Goal: Feedback & Contribution: Contribute content

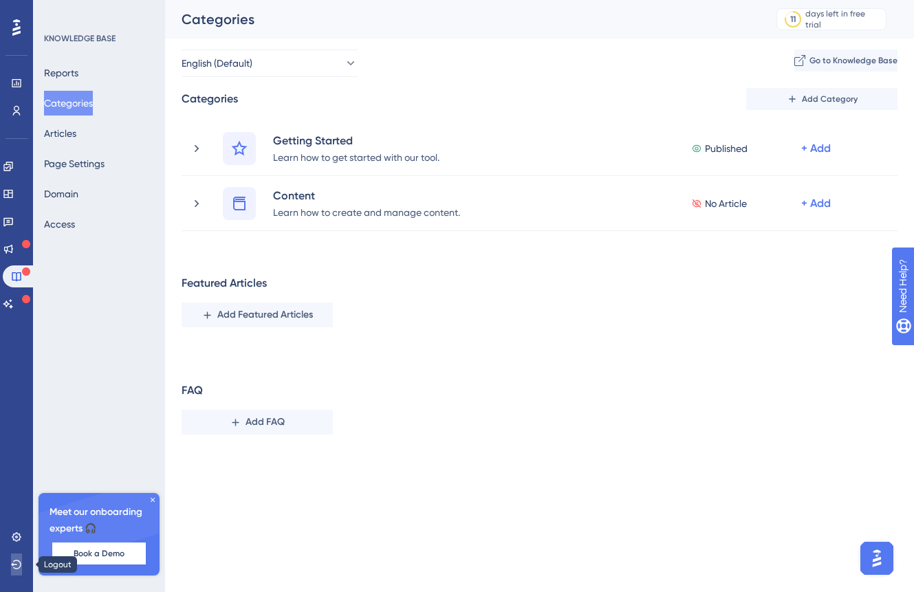
click at [19, 568] on icon at bounding box center [16, 564] width 10 height 9
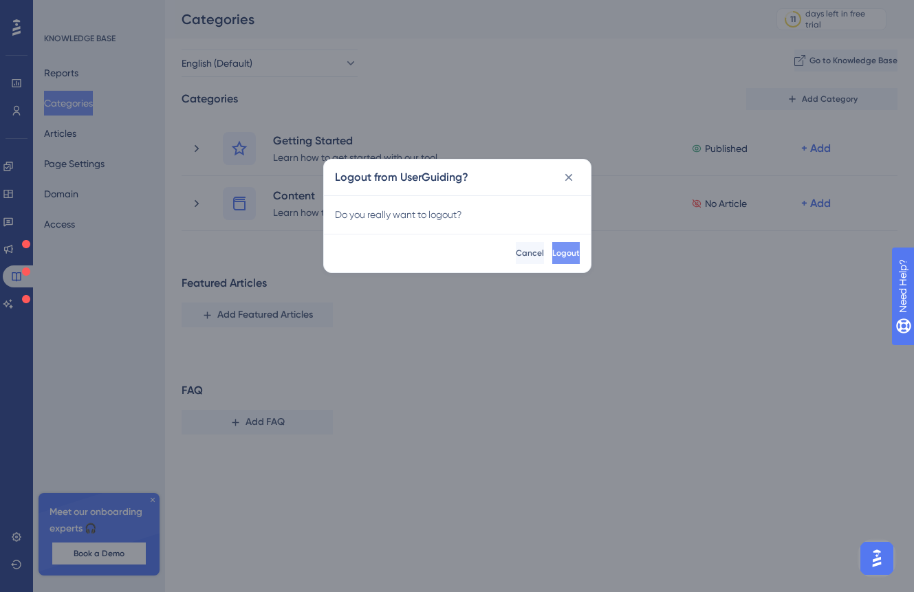
click at [552, 256] on span "Logout" at bounding box center [566, 253] width 28 height 11
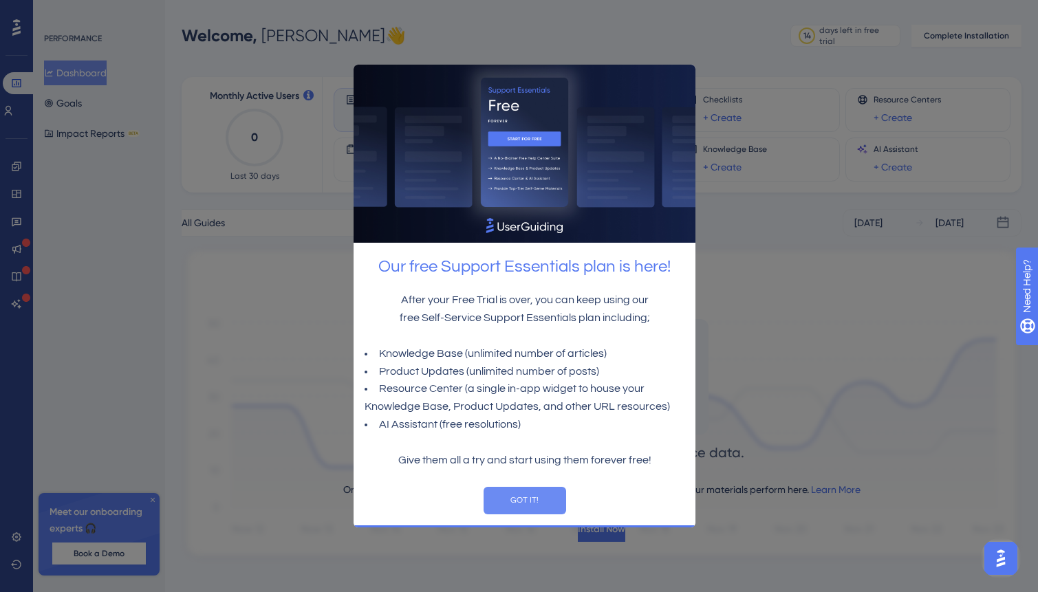
click at [550, 500] on button "GOT IT!" at bounding box center [524, 501] width 83 height 28
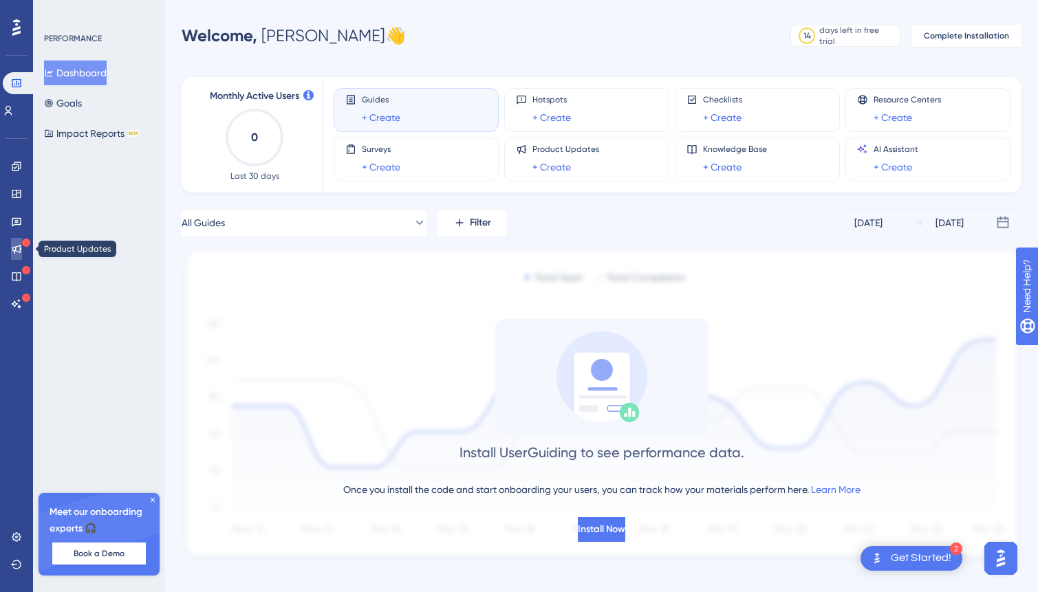
click at [21, 244] on icon at bounding box center [16, 248] width 11 height 11
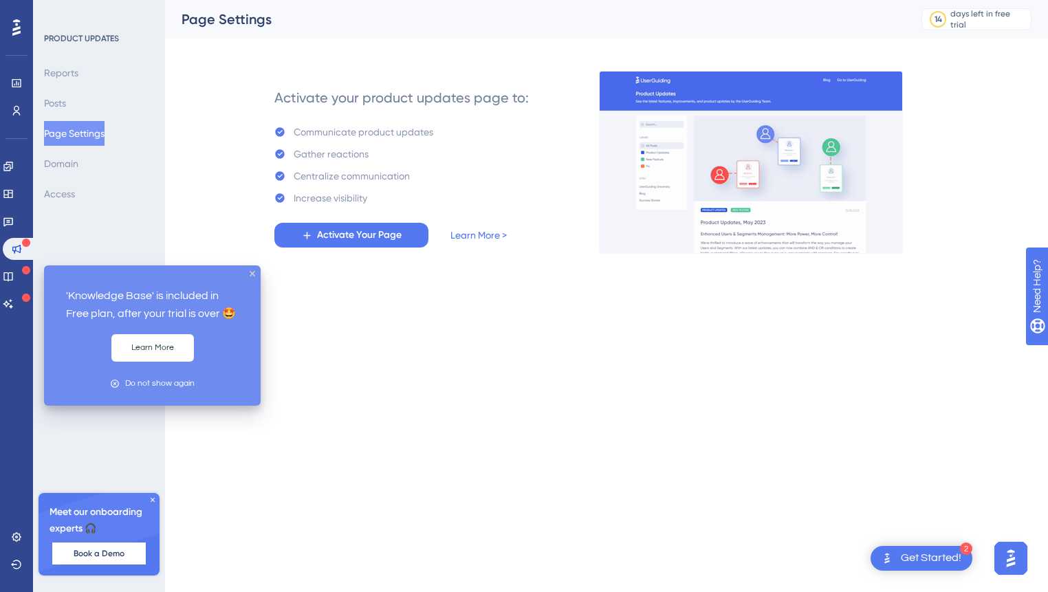
click at [22, 275] on div at bounding box center [26, 271] width 8 height 11
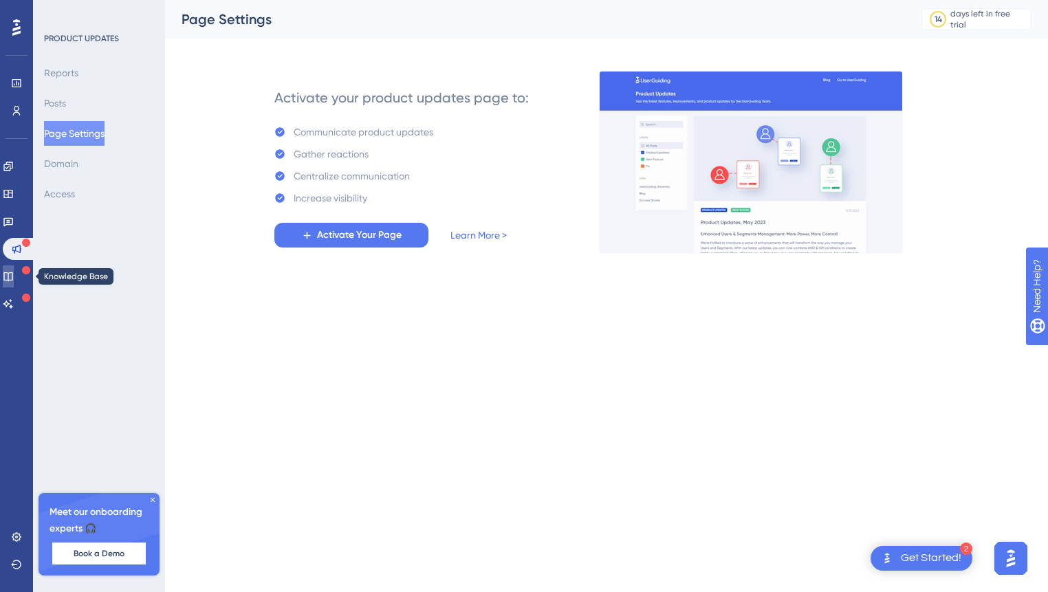
click at [14, 279] on link at bounding box center [8, 277] width 11 height 22
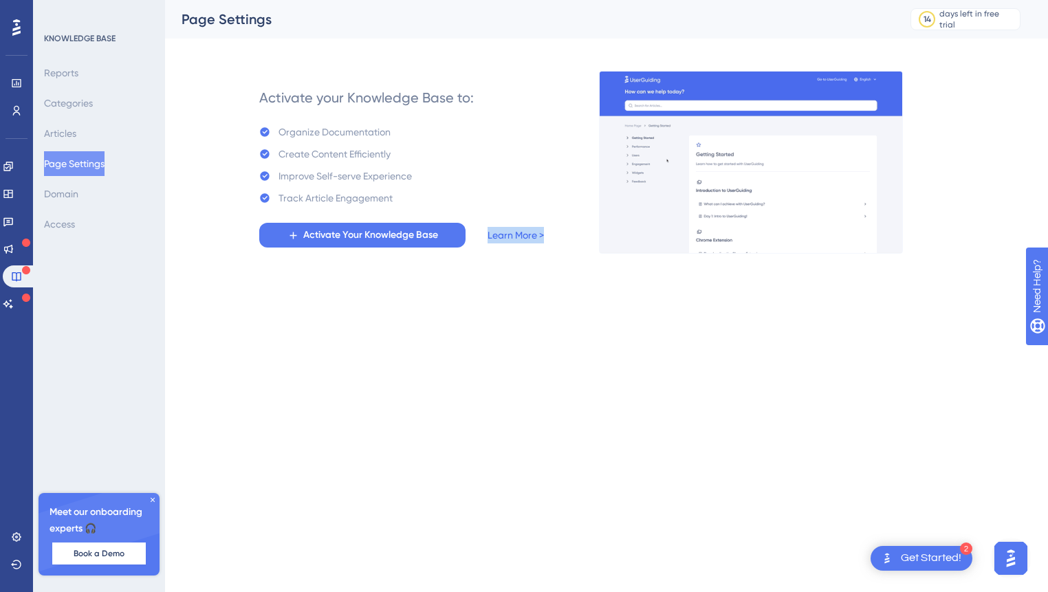
click at [522, 230] on link "Learn More >" at bounding box center [516, 235] width 56 height 17
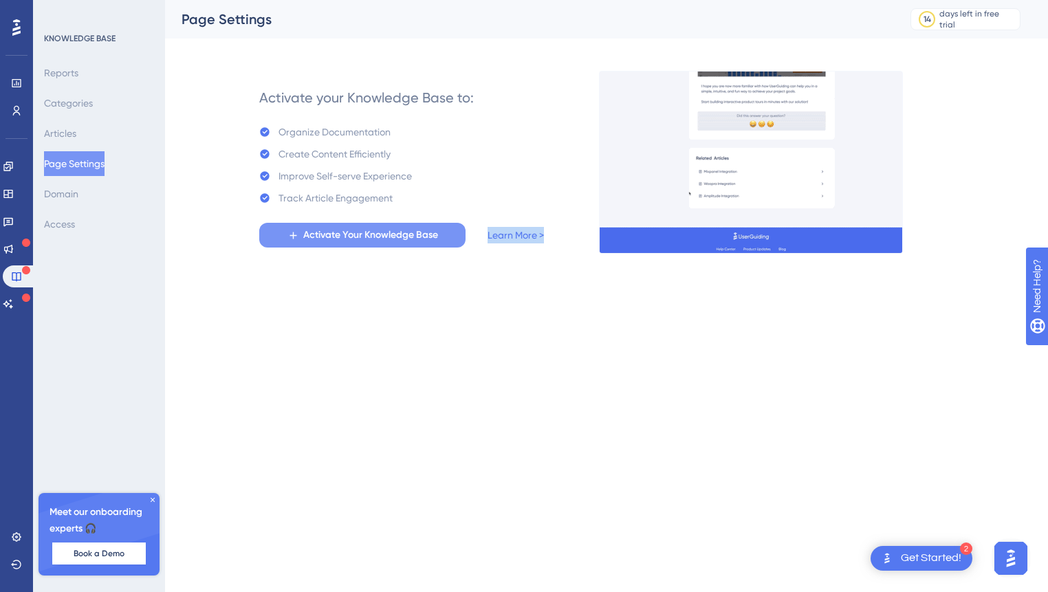
click at [393, 231] on span "Activate Your Knowledge Base" at bounding box center [370, 235] width 135 height 17
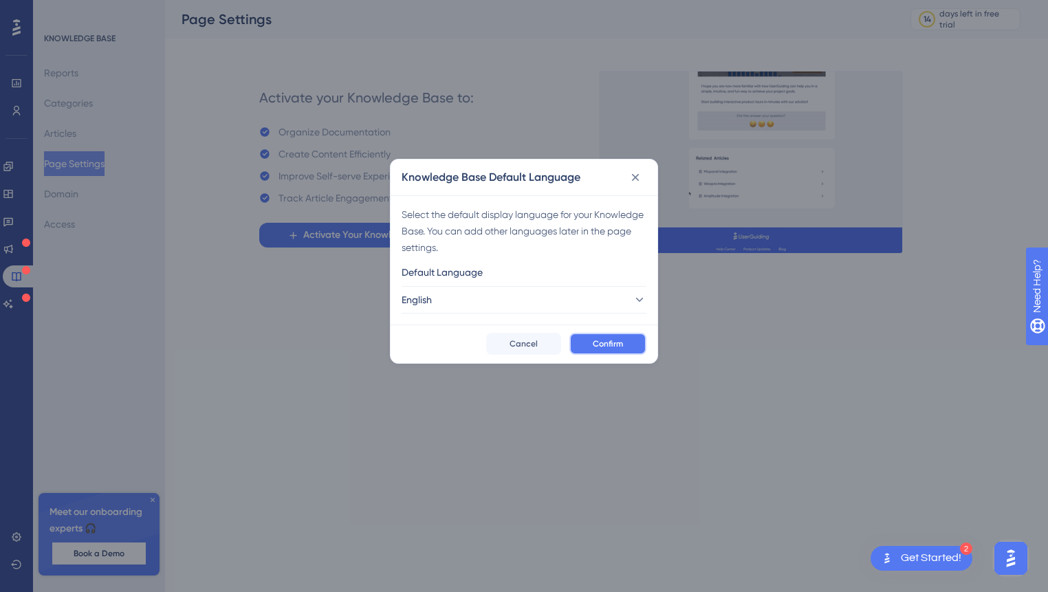
click at [618, 341] on span "Confirm" at bounding box center [608, 343] width 30 height 11
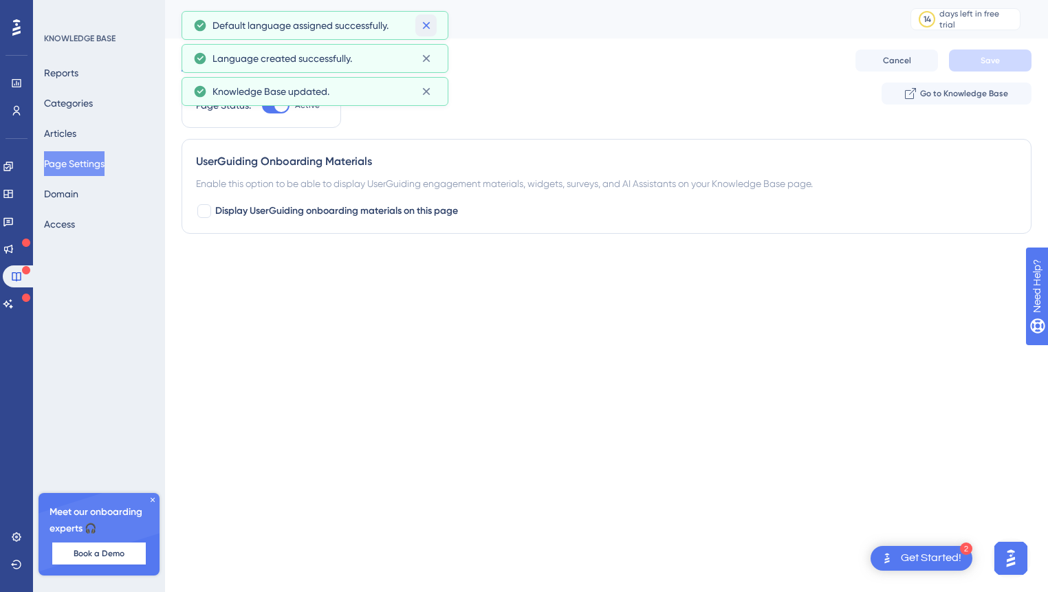
click at [426, 25] on icon at bounding box center [426, 26] width 8 height 8
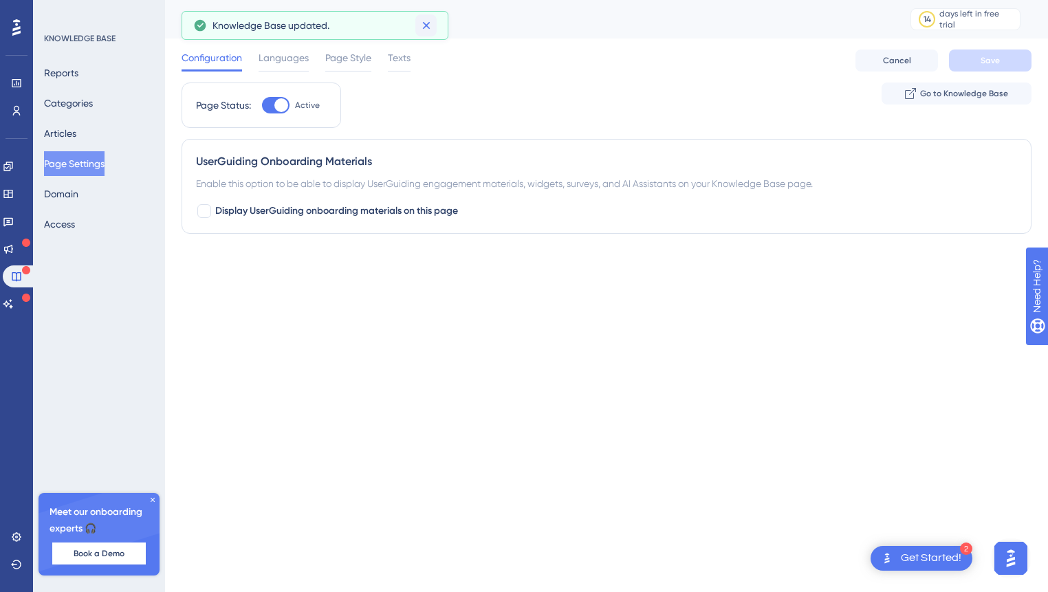
click at [429, 28] on icon at bounding box center [426, 26] width 8 height 8
click at [271, 105] on div at bounding box center [276, 105] width 28 height 17
click at [262, 105] on input "Active" at bounding box center [261, 105] width 1 height 1
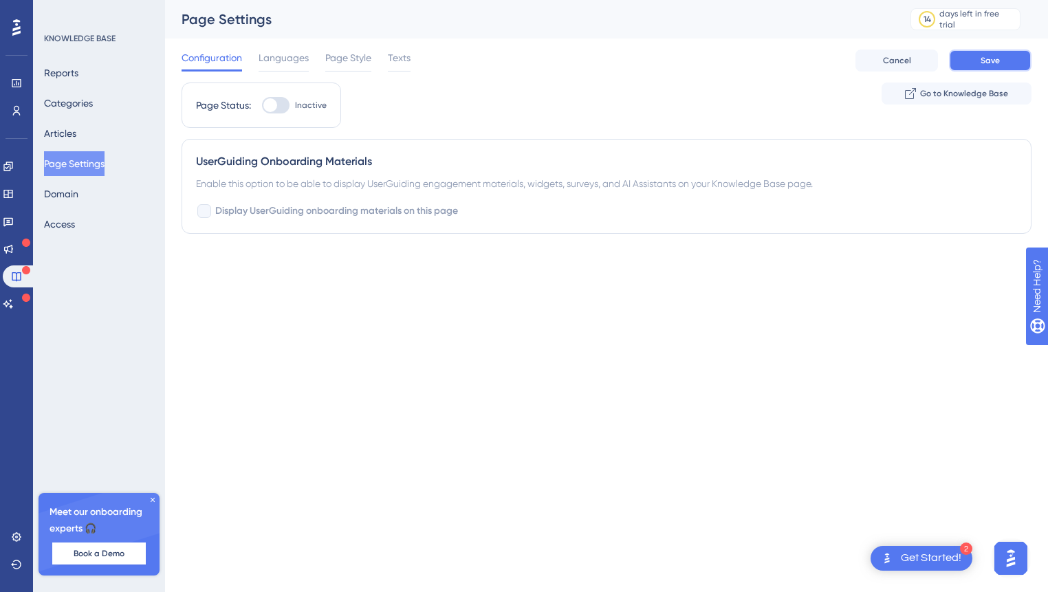
click at [990, 61] on span "Save" at bounding box center [990, 60] width 19 height 11
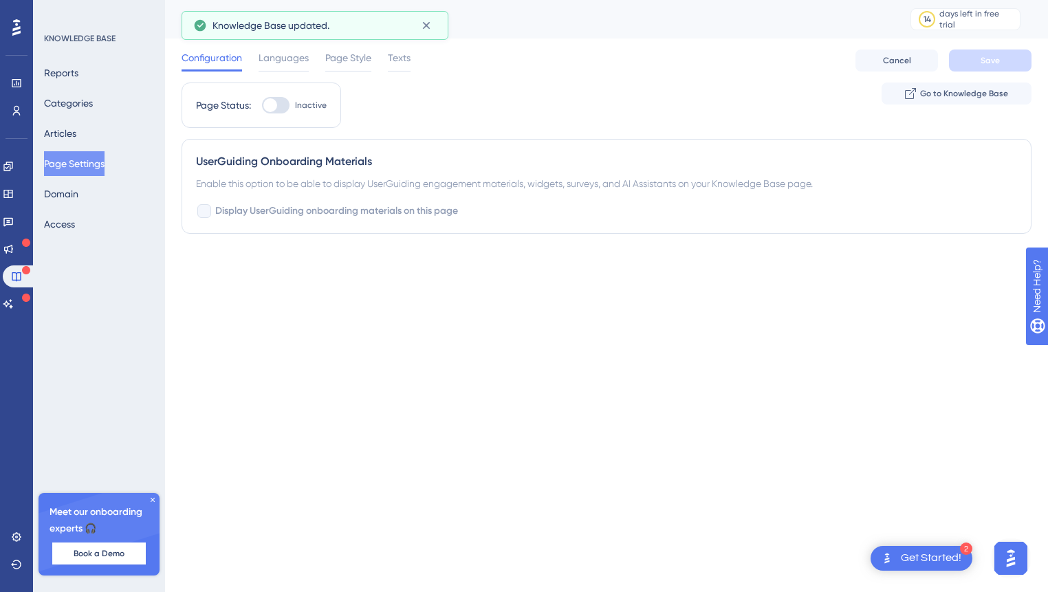
click at [203, 213] on div at bounding box center [204, 211] width 14 height 14
click at [204, 207] on div at bounding box center [204, 211] width 14 height 14
click at [288, 105] on div at bounding box center [276, 105] width 28 height 17
click at [262, 105] on input "Inactive" at bounding box center [261, 105] width 1 height 1
checkbox input "true"
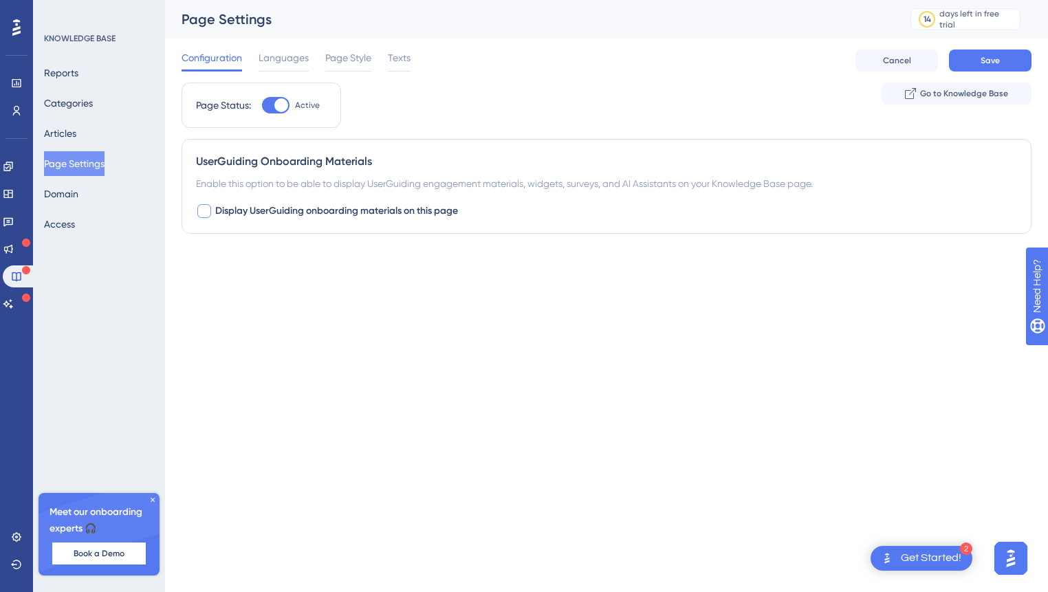
click at [206, 210] on div at bounding box center [204, 211] width 14 height 14
checkbox input "true"
click at [315, 286] on button "Default" at bounding box center [271, 297] width 151 height 28
click at [269, 101] on div at bounding box center [276, 105] width 28 height 17
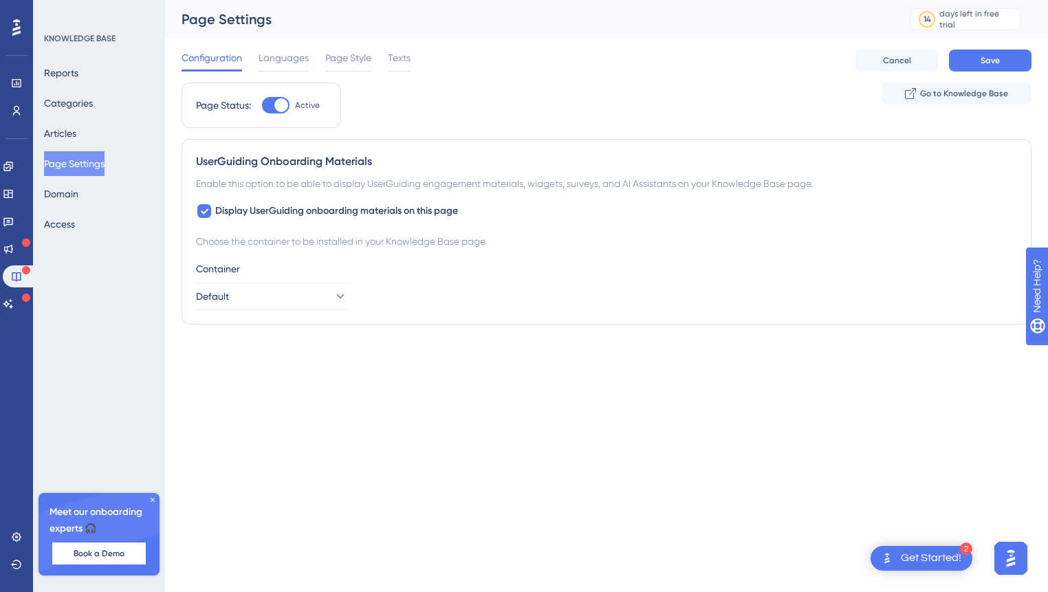
click at [262, 105] on input "Active" at bounding box center [261, 105] width 1 height 1
checkbox input "false"
click at [982, 56] on span "Save" at bounding box center [990, 60] width 19 height 11
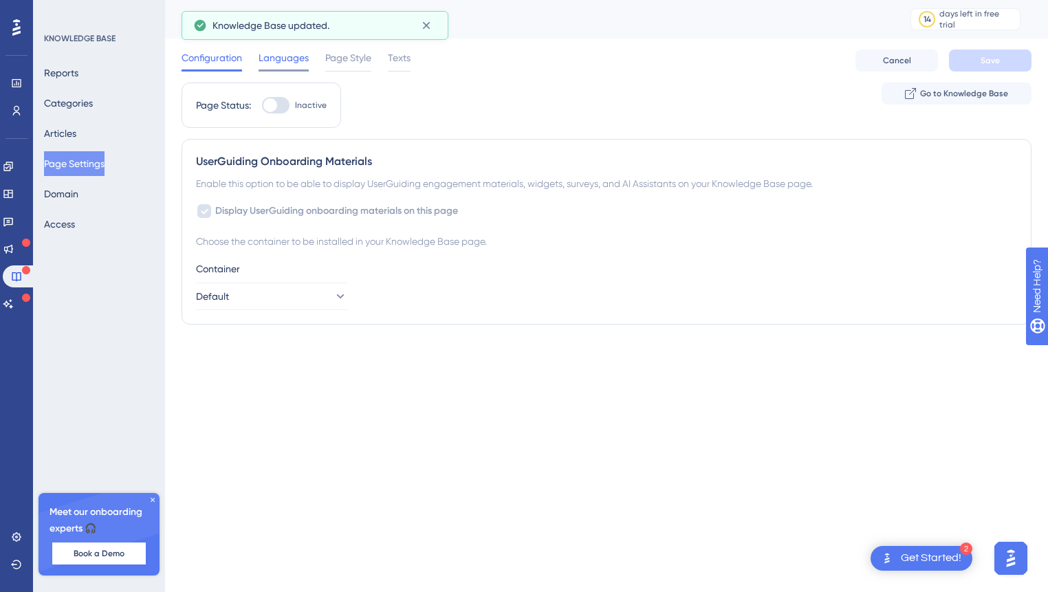
click at [293, 61] on span "Languages" at bounding box center [284, 58] width 50 height 17
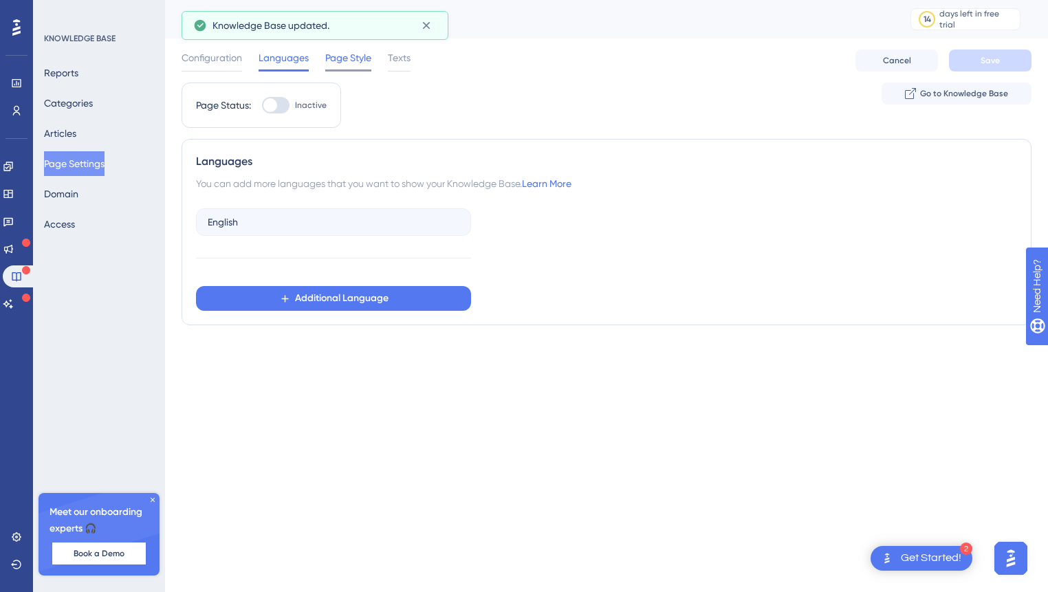
click at [356, 62] on span "Page Style" at bounding box center [348, 58] width 46 height 17
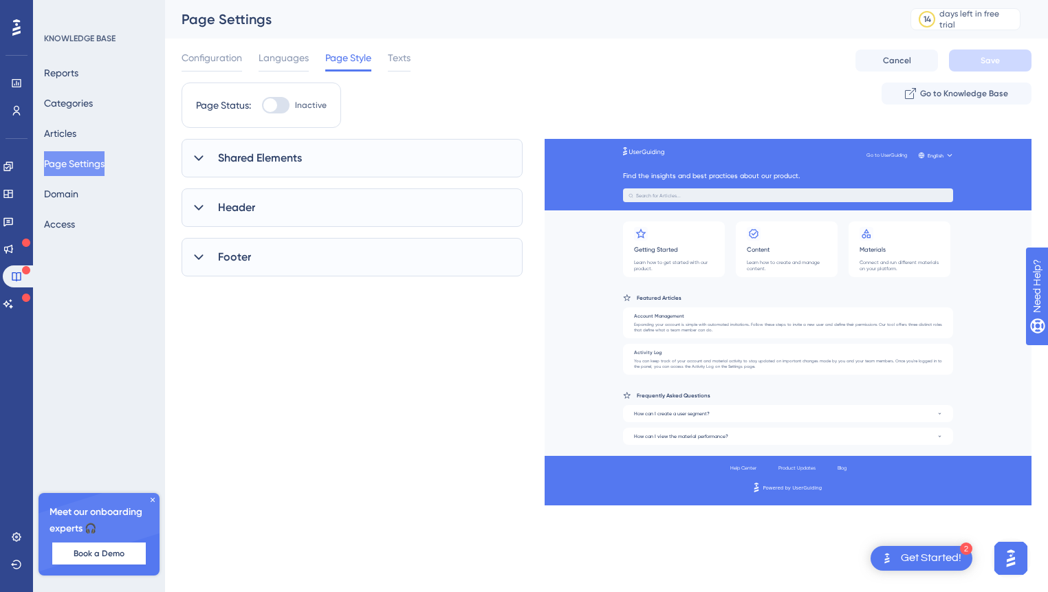
click at [197, 162] on icon at bounding box center [199, 158] width 14 height 14
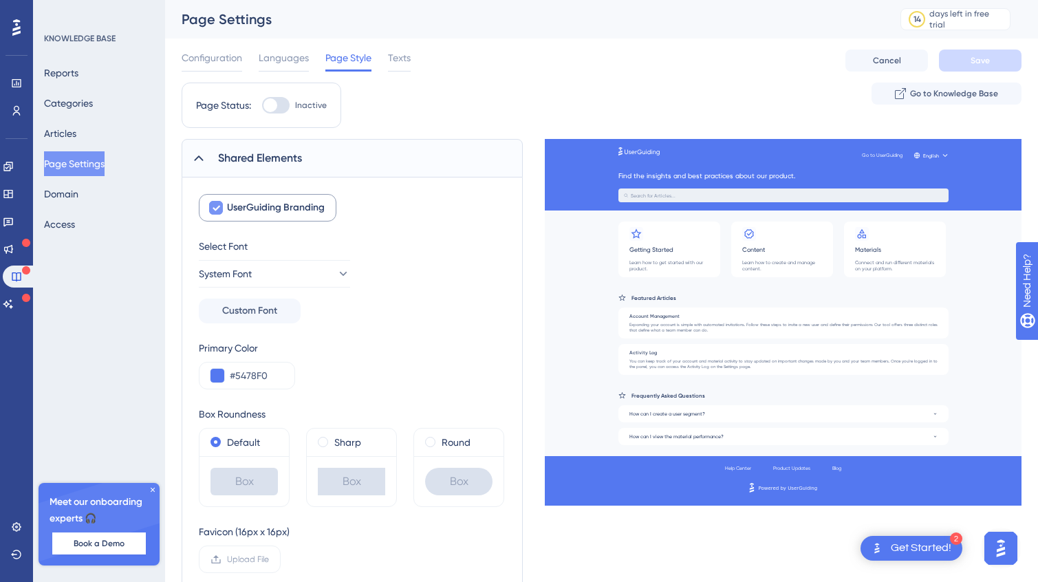
click at [206, 206] on label "UserGuiding Branding" at bounding box center [268, 208] width 138 height 28
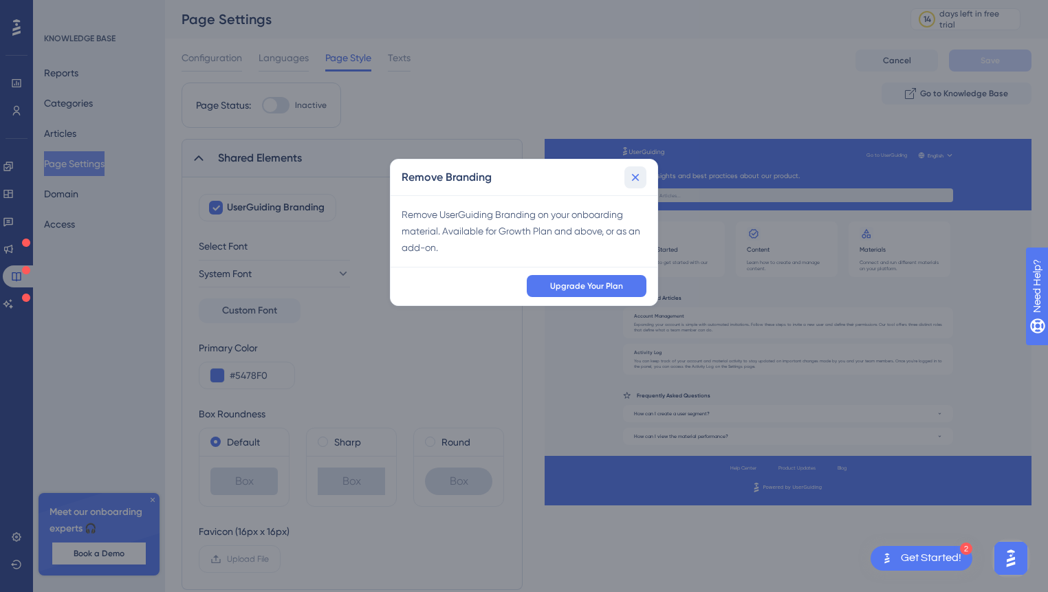
click at [633, 179] on icon at bounding box center [636, 177] width 8 height 8
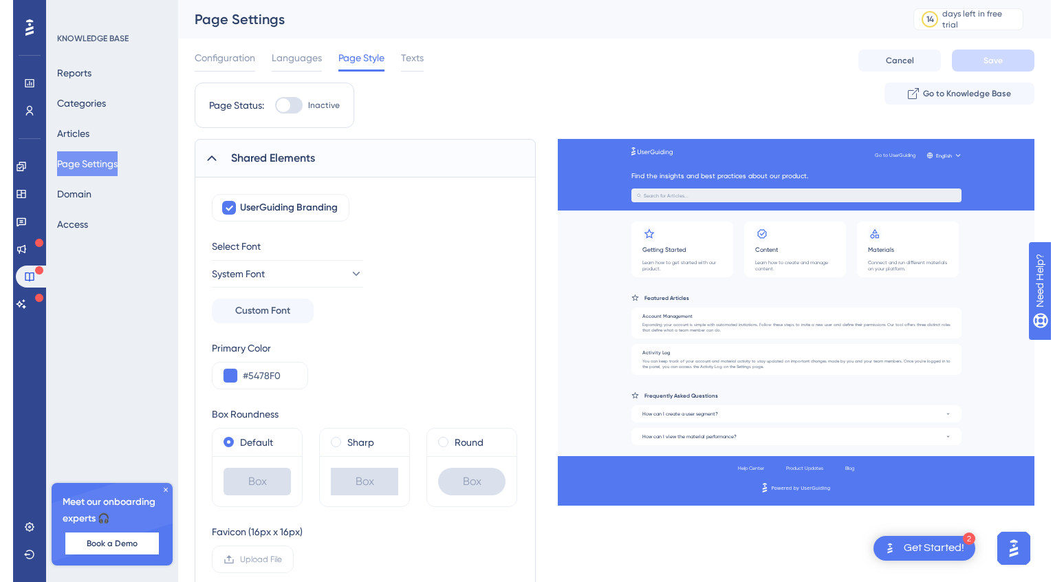
scroll to position [3, 0]
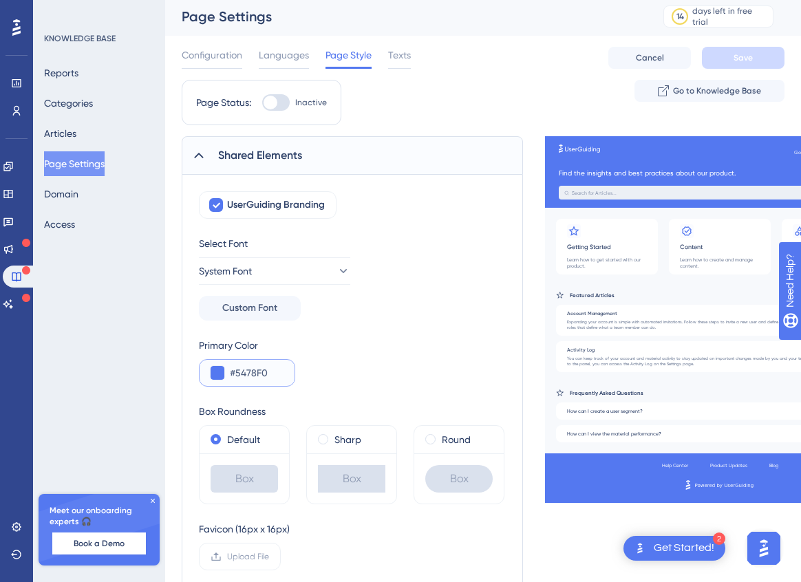
click at [247, 372] on input "#5478F0" at bounding box center [257, 373] width 54 height 17
click at [219, 373] on button at bounding box center [217, 373] width 14 height 14
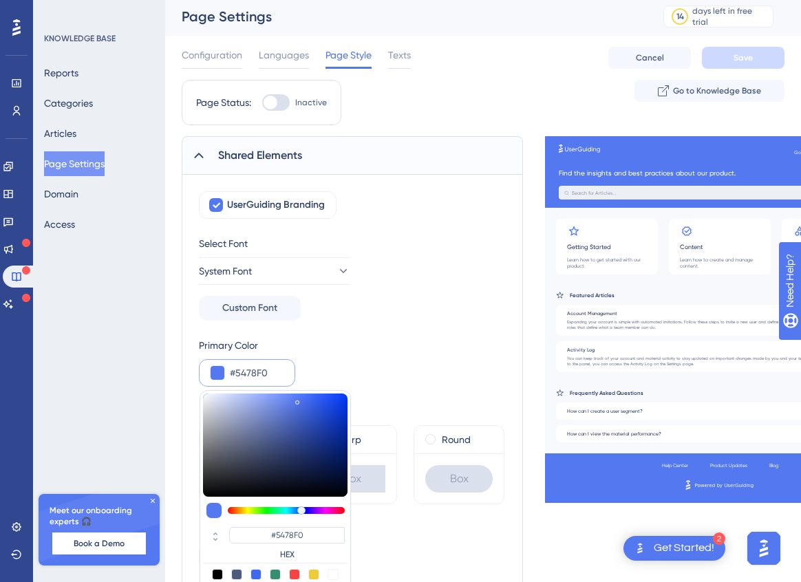
type input "#5275e9"
type input "#5275E9"
type input "#5376eb"
type input "#5376EB"
type input "#5678eb"
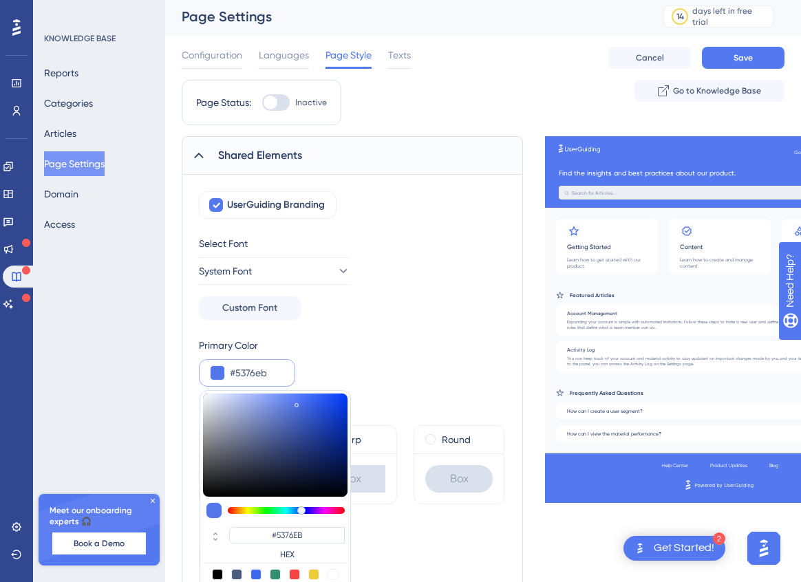
type input "#5678EB"
type input "#587aeb"
type input "#587AEB"
type input "#5b7ceb"
type input "#5B7CEB"
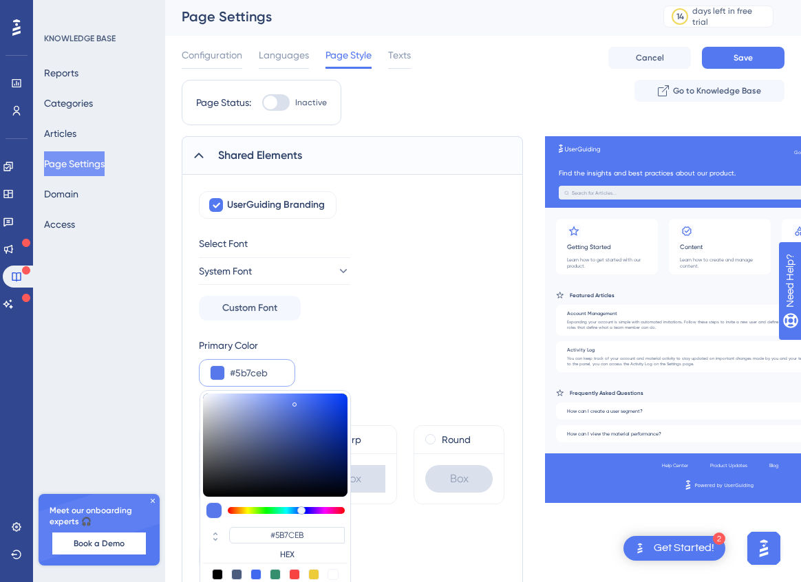
type input "#5d7deb"
type input "#5D7DEB"
type input "#5e7eeb"
type input "#5E7EEB"
type input "#6080eb"
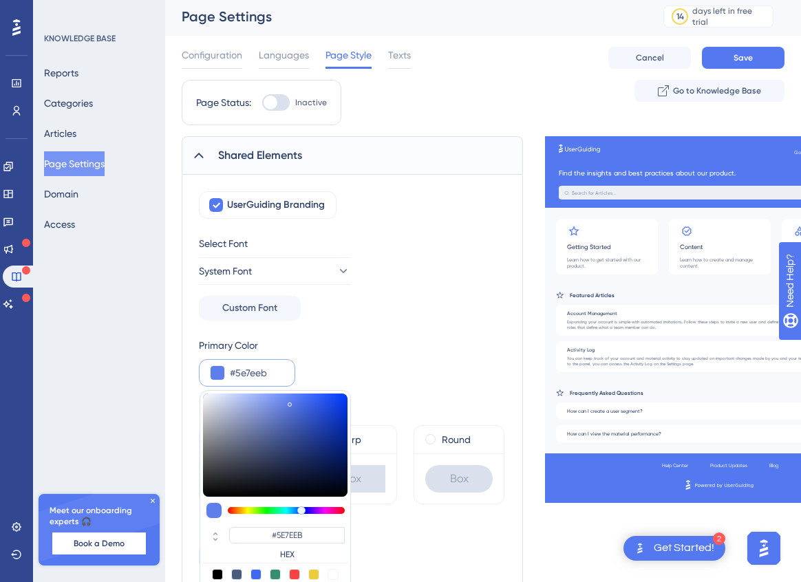
type input "#6080EB"
type input "#6583eb"
type input "#6583EB"
type input "#6683eb"
type input "#6683EB"
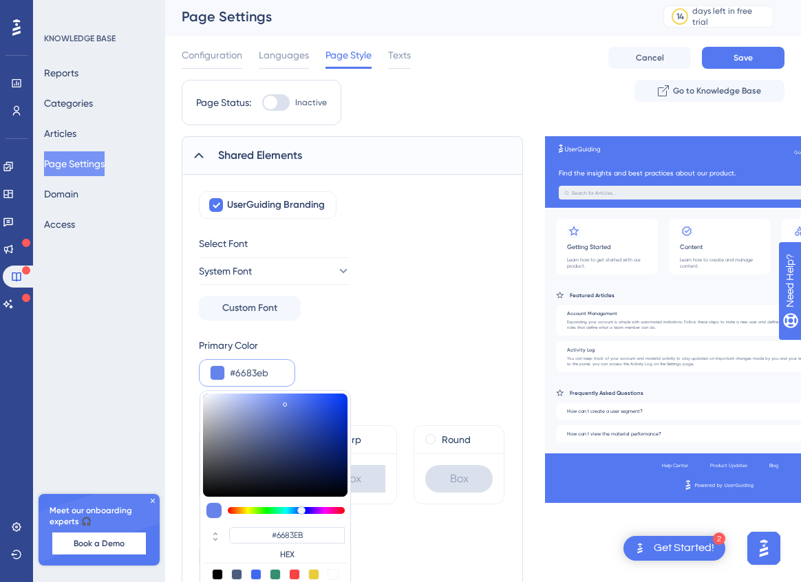
type input "#6784eb"
type input "#6784EB"
type input "#6885eb"
type input "#6885EB"
type input "#6986eb"
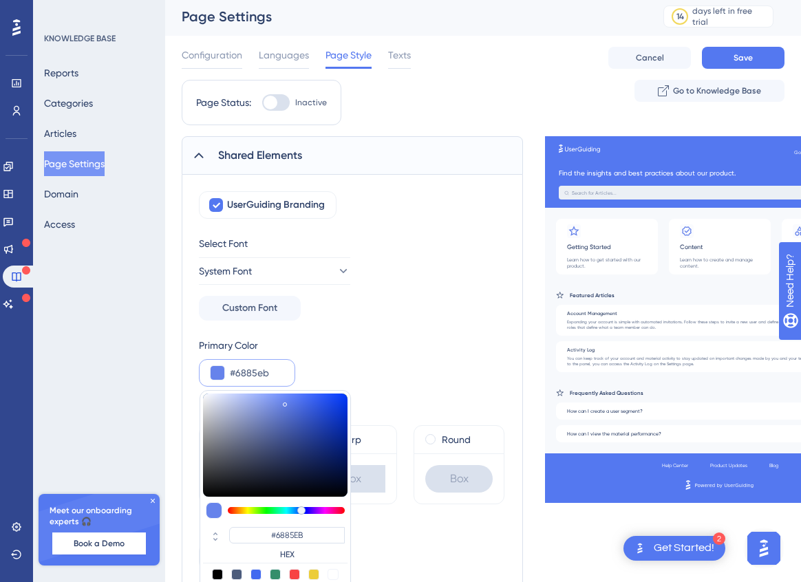
type input "#6986EB"
type input "#6986e9"
type input "#6986E9"
type input "#6a87e9"
type input "#6A87E9"
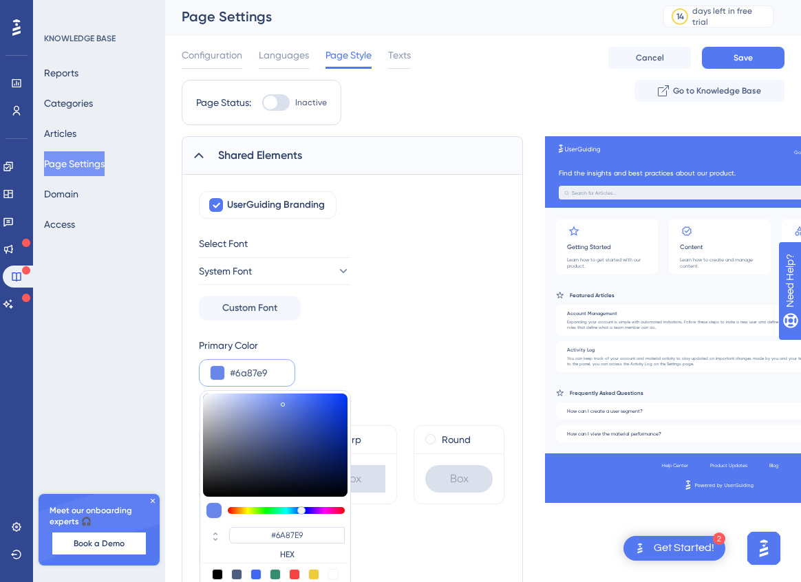
type input "#6c88e9"
type input "#6C88E9"
type input "#6d89e9"
type input "#6D89E9"
type input "#6e8ae9"
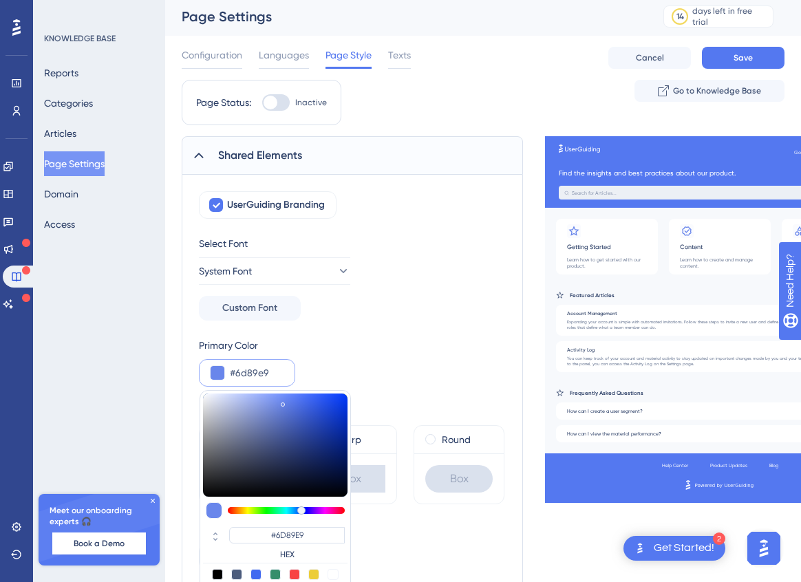
type input "#6E8AE9"
type input "#6f8be9"
type input "#6F8BE9"
type input "#708ce9"
type input "#708CE9"
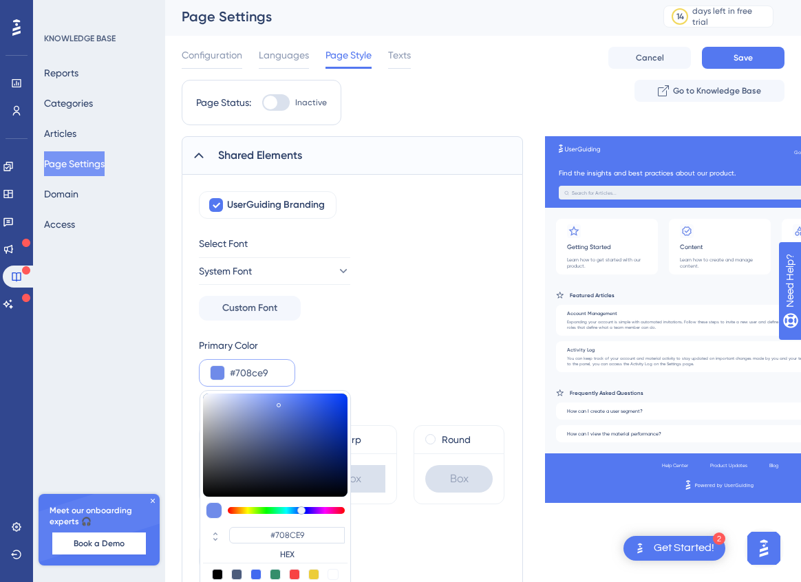
type input "#718deb"
type input "#718DEB"
type input "#728eec"
type input "#728EEC"
type input "#728fee"
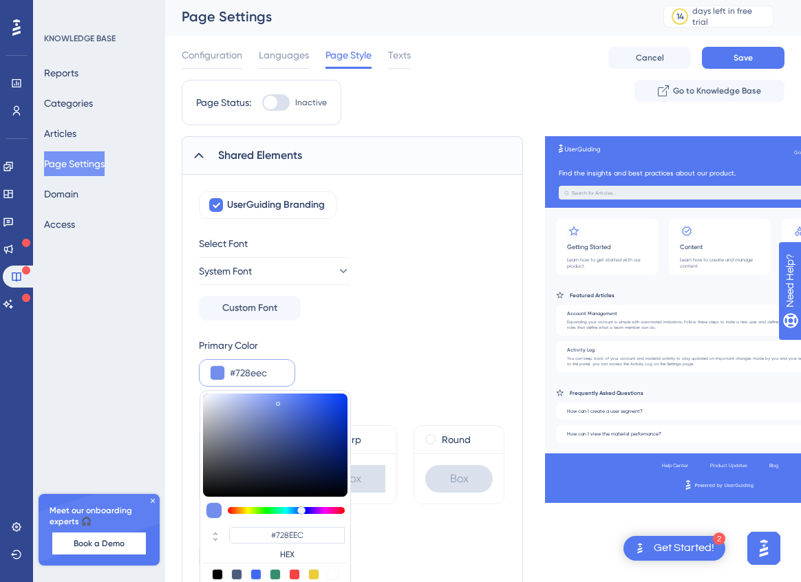
type input "#728FEE"
type input "#7492f3"
type input "#7492F3"
type input "#7593f5"
type input "#7593F5"
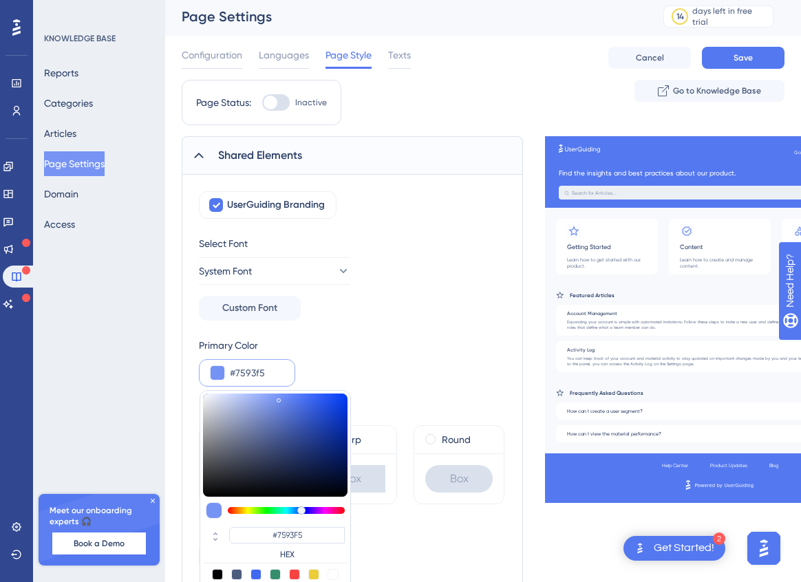
type input "#7493f6"
type input "#7493F6"
type input "#7594f8"
type input "#7594F8"
type input "#7595fc"
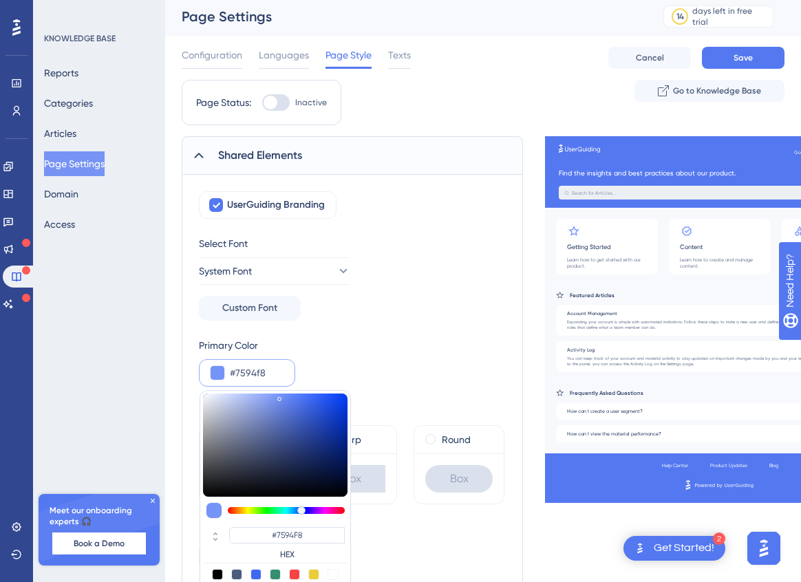
type input "#7595FC"
type input "#7595fd"
type input "#7595FD"
type input "#7696ff"
type input "#7696FF"
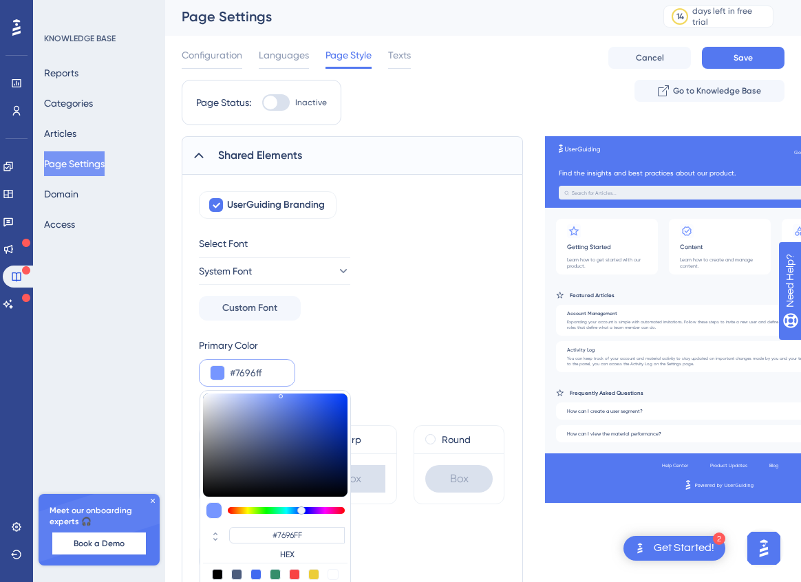
drag, startPoint x: 296, startPoint y: 402, endPoint x: 281, endPoint y: 393, distance: 18.2
click at [281, 394] on div at bounding box center [281, 396] width 4 height 4
type input "#7493f8"
type input "#7493F8"
type input "#7796fa"
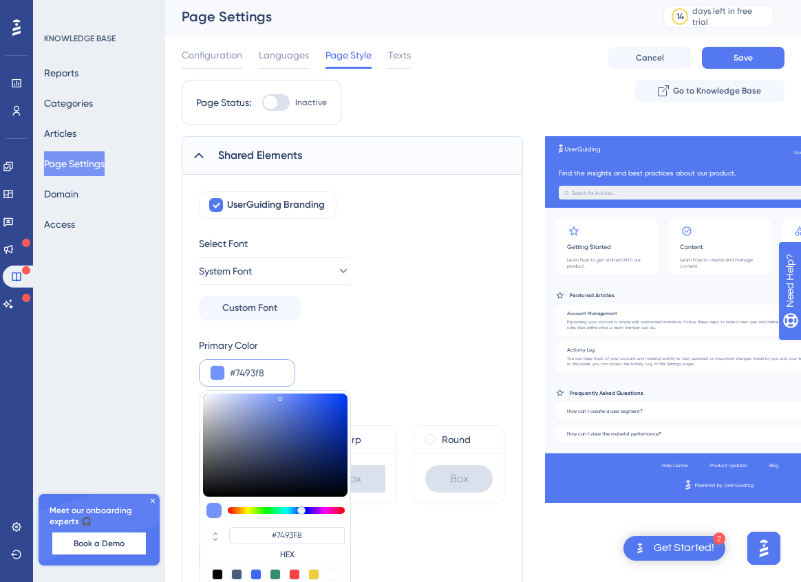
type input "#7796FA"
type input "#7c9afa"
type input "#7C9AFA"
type input "#7d9bfa"
type input "#7D9BFA"
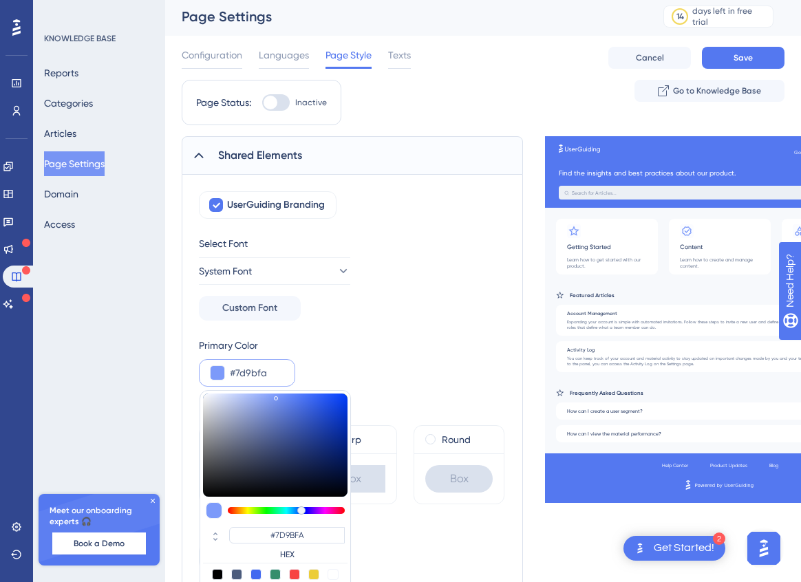
type input "#7e9cfa"
type input "#7E9CFA"
click at [274, 396] on div at bounding box center [274, 398] width 4 height 4
type input "#7ea7fa"
type input "#7EA7FA"
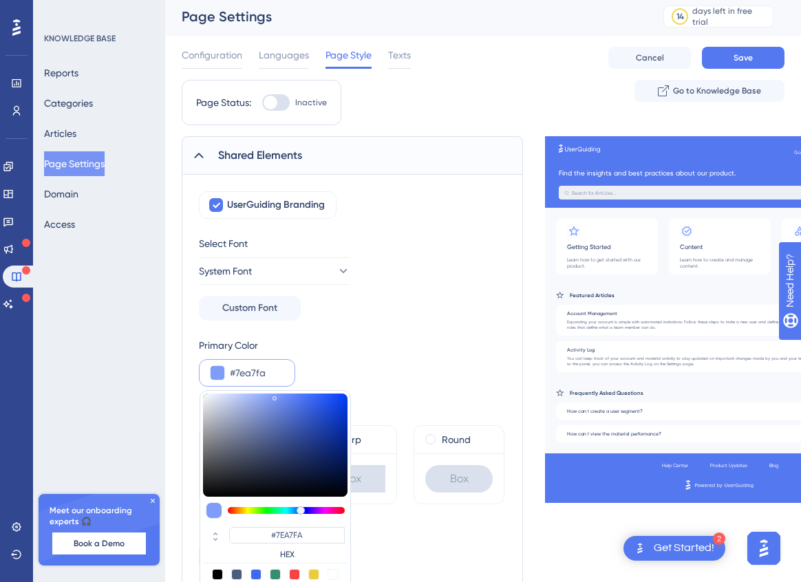
type input "#7eabfa"
type input "#7EABFA"
type input "#7eb8fa"
type input "#7EB8FA"
type input "#7ec5fa"
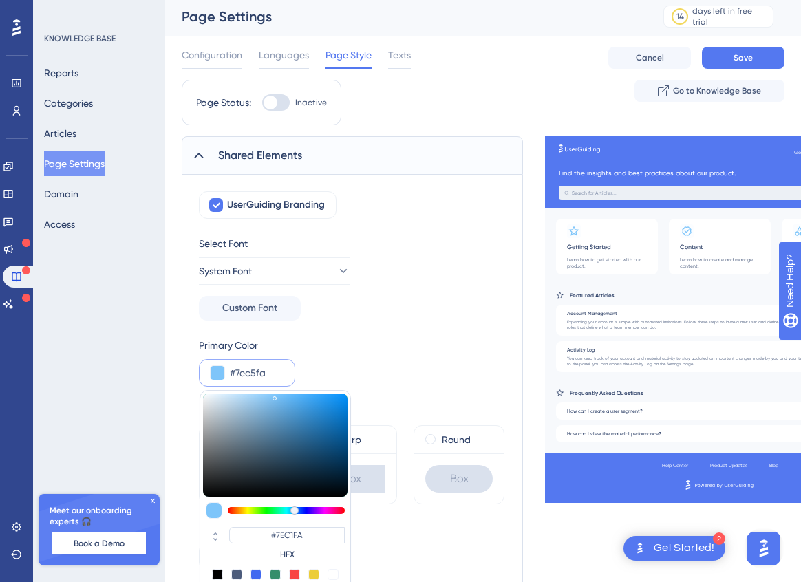
type input "#7EC5FA"
type input "#7ec1fa"
type input "#7EC1FA"
type input "#7ebdfa"
type input "#7EBDFA"
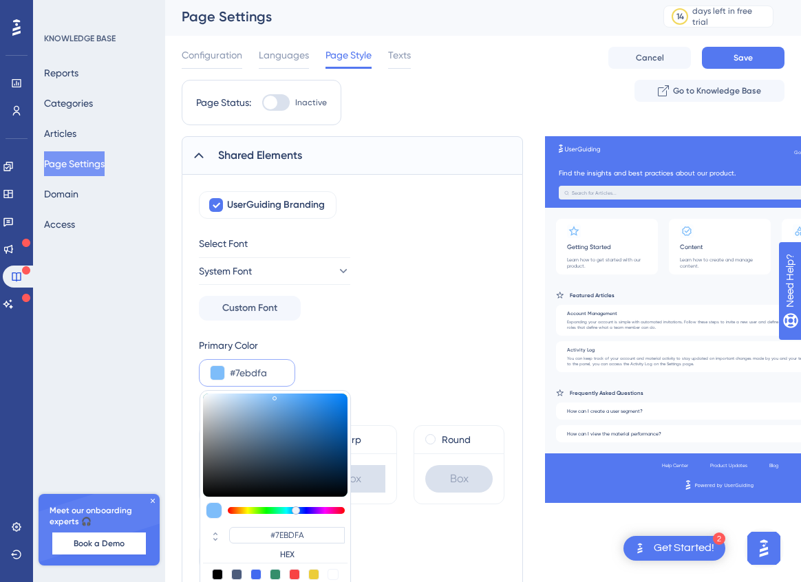
type input "#7eb8fa"
type input "#7EB8FA"
type input "#7eb4fa"
type input "#7EB4FA"
type input "#7eb0fa"
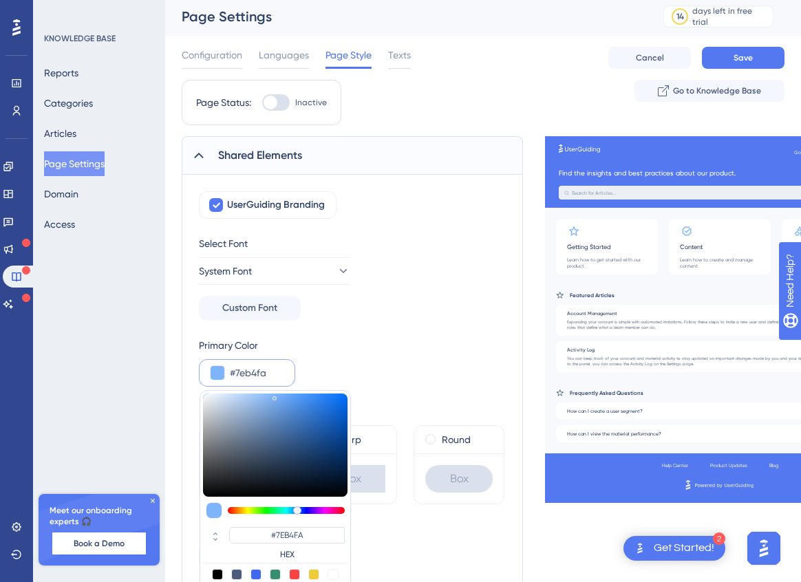
type input "#7EB0FA"
type input "#7eabfa"
type input "#7EABFA"
type input "#7ea7fa"
type input "#7EA7FA"
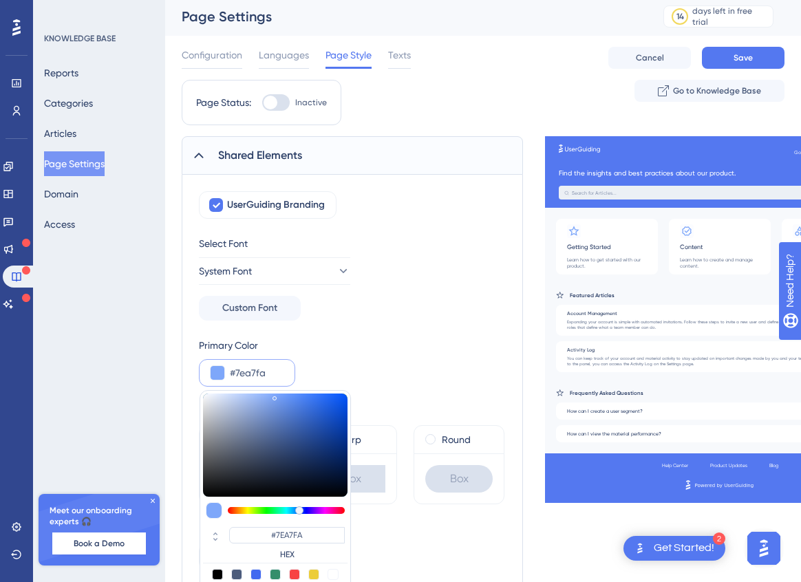
type input "#7ea2fa"
type input "#7EA2FA"
click at [300, 506] on div at bounding box center [300, 510] width 8 height 8
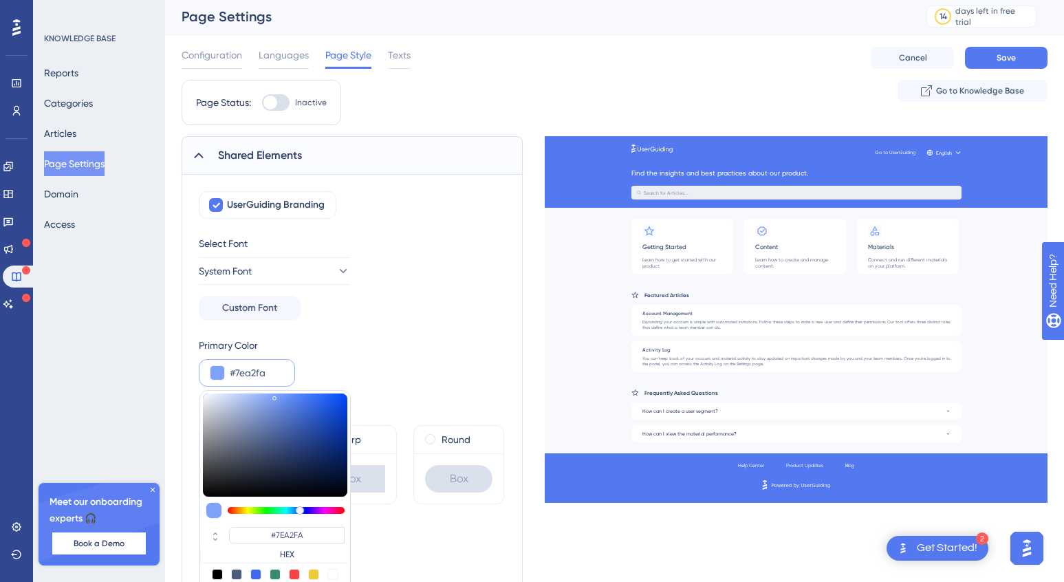
click at [441, 347] on div "Primary Color #7ea2fa #7EA2FA HEX" at bounding box center [352, 362] width 307 height 50
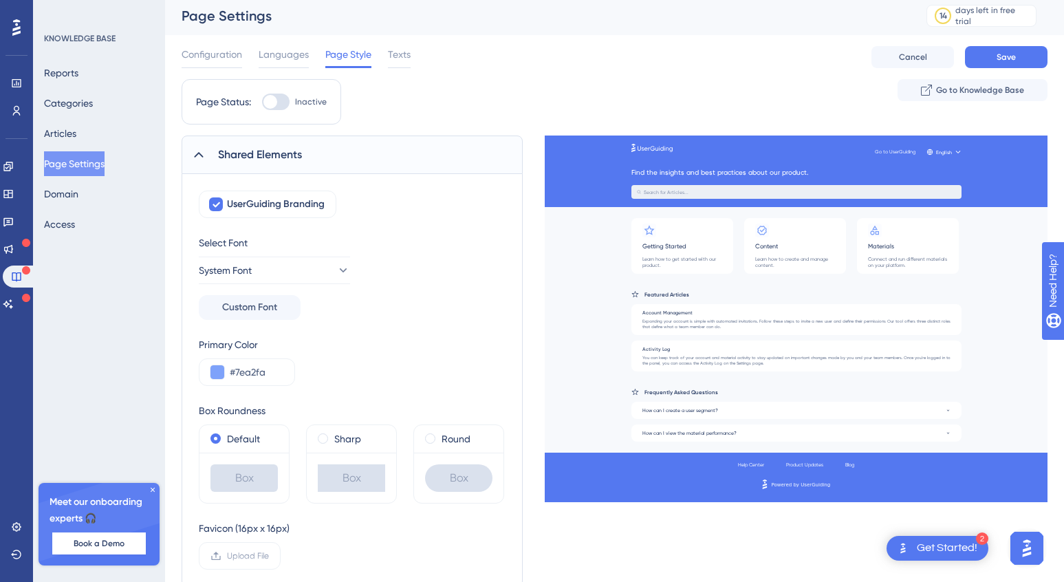
scroll to position [35, 0]
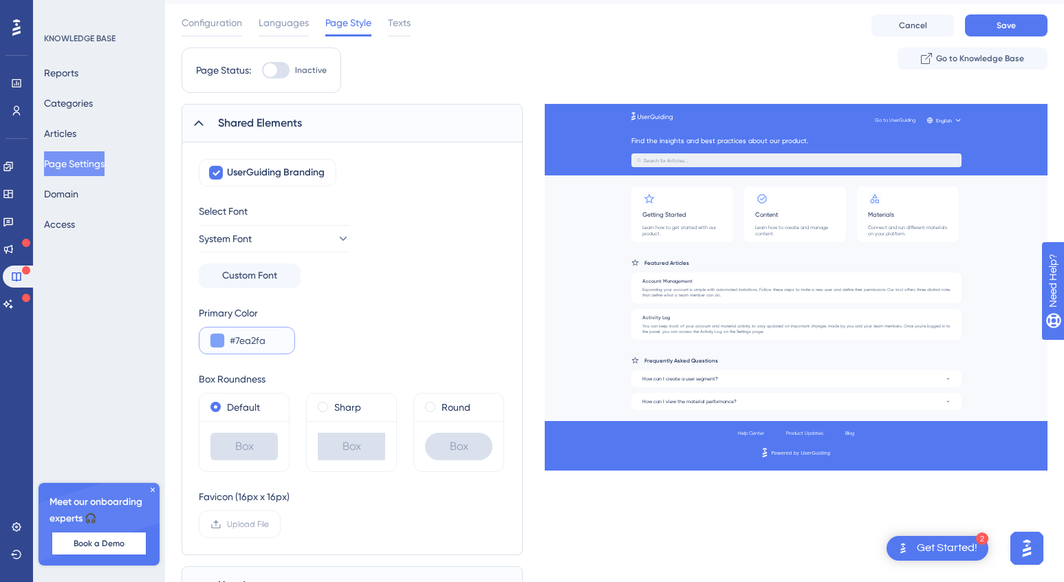
click at [258, 345] on input "#7ea2fa" at bounding box center [257, 340] width 54 height 17
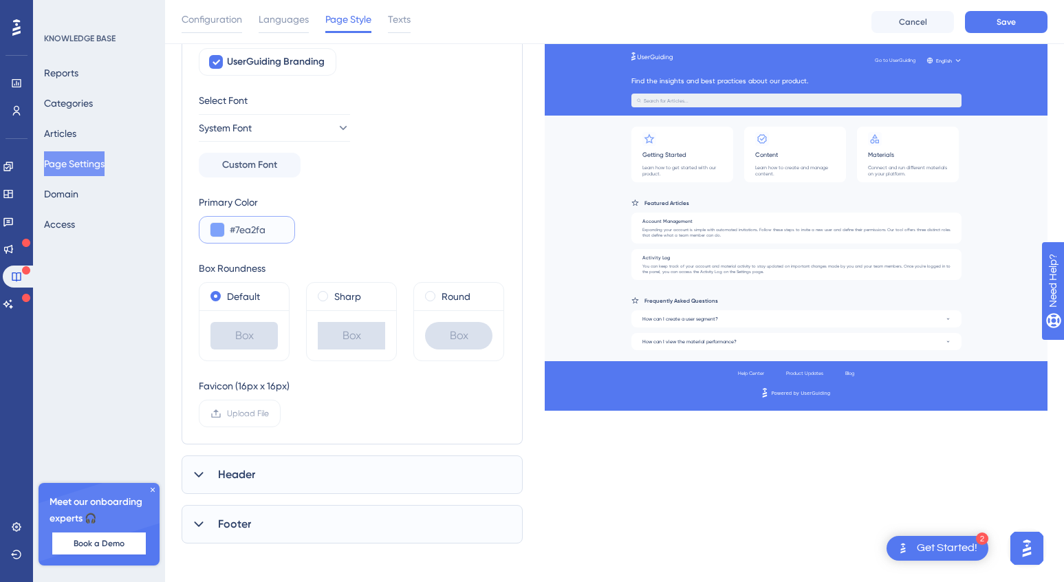
scroll to position [157, 0]
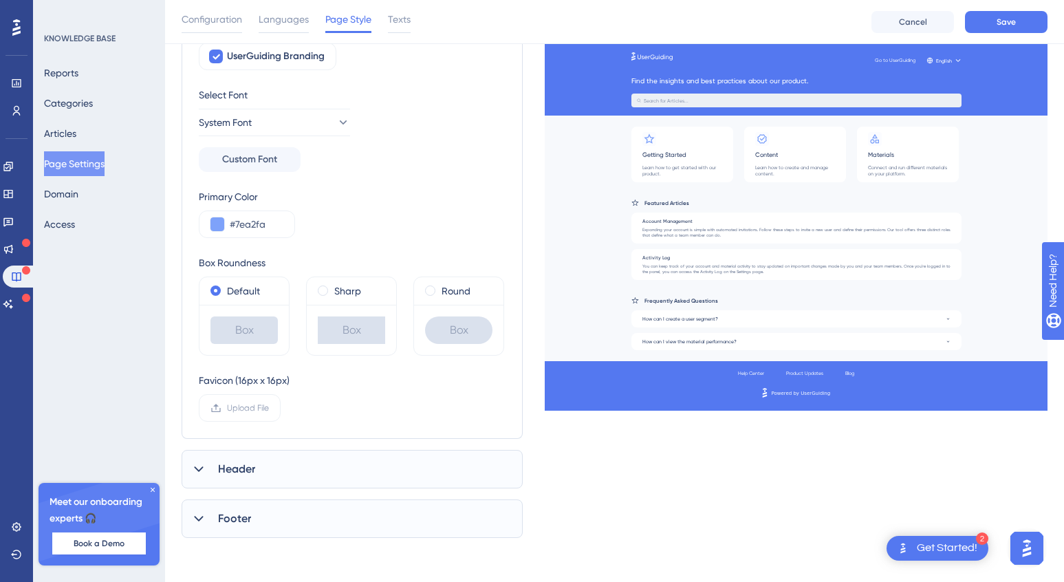
click at [208, 471] on div "Header" at bounding box center [352, 469] width 341 height 39
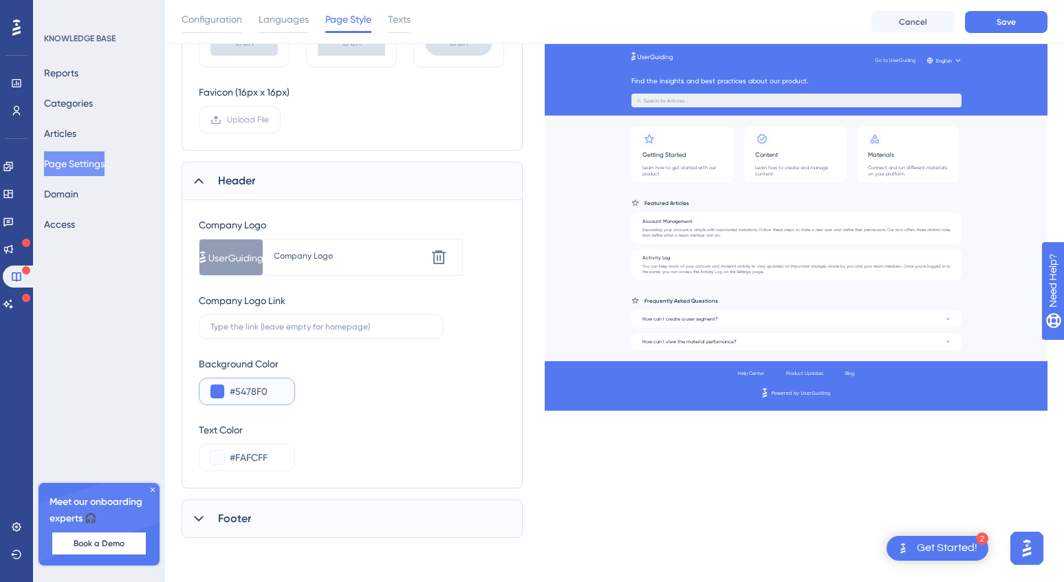
click at [248, 398] on input "#5478F0" at bounding box center [257, 391] width 54 height 17
click at [251, 393] on input "#5478F0" at bounding box center [257, 391] width 54 height 17
paste input "7EA2FA"
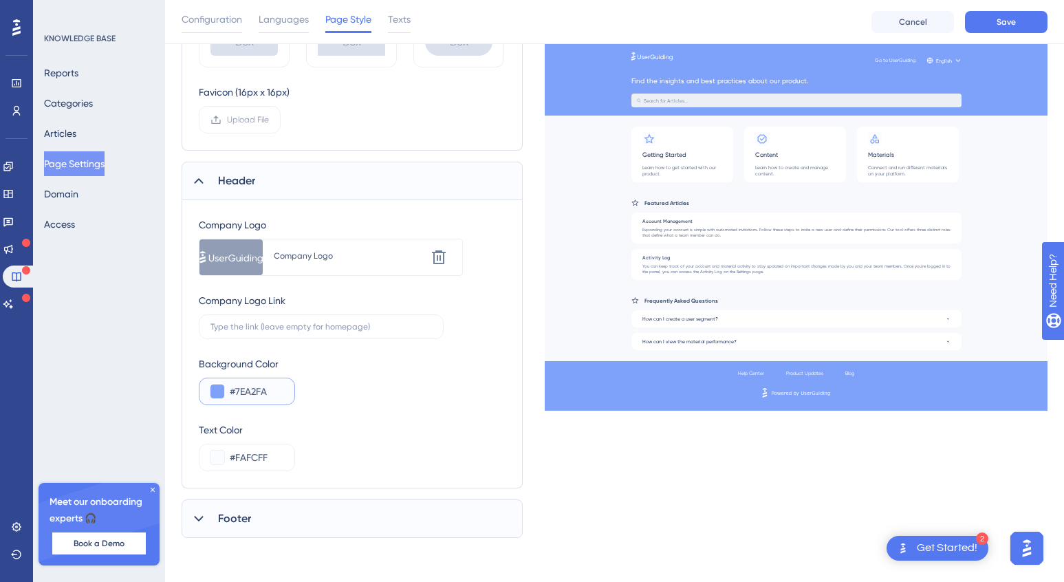
type input "#7EA2FA"
click at [201, 515] on icon at bounding box center [199, 519] width 14 height 14
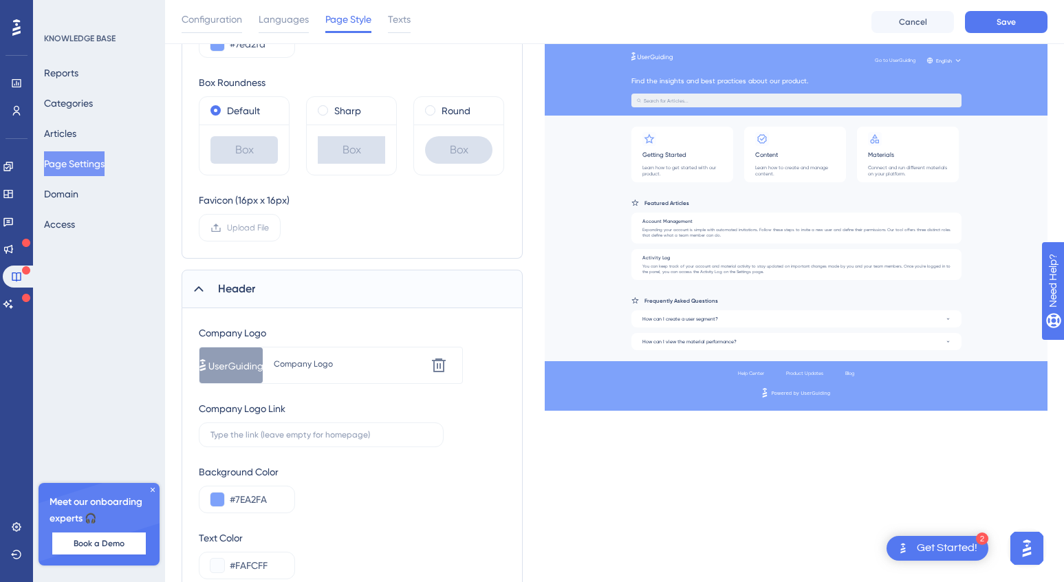
scroll to position [334, 0]
click at [445, 367] on icon at bounding box center [439, 368] width 17 height 17
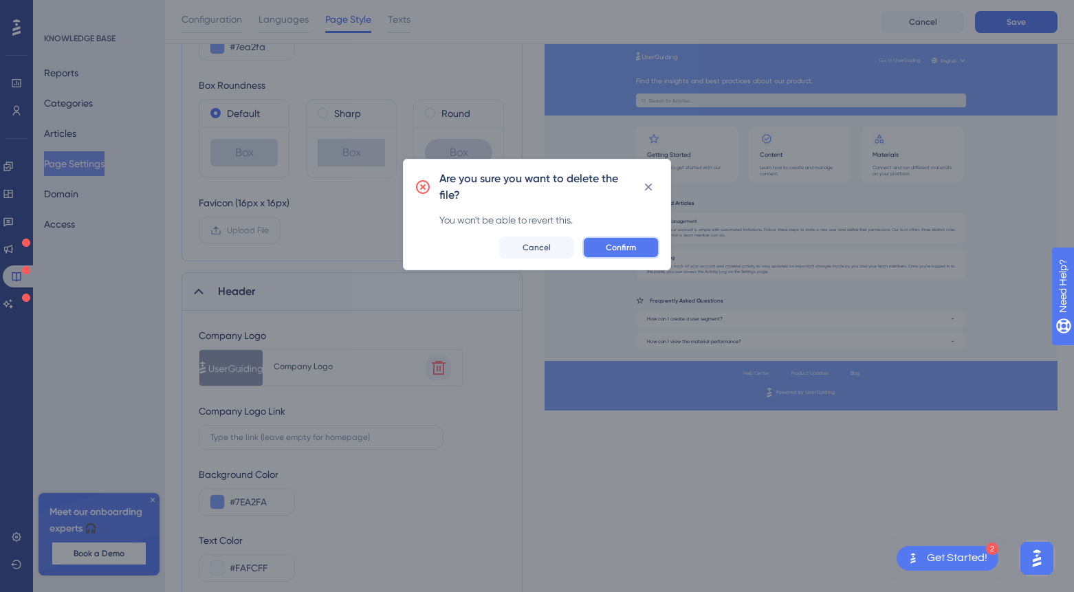
click at [640, 244] on button "Confirm" at bounding box center [621, 248] width 77 height 22
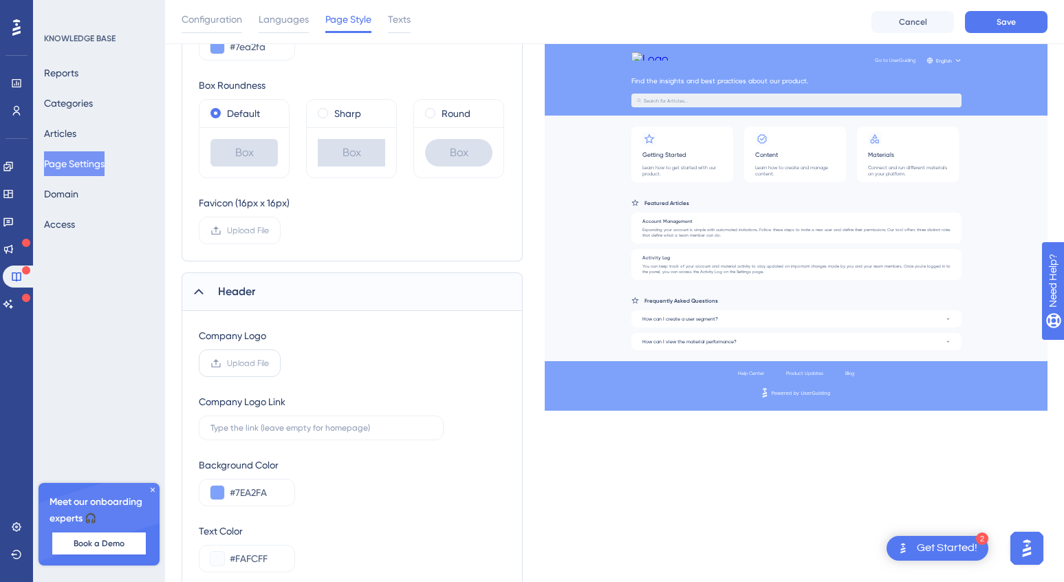
click at [250, 359] on span "Upload File" at bounding box center [248, 363] width 42 height 11
click at [269, 363] on input "Upload File" at bounding box center [269, 363] width 0 height 0
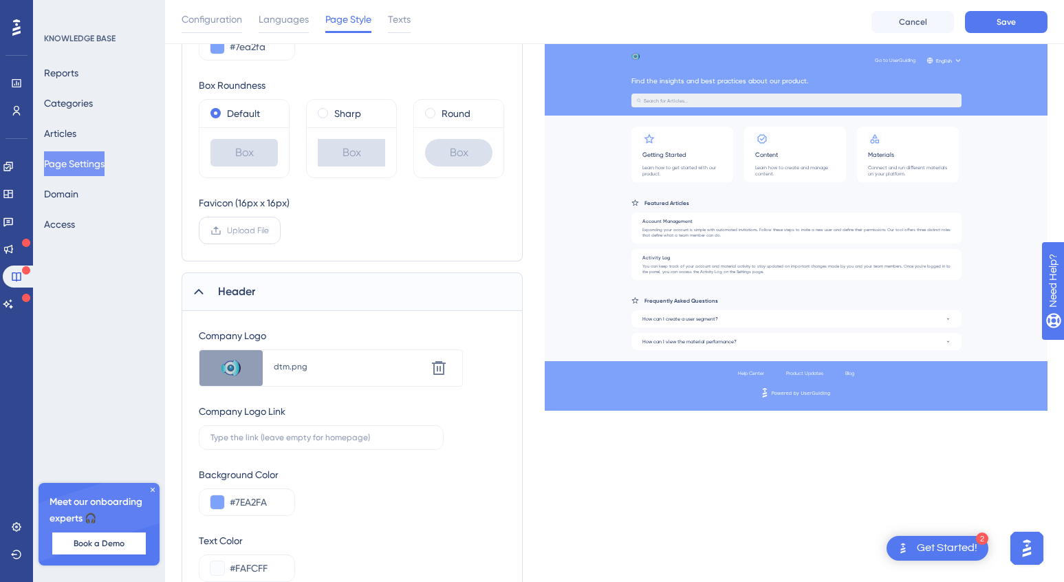
click at [228, 227] on span "Upload File" at bounding box center [248, 230] width 42 height 11
click at [269, 230] on input "Upload File" at bounding box center [269, 230] width 0 height 0
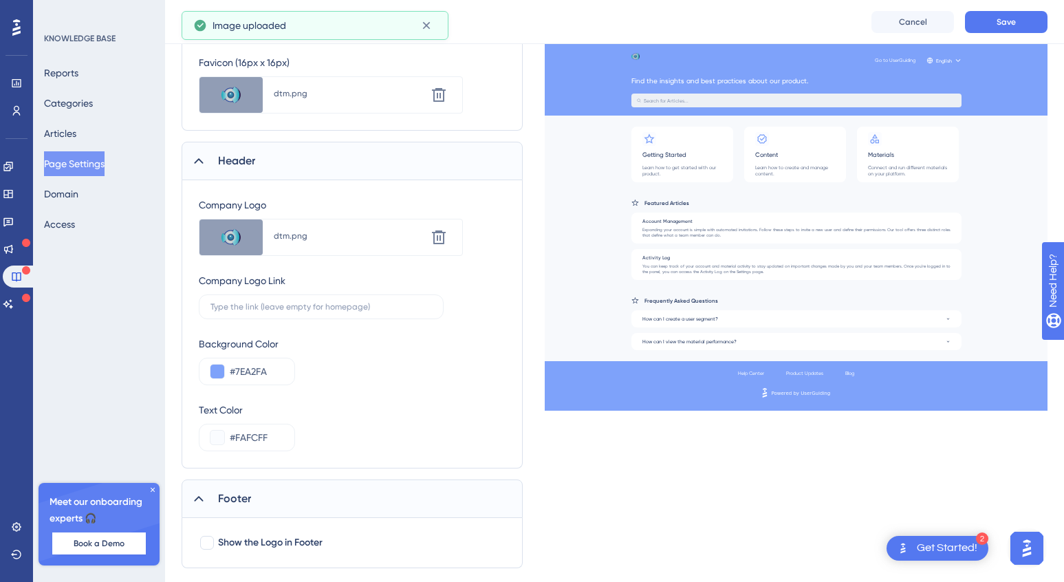
scroll to position [505, 0]
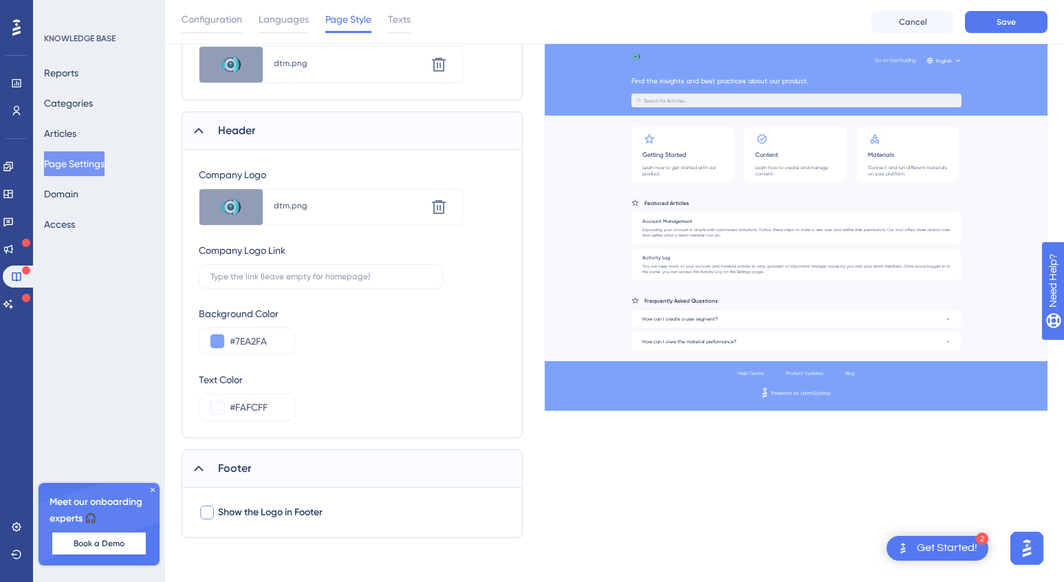
click at [210, 510] on div at bounding box center [207, 513] width 14 height 14
checkbox input "true"
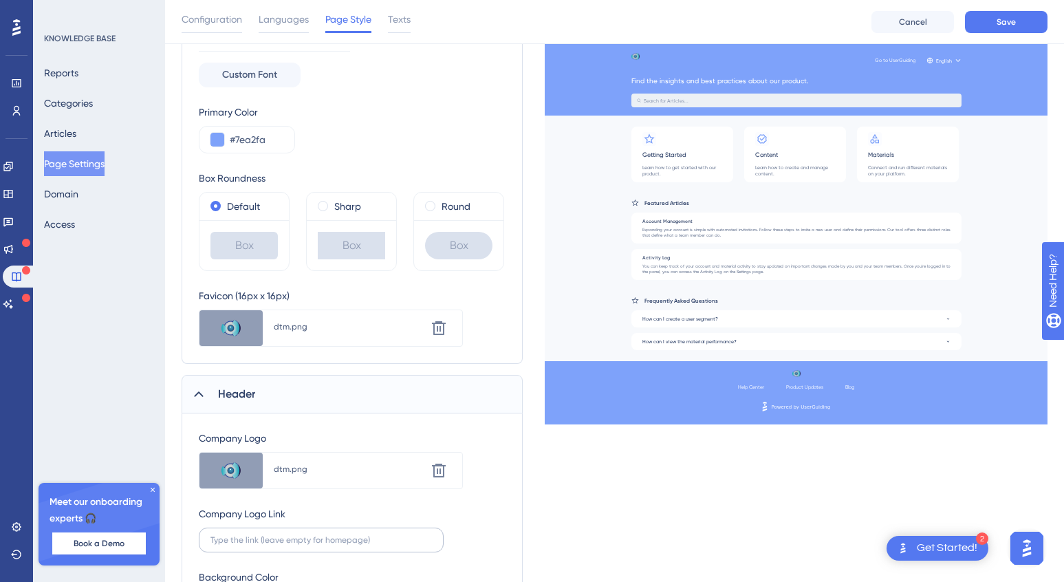
scroll to position [182, 0]
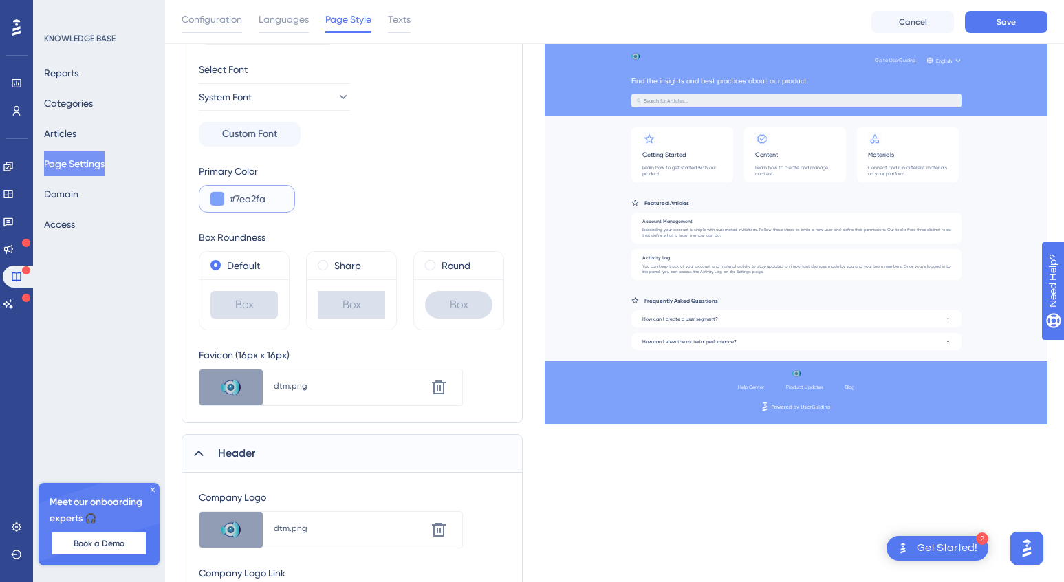
click at [246, 201] on input "#7ea2fa" at bounding box center [257, 199] width 54 height 17
click at [217, 195] on button at bounding box center [217, 199] width 14 height 14
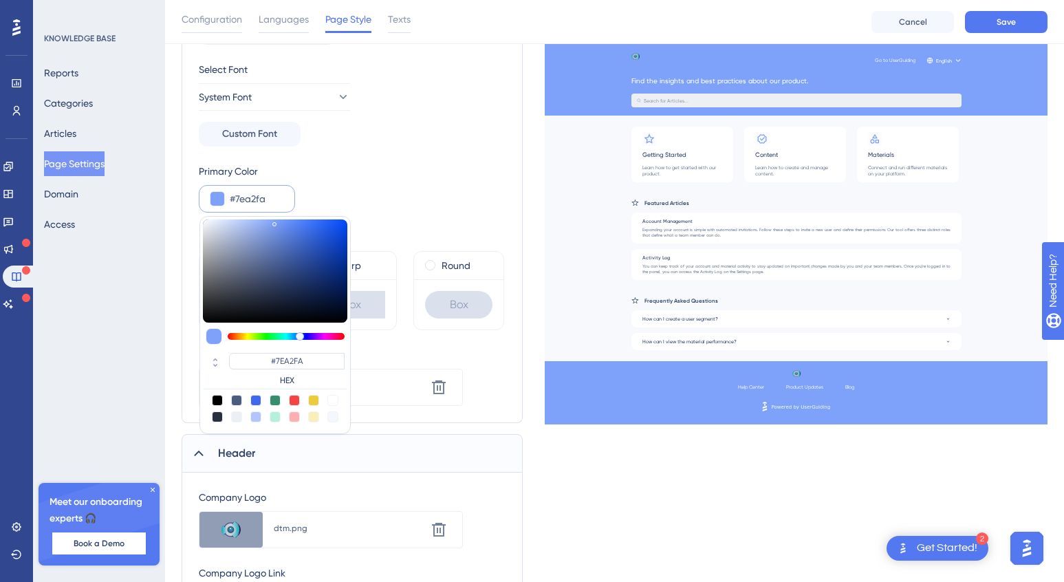
type input "#789bf1"
type input "#789BF1"
type input "#7599f3"
type input "#7599F3"
type input "#7498f3"
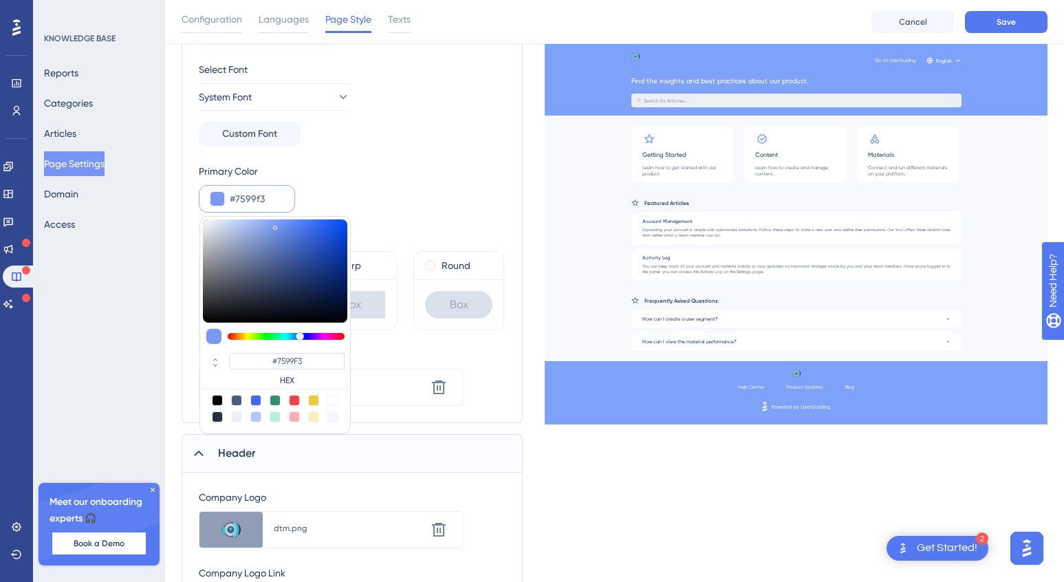
type input "#7498F3"
type input "#7599f5"
type input "#7599F5"
type input "#7499f6"
type input "#7499F6"
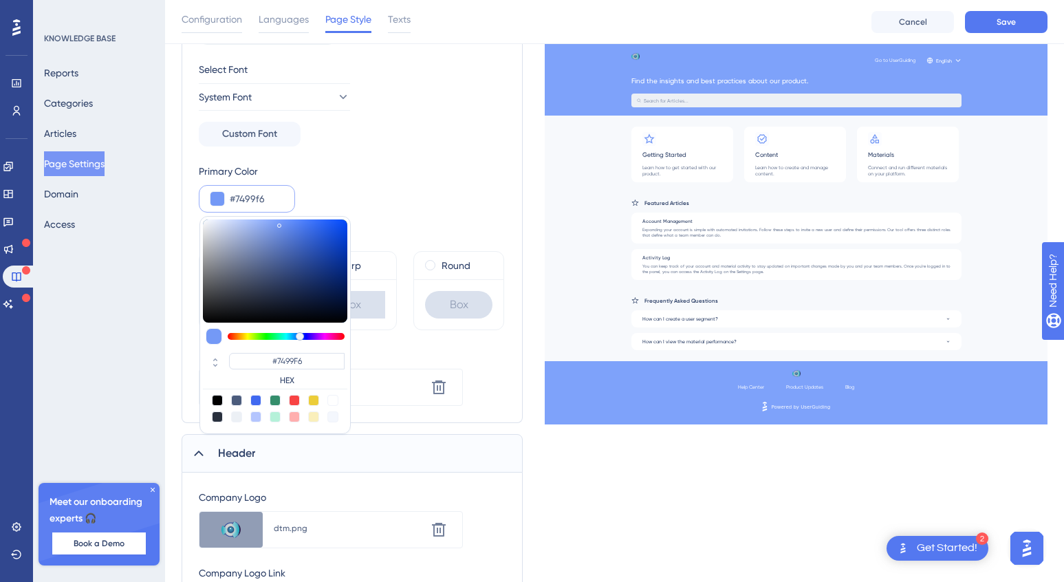
type input "#759af8"
type input "#759AF8"
type input "#7499f8"
type input "#7499F8"
type input "#759afa"
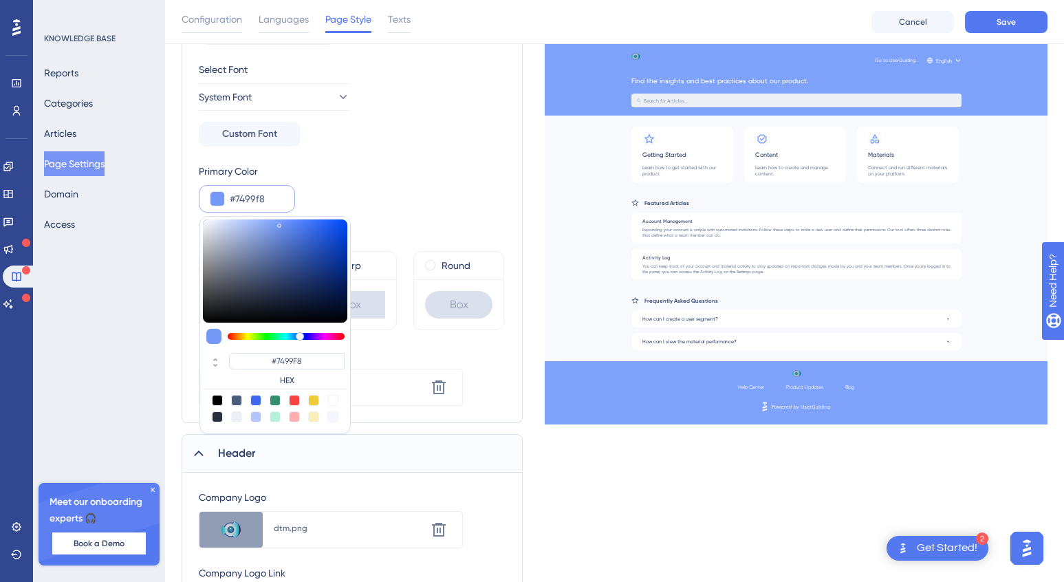
type input "#759AFA"
click at [280, 222] on div at bounding box center [280, 224] width 4 height 4
click at [255, 197] on input "#759afa" at bounding box center [257, 199] width 54 height 17
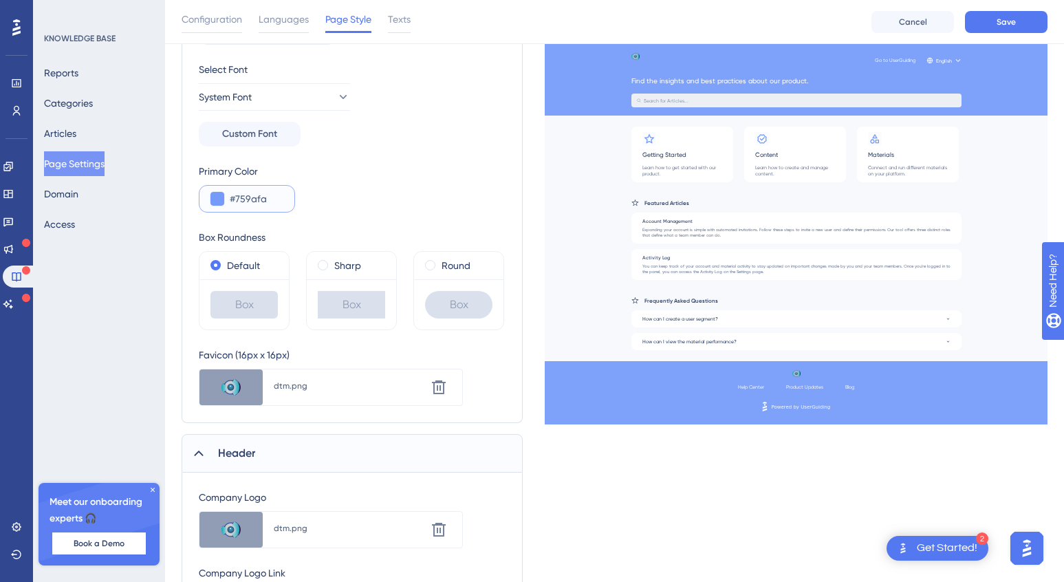
click at [255, 197] on input "#759afa" at bounding box center [257, 199] width 54 height 17
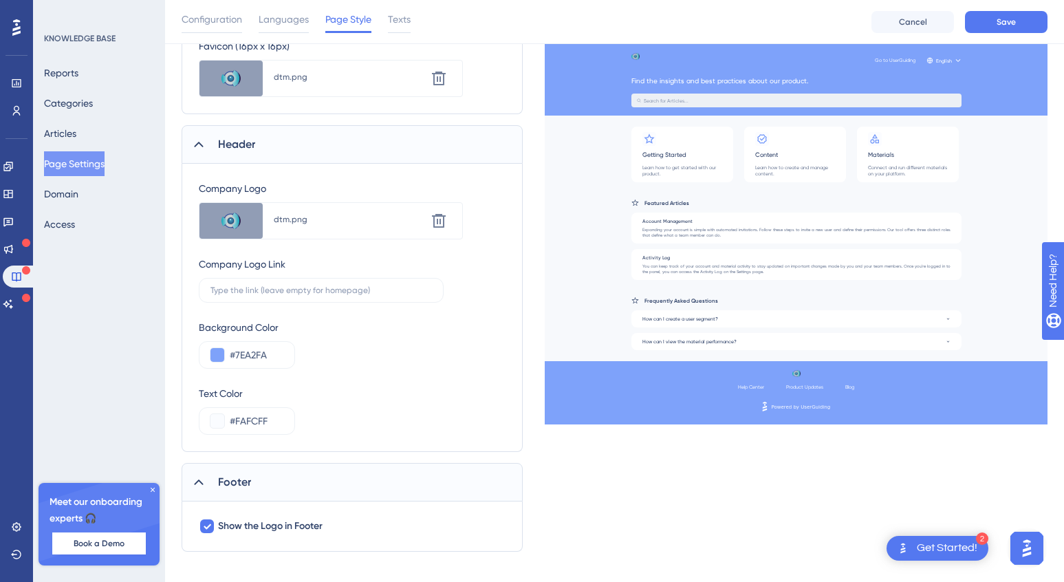
scroll to position [505, 0]
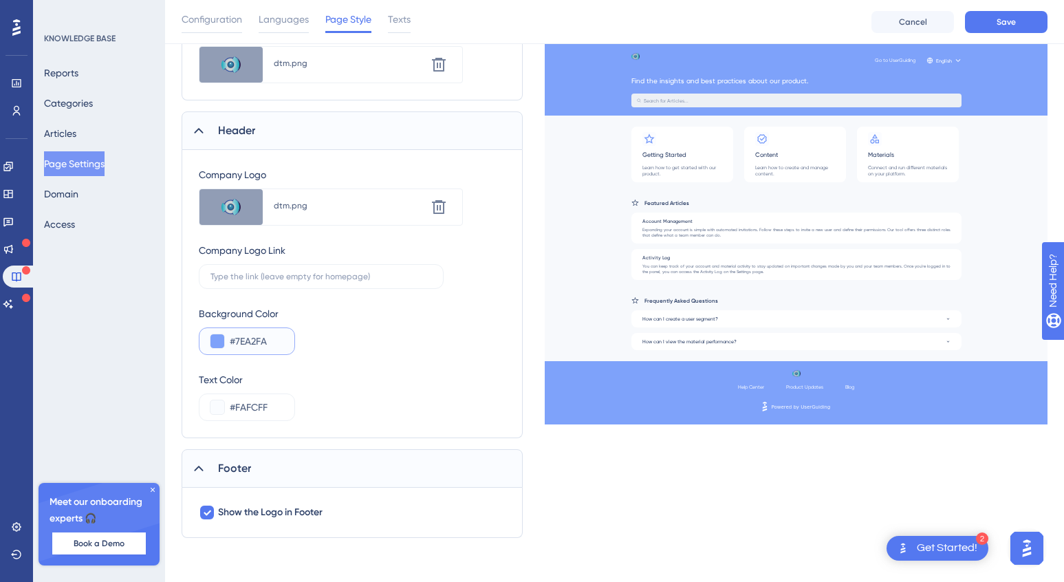
click at [256, 342] on input "#7EA2FA" at bounding box center [257, 341] width 54 height 17
paste input "59A"
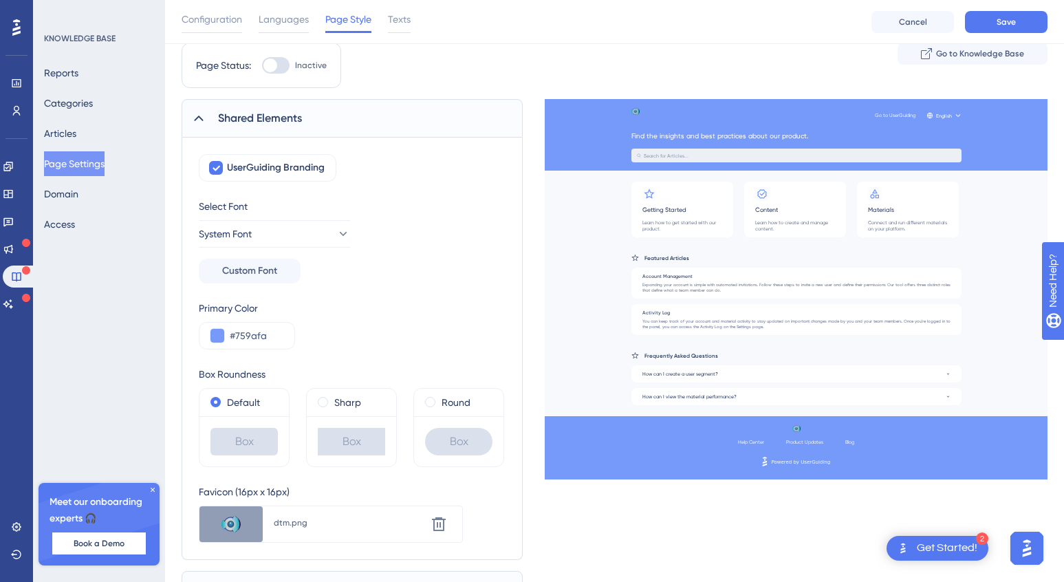
scroll to position [0, 0]
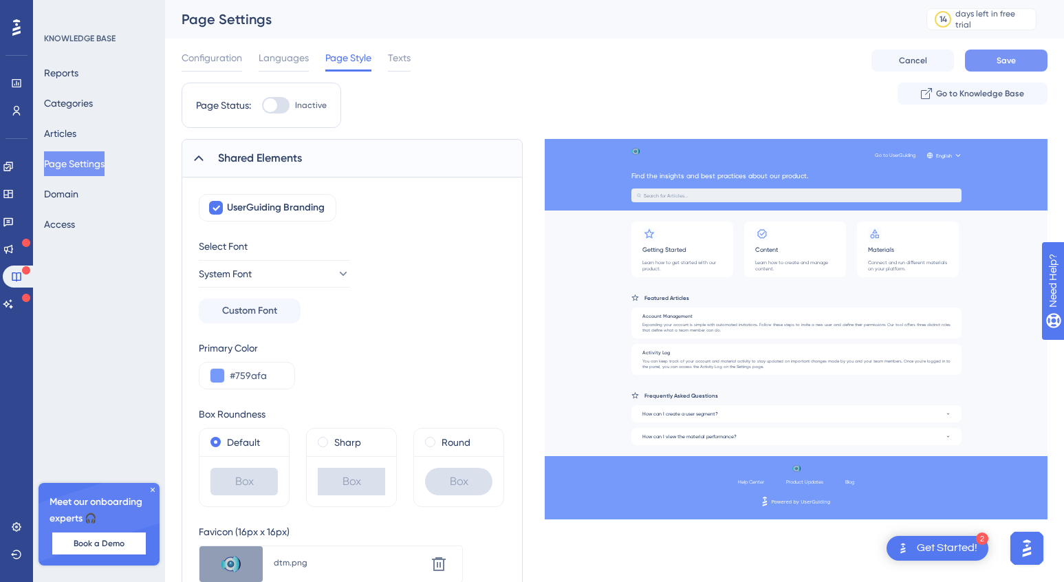
type input "#759AFA"
click at [1005, 58] on span "Save" at bounding box center [1006, 60] width 19 height 11
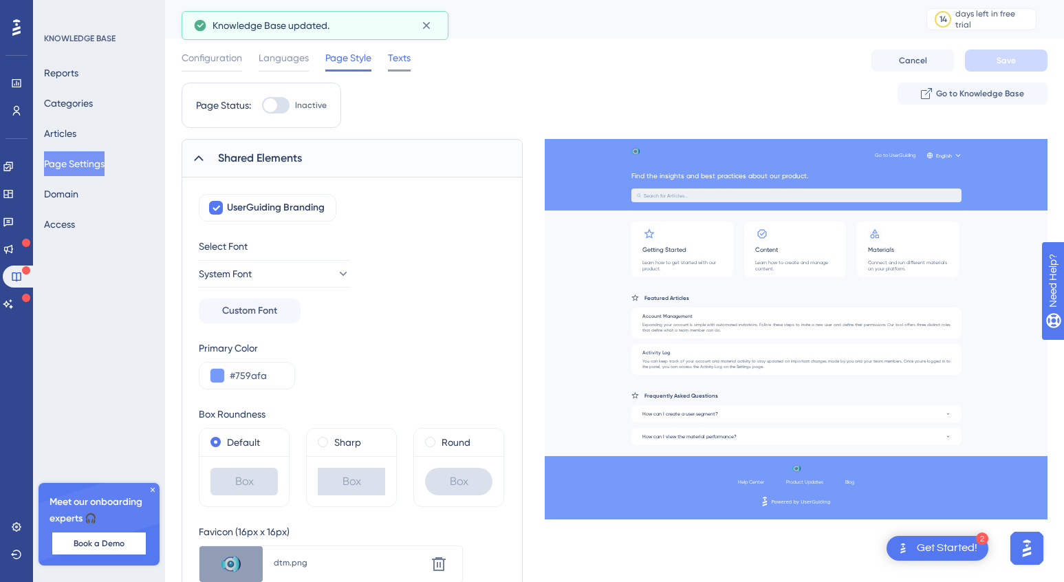
click at [400, 54] on span "Texts" at bounding box center [399, 58] width 23 height 17
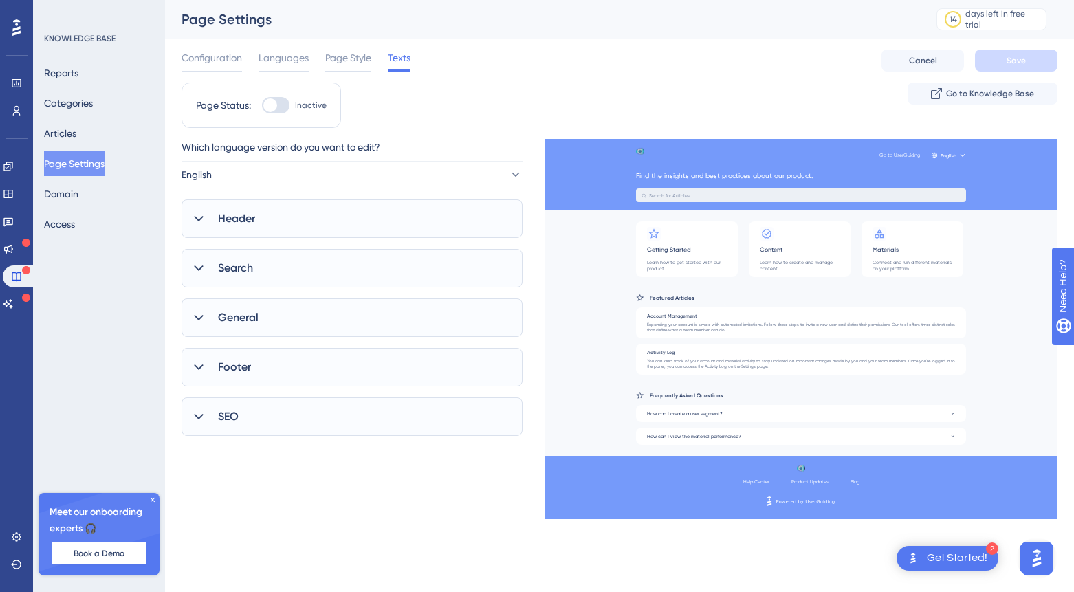
click at [304, 232] on div "Header" at bounding box center [352, 218] width 341 height 39
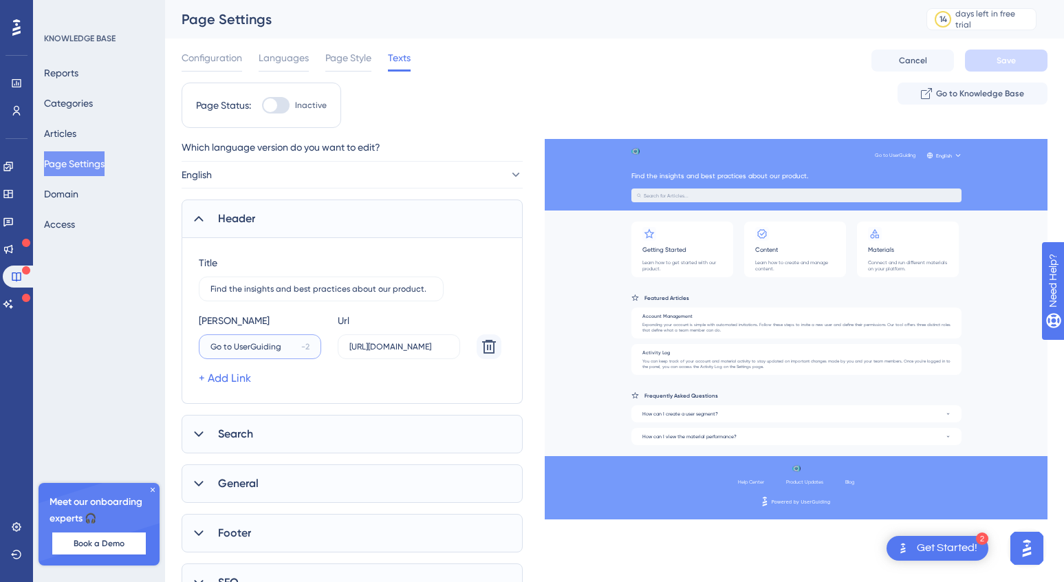
click at [246, 349] on input "Go to UserGuiding" at bounding box center [252, 347] width 85 height 10
click at [267, 349] on input "Go to UserGuiding" at bounding box center [252, 347] width 85 height 10
click at [266, 349] on input "Go to UserGuiding" at bounding box center [252, 347] width 85 height 10
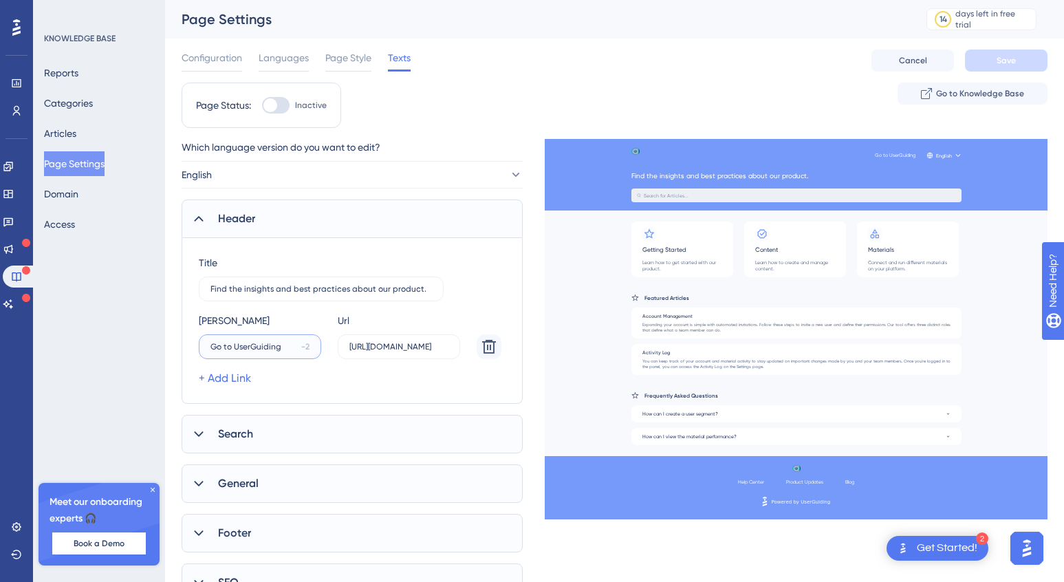
drag, startPoint x: 279, startPoint y: 347, endPoint x: 234, endPoint y: 349, distance: 44.8
click at [234, 349] on input "Go to UserGuiding" at bounding box center [252, 347] width 85 height 10
type input "Go to Secure Lo"
click at [486, 344] on icon at bounding box center [489, 346] width 17 height 17
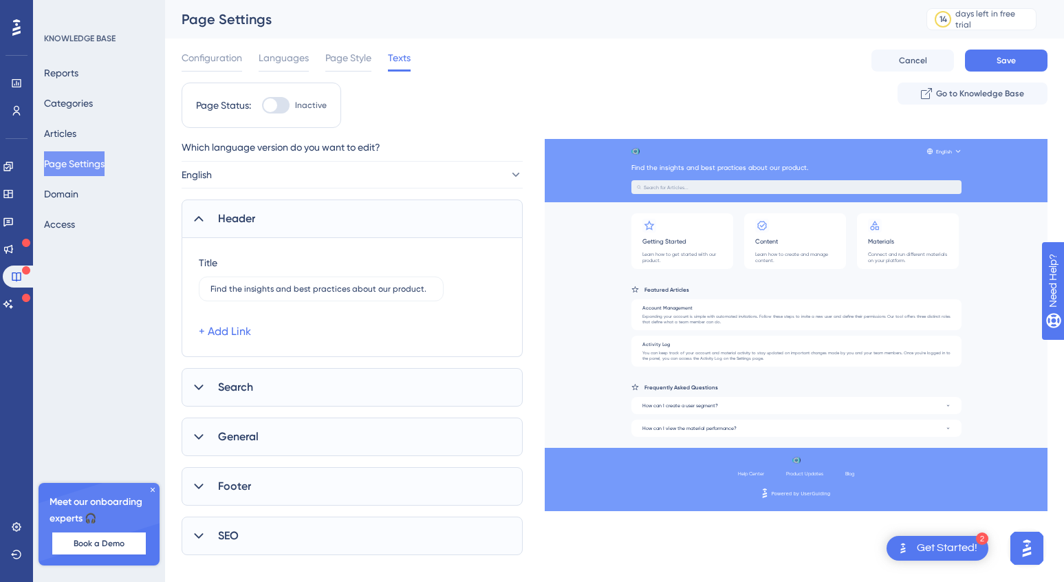
click at [299, 397] on div "Search" at bounding box center [352, 387] width 341 height 39
click at [230, 333] on link "+ Add Link" at bounding box center [225, 331] width 52 height 17
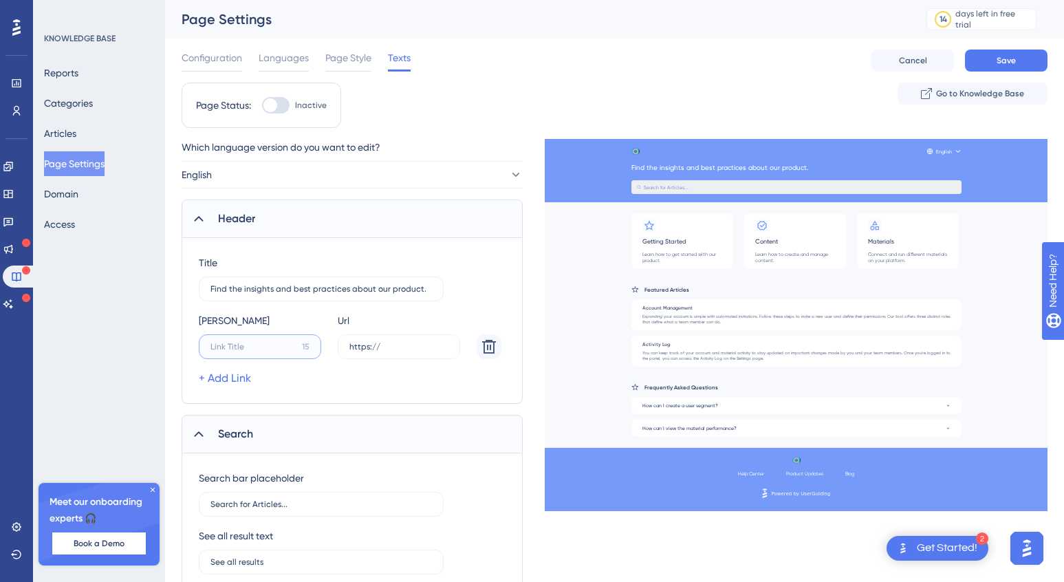
click at [235, 345] on input "15" at bounding box center [253, 347] width 86 height 10
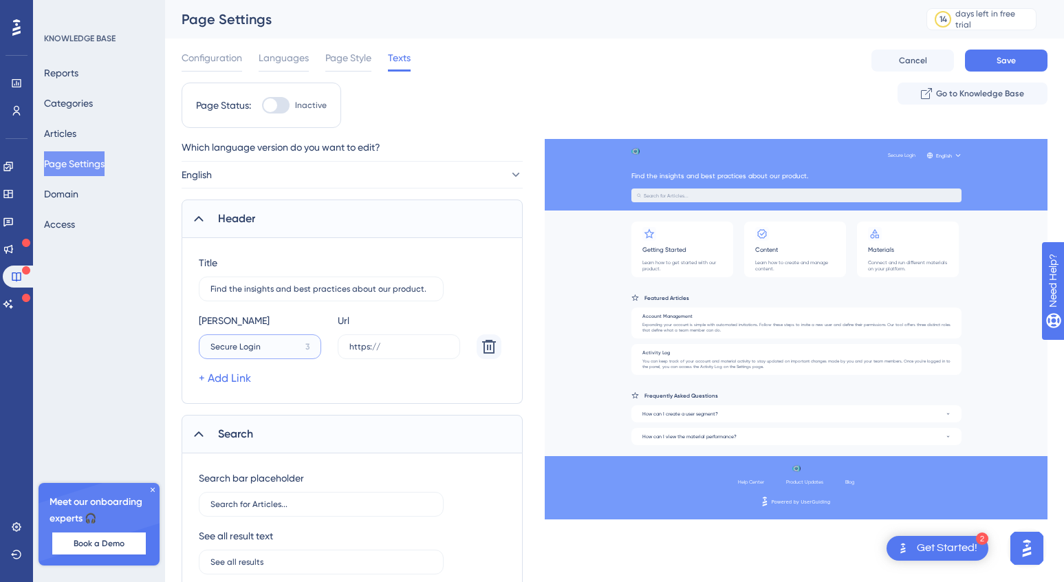
drag, startPoint x: 256, startPoint y: 345, endPoint x: 336, endPoint y: 345, distance: 80.5
click at [256, 345] on input "Secure Login" at bounding box center [254, 347] width 89 height 10
type input "Secure Logon"
click at [425, 343] on input "https://" at bounding box center [398, 347] width 99 height 10
drag, startPoint x: 407, startPoint y: 344, endPoint x: 307, endPoint y: 347, distance: 99.8
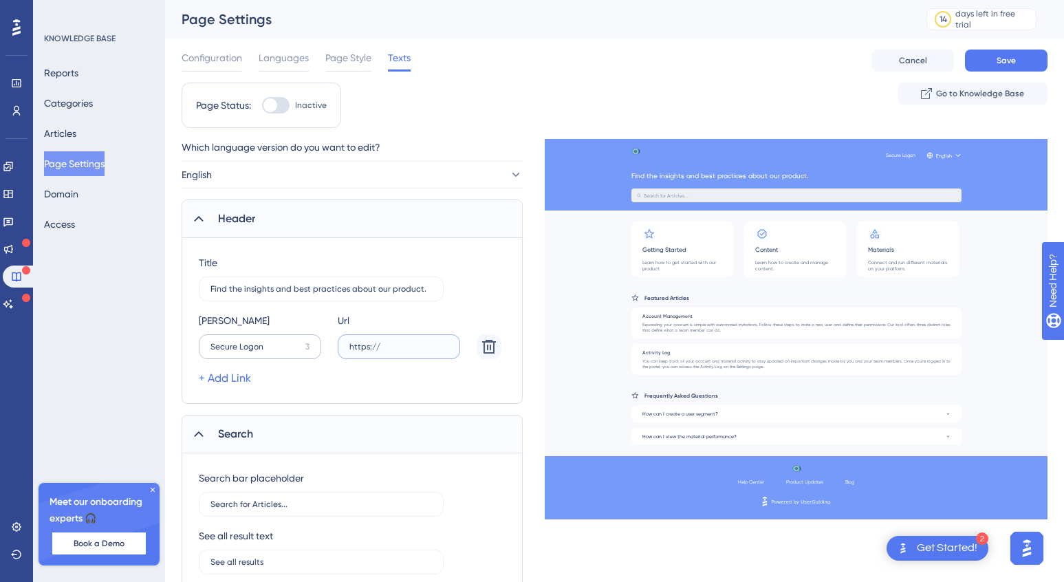
click at [307, 347] on div "[PERSON_NAME] Secure Logon 3 Url https://" at bounding box center [350, 335] width 303 height 47
paste input "text"
type input "[URL][DOMAIN_NAME]"
click at [343, 373] on div "+ Add Link" at bounding box center [350, 378] width 303 height 17
click at [533, 74] on div "Configuration Languages Page Style Texts Cancel Save" at bounding box center [615, 61] width 866 height 44
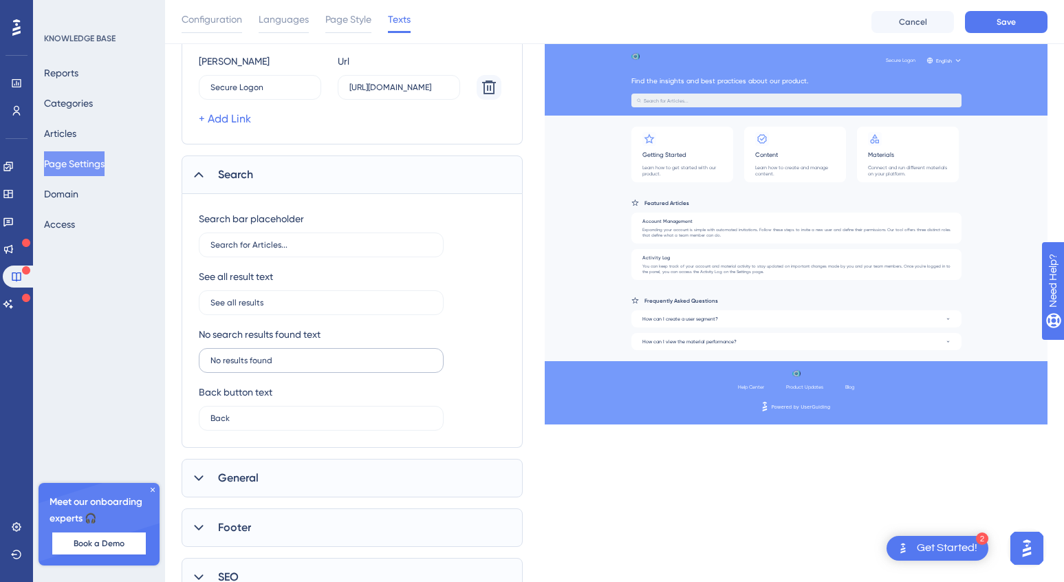
scroll to position [323, 0]
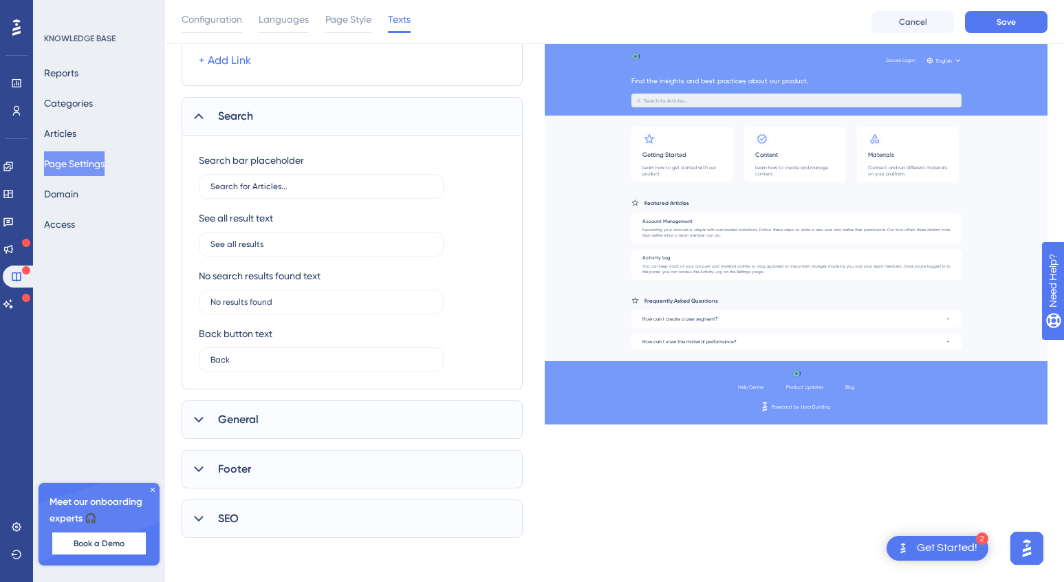
click at [204, 418] on icon at bounding box center [199, 420] width 14 height 14
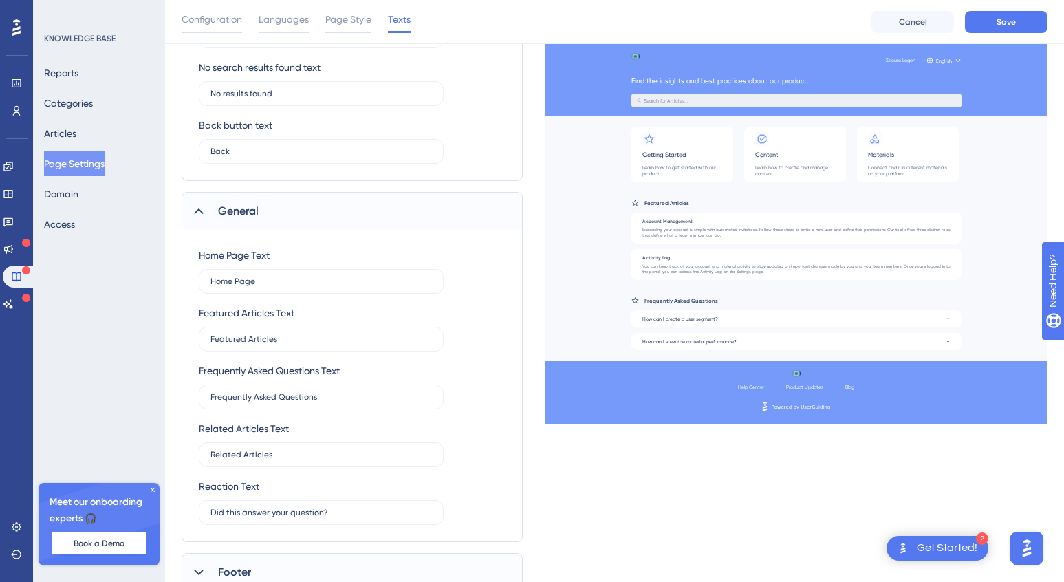
scroll to position [562, 0]
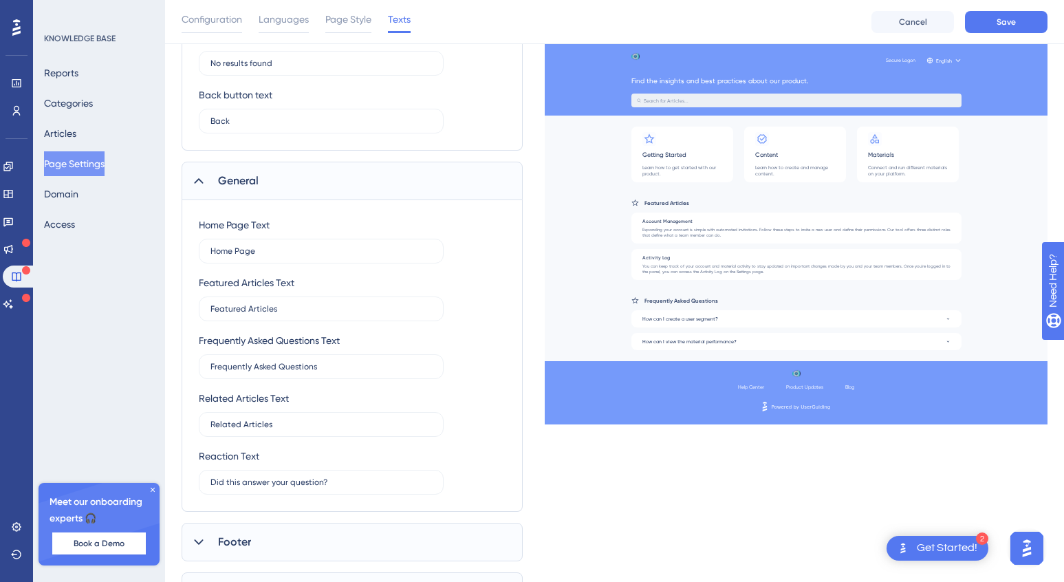
click at [204, 536] on icon at bounding box center [199, 542] width 14 height 14
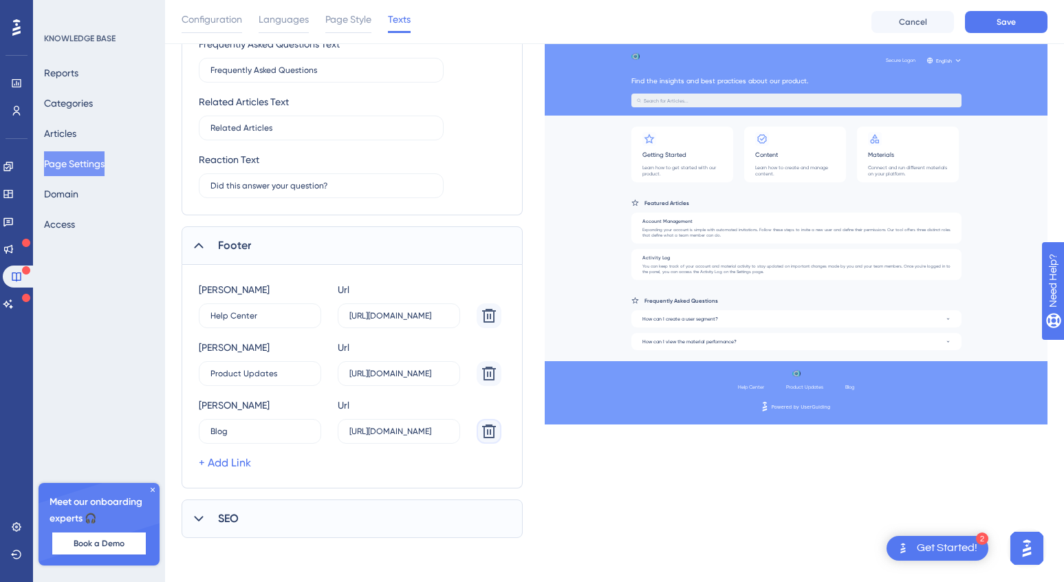
click at [497, 429] on icon at bounding box center [489, 431] width 17 height 17
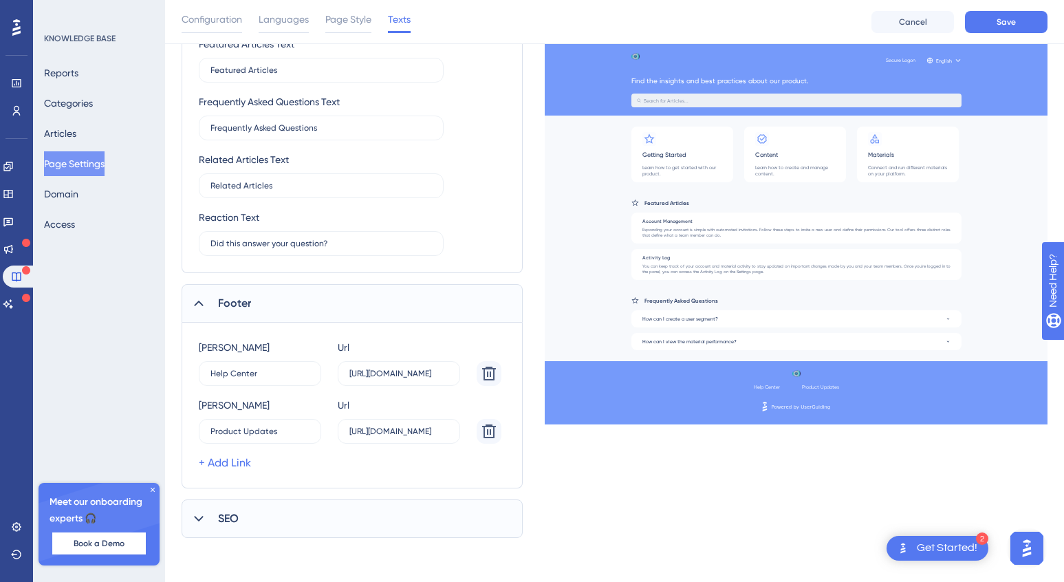
scroll to position [801, 0]
click at [411, 370] on input "[URL][DOMAIN_NAME]" at bounding box center [398, 374] width 99 height 10
click at [492, 372] on icon at bounding box center [489, 373] width 17 height 17
type input "Product Updates"
type input "[URL][DOMAIN_NAME]"
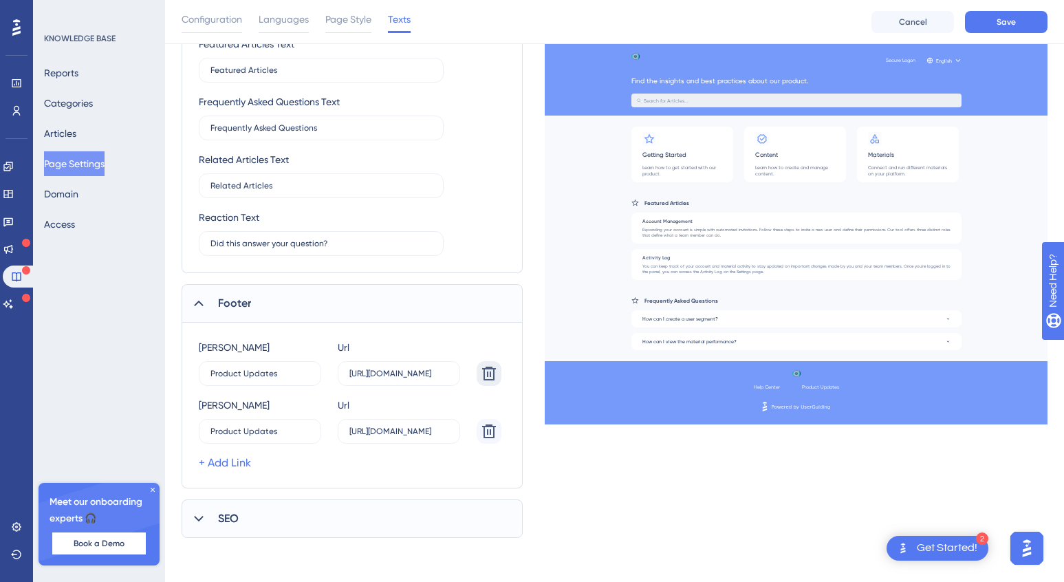
scroll to position [743, 0]
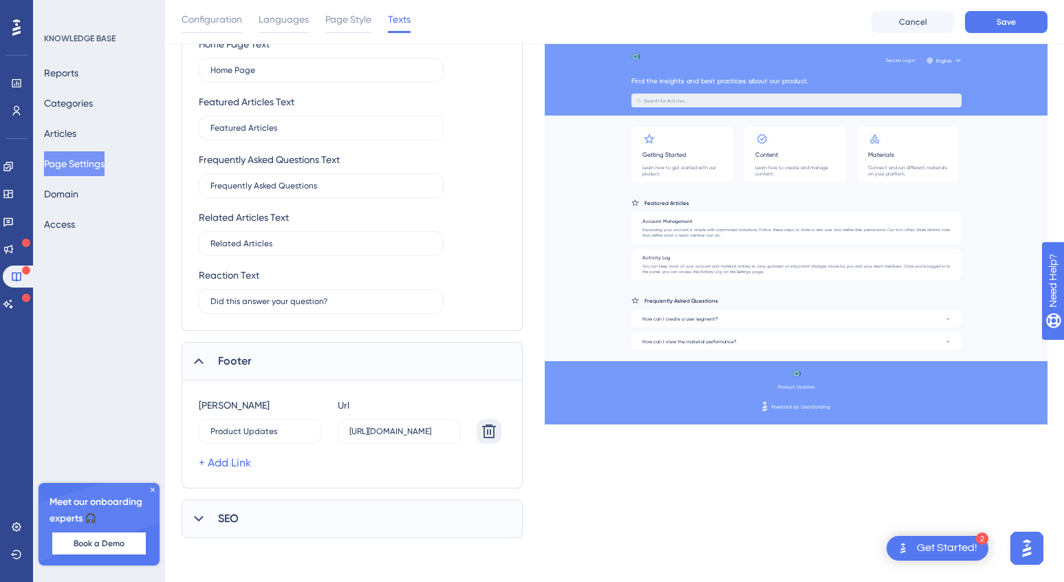
click at [493, 433] on icon at bounding box center [489, 431] width 14 height 14
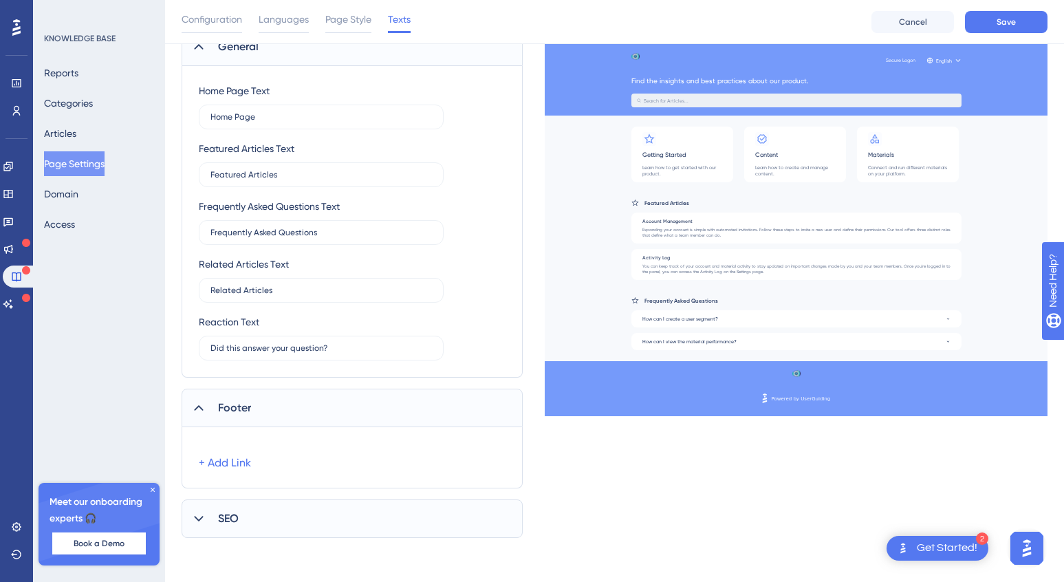
click at [226, 521] on span "SEO" at bounding box center [228, 518] width 21 height 17
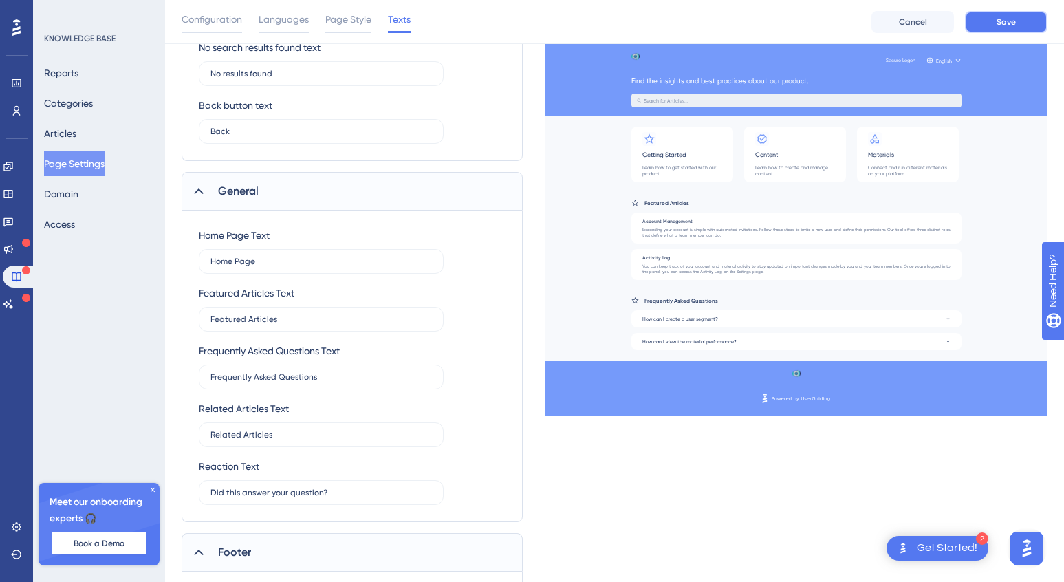
click at [1002, 20] on span "Save" at bounding box center [1006, 22] width 19 height 11
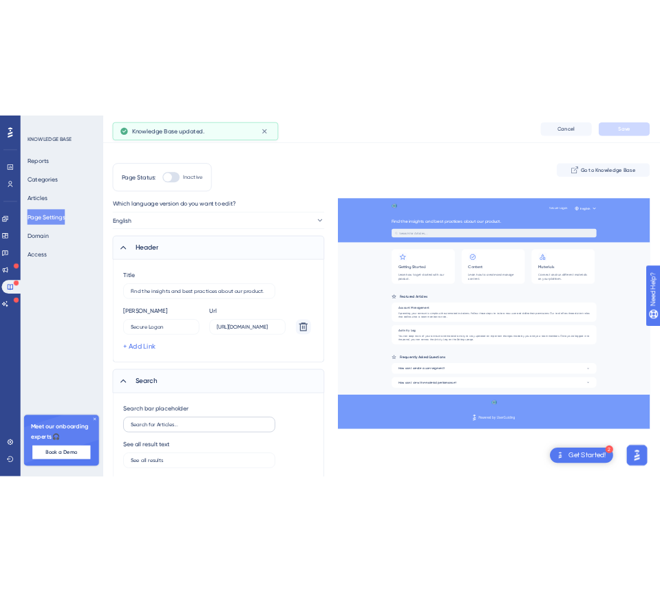
scroll to position [0, 0]
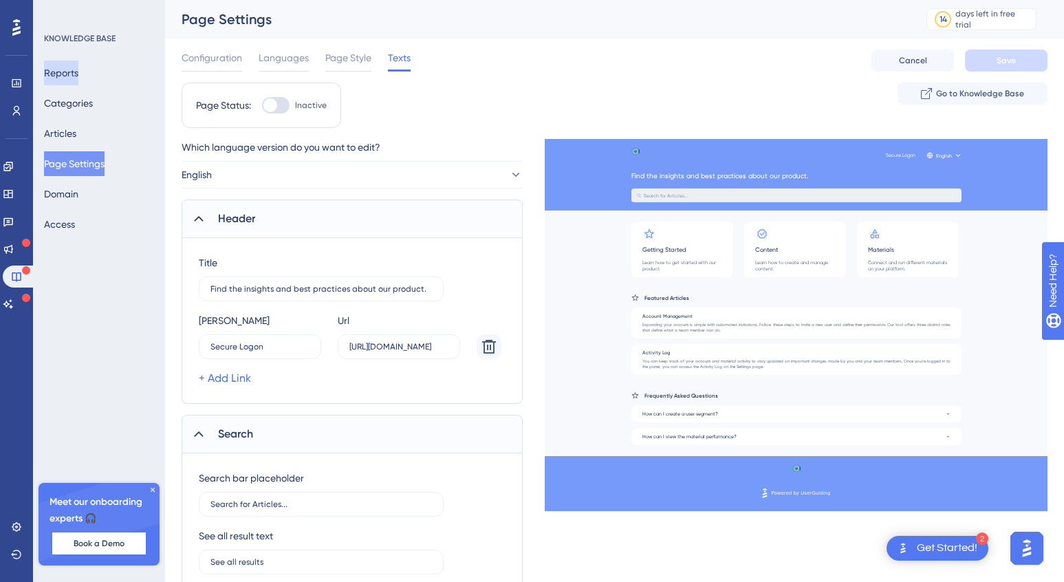
click at [78, 72] on button "Reports" at bounding box center [61, 73] width 34 height 25
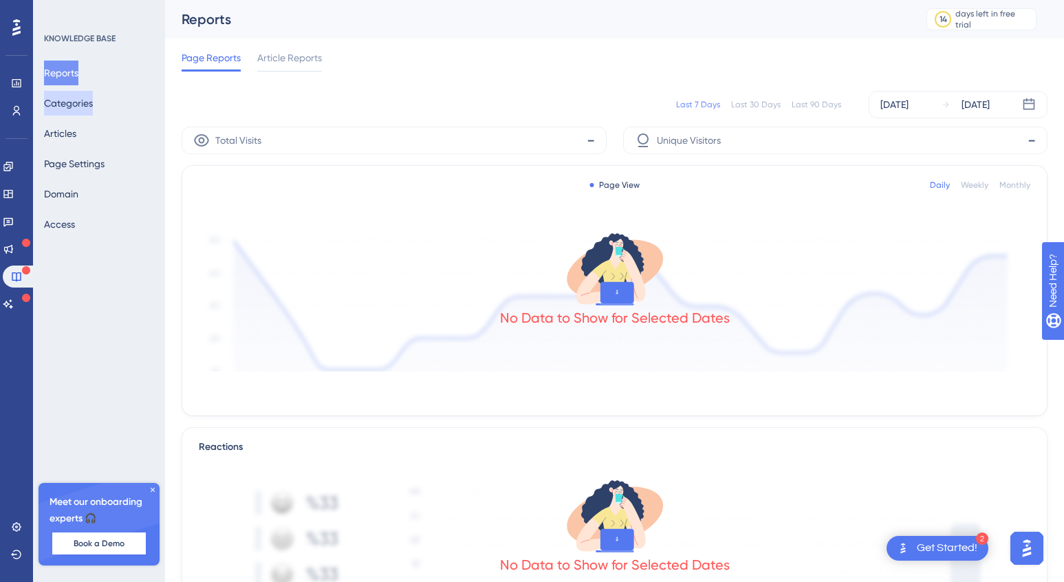
click at [87, 107] on button "Categories" at bounding box center [68, 103] width 49 height 25
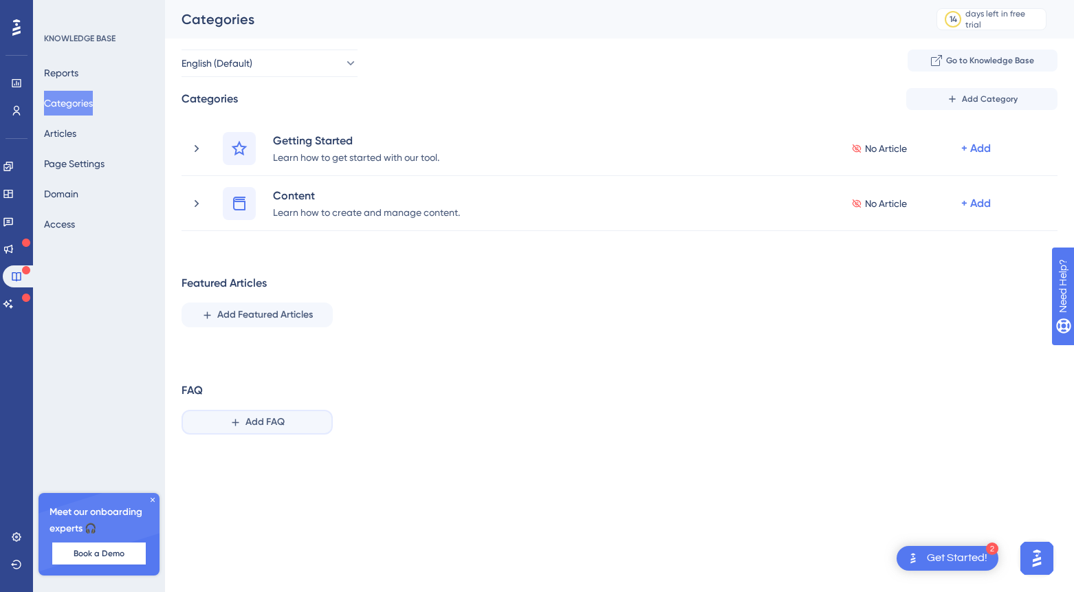
click at [246, 418] on span "Add FAQ" at bounding box center [265, 422] width 39 height 17
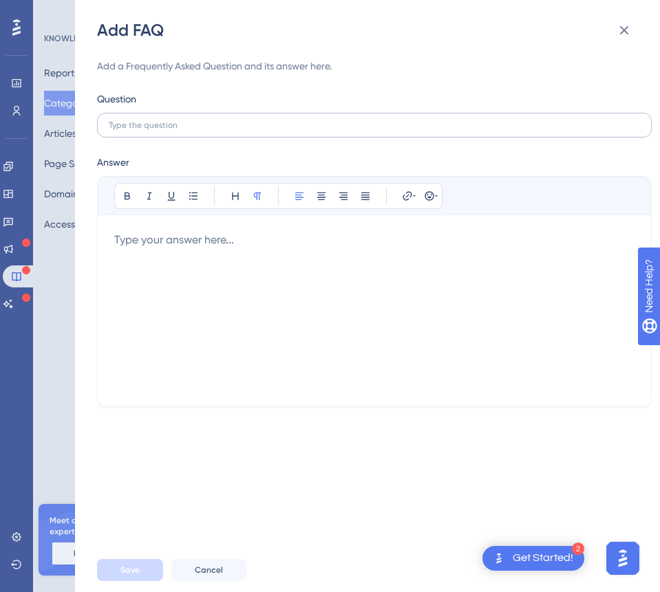
click at [169, 113] on label at bounding box center [374, 125] width 554 height 25
click at [169, 120] on input "text" at bounding box center [374, 125] width 531 height 10
type input "Do you only have Sydney numbers or can I get a number in [GEOGRAPHIC_DATA]?"
click at [164, 241] on div at bounding box center [374, 311] width 520 height 158
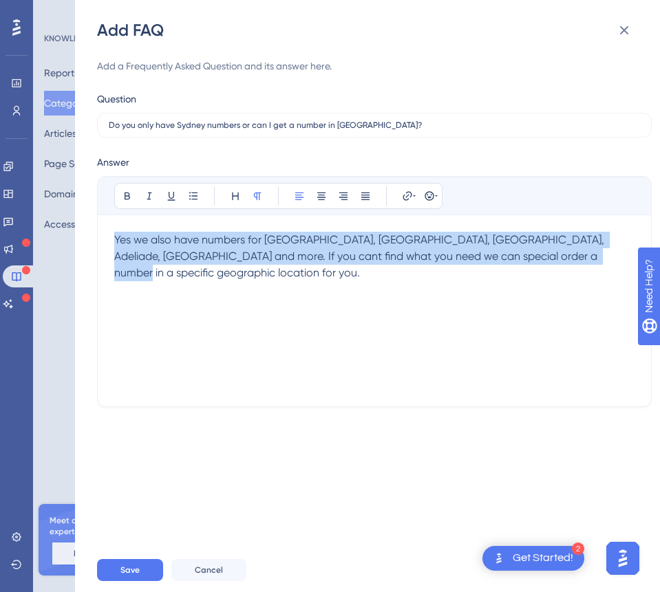
drag, startPoint x: 572, startPoint y: 257, endPoint x: 112, endPoint y: 241, distance: 460.4
click at [99, 240] on div "Bold Italic Underline Bullet Point Heading Normal Align Left Align Center Align…" at bounding box center [374, 291] width 554 height 231
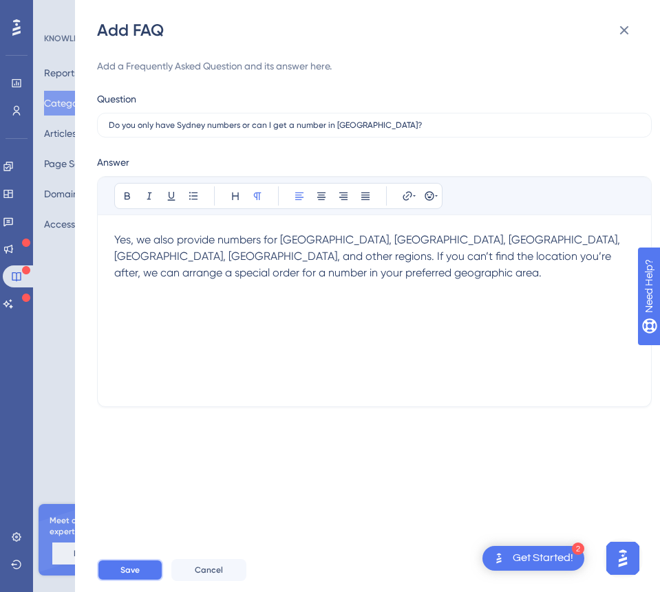
click at [115, 567] on button "Save" at bounding box center [130, 570] width 66 height 22
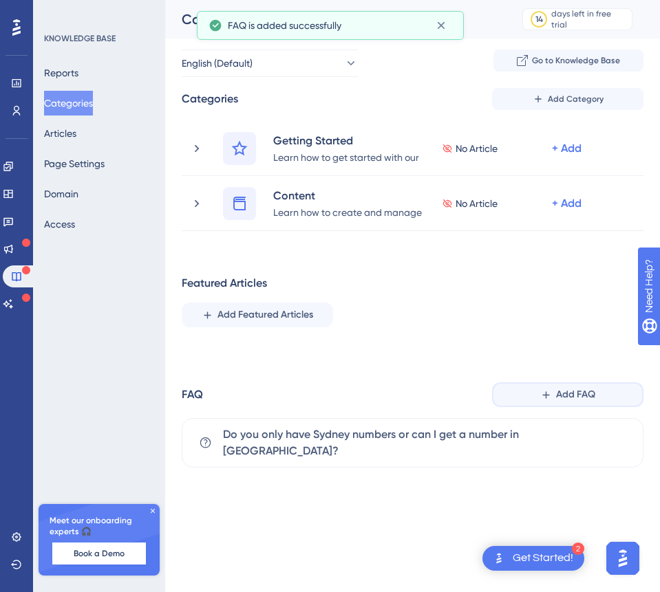
click at [564, 396] on span "Add FAQ" at bounding box center [575, 395] width 39 height 17
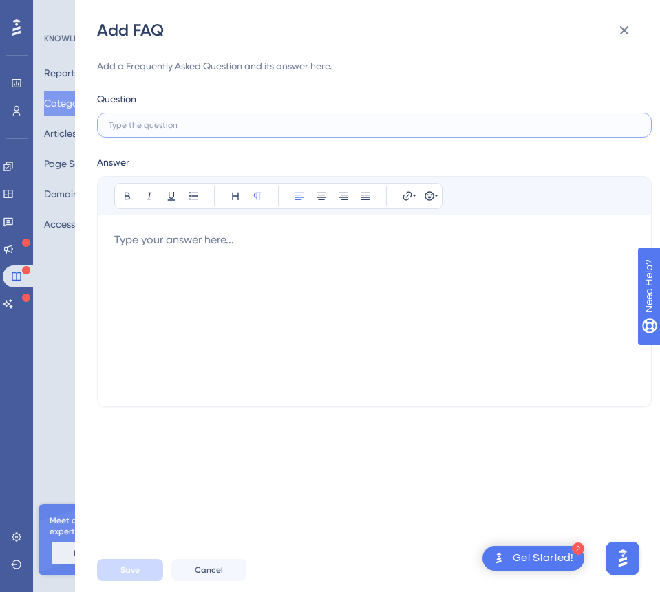
click at [166, 128] on input "text" at bounding box center [374, 125] width 531 height 10
type input "How long does it take to setup and can I use my existing phone number?"
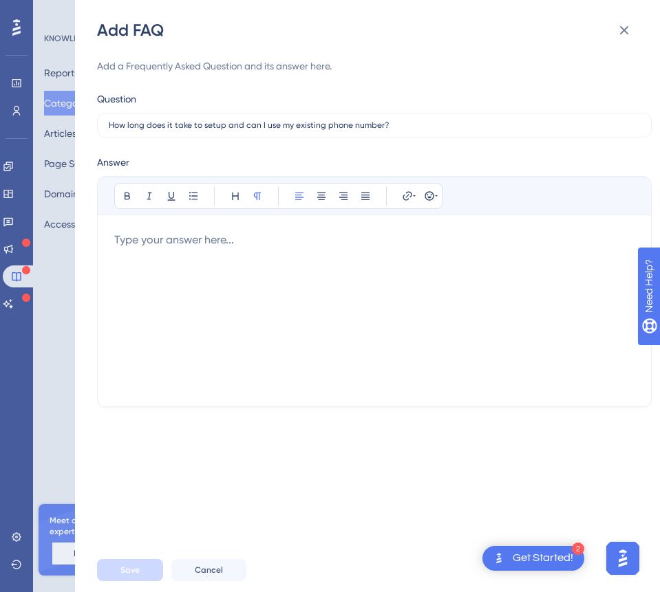
click at [169, 249] on div at bounding box center [374, 311] width 520 height 158
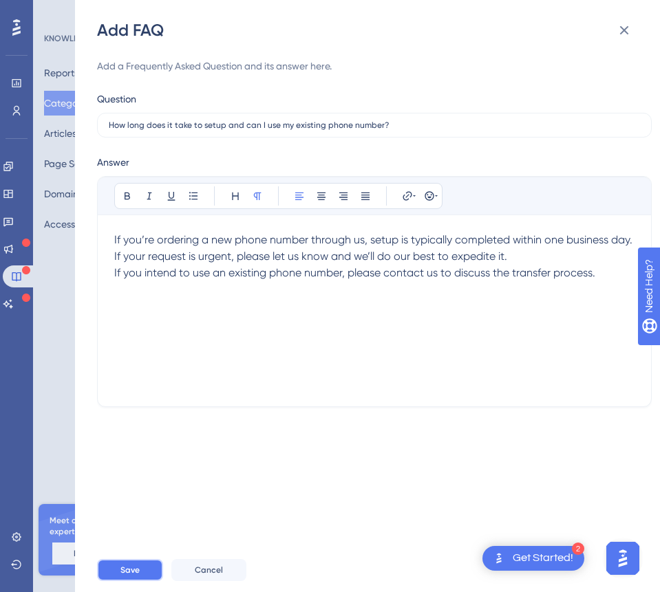
click at [140, 570] on button "Save" at bounding box center [130, 570] width 66 height 22
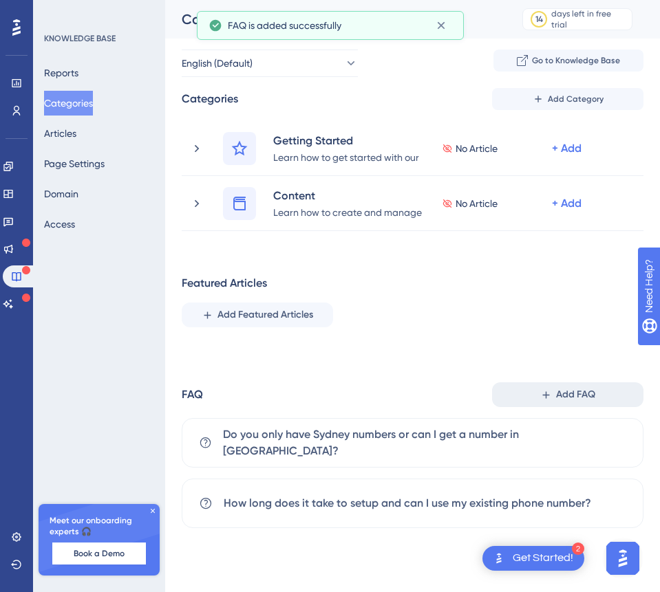
click at [553, 396] on button "Add FAQ" at bounding box center [567, 394] width 151 height 25
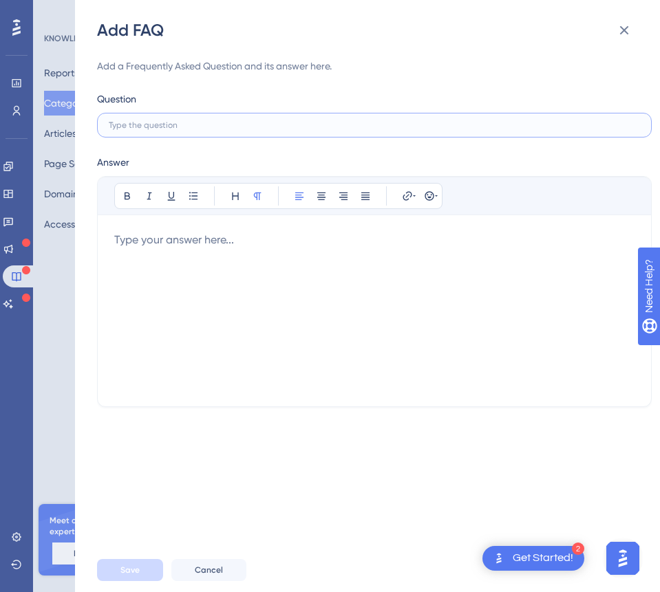
click at [173, 120] on input "text" at bounding box center [374, 125] width 531 height 10
type input "Do I require any hardware / software installed in my office?"
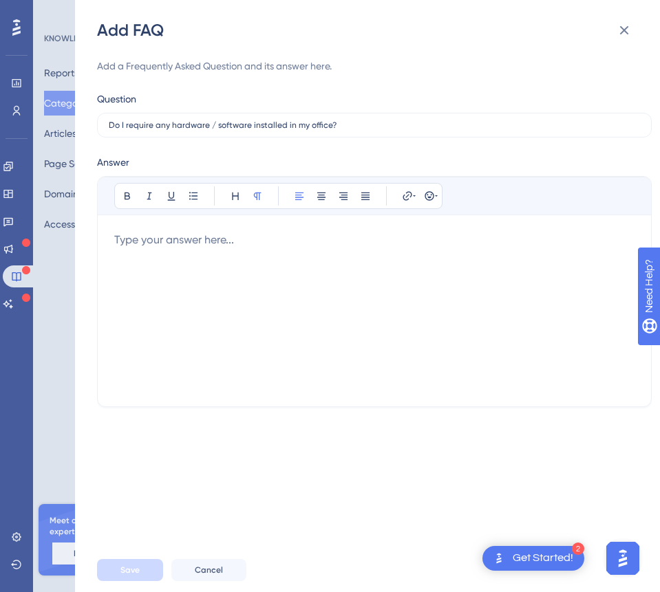
click at [160, 246] on div at bounding box center [374, 311] width 520 height 158
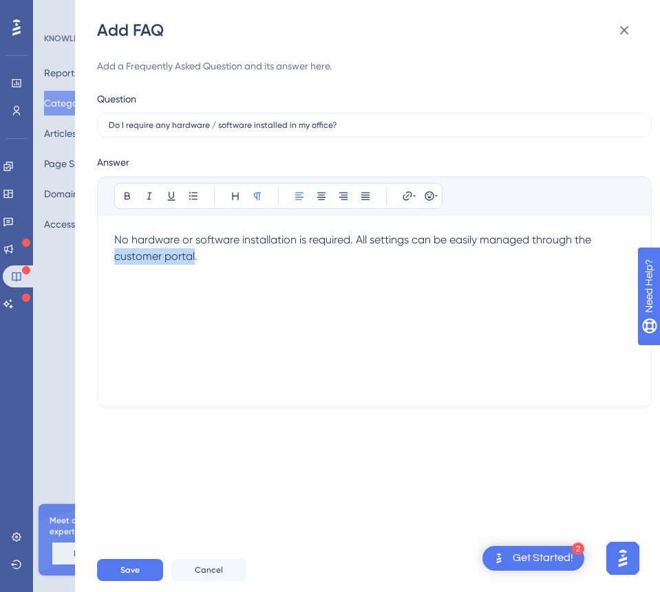
drag, startPoint x: 195, startPoint y: 254, endPoint x: 111, endPoint y: 256, distance: 83.3
click at [111, 256] on div "Bold Italic Underline Bullet Point Heading Normal Align Left Align Center Align…" at bounding box center [374, 291] width 554 height 231
click at [410, 197] on icon at bounding box center [406, 195] width 9 height 9
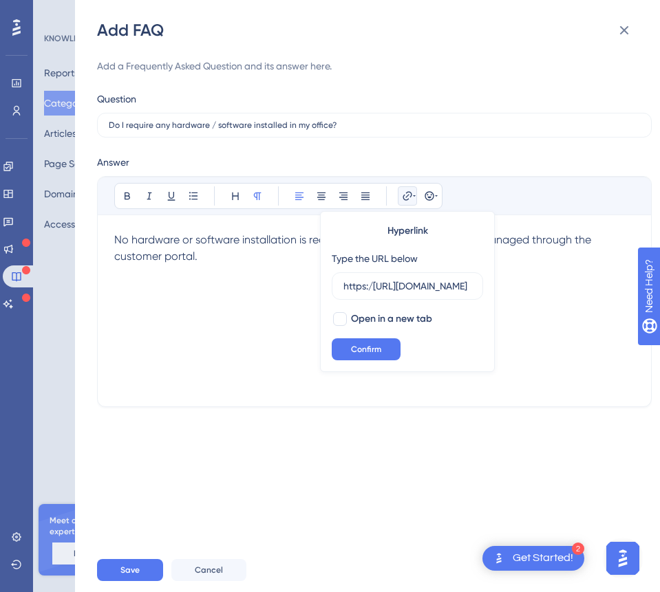
scroll to position [0, 499]
type input "https:/[URL][DOMAIN_NAME]"
click at [352, 349] on span "Confirm" at bounding box center [366, 349] width 30 height 11
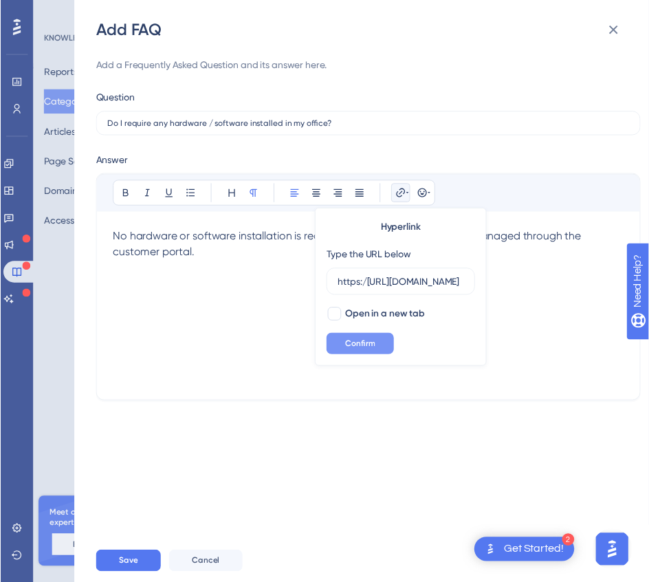
scroll to position [0, 0]
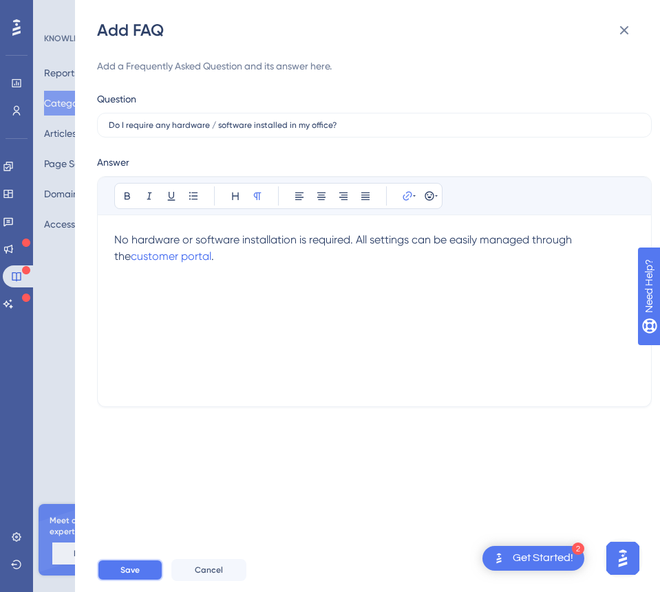
click at [138, 565] on span "Save" at bounding box center [129, 570] width 19 height 11
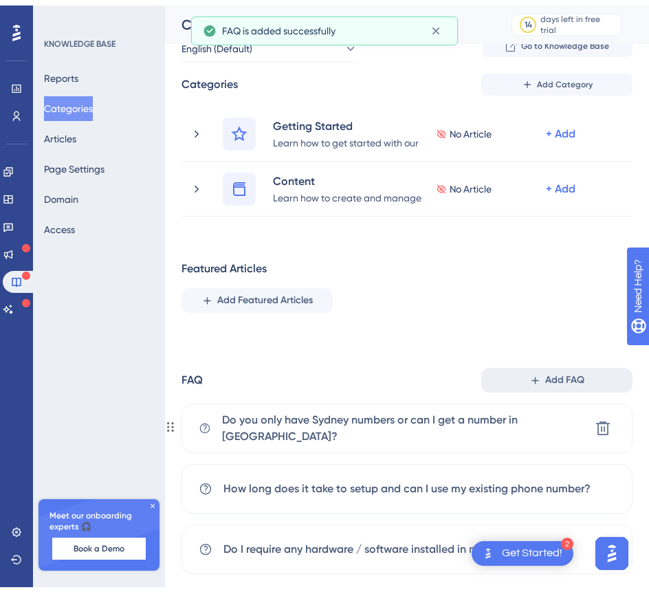
scroll to position [41, 0]
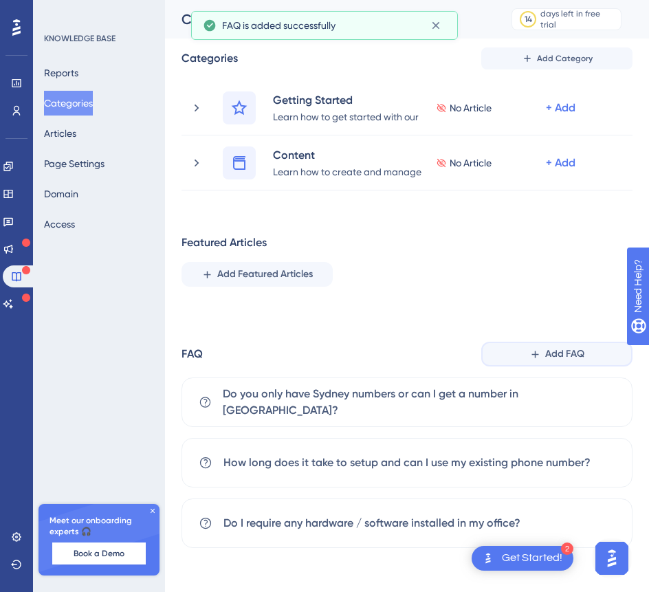
click at [561, 356] on span "Add FAQ" at bounding box center [564, 354] width 39 height 17
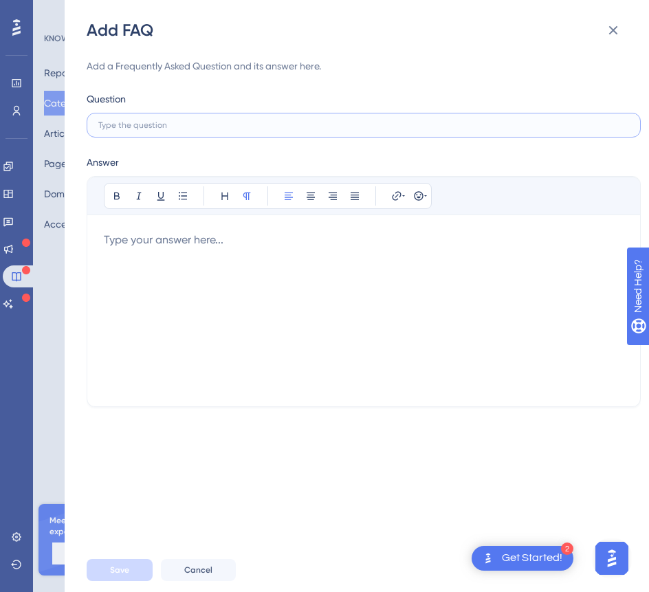
click at [133, 124] on input "text" at bounding box center [363, 125] width 531 height 10
type input "H"
click at [609, 26] on icon at bounding box center [613, 30] width 17 height 17
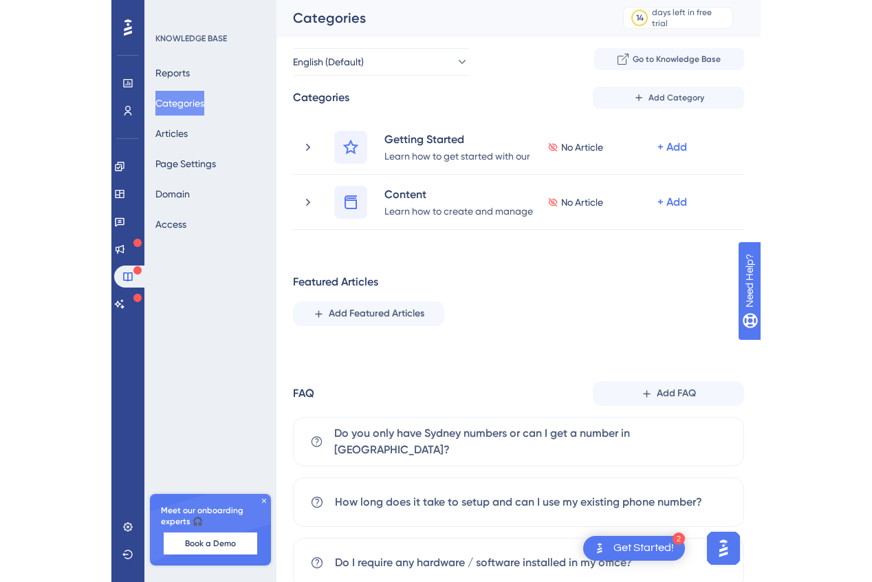
scroll to position [0, 0]
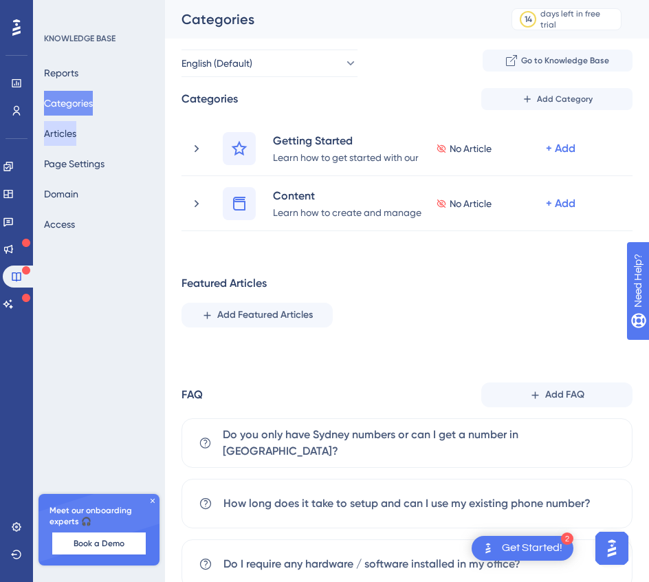
click at [76, 131] on button "Articles" at bounding box center [60, 133] width 32 height 25
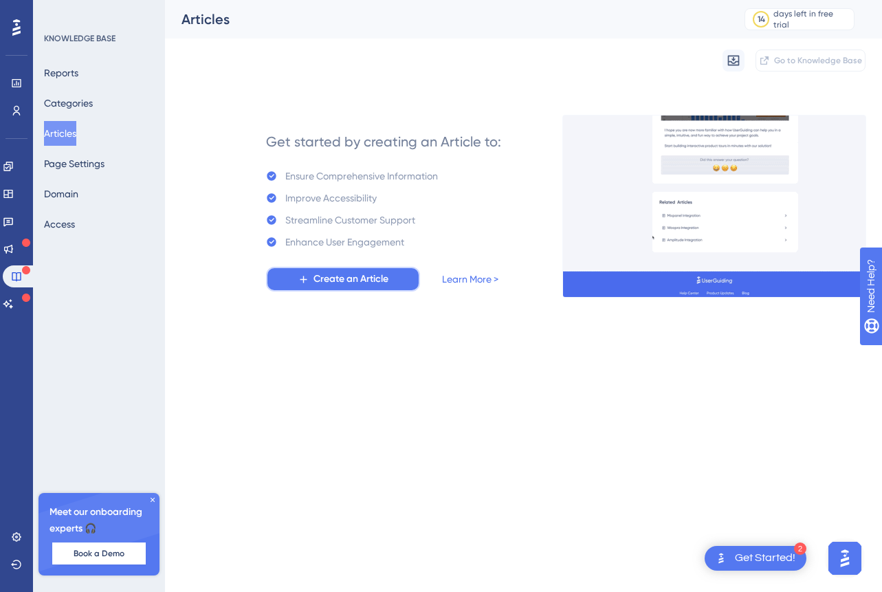
click at [354, 281] on span "Create an Article" at bounding box center [351, 279] width 75 height 17
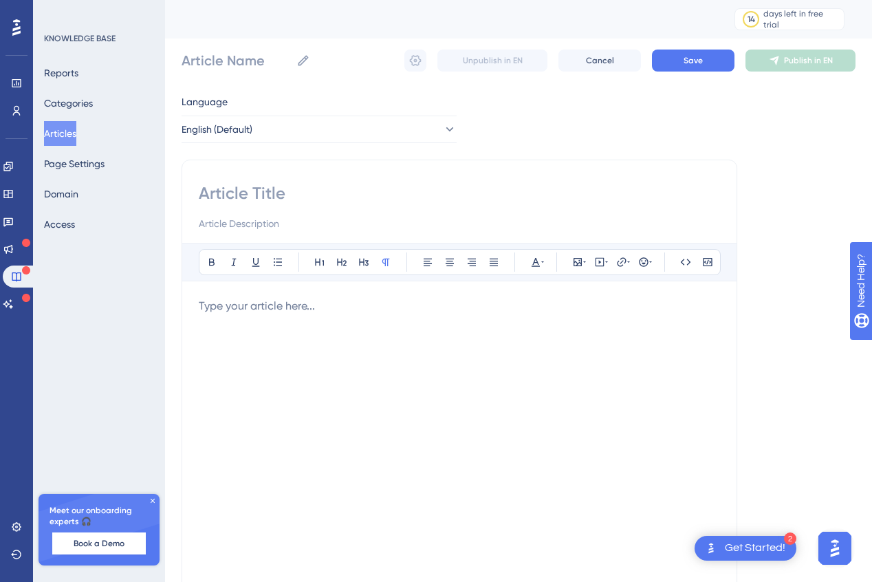
click at [246, 183] on input at bounding box center [459, 193] width 521 height 22
type input "How to log"
type input "How to log in"
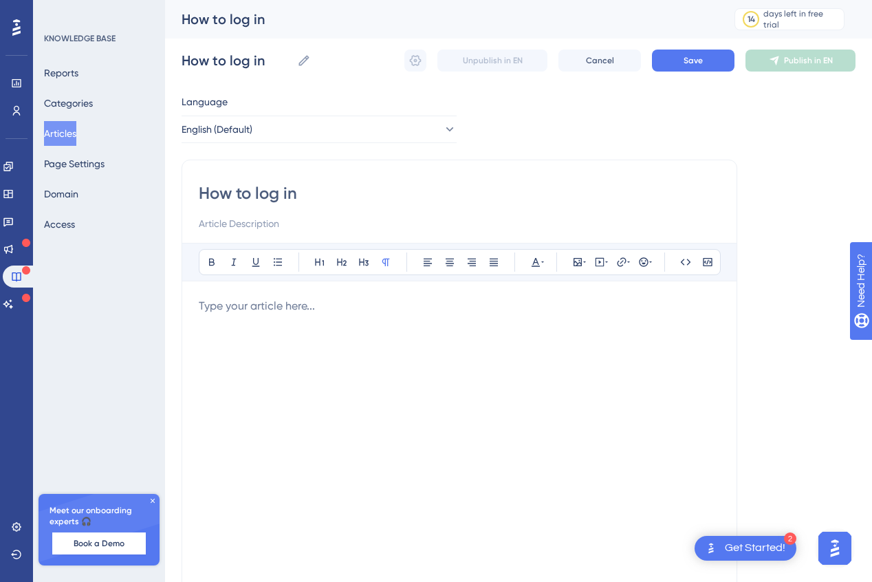
click at [282, 195] on input "How to log in" at bounding box center [459, 193] width 521 height 22
type input "How to login"
click at [274, 227] on input at bounding box center [459, 223] width 521 height 17
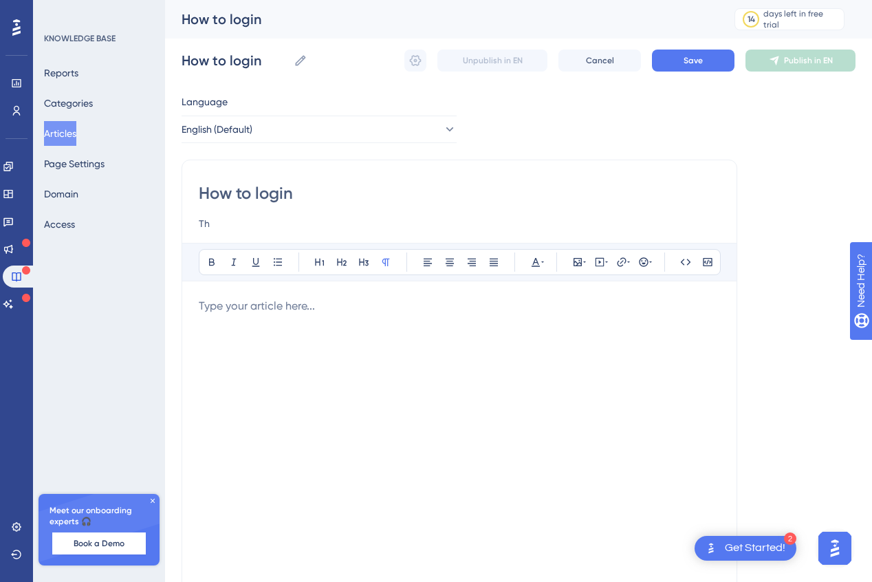
type input "T"
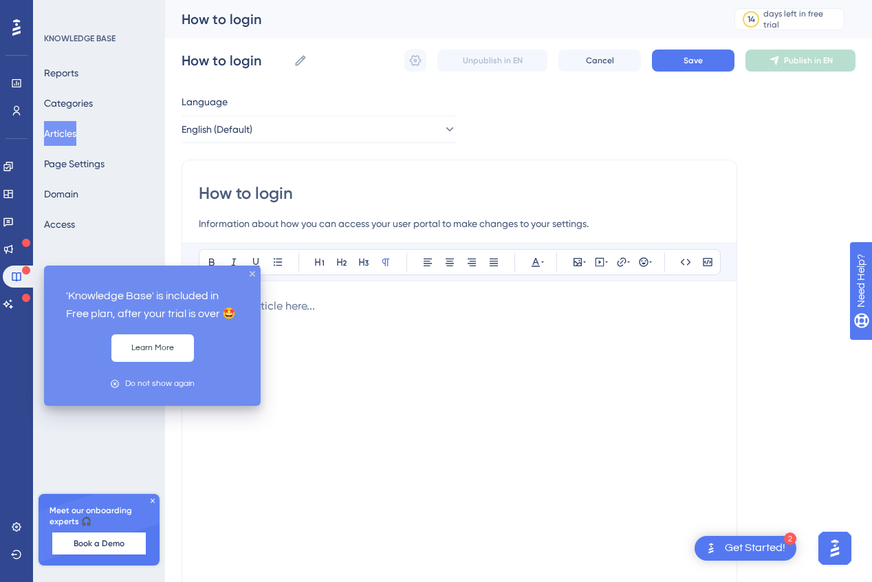
type input "Information about how you can access your user portal to make changes to your s…"
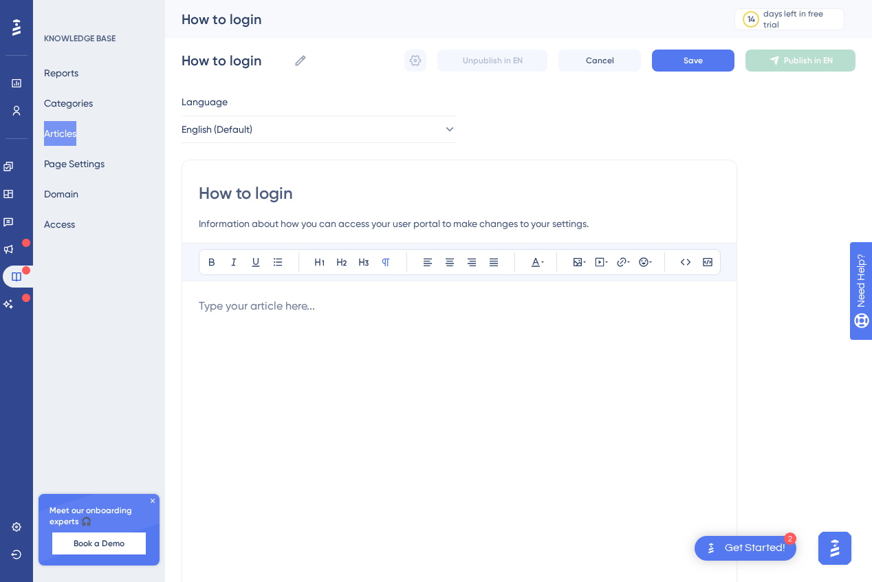
click at [263, 307] on p at bounding box center [459, 306] width 521 height 17
click at [576, 263] on icon at bounding box center [578, 262] width 8 height 8
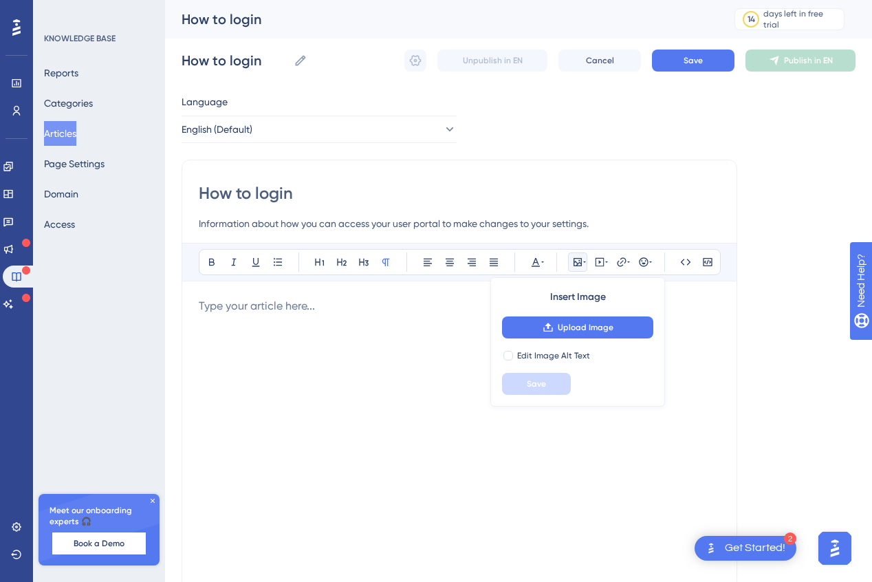
click at [695, 337] on div at bounding box center [459, 449] width 521 height 303
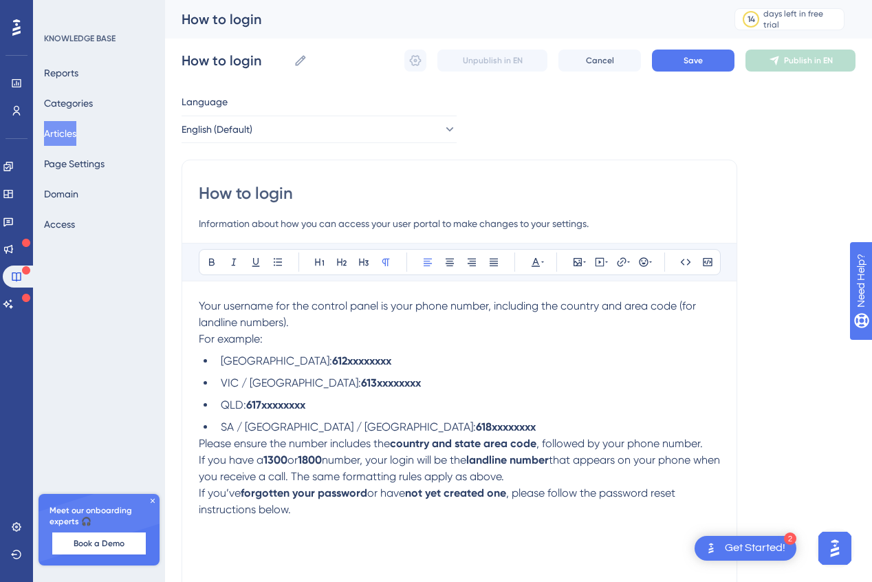
click at [185, 306] on div "How to login Information about how you can access your user portal to make chan…" at bounding box center [460, 389] width 556 height 458
click at [199, 301] on span "Your username for the control panel is your phone number, including the country…" at bounding box center [449, 314] width 500 height 30
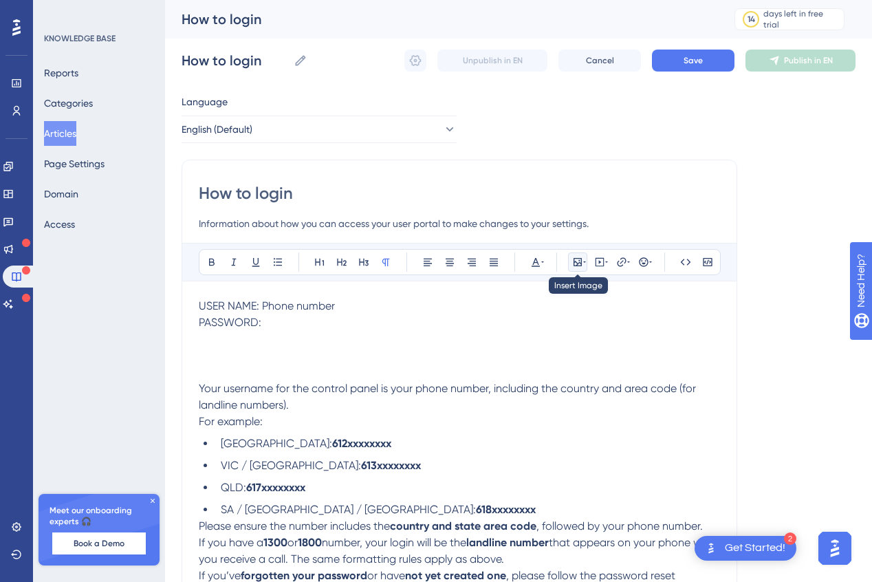
click at [574, 263] on icon at bounding box center [578, 262] width 8 height 8
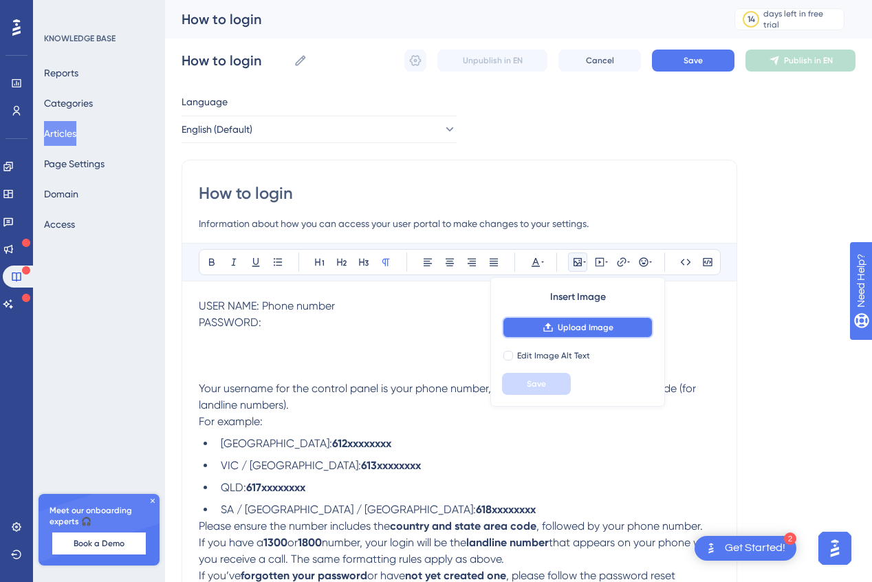
click at [584, 325] on span "Upload Image" at bounding box center [586, 327] width 56 height 11
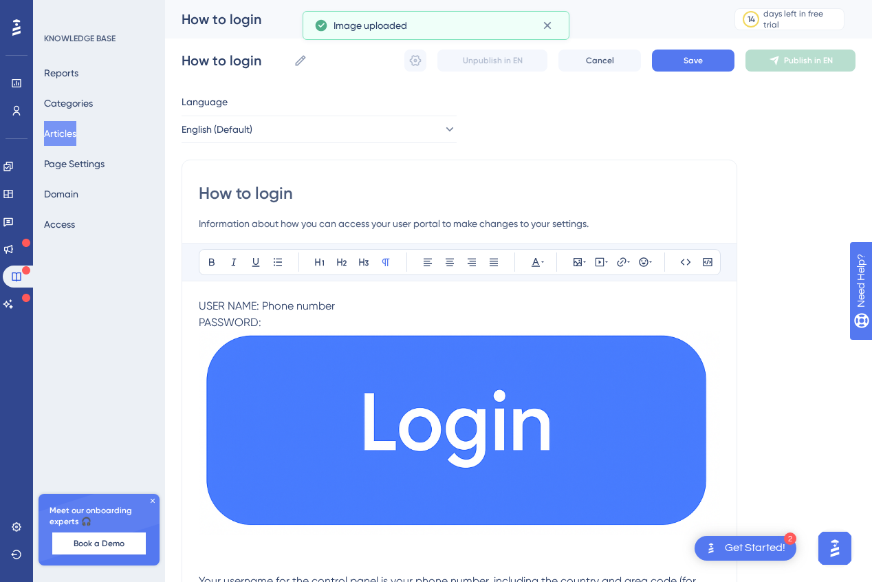
drag, startPoint x: 498, startPoint y: 402, endPoint x: 543, endPoint y: 415, distance: 46.4
click at [499, 402] on img at bounding box center [459, 433] width 521 height 204
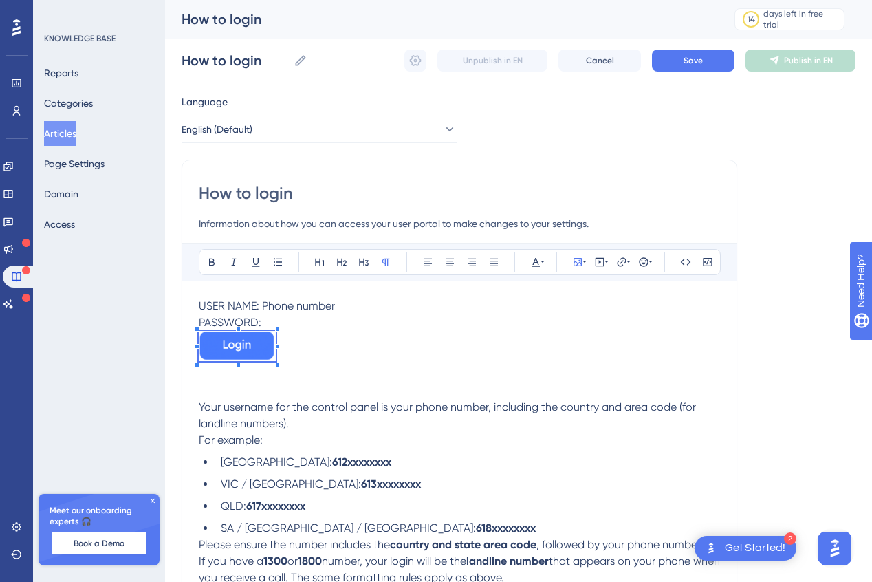
click at [276, 366] on div at bounding box center [237, 366] width 77 height 0
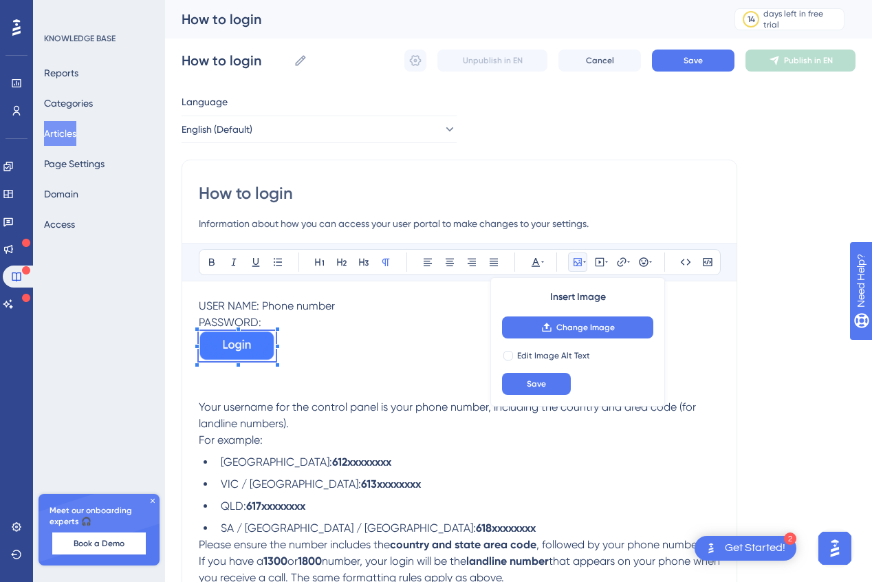
click at [274, 319] on p "PASSWORD:" at bounding box center [459, 322] width 521 height 17
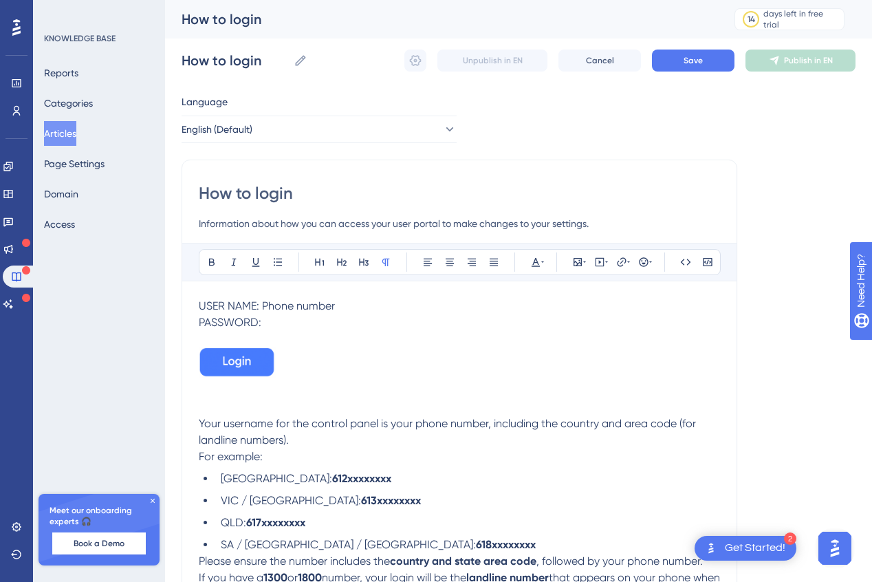
click at [340, 310] on p "USER NAME: Phone number" at bounding box center [459, 306] width 521 height 17
drag, startPoint x: 312, startPoint y: 478, endPoint x: 251, endPoint y: 481, distance: 60.6
click at [251, 481] on li "[GEOGRAPHIC_DATA]: 612xxxxxxxx" at bounding box center [467, 478] width 505 height 17
copy strong "612xxxxxxxx"
click at [366, 305] on p "USER NAME: Phone number (eg." at bounding box center [459, 306] width 521 height 17
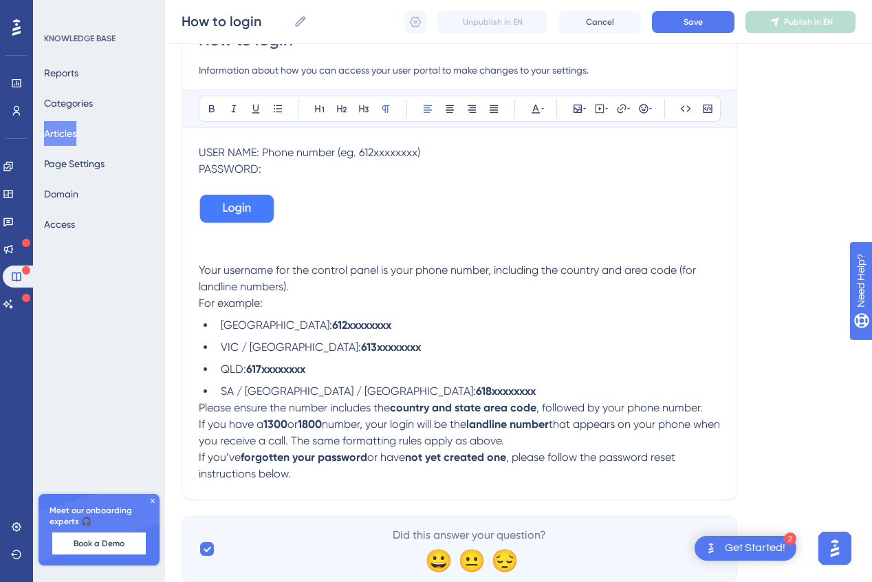
scroll to position [133, 0]
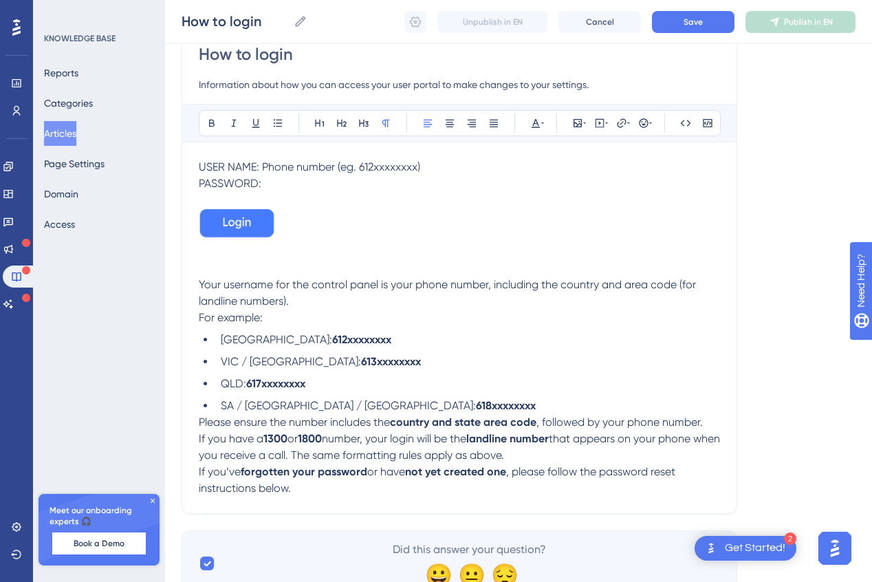
drag, startPoint x: 282, startPoint y: 186, endPoint x: 296, endPoint y: 186, distance: 13.8
click at [281, 186] on p "PASSWORD:" at bounding box center [459, 183] width 521 height 17
drag, startPoint x: 577, startPoint y: 180, endPoint x: 514, endPoint y: 190, distance: 63.3
click at [506, 186] on span "PASSWORD: Set by you (if you havnt yet, or have lost it go to password reset)" at bounding box center [392, 183] width 386 height 13
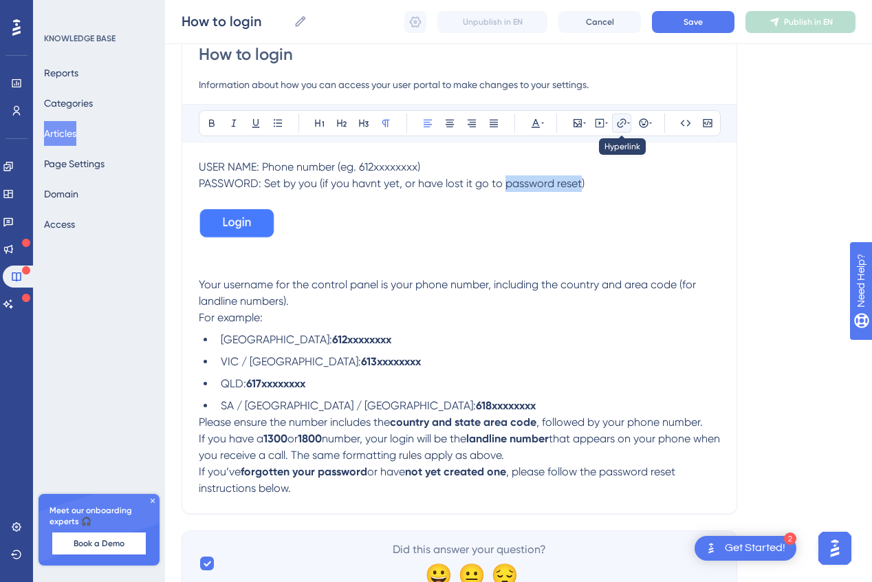
click at [624, 124] on icon at bounding box center [621, 123] width 11 height 11
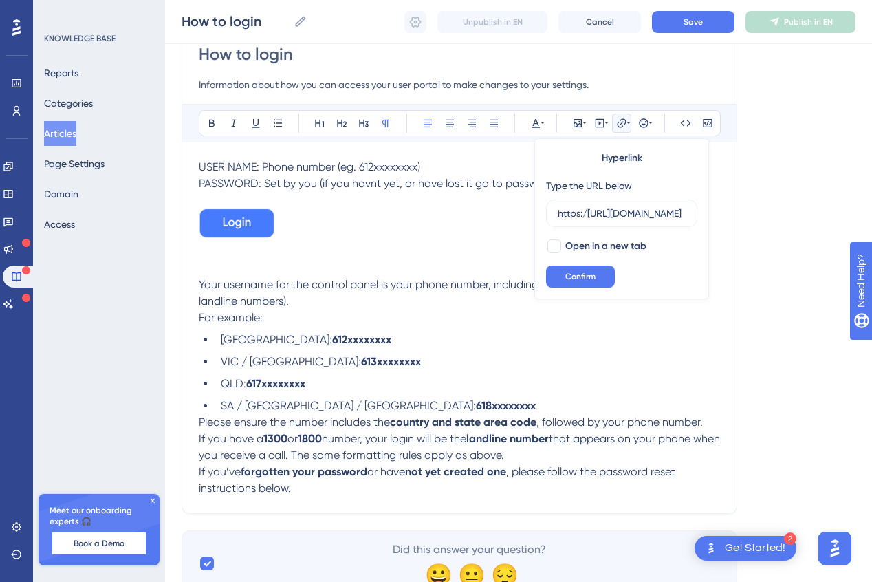
scroll to position [0, 123]
type input "https:/[URL][DOMAIN_NAME]"
click at [556, 246] on div at bounding box center [555, 246] width 14 height 14
checkbox input "true"
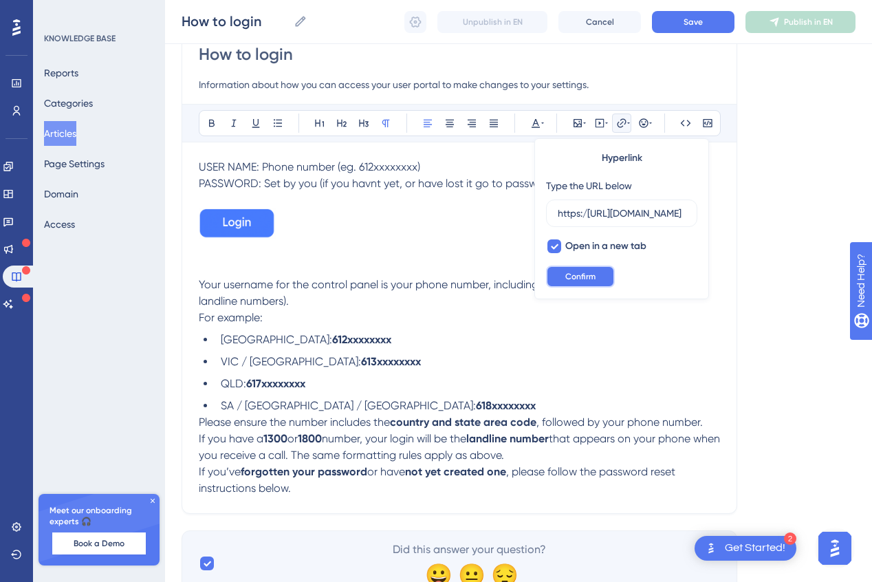
click at [576, 277] on span "Confirm" at bounding box center [580, 276] width 30 height 11
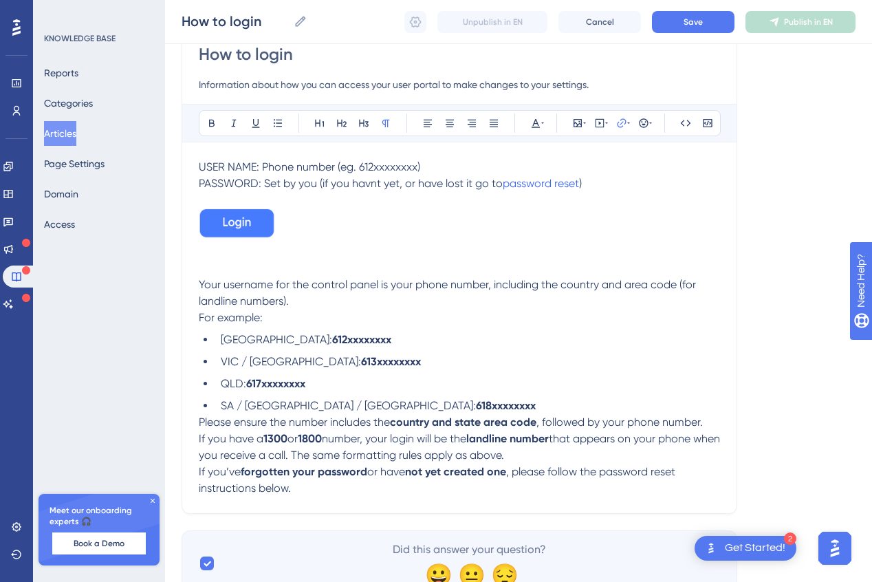
click at [358, 225] on p at bounding box center [459, 225] width 521 height 35
click at [367, 182] on span "PASSWORD: Set by you (if you havnt yet, or have lost it go to" at bounding box center [351, 183] width 304 height 13
click at [364, 227] on p at bounding box center [459, 225] width 521 height 35
drag, startPoint x: 259, startPoint y: 166, endPoint x: 189, endPoint y: 166, distance: 69.5
click at [189, 166] on div "How to login Information about how you can access your user portal to make chan…" at bounding box center [460, 267] width 556 height 493
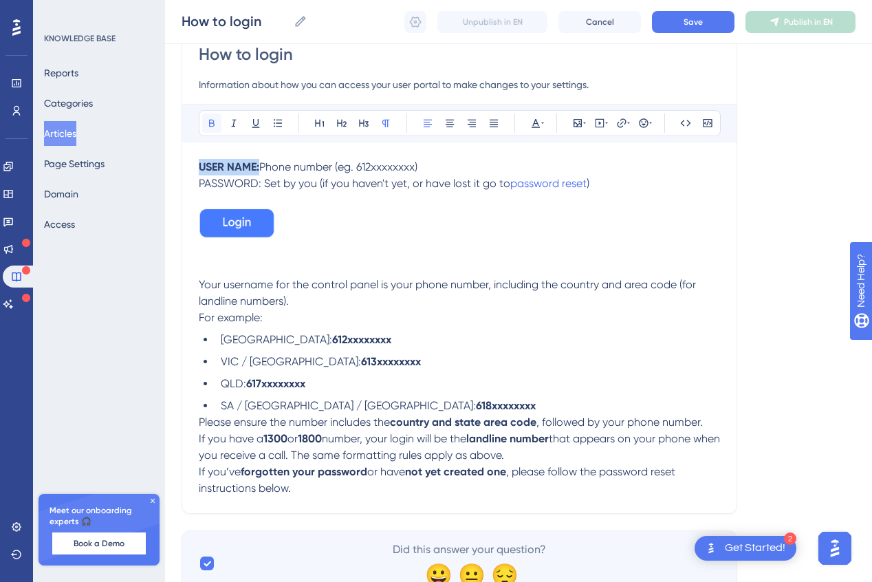
click at [213, 124] on icon at bounding box center [211, 123] width 11 height 11
drag, startPoint x: 261, startPoint y: 180, endPoint x: 194, endPoint y: 181, distance: 66.7
click at [194, 181] on div "How to login Information about how you can access your user portal to make chan…" at bounding box center [460, 267] width 556 height 493
click at [211, 120] on icon at bounding box center [211, 123] width 11 height 11
click at [320, 195] on p at bounding box center [459, 200] width 521 height 17
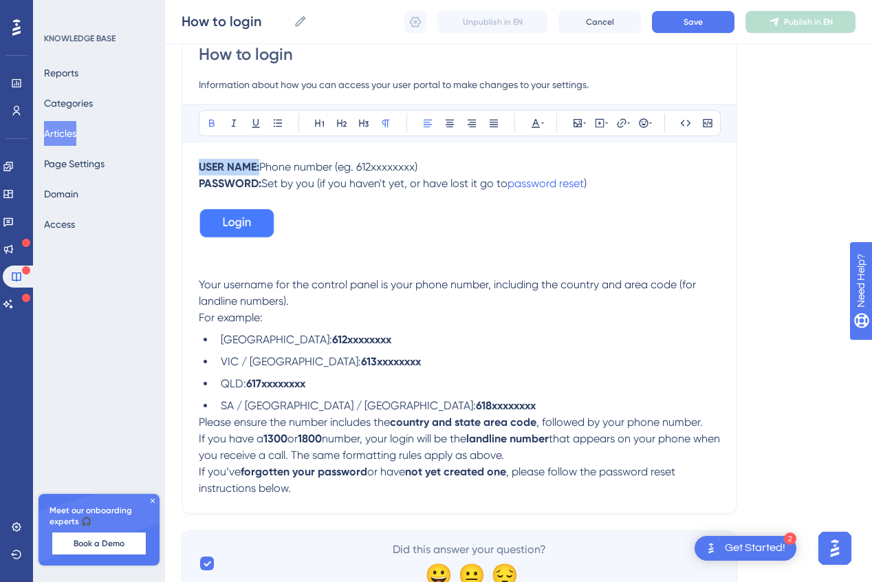
drag, startPoint x: 261, startPoint y: 166, endPoint x: 197, endPoint y: 166, distance: 64.7
click at [197, 166] on div "How to login Information about how you can access your user portal to make chan…" at bounding box center [460, 267] width 556 height 493
click at [612, 226] on p at bounding box center [459, 225] width 521 height 35
click at [684, 24] on span "Save" at bounding box center [693, 22] width 19 height 11
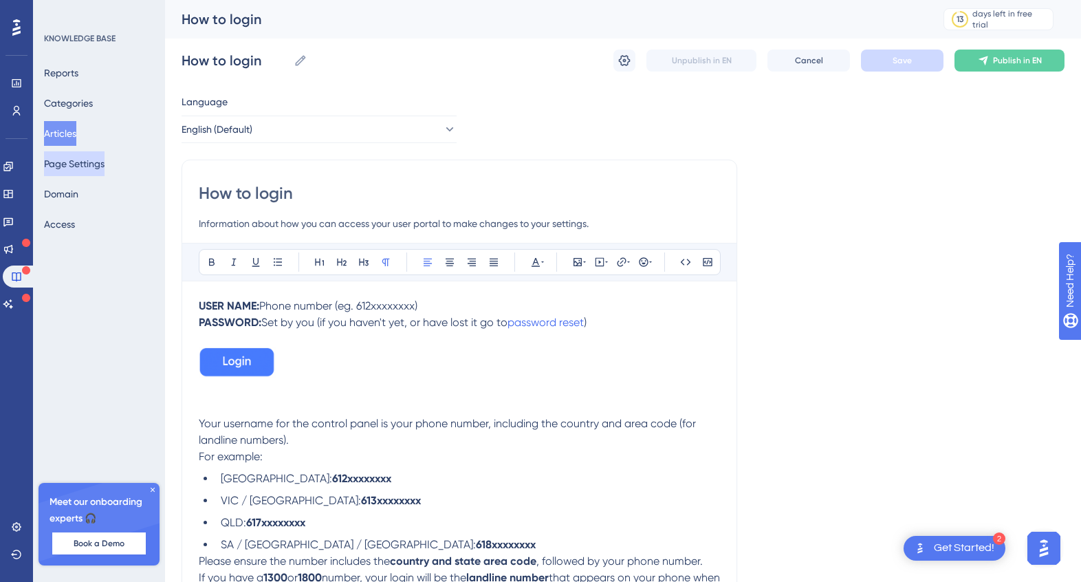
click at [84, 166] on button "Page Settings" at bounding box center [74, 163] width 61 height 25
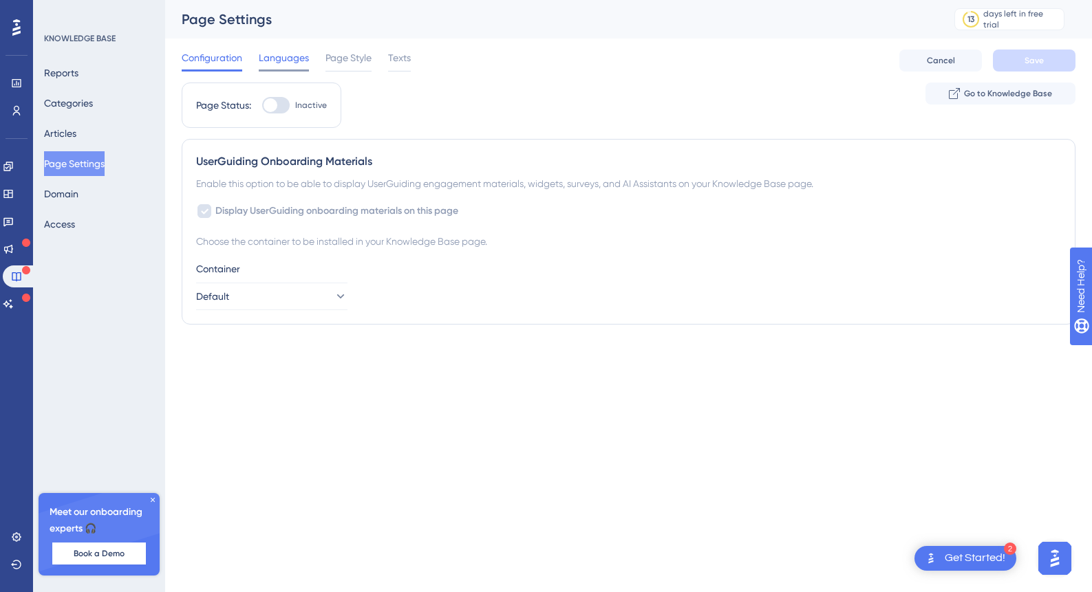
click at [283, 56] on span "Languages" at bounding box center [284, 58] width 50 height 17
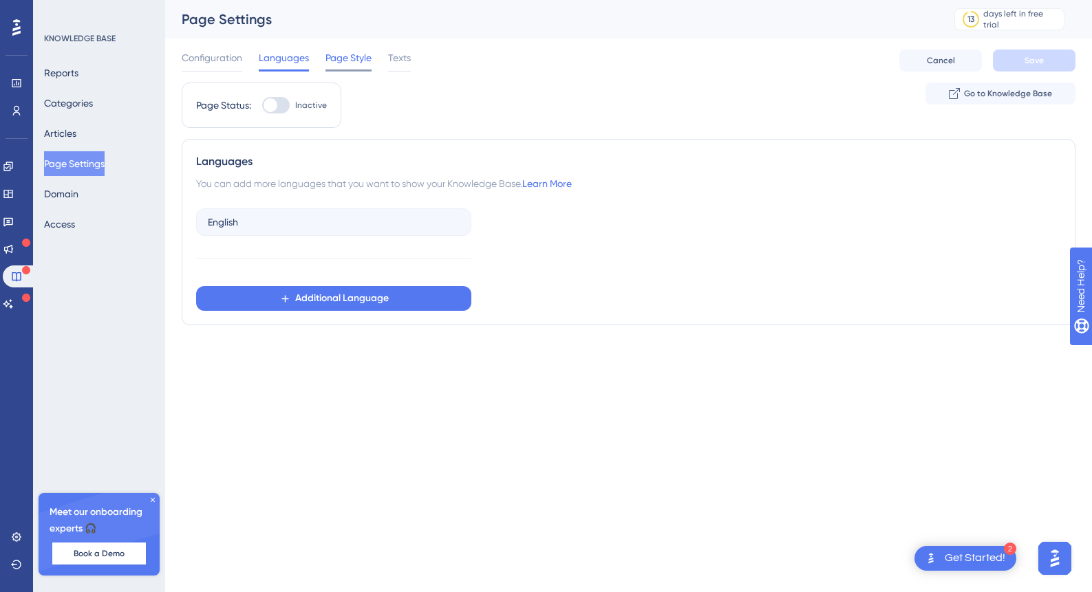
click at [336, 61] on span "Page Style" at bounding box center [348, 58] width 46 height 17
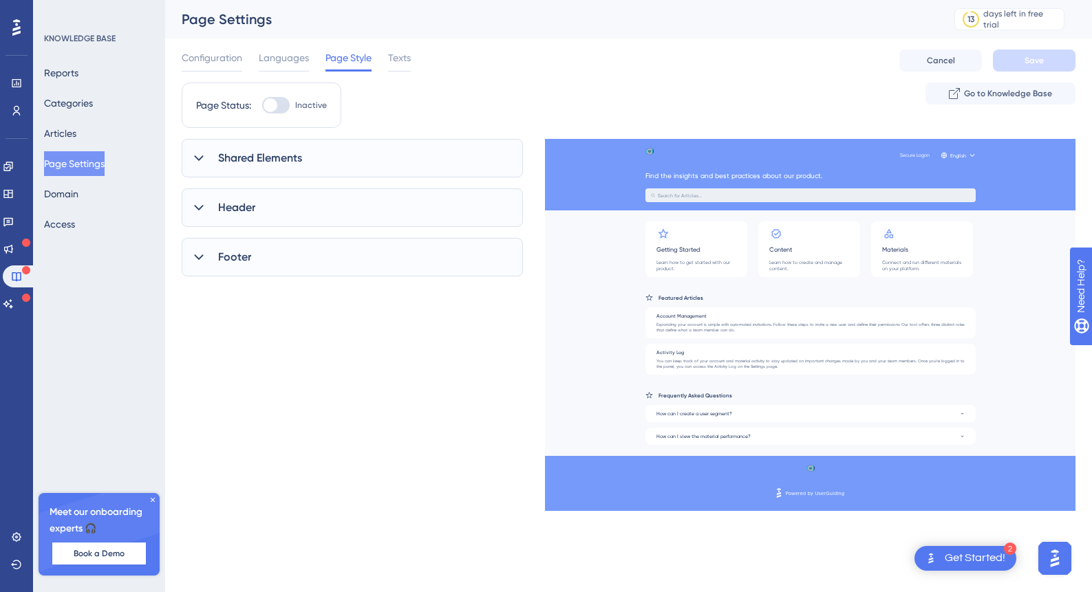
click at [278, 158] on span "Shared Elements" at bounding box center [260, 158] width 84 height 17
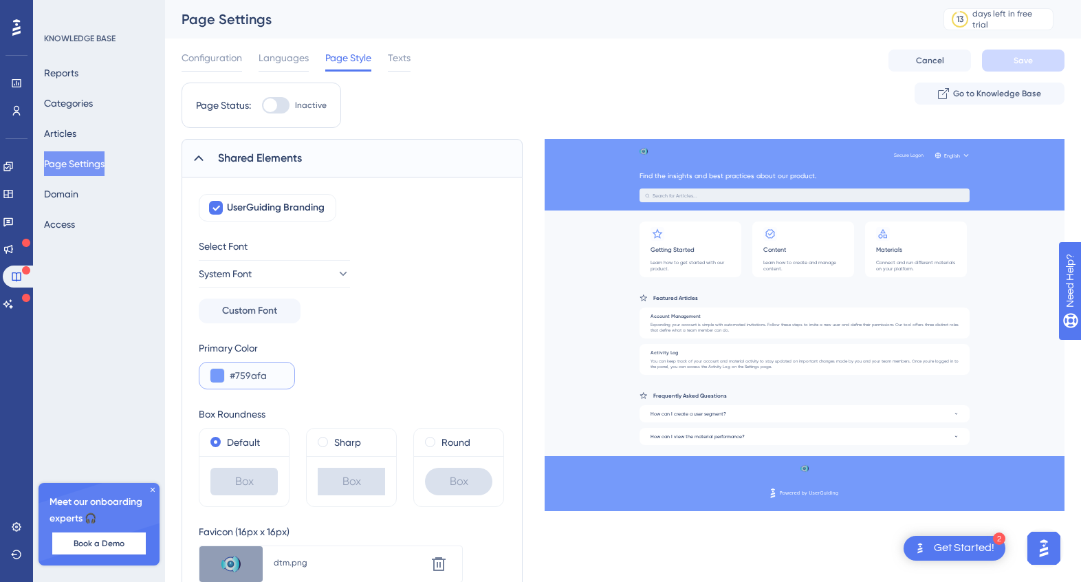
click at [255, 378] on input "#759afa" at bounding box center [257, 375] width 54 height 17
click at [78, 73] on button "Reports" at bounding box center [61, 73] width 34 height 25
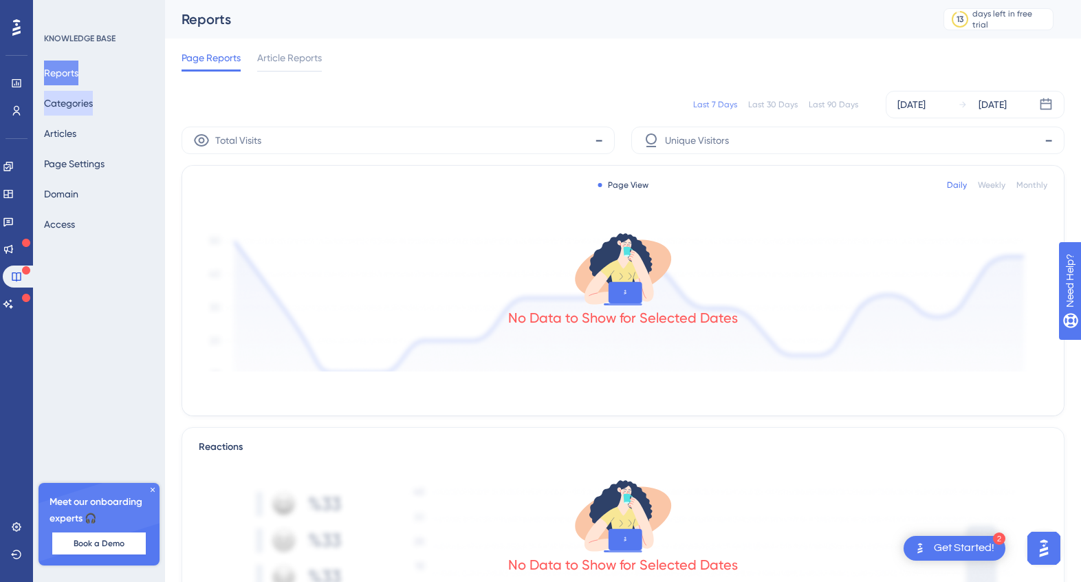
click at [82, 105] on button "Categories" at bounding box center [68, 103] width 49 height 25
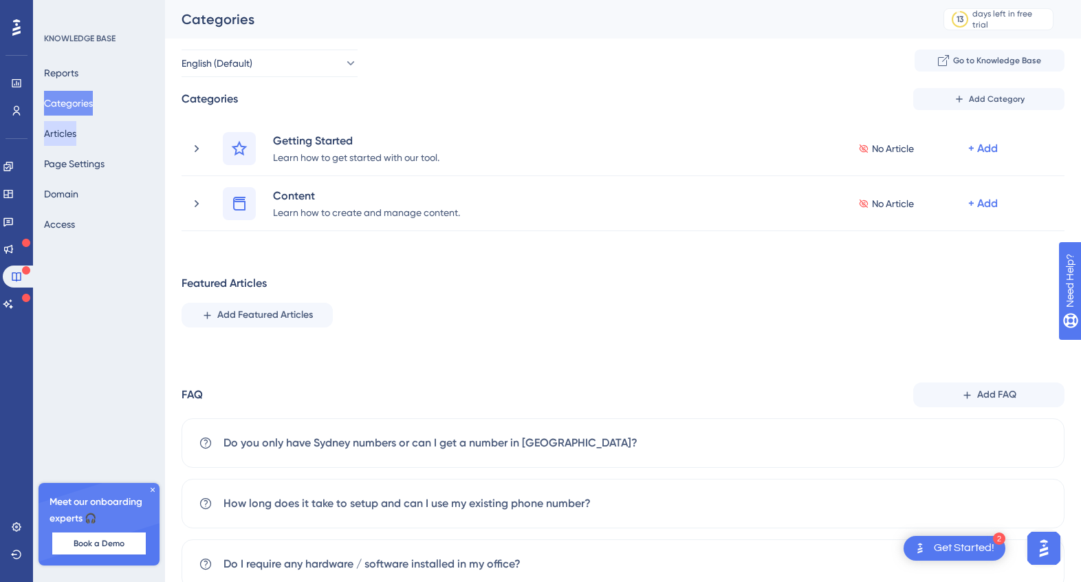
click at [76, 129] on button "Articles" at bounding box center [60, 133] width 32 height 25
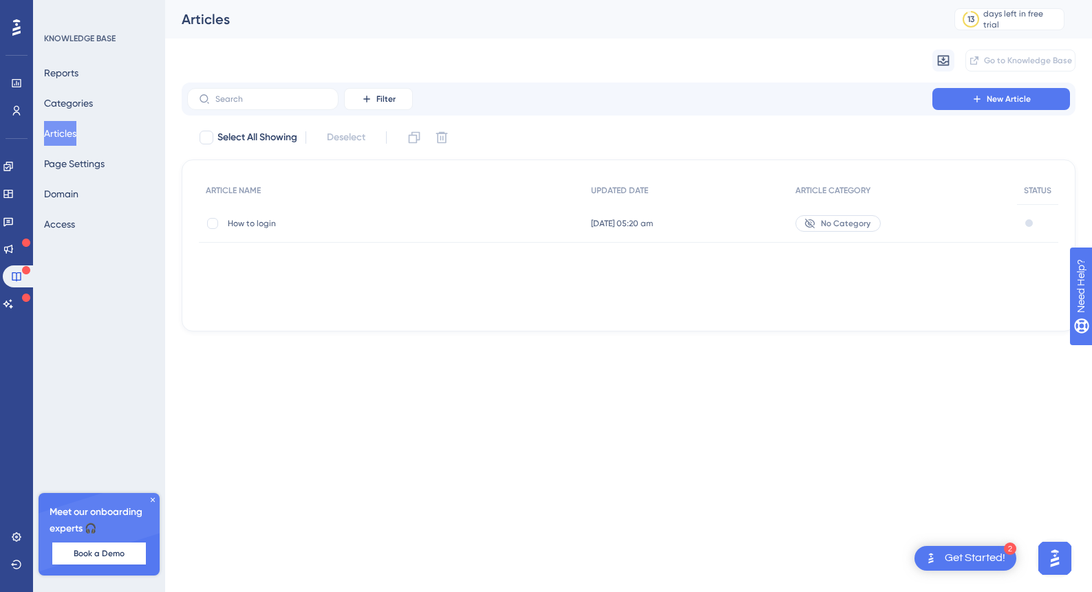
click at [267, 227] on span "How to login" at bounding box center [338, 223] width 220 height 11
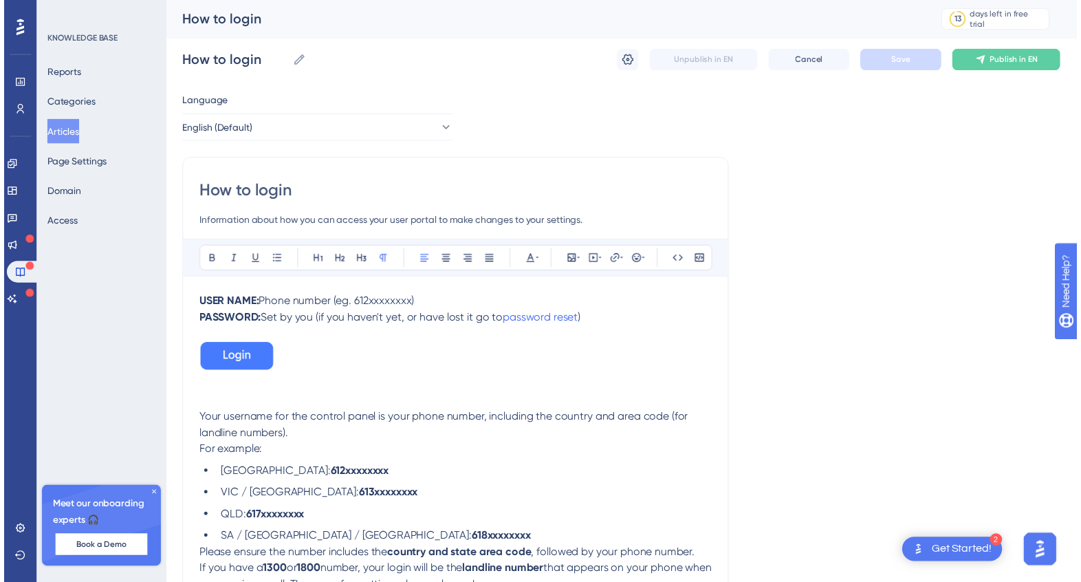
scroll to position [23, 0]
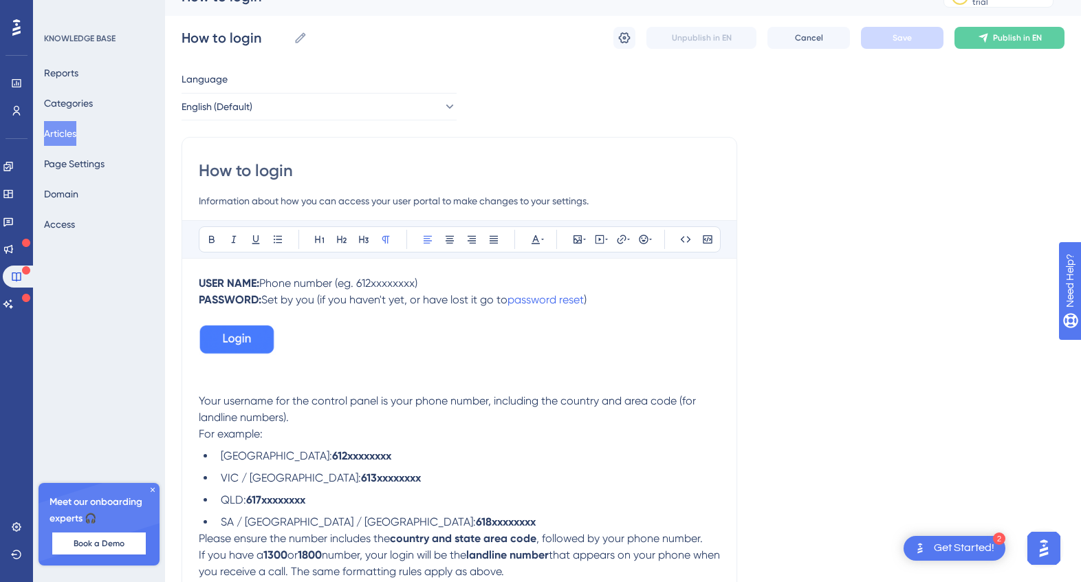
click at [257, 285] on strong "USER NAME:" at bounding box center [229, 283] width 61 height 13
drag, startPoint x: 257, startPoint y: 285, endPoint x: 239, endPoint y: 283, distance: 18.6
click at [238, 283] on strong "USER NAME:" at bounding box center [229, 283] width 61 height 13
click at [259, 284] on span "Phone number (eg. 612xxxxxxxx)" at bounding box center [338, 283] width 158 height 13
click at [238, 285] on strong "USER NAME" at bounding box center [228, 283] width 58 height 13
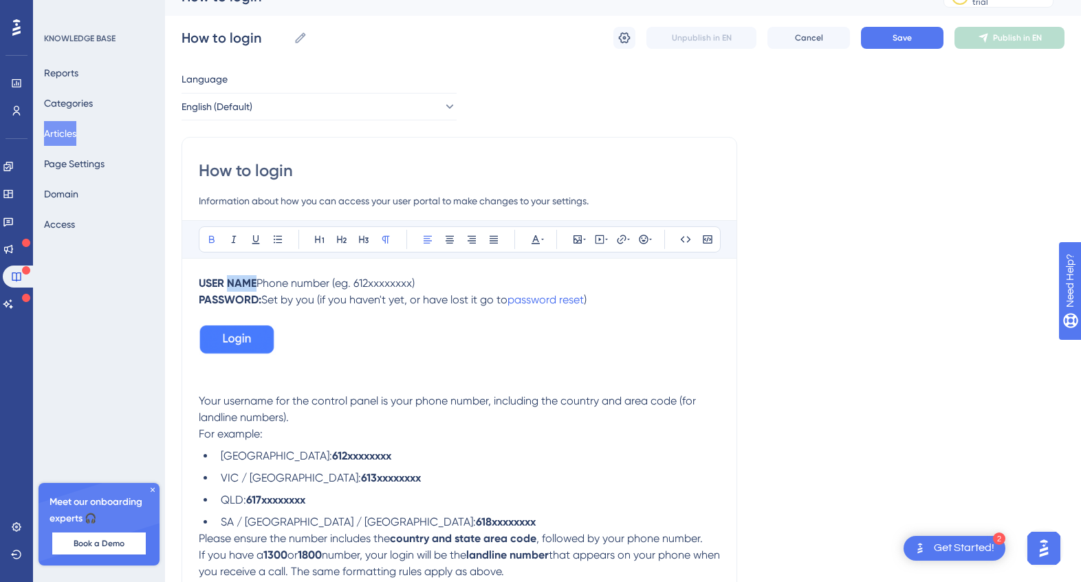
click at [238, 285] on strong "USER NAME" at bounding box center [228, 283] width 58 height 13
click at [257, 285] on span "Phone number (eg. 612xxxxxxxx)" at bounding box center [336, 283] width 158 height 13
drag, startPoint x: 257, startPoint y: 283, endPoint x: 204, endPoint y: 281, distance: 52.3
click at [204, 281] on p "USER NAME Phone number (eg. 612xxxxxxxx)" at bounding box center [459, 283] width 521 height 17
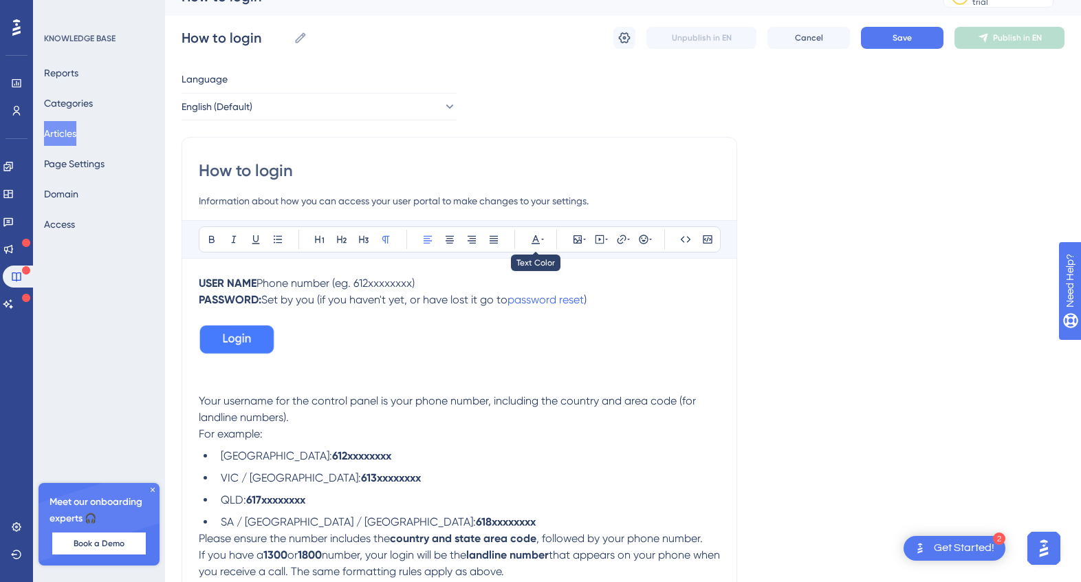
click at [548, 235] on div "Bold Italic Underline Bullet Point Heading 1 Heading 2 Heading 3 Normal Align L…" at bounding box center [460, 239] width 522 height 26
click at [543, 239] on icon at bounding box center [542, 239] width 3 height 11
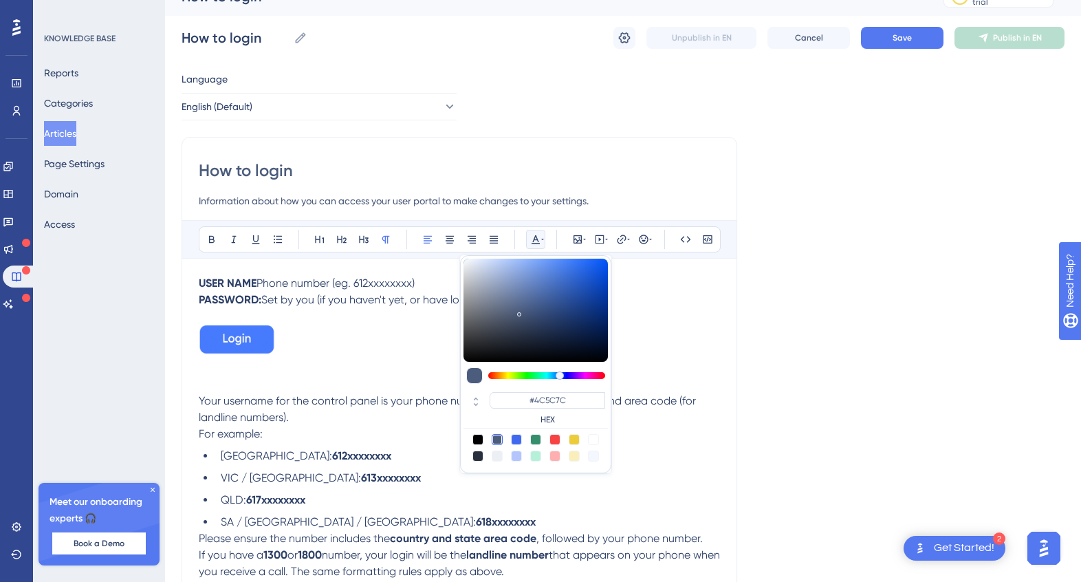
click at [261, 288] on span "Phone number (eg. 612xxxxxxxx)" at bounding box center [336, 283] width 158 height 13
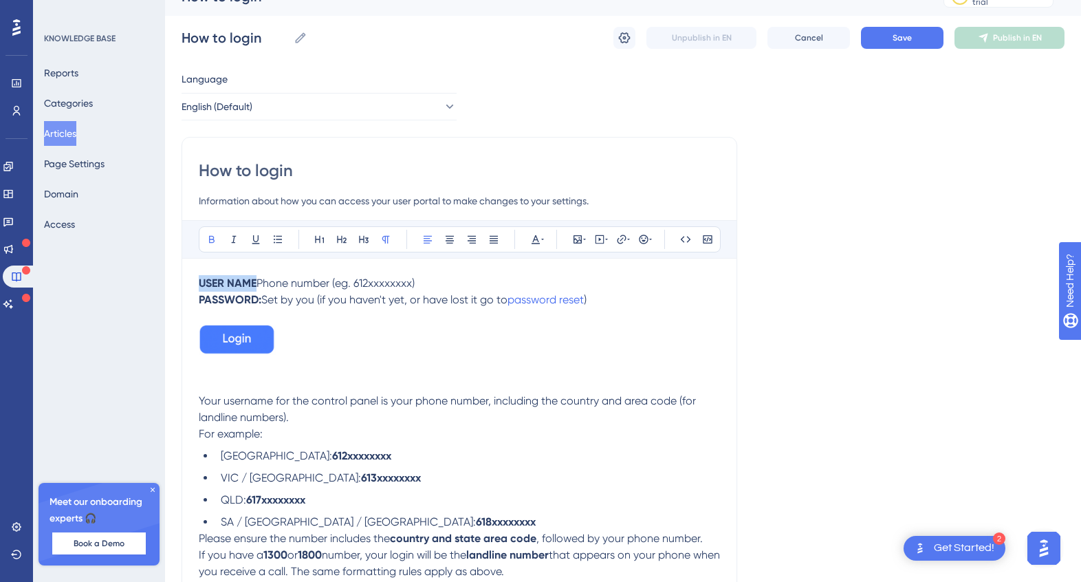
drag, startPoint x: 256, startPoint y: 282, endPoint x: 198, endPoint y: 283, distance: 57.8
click at [199, 283] on strong "USER NAME" at bounding box center [228, 283] width 58 height 13
click at [541, 239] on icon at bounding box center [542, 239] width 3 height 11
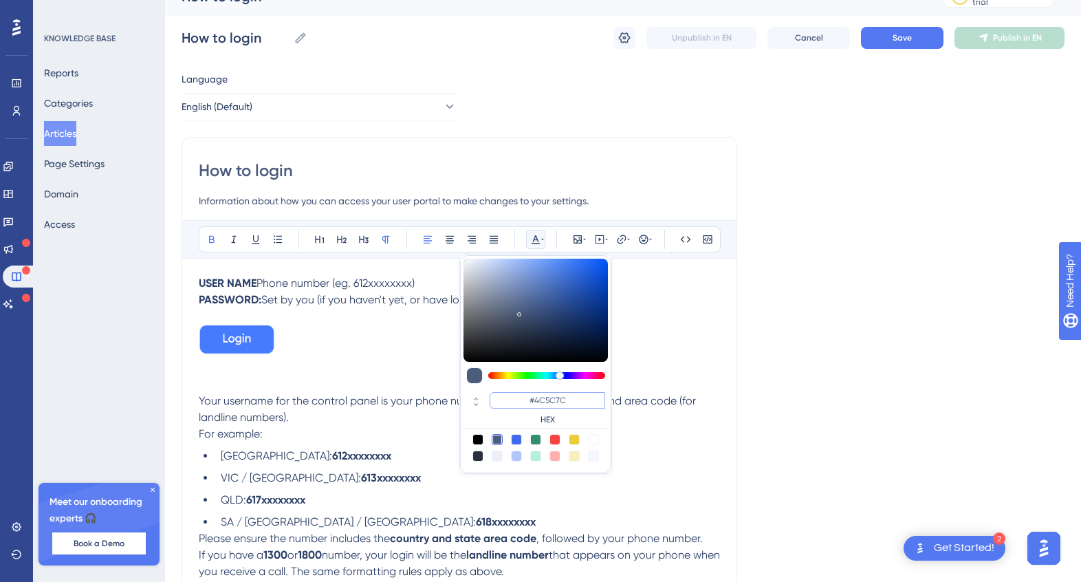
click at [548, 399] on input "#4C5C7C" at bounding box center [548, 400] width 116 height 17
paste input "759AFA"
type input "#759AFA"
click at [270, 301] on span "Set by you (if you haven't yet, or have lost it go to" at bounding box center [384, 299] width 246 height 13
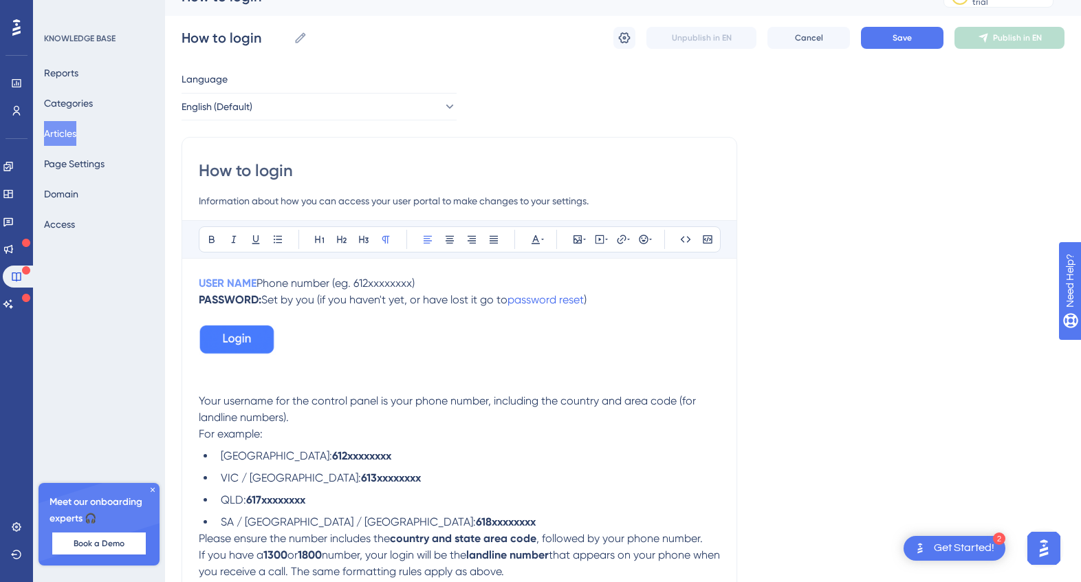
click at [259, 303] on strong "PASSWORD:" at bounding box center [230, 299] width 63 height 13
click at [243, 299] on strong "PASSWORD" at bounding box center [229, 299] width 60 height 13
click at [541, 237] on icon at bounding box center [542, 239] width 3 height 11
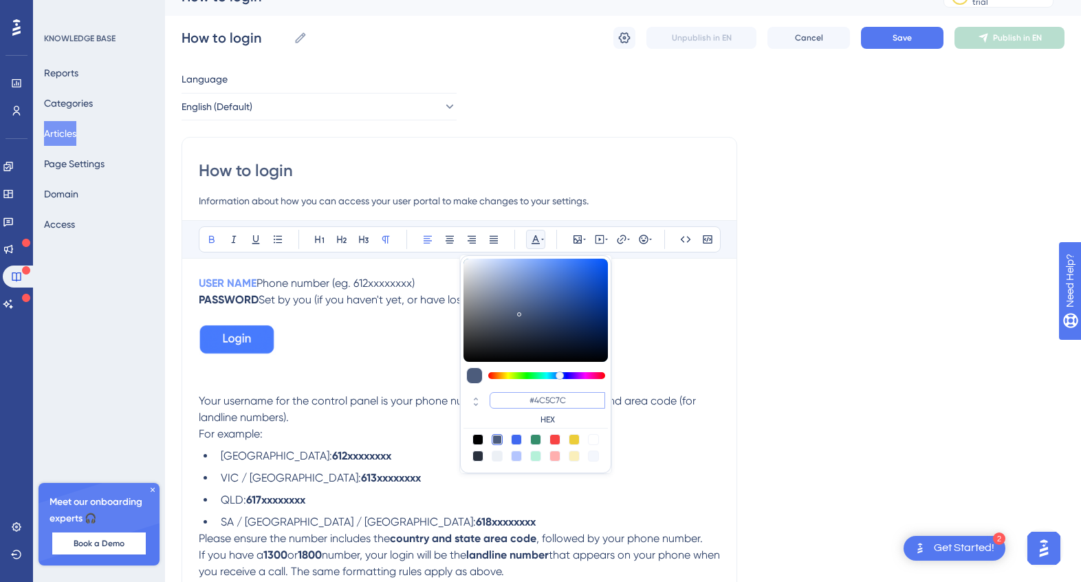
click at [554, 396] on input "#4C5C7C" at bounding box center [548, 400] width 116 height 17
click at [553, 399] on input "#4C5C7C" at bounding box center [548, 400] width 116 height 17
paste input "759AFA"
type input "#759AFA"
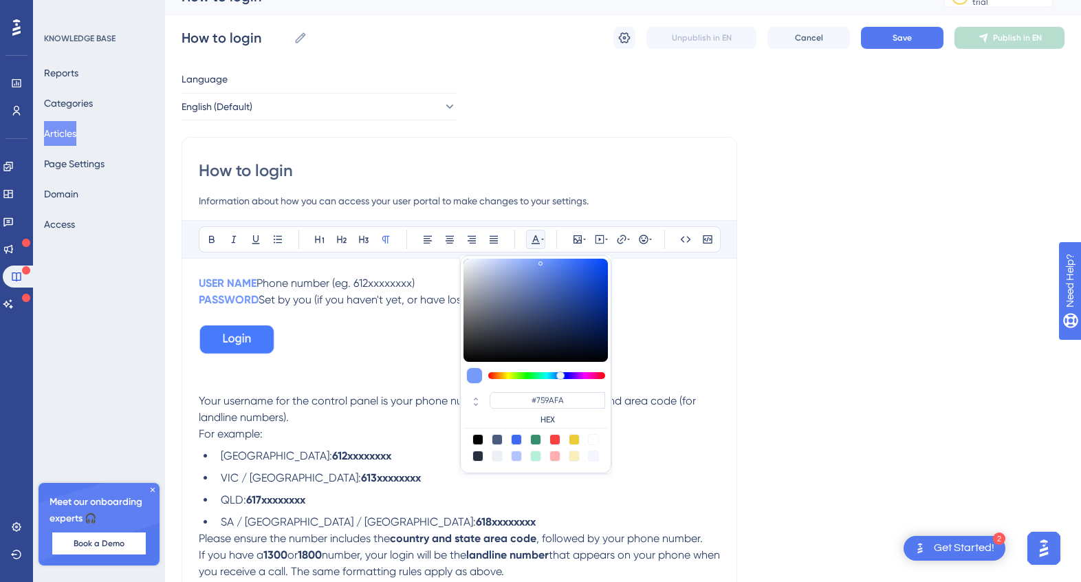
click at [357, 325] on p at bounding box center [459, 342] width 521 height 35
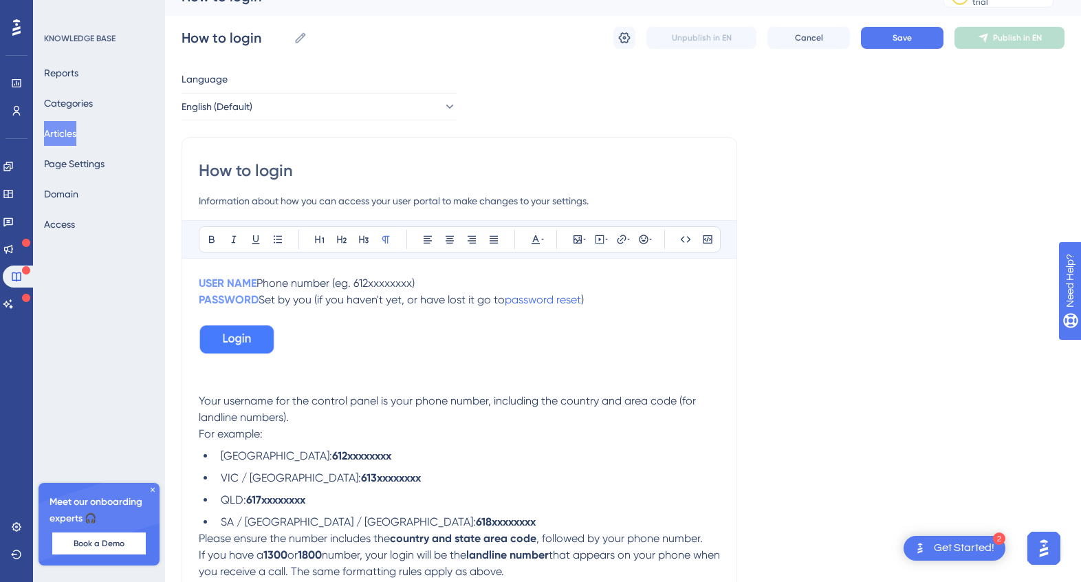
click at [227, 285] on strong "USER NAME" at bounding box center [228, 283] width 58 height 13
click at [310, 312] on p at bounding box center [459, 316] width 521 height 17
click at [247, 341] on img at bounding box center [237, 340] width 77 height 30
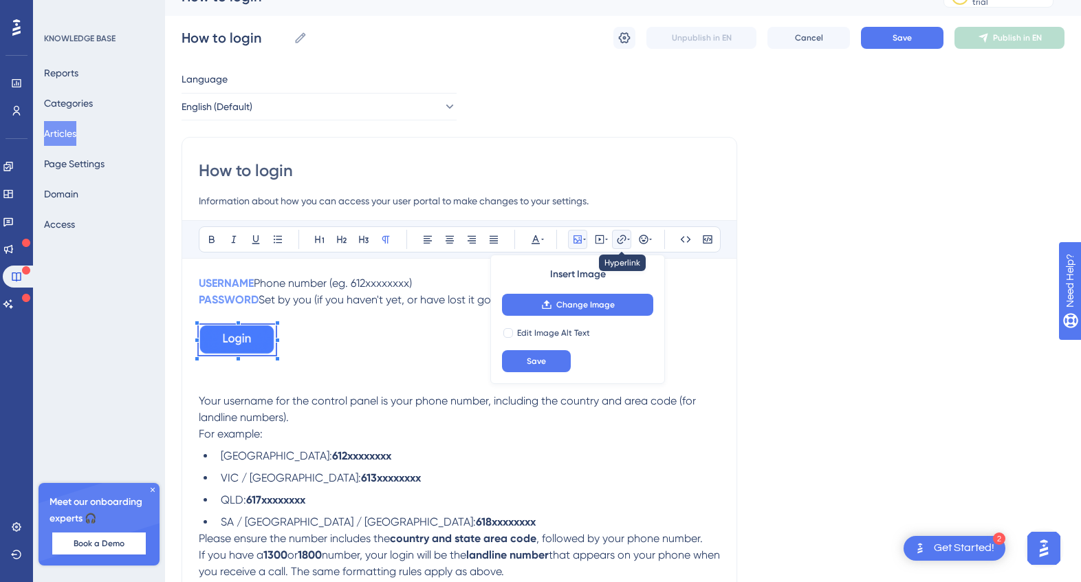
click at [619, 239] on icon at bounding box center [621, 239] width 11 height 11
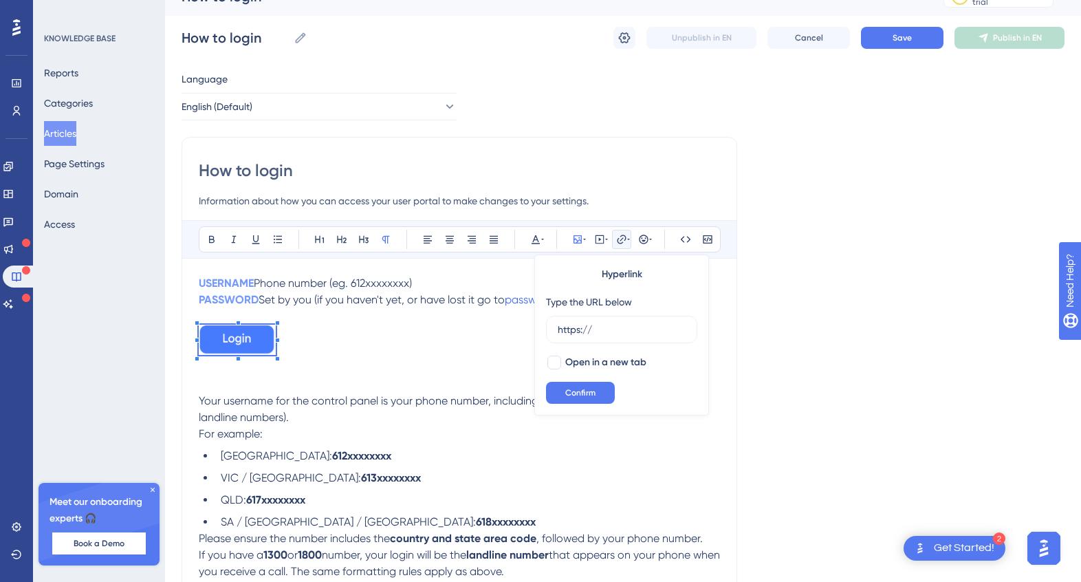
drag, startPoint x: 614, startPoint y: 332, endPoint x: 510, endPoint y: 332, distance: 103.2
click at [510, 332] on div "Bold Italic Underline Bullet Point Heading 1 Heading 2 Heading 3 Normal Align L…" at bounding box center [459, 416] width 521 height 393
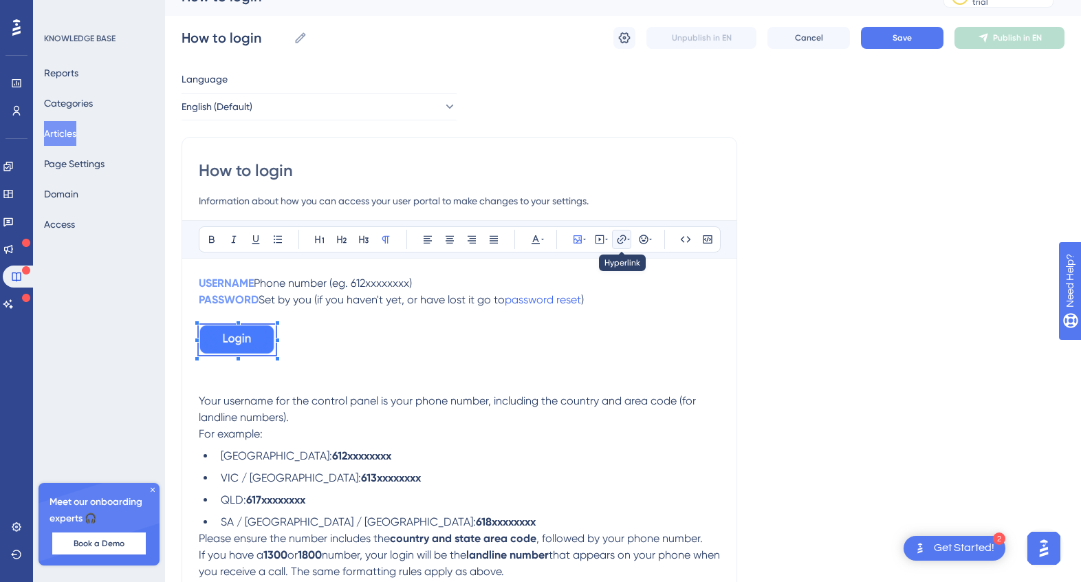
click at [624, 240] on icon at bounding box center [621, 239] width 11 height 11
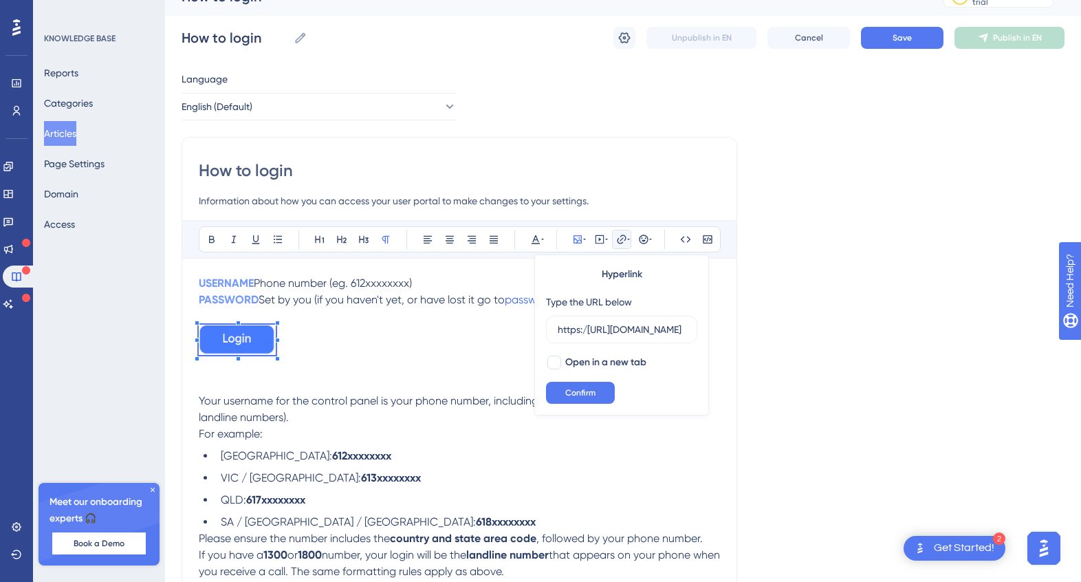
scroll to position [0, 31]
type input "https:/[URL][DOMAIN_NAME]"
click at [589, 393] on span "Confirm" at bounding box center [580, 392] width 30 height 11
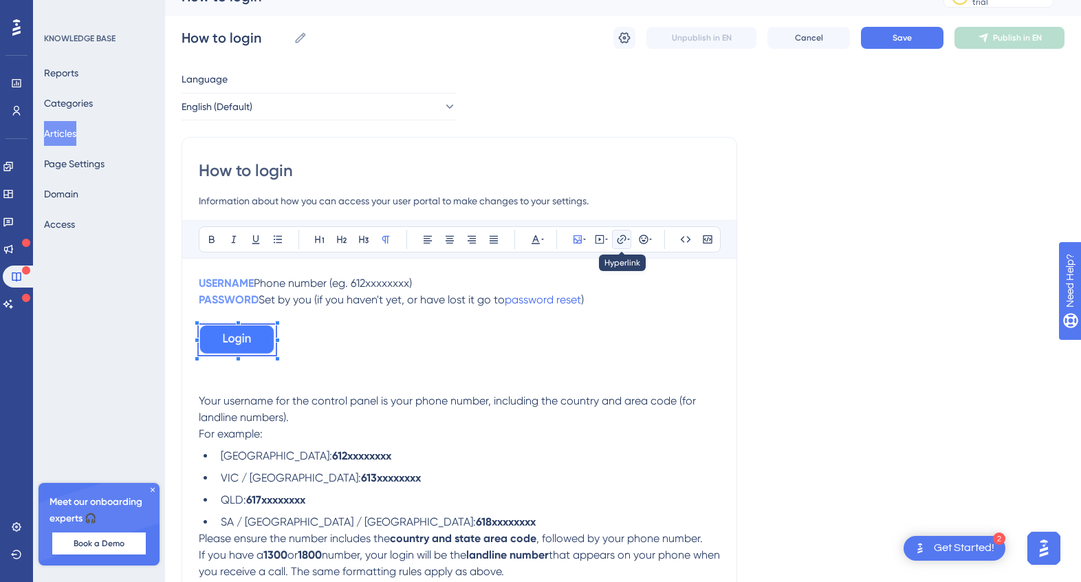
click at [625, 241] on icon at bounding box center [621, 239] width 11 height 11
click at [627, 241] on icon at bounding box center [628, 239] width 3 height 11
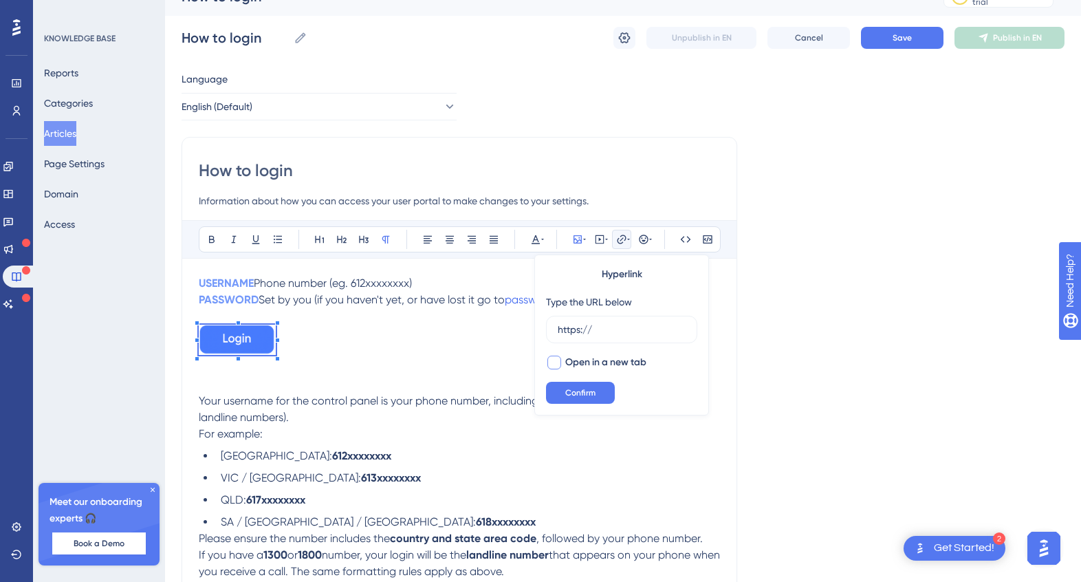
click at [552, 362] on div at bounding box center [555, 363] width 14 height 14
checkbox input "true"
click at [577, 393] on span "Confirm" at bounding box center [580, 392] width 30 height 11
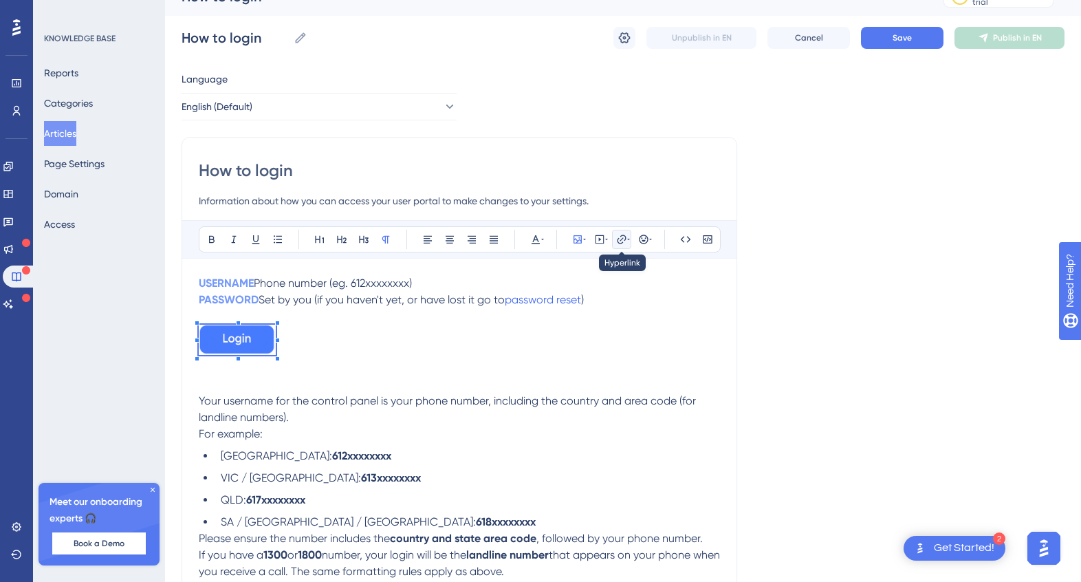
click at [622, 239] on icon at bounding box center [621, 239] width 9 height 9
click at [622, 238] on icon at bounding box center [621, 239] width 9 height 9
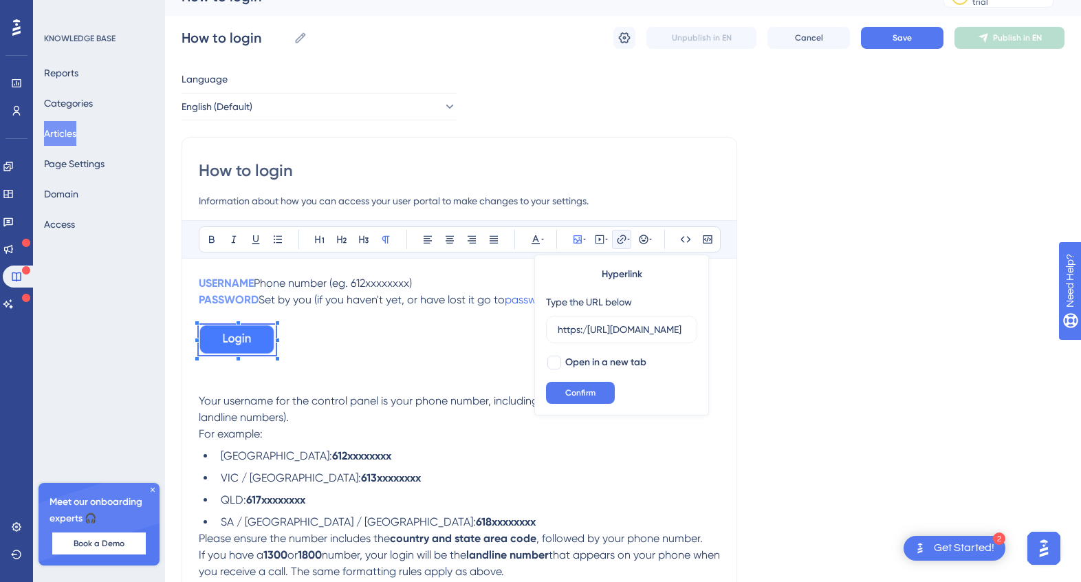
scroll to position [0, 31]
type input "https:/[URL][DOMAIN_NAME]"
click at [552, 361] on div at bounding box center [555, 363] width 14 height 14
checkbox input "true"
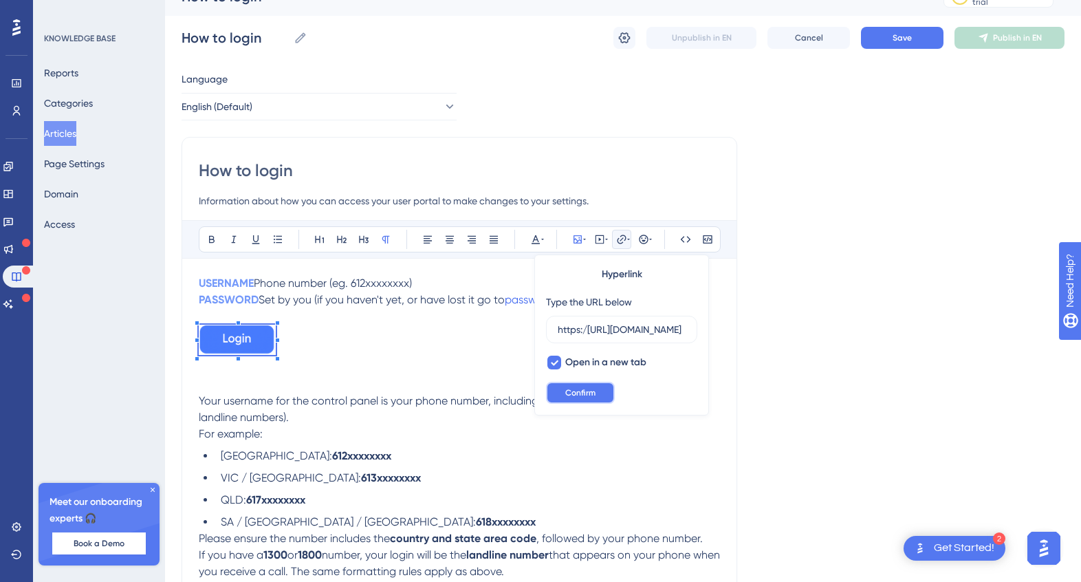
click at [572, 392] on span "Confirm" at bounding box center [580, 392] width 30 height 11
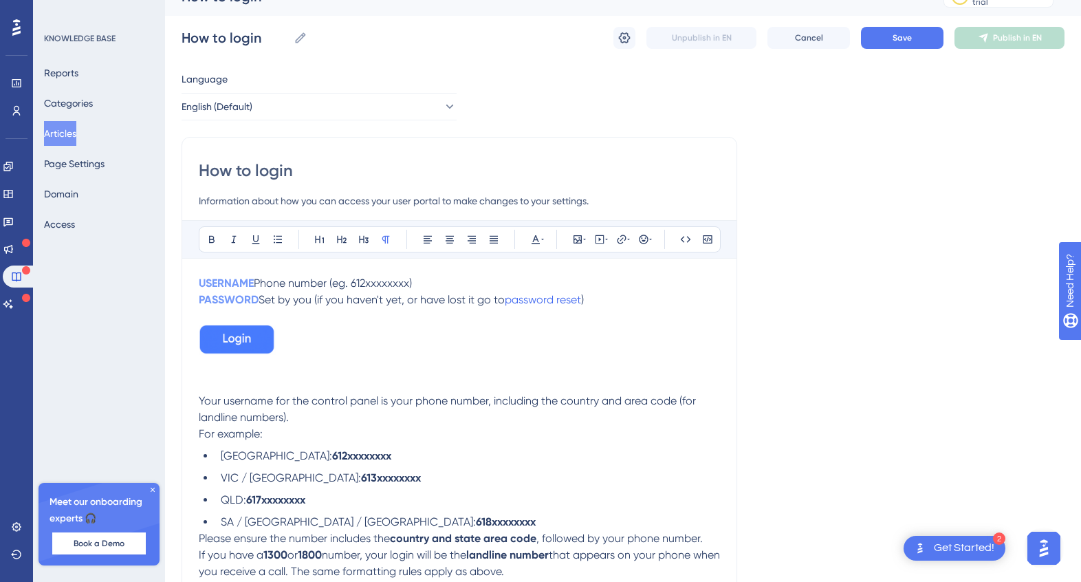
click at [362, 355] on p at bounding box center [459, 342] width 521 height 35
click at [235, 395] on span "Your username for the control panel is your phone number, including the country…" at bounding box center [449, 409] width 500 height 30
click at [209, 389] on p at bounding box center [459, 384] width 521 height 17
drag, startPoint x: 309, startPoint y: 384, endPoint x: 188, endPoint y: 382, distance: 121.1
click at [188, 382] on div "How to login Information about how you can access your user portal to make chan…" at bounding box center [460, 383] width 556 height 493
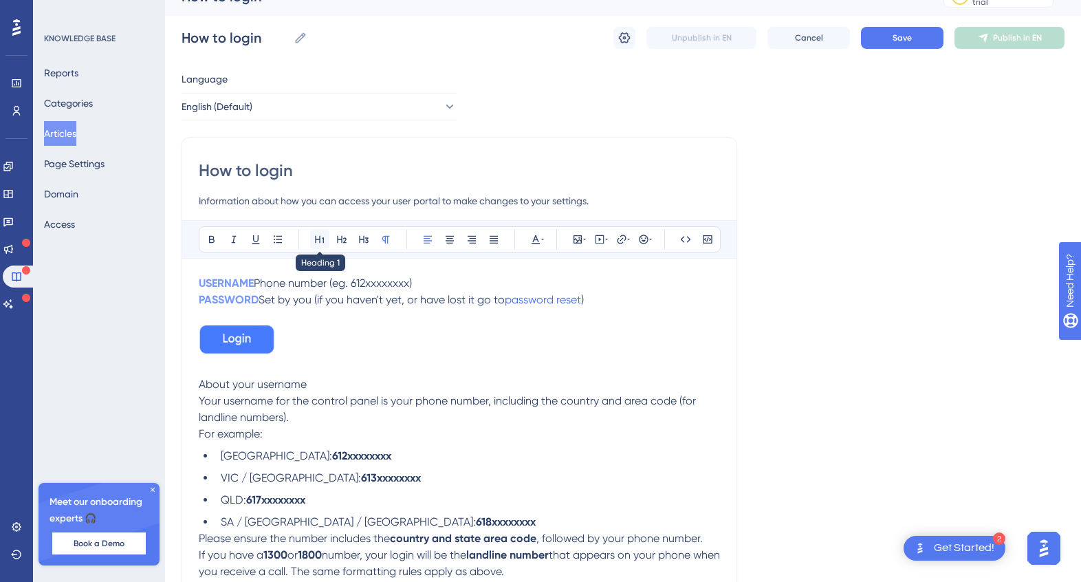
click at [317, 240] on icon at bounding box center [319, 239] width 11 height 11
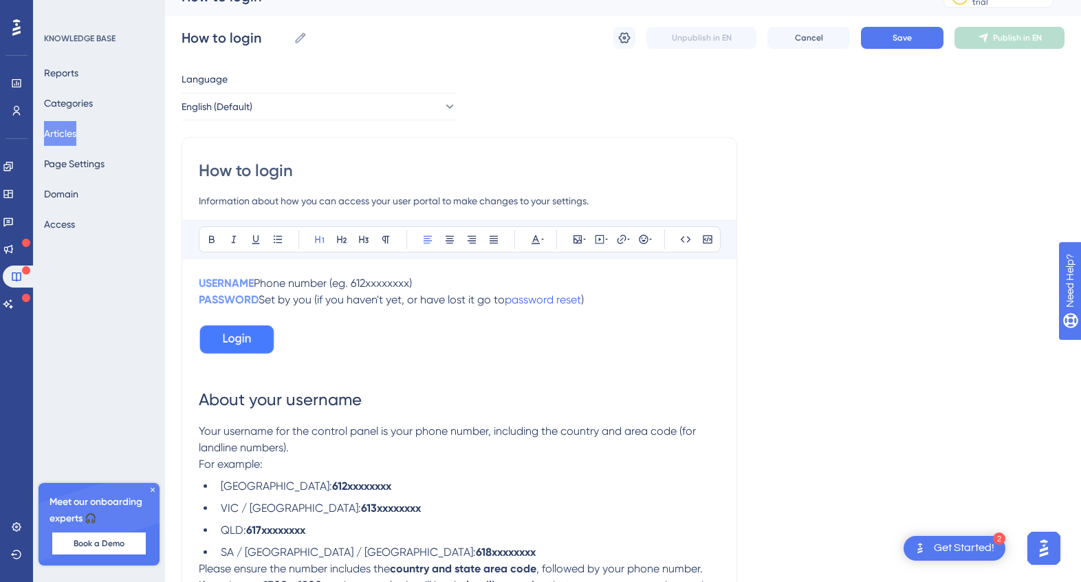
click at [433, 475] on div "USERNAME Phone number (eg. 612xxxxxxxx) PASSWORD Set by you (if you haven't yet…" at bounding box center [459, 459] width 521 height 368
drag, startPoint x: 371, startPoint y: 400, endPoint x: 196, endPoint y: 400, distance: 174.7
click at [196, 400] on div "How to login Information about how you can access your user portal to make chan…" at bounding box center [460, 398] width 556 height 523
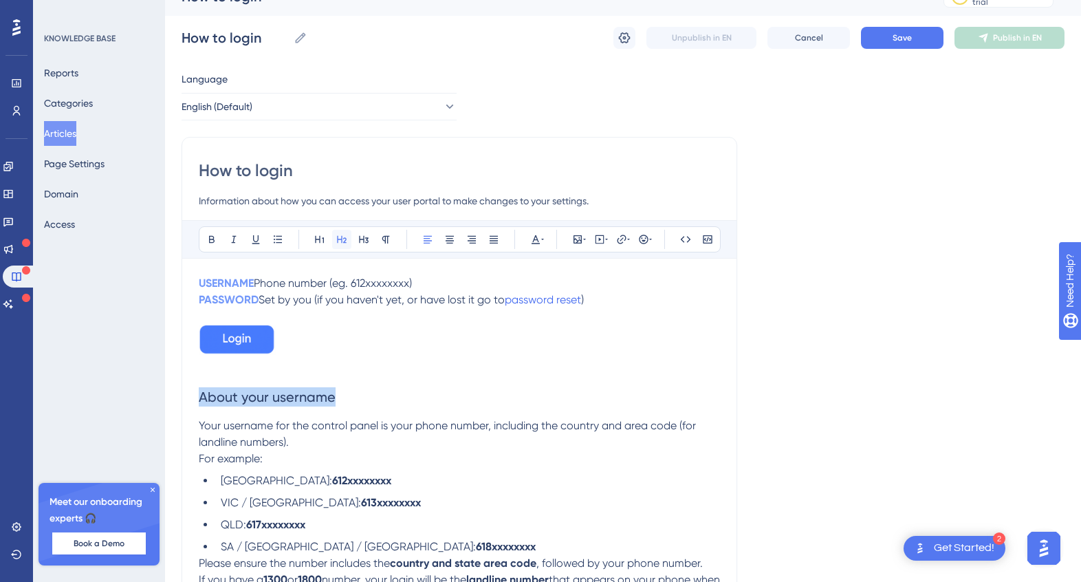
click at [343, 239] on icon at bounding box center [341, 239] width 11 height 11
click at [390, 476] on li "[GEOGRAPHIC_DATA]: 612xxxxxxxx" at bounding box center [467, 481] width 505 height 17
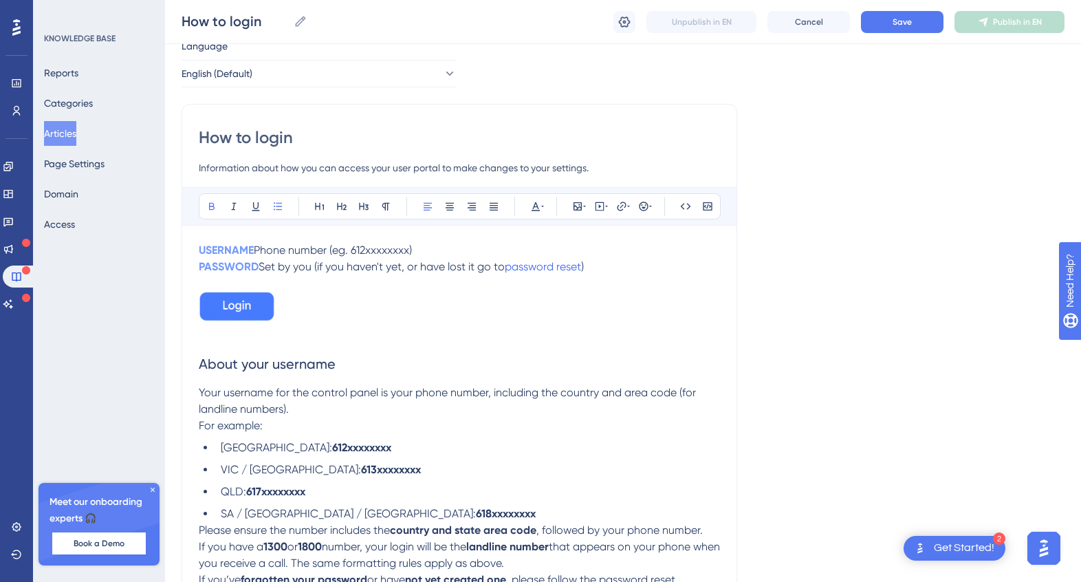
scroll to position [56, 0]
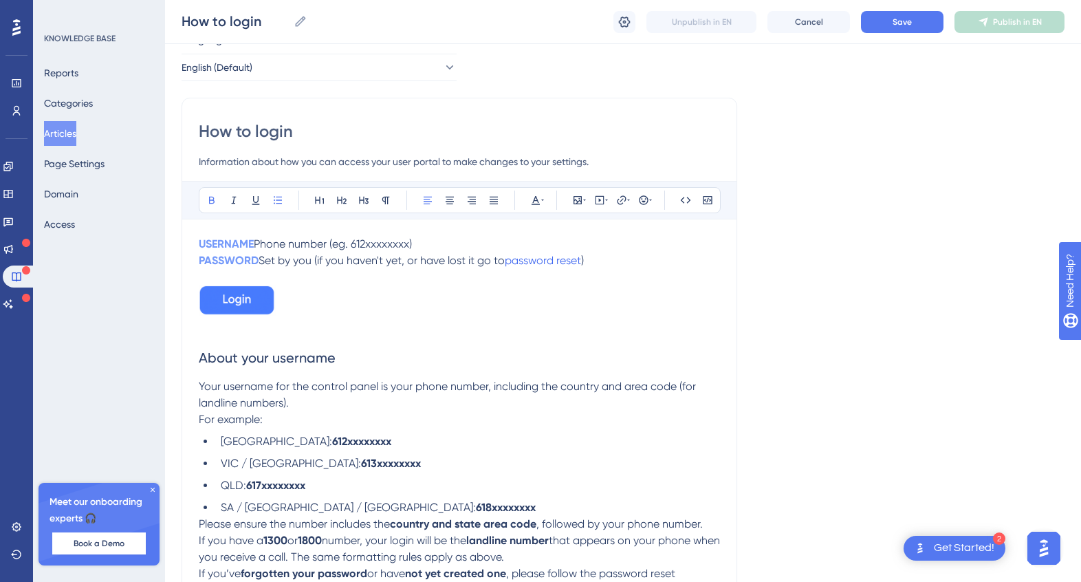
click at [277, 331] on p at bounding box center [459, 329] width 521 height 17
click at [354, 420] on p "Your username for the control panel is your phone number, including the country…" at bounding box center [459, 403] width 521 height 50
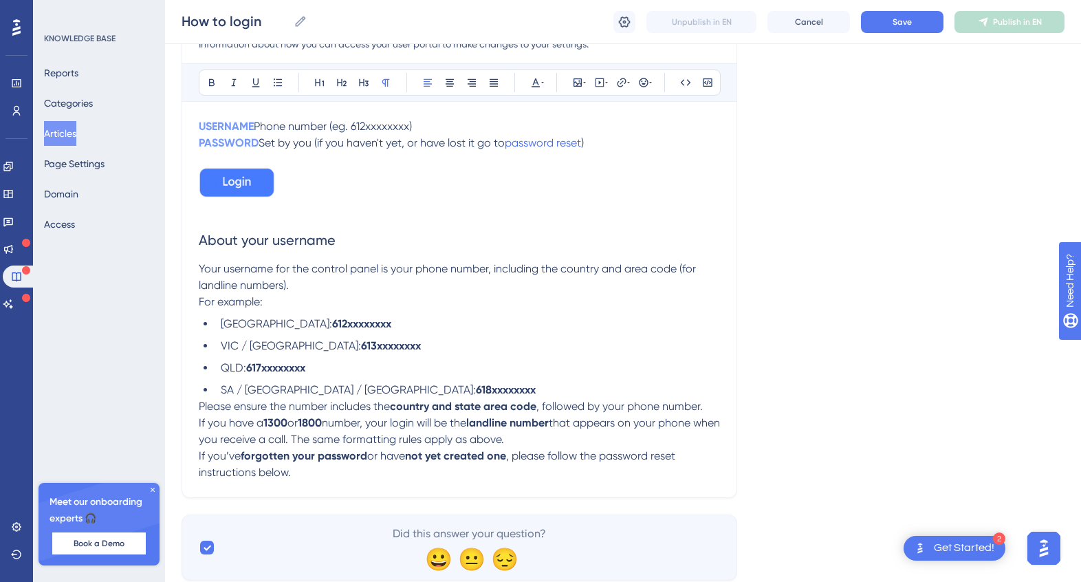
scroll to position [210, 0]
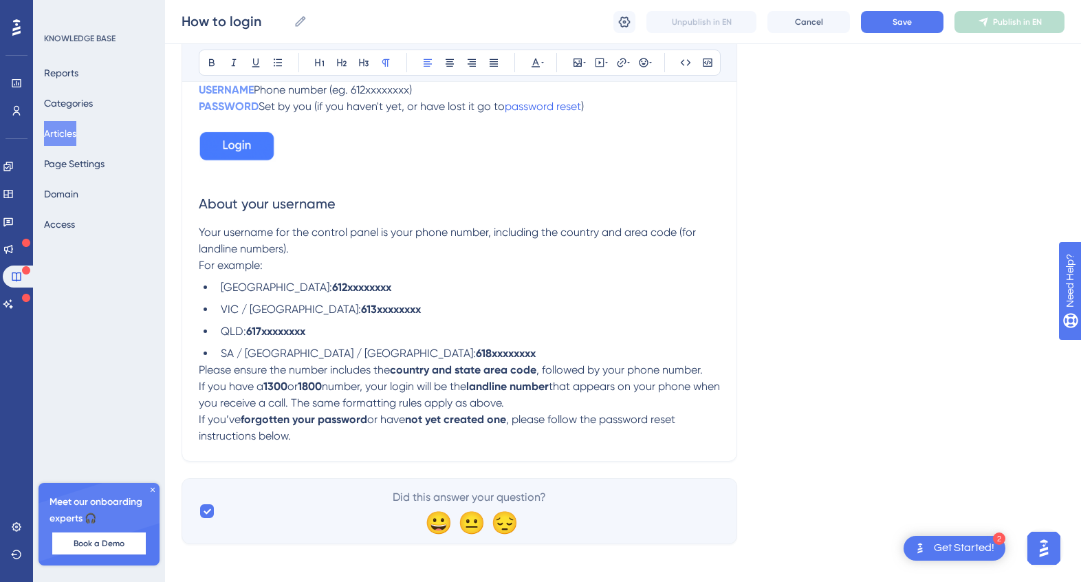
click at [197, 373] on div "How to login Information about how you can access your user portal to make chan…" at bounding box center [460, 203] width 556 height 518
click at [201, 371] on span "Please ensure the number includes the" at bounding box center [294, 369] width 191 height 13
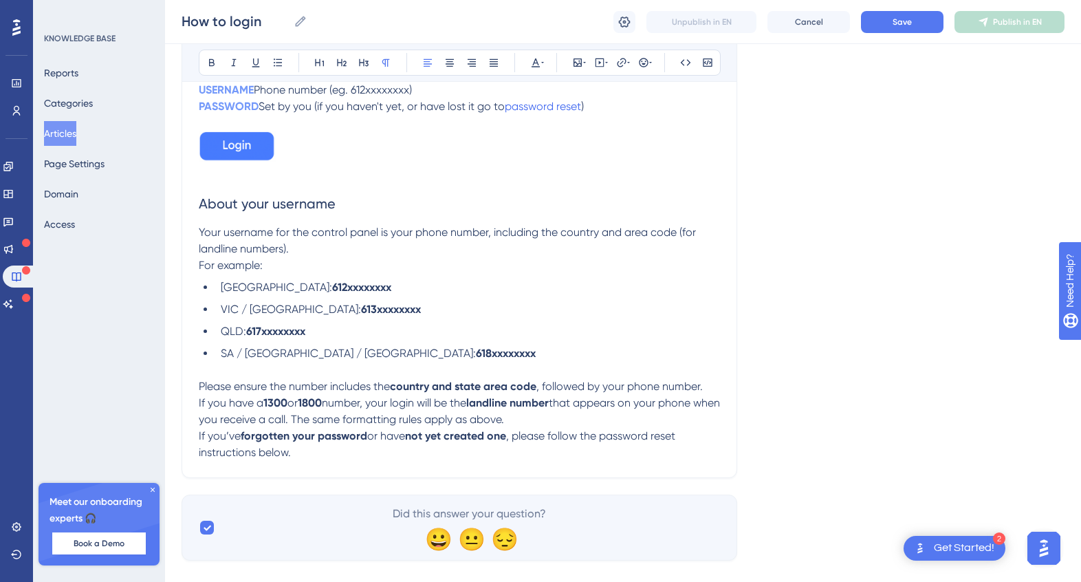
click at [312, 453] on p "If you’ve forgotten your password or have not yet created one , please follow t…" at bounding box center [459, 444] width 521 height 33
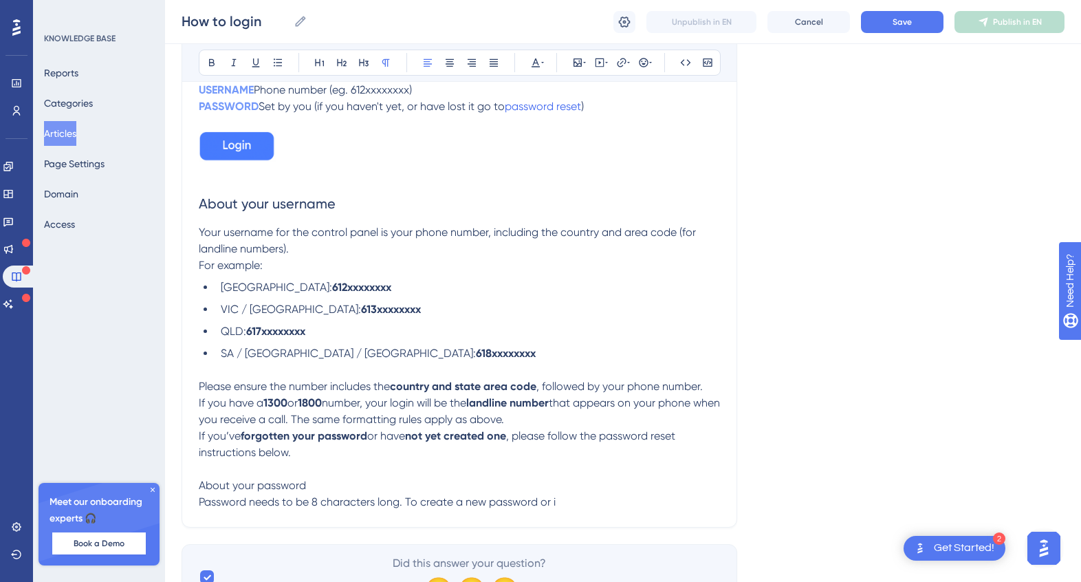
click at [479, 501] on span "Password needs to be 8 characters long. To create a new password or i" at bounding box center [377, 501] width 357 height 13
drag, startPoint x: 548, startPoint y: 503, endPoint x: 404, endPoint y: 507, distance: 143.8
click at [404, 507] on p "Password needs to be 8 characters long. To create your password or i" at bounding box center [459, 502] width 521 height 17
click at [360, 488] on p "About your password" at bounding box center [459, 485] width 521 height 17
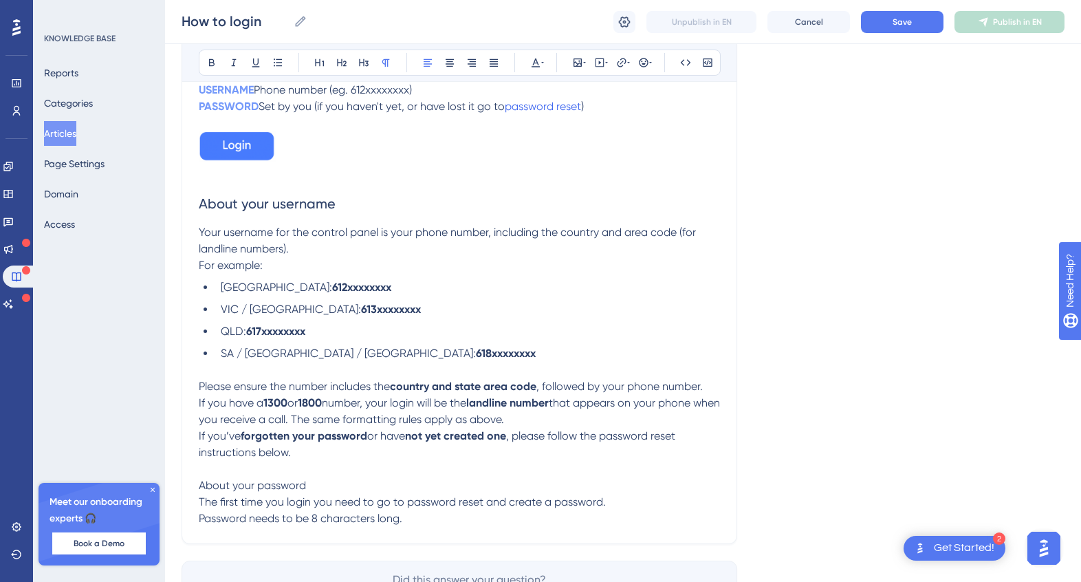
click at [508, 347] on li "SA / [GEOGRAPHIC_DATA] / [GEOGRAPHIC_DATA]: 618xxxxxxxx" at bounding box center [467, 353] width 505 height 17
click at [602, 504] on span "The first time you login you need to go to password reset and create a password." at bounding box center [402, 501] width 407 height 13
drag, startPoint x: 480, startPoint y: 503, endPoint x: 409, endPoint y: 503, distance: 71.5
click at [409, 503] on span "The first time you login you need to go to password reset and create a password." at bounding box center [402, 501] width 407 height 13
click at [625, 63] on icon at bounding box center [621, 62] width 9 height 9
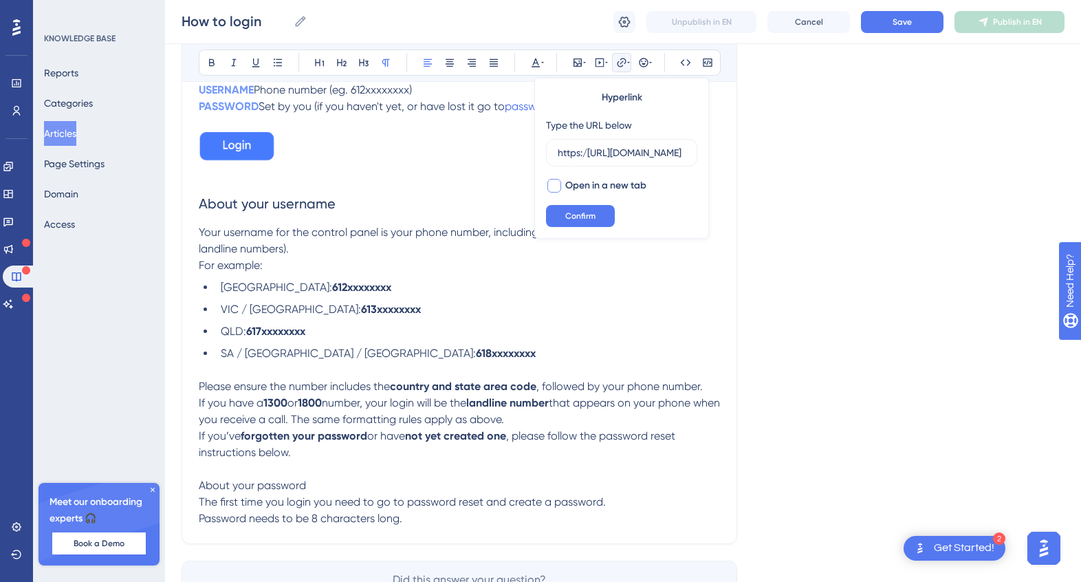
scroll to position [0, 123]
type input "https:/[URL][DOMAIN_NAME]"
drag, startPoint x: 558, startPoint y: 187, endPoint x: 567, endPoint y: 200, distance: 16.2
click at [558, 186] on div at bounding box center [555, 186] width 14 height 14
checkbox input "true"
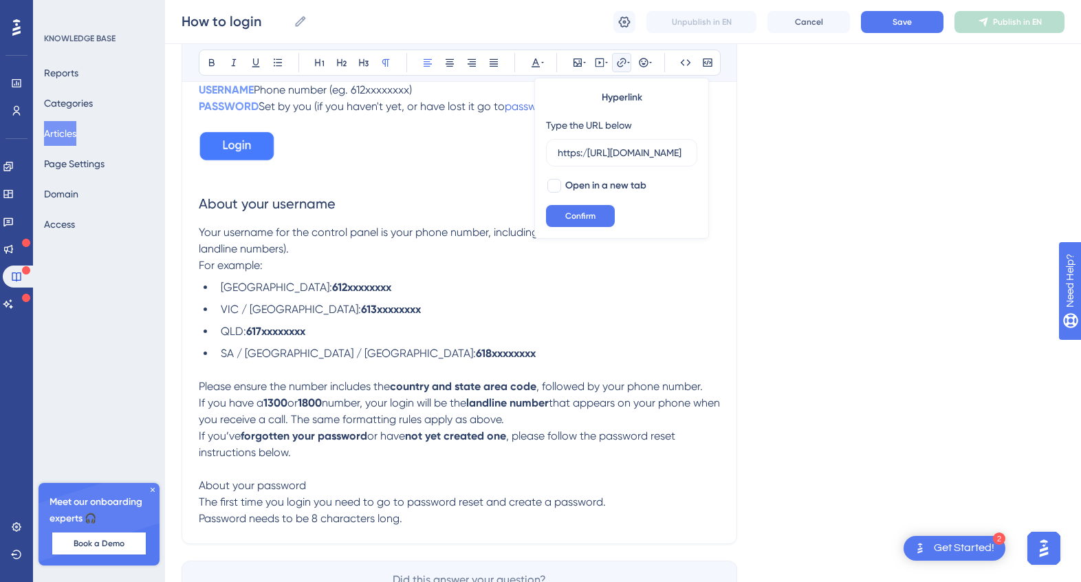
scroll to position [0, 0]
click at [582, 211] on span "Confirm" at bounding box center [580, 215] width 30 height 11
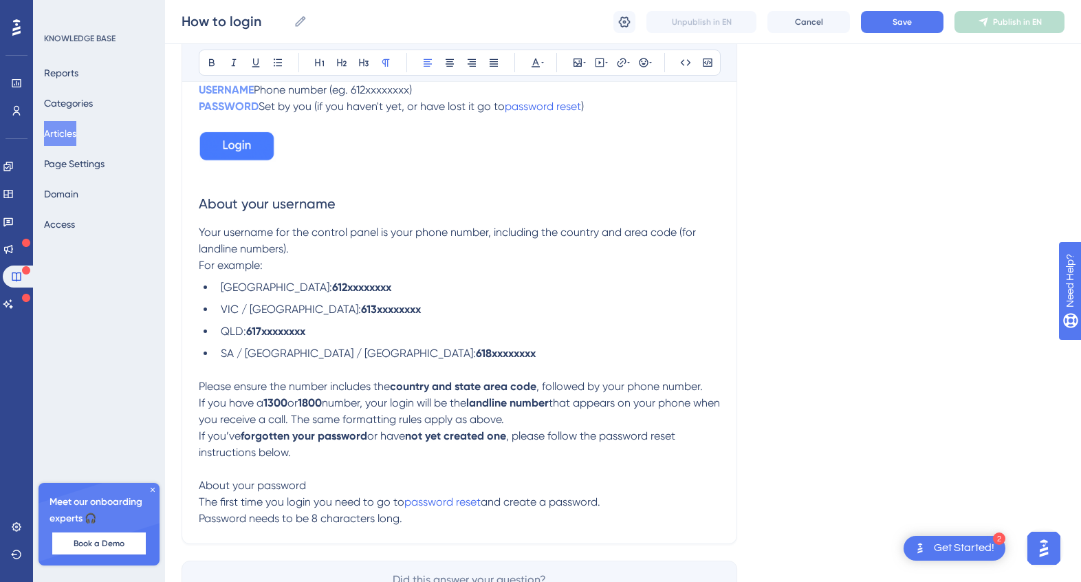
click at [620, 495] on p "The first time you login you need to go to password reset and create a password." at bounding box center [459, 502] width 521 height 17
drag, startPoint x: 202, startPoint y: 521, endPoint x: 259, endPoint y: 530, distance: 57.9
click at [202, 521] on span "Password needs to be 8 characters long." at bounding box center [301, 518] width 204 height 13
click at [634, 499] on p "The first time you login you need to go to password reset and create a password." at bounding box center [459, 502] width 521 height 17
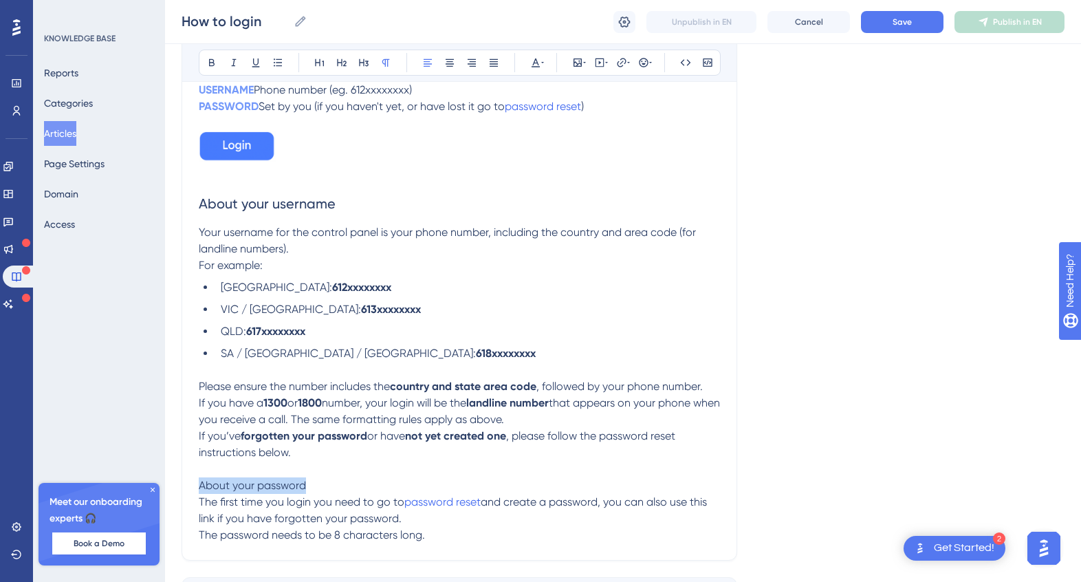
drag, startPoint x: 313, startPoint y: 486, endPoint x: 162, endPoint y: 484, distance: 150.6
click at [165, 484] on div "Performance Users Engagement Widgets Feedback Product Updates Knowledge Base AI…" at bounding box center [623, 228] width 916 height 876
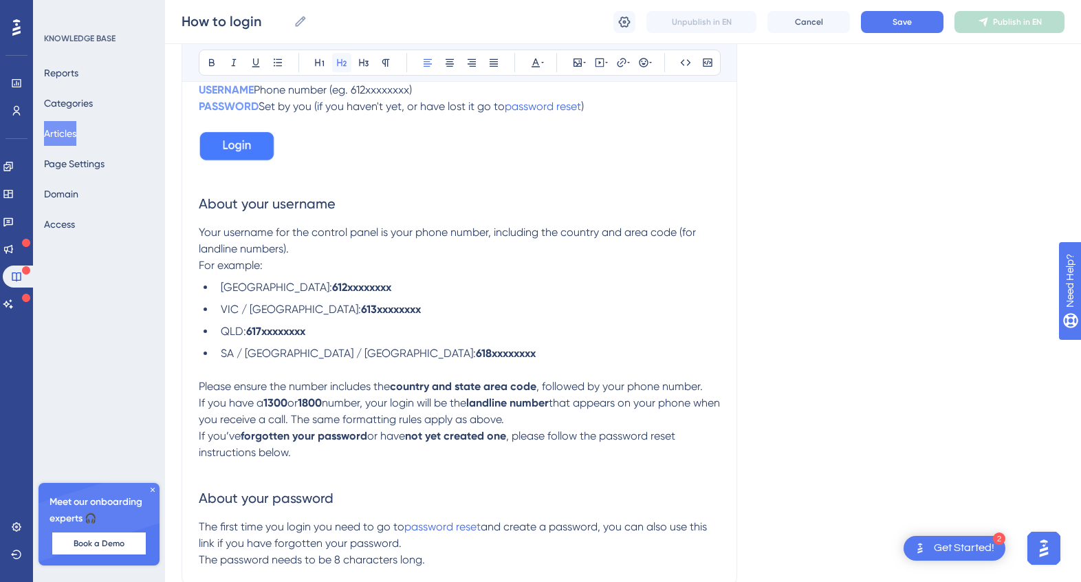
click at [336, 62] on icon at bounding box center [341, 62] width 11 height 11
click at [412, 479] on h2 "About your password" at bounding box center [459, 497] width 521 height 41
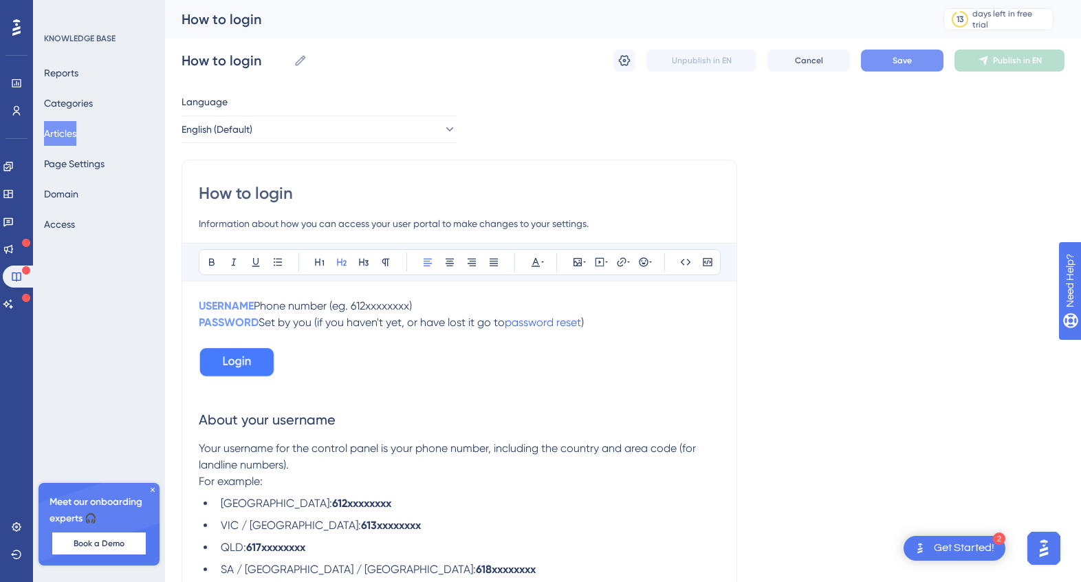
click at [889, 63] on button "Save" at bounding box center [902, 61] width 83 height 22
click at [63, 133] on button "Articles" at bounding box center [60, 133] width 32 height 25
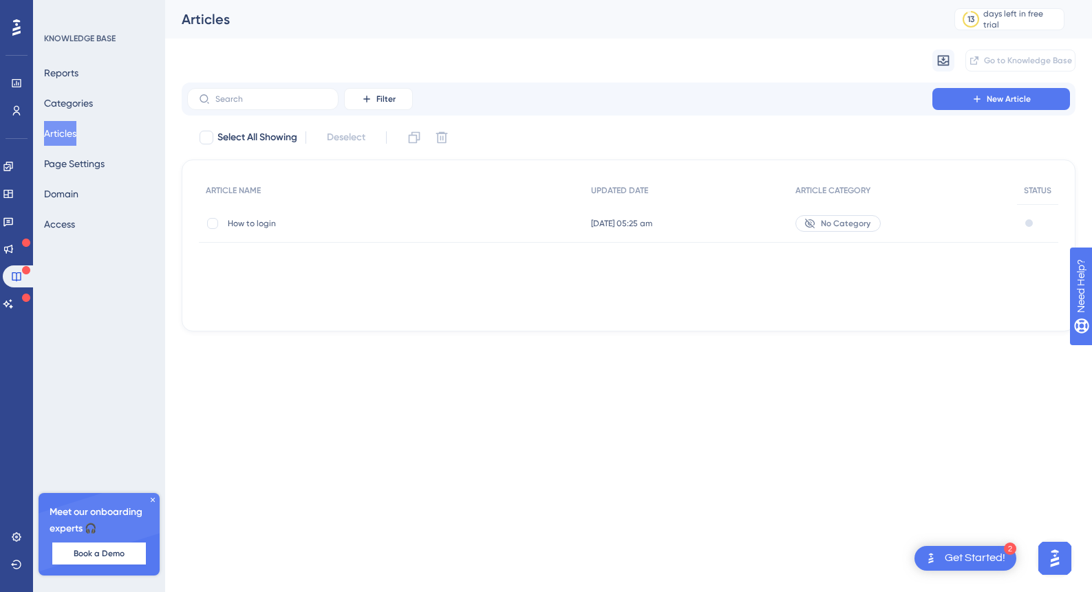
click at [267, 220] on span "How to login" at bounding box center [338, 223] width 220 height 11
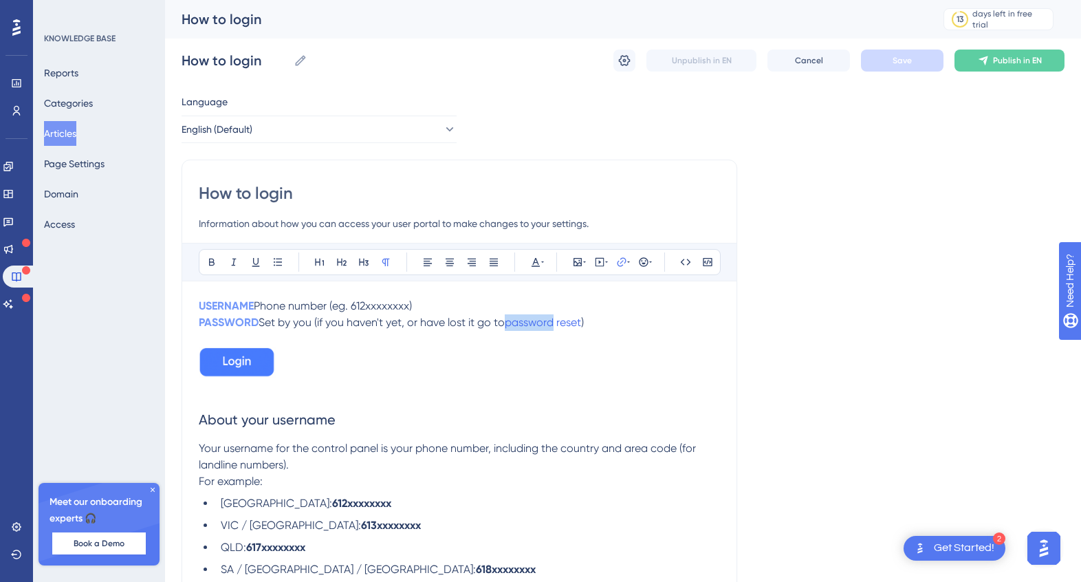
click at [74, 131] on button "Articles" at bounding box center [60, 133] width 32 height 25
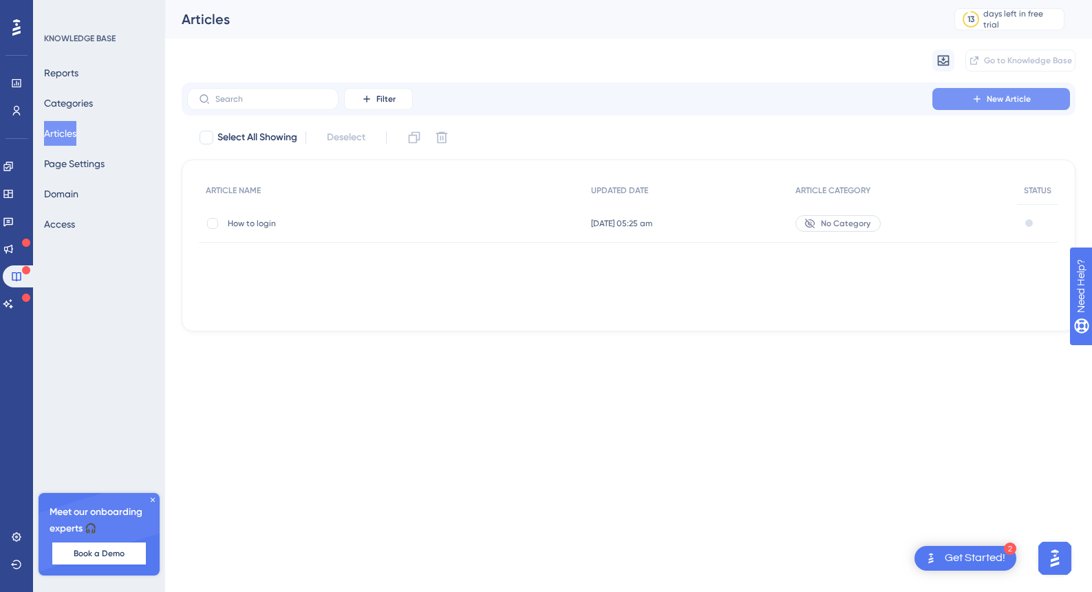
click at [1008, 98] on span "New Article" at bounding box center [1008, 99] width 44 height 11
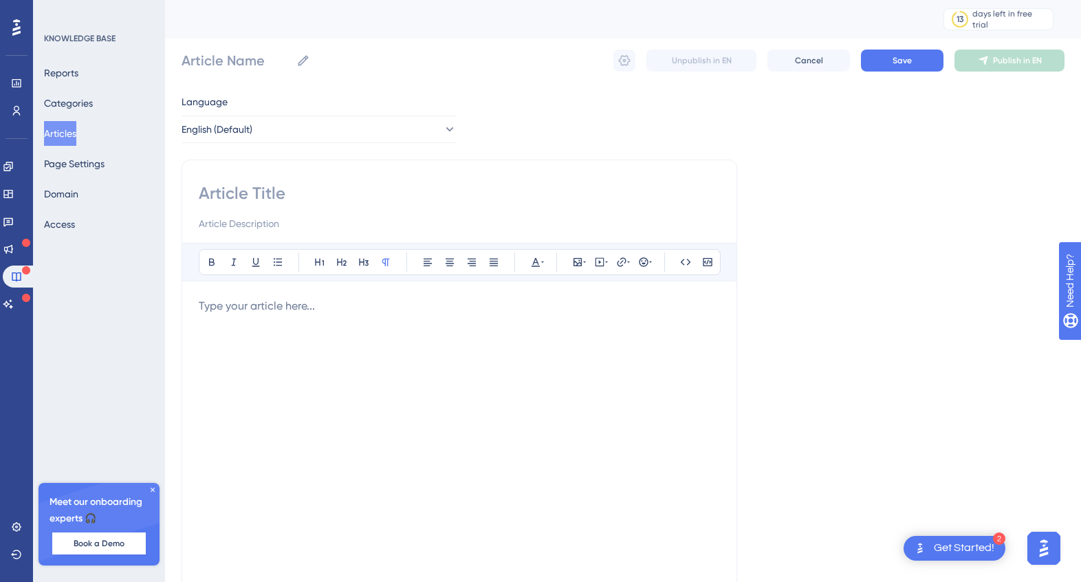
click at [72, 135] on button "Articles" at bounding box center [60, 133] width 32 height 25
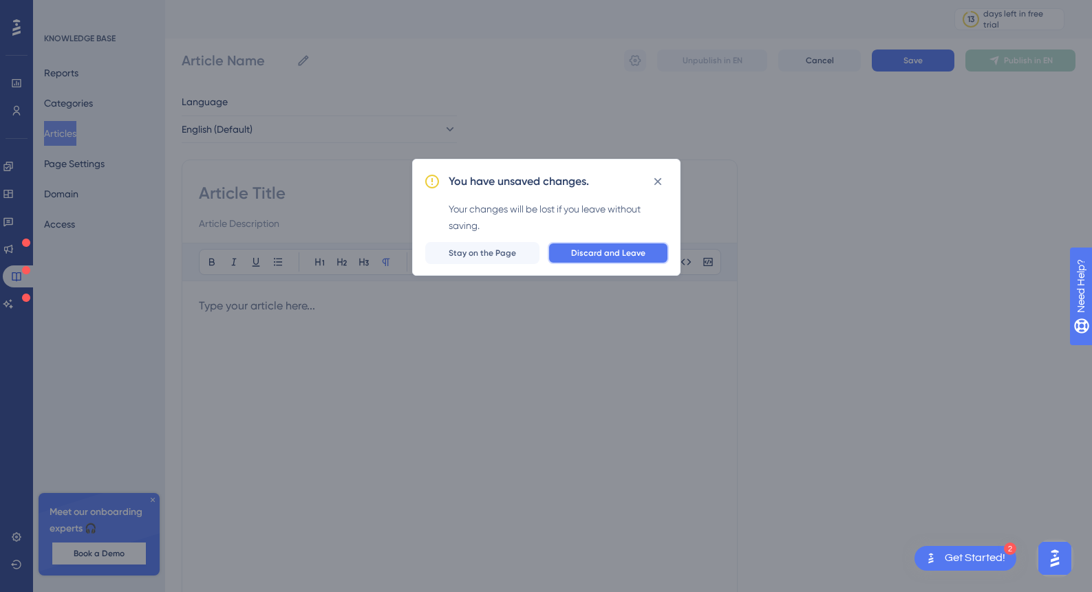
click at [594, 255] on span "Discard and Leave" at bounding box center [608, 253] width 74 height 11
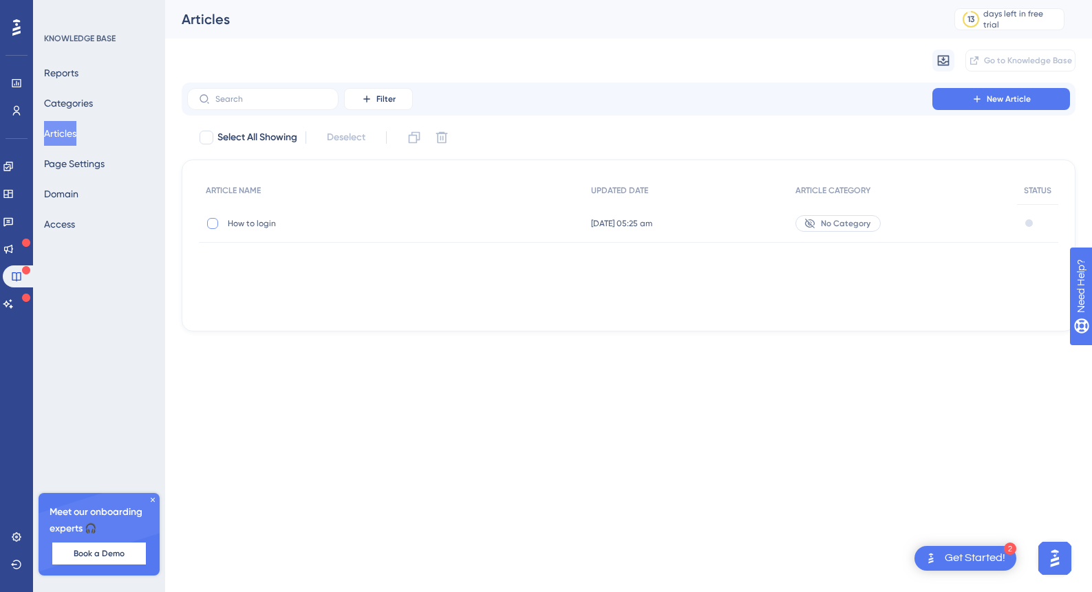
click at [215, 223] on div at bounding box center [212, 223] width 11 height 11
checkbox input "true"
click at [411, 133] on icon at bounding box center [414, 138] width 14 height 14
checkbox input "false"
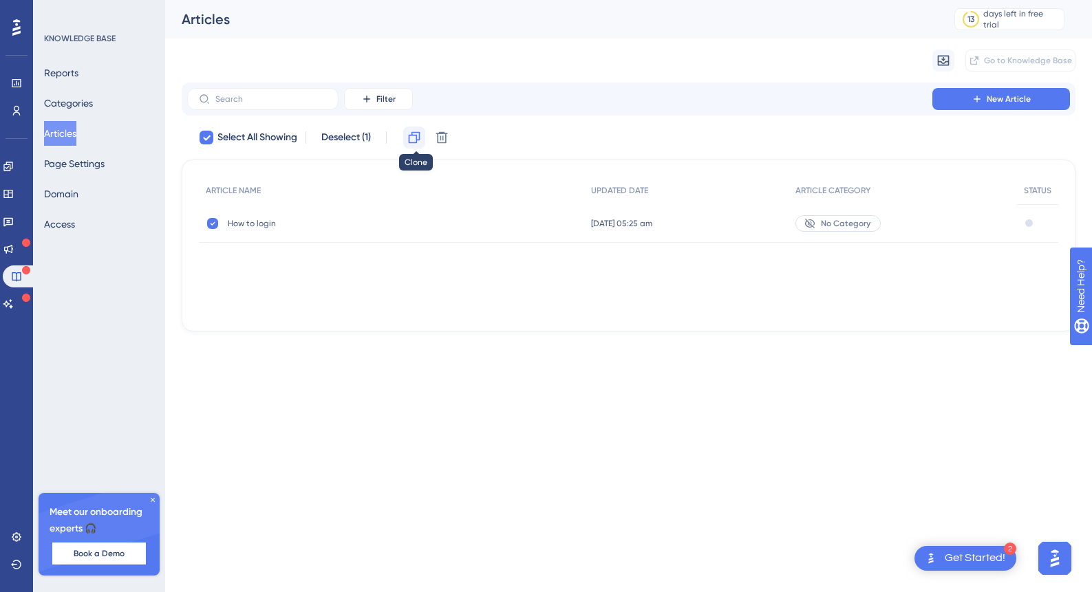
checkbox input "false"
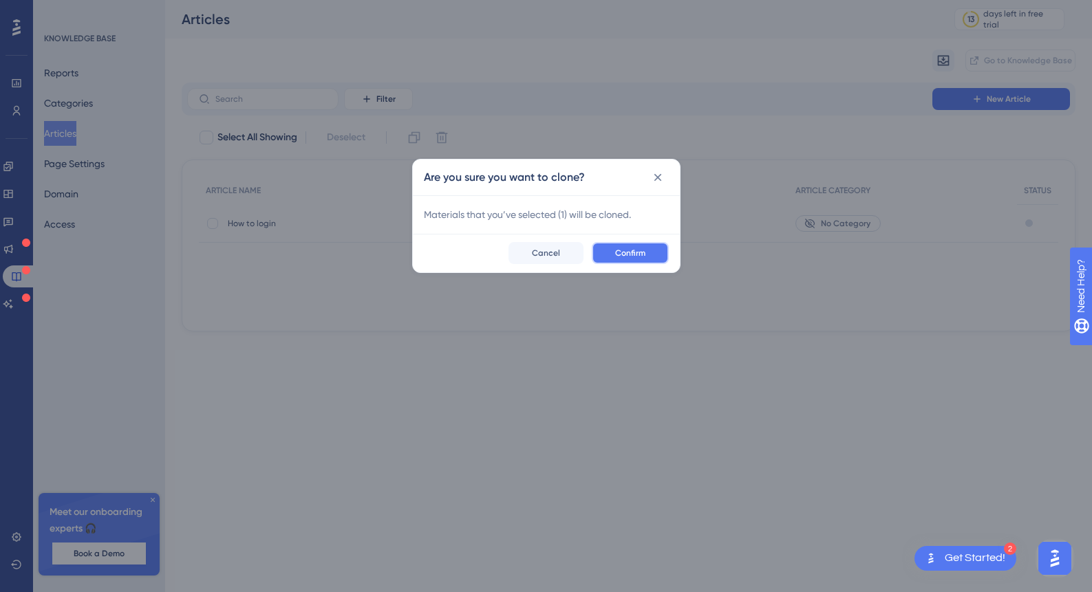
click at [632, 254] on span "Confirm" at bounding box center [630, 253] width 30 height 11
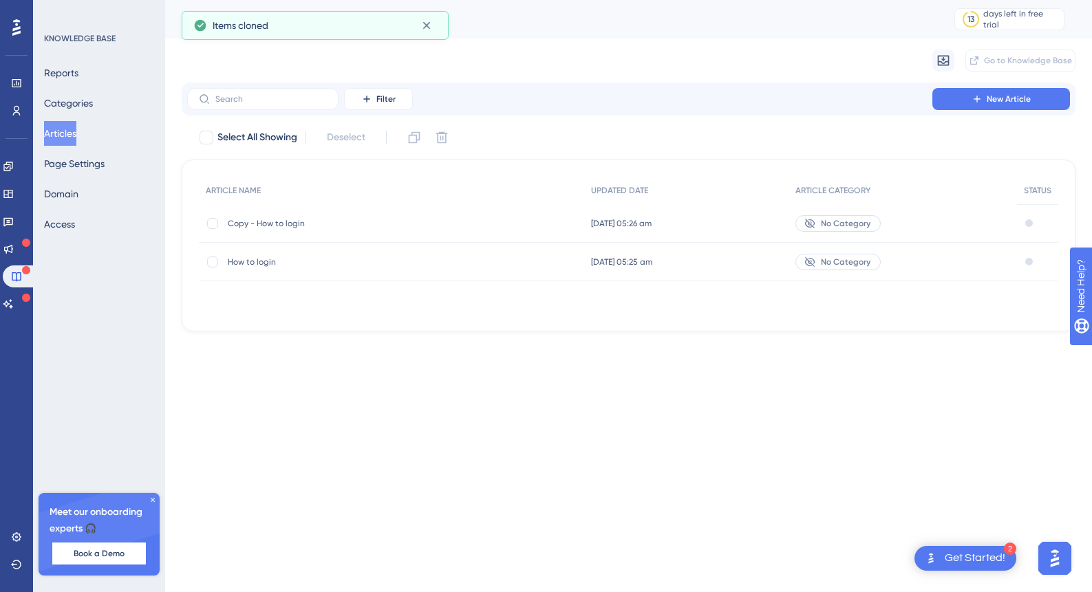
click at [312, 224] on span "Copy - How to login" at bounding box center [338, 223] width 220 height 11
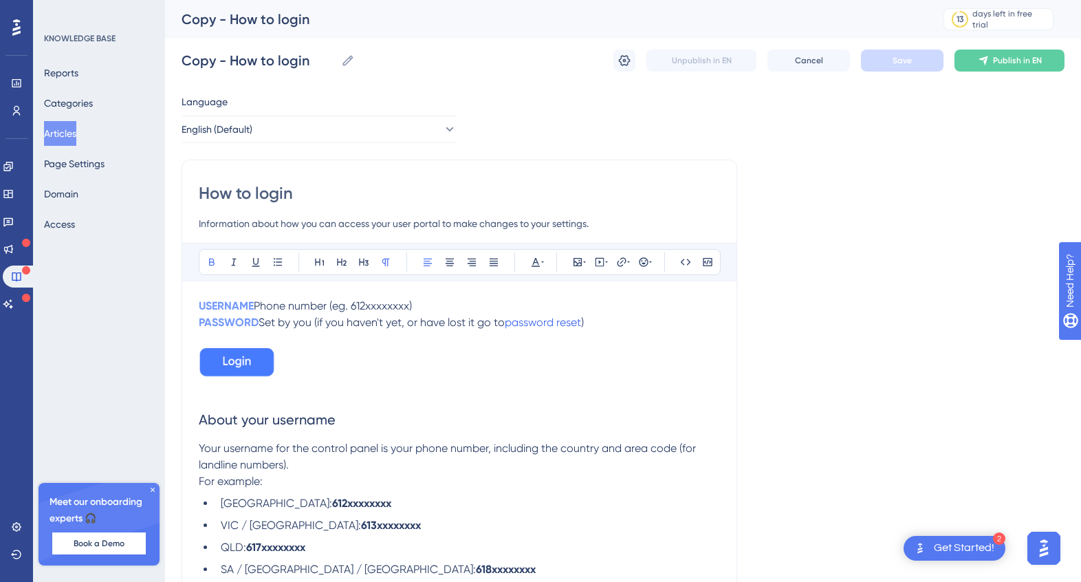
click at [301, 192] on input "How to login" at bounding box center [459, 193] width 521 height 22
click at [252, 195] on input "How to login" at bounding box center [459, 193] width 521 height 22
click at [343, 69] on label "Copy - How to login Copy - How to login" at bounding box center [268, 60] width 173 height 25
click at [336, 69] on input "Copy - How to login" at bounding box center [259, 60] width 154 height 19
drag, startPoint x: 312, startPoint y: 58, endPoint x: 184, endPoint y: 58, distance: 128.6
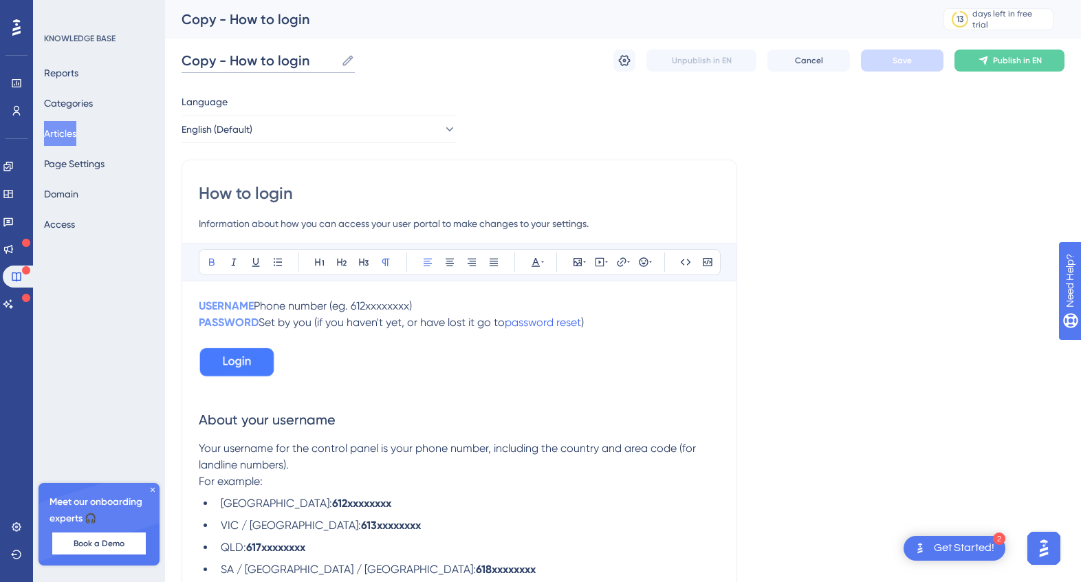
click at [184, 58] on input "Copy - How to login" at bounding box center [259, 60] width 154 height 19
drag, startPoint x: 318, startPoint y: 62, endPoint x: 153, endPoint y: 61, distance: 165.1
click at [165, 61] on div "Performance Users Engagement Widgets Feedback Product Updates Knowledge Base AI…" at bounding box center [623, 453] width 916 height 906
type input "Forgot my password"
drag, startPoint x: 277, startPoint y: 198, endPoint x: 285, endPoint y: 198, distance: 8.9
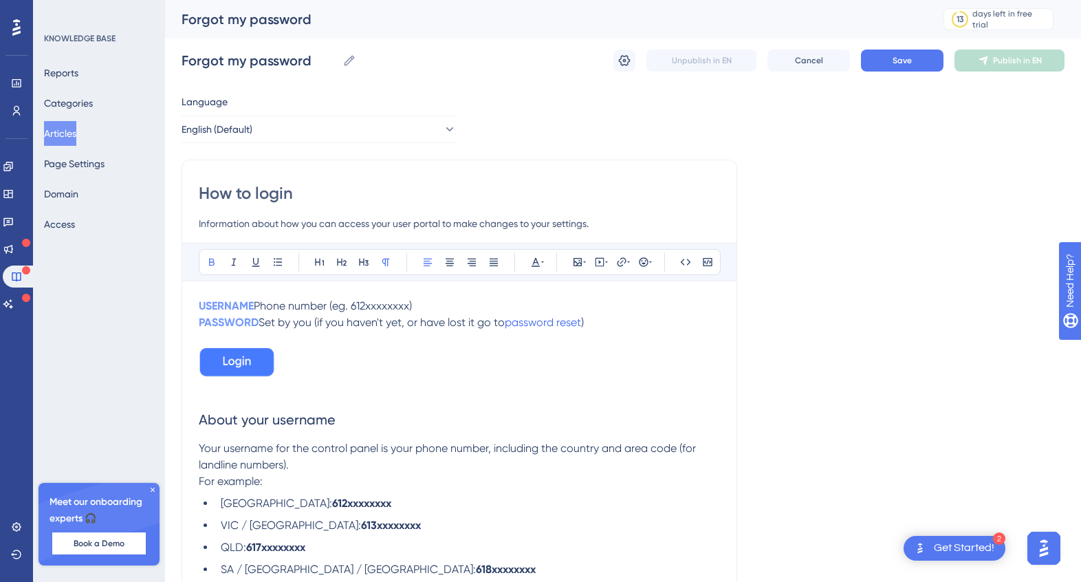
click at [277, 198] on input "How to login" at bounding box center [459, 193] width 521 height 22
drag, startPoint x: 308, startPoint y: 194, endPoint x: 202, endPoint y: 193, distance: 105.9
click at [202, 193] on input "How to login" at bounding box center [459, 193] width 521 height 22
paste input "Forgot my password"
type input "Forgot my password"
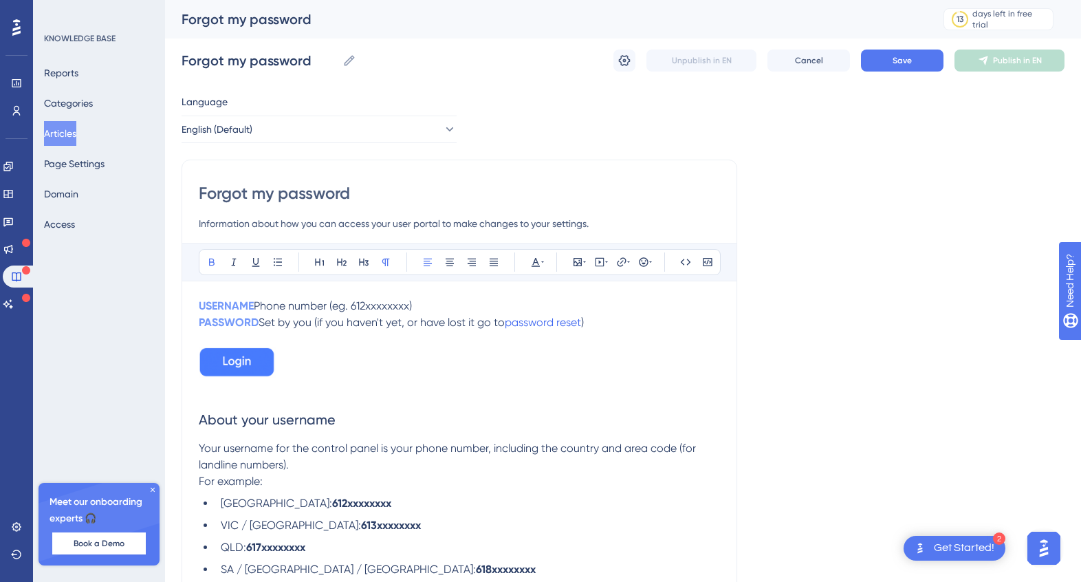
click at [317, 219] on input "Information about how you can access your user portal to make changes to your s…" at bounding box center [459, 223] width 521 height 17
click at [317, 220] on input "Information about how you can access your user portal to make changes to your s…" at bounding box center [459, 223] width 521 height 17
type input "Follow these instructions to reset your password"
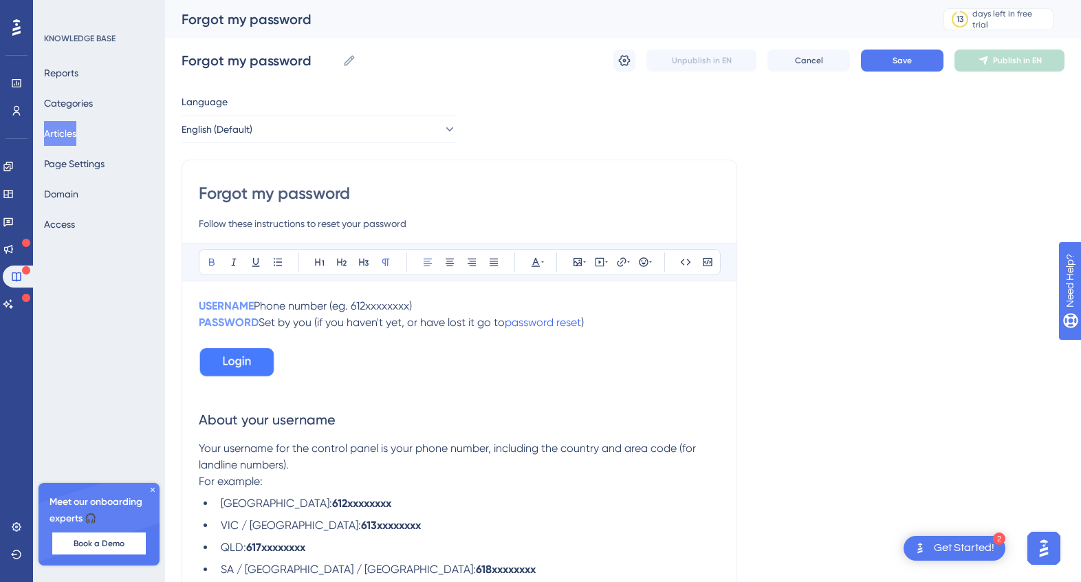
click at [312, 360] on p at bounding box center [459, 364] width 521 height 35
click at [343, 360] on p at bounding box center [459, 364] width 521 height 35
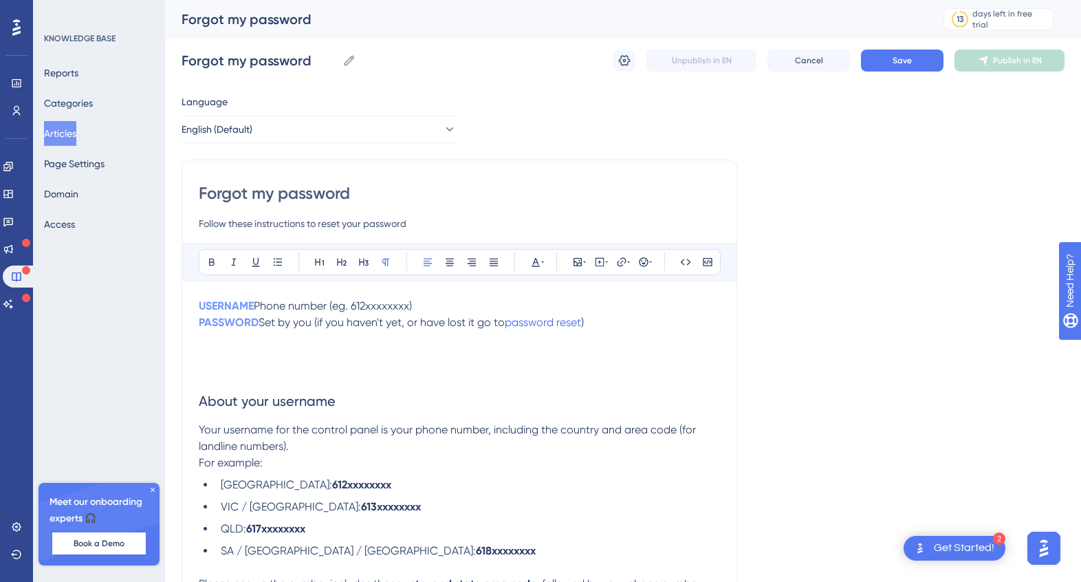
drag, startPoint x: 506, startPoint y: 323, endPoint x: 263, endPoint y: 323, distance: 242.8
click at [263, 323] on span "Set by you (if you haven't yet, or have lost it go to" at bounding box center [382, 322] width 246 height 13
click at [190, 302] on div "Forgot my password Follow these instructions to reset your password Bold Italic…" at bounding box center [460, 471] width 556 height 623
click at [200, 303] on strong "USERNAME" at bounding box center [226, 305] width 55 height 13
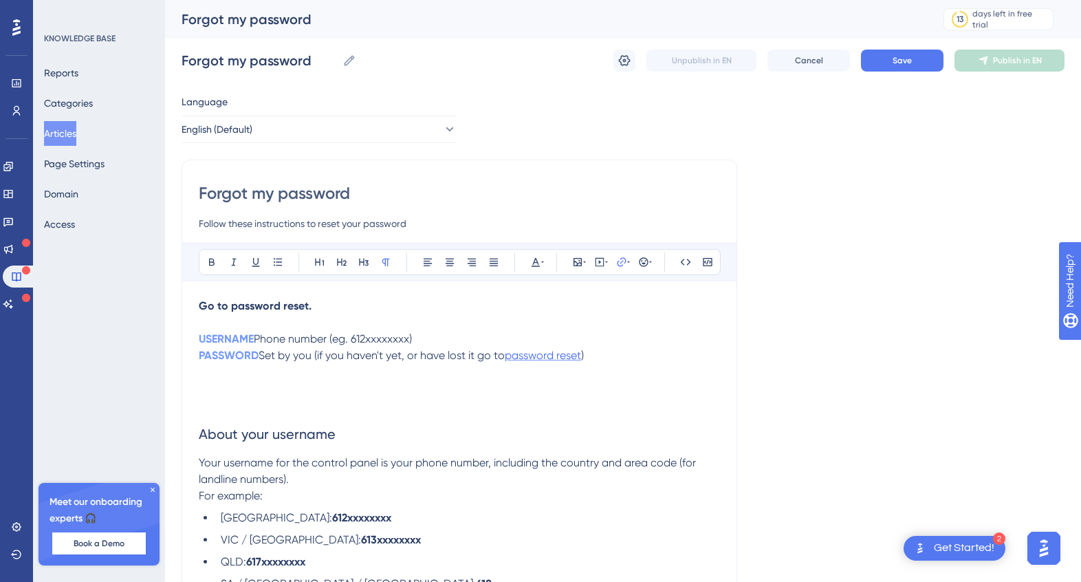
click at [574, 356] on span "password reset" at bounding box center [543, 355] width 76 height 13
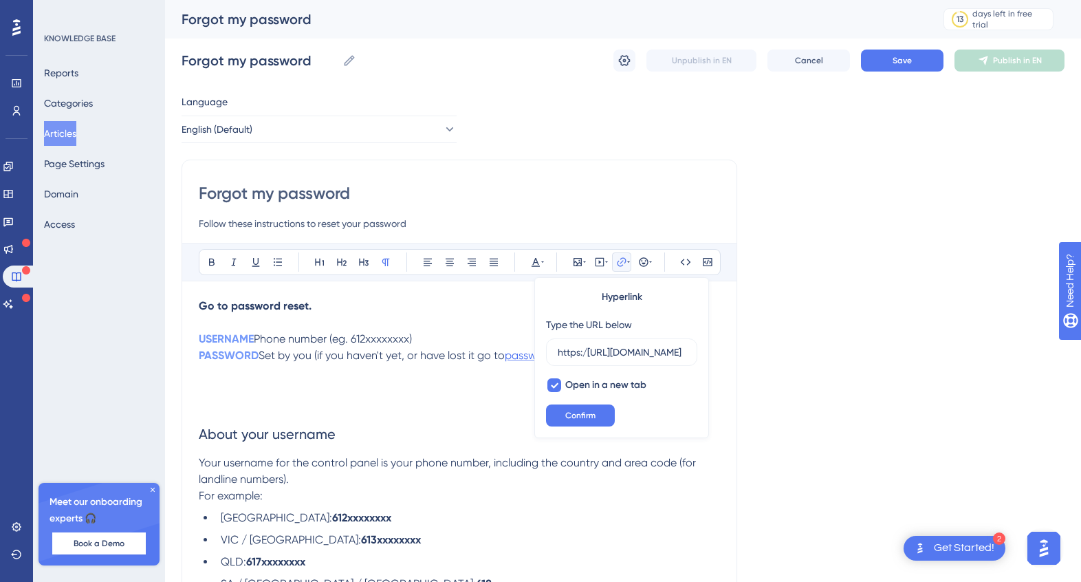
scroll to position [0, 124]
click at [618, 355] on input "https:/[URL][DOMAIN_NAME]" at bounding box center [622, 352] width 128 height 15
click at [274, 386] on p at bounding box center [459, 388] width 521 height 17
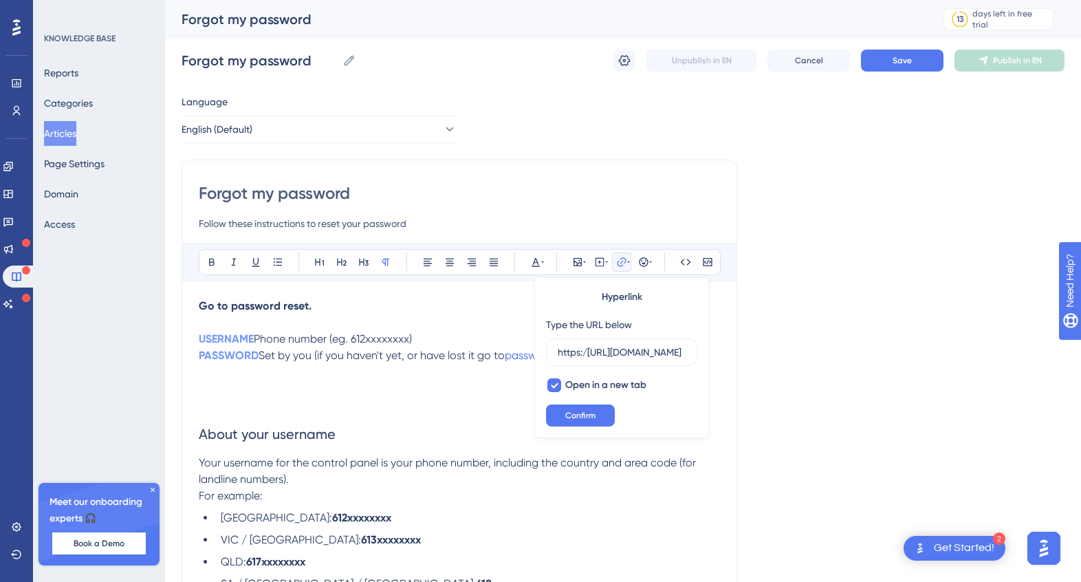
scroll to position [0, 0]
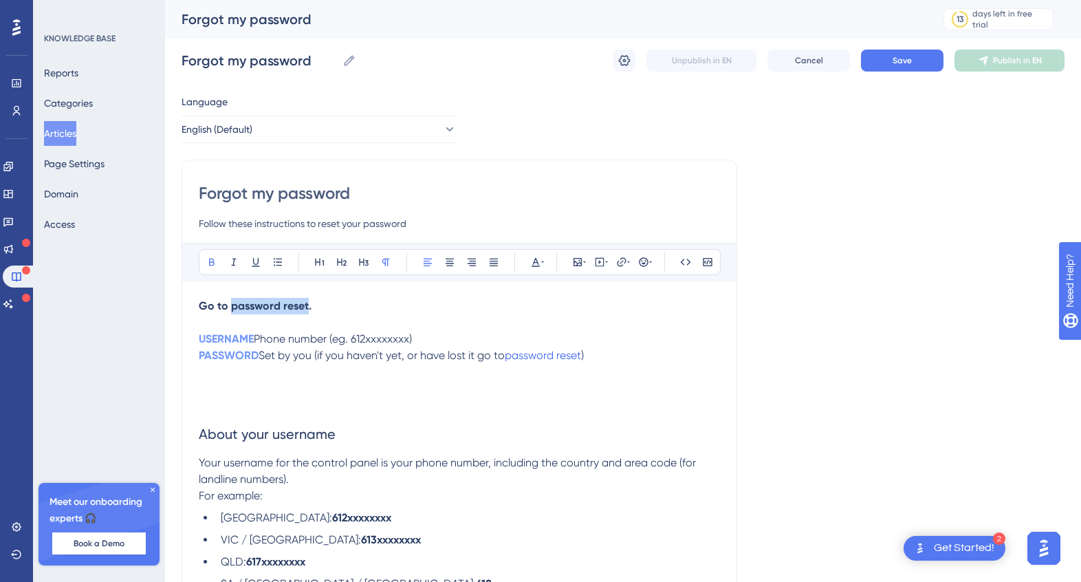
drag, startPoint x: 305, startPoint y: 305, endPoint x: 231, endPoint y: 310, distance: 74.4
click at [231, 310] on strong "Go to password reset." at bounding box center [255, 305] width 113 height 13
click at [622, 261] on icon at bounding box center [621, 261] width 9 height 9
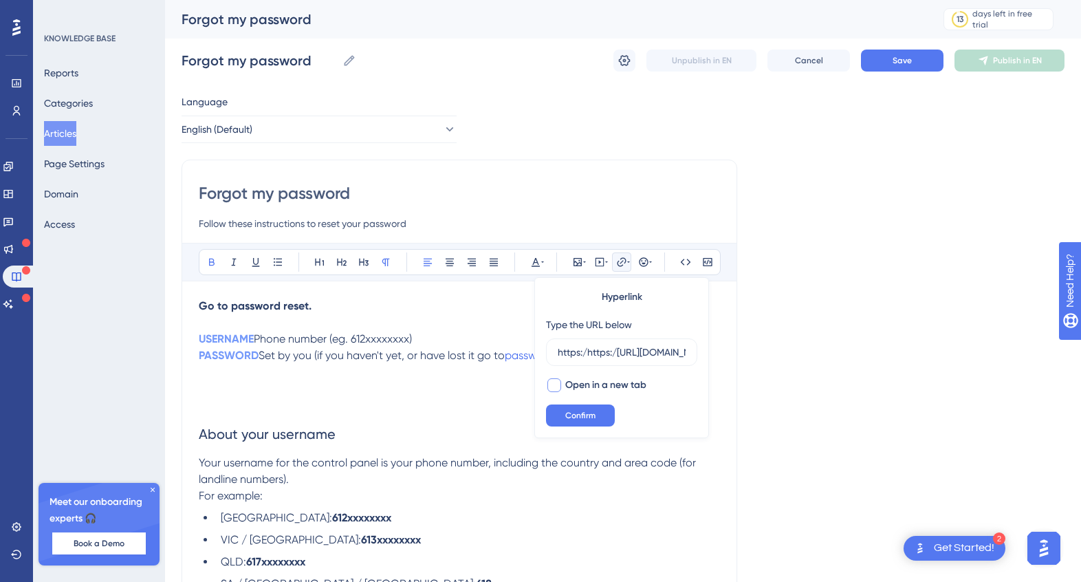
scroll to position [0, 153]
type input "https:/https:/[URL][DOMAIN_NAME]"
click at [553, 384] on div at bounding box center [555, 385] width 14 height 14
checkbox input "true"
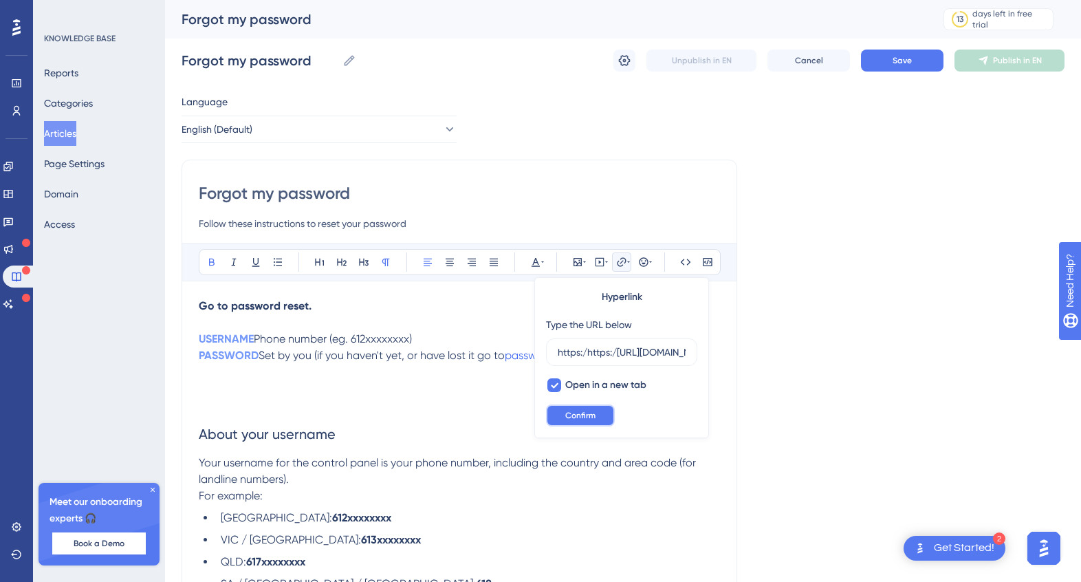
click at [594, 412] on span "Confirm" at bounding box center [580, 415] width 30 height 11
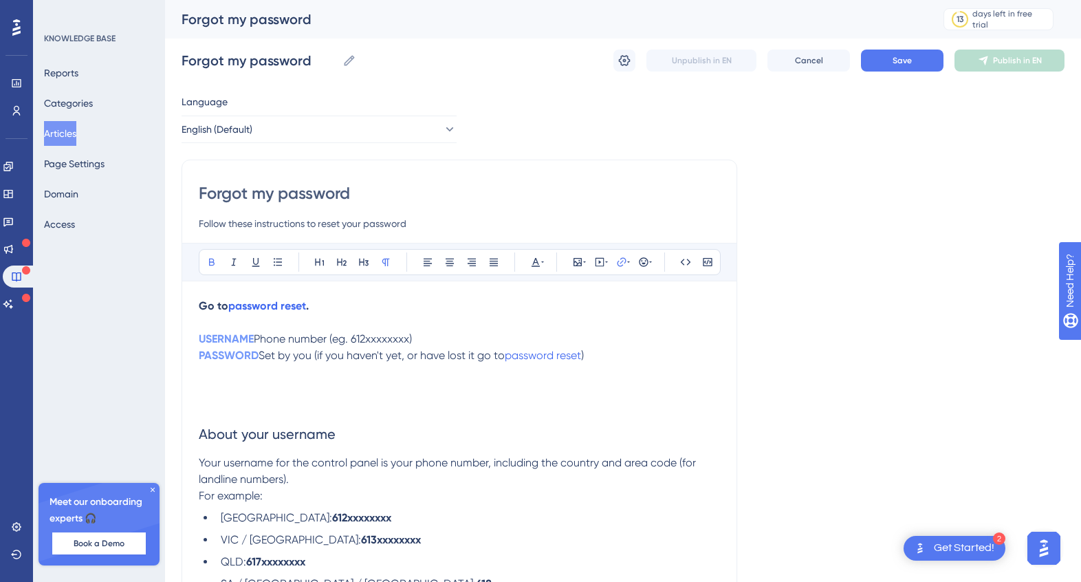
click at [416, 391] on p at bounding box center [459, 388] width 521 height 17
drag, startPoint x: 291, startPoint y: 350, endPoint x: 180, endPoint y: 350, distance: 110.7
click at [180, 350] on div "Performance Users Engagement Widgets Feedback Product Updates Knowledge Base AI…" at bounding box center [623, 460] width 916 height 920
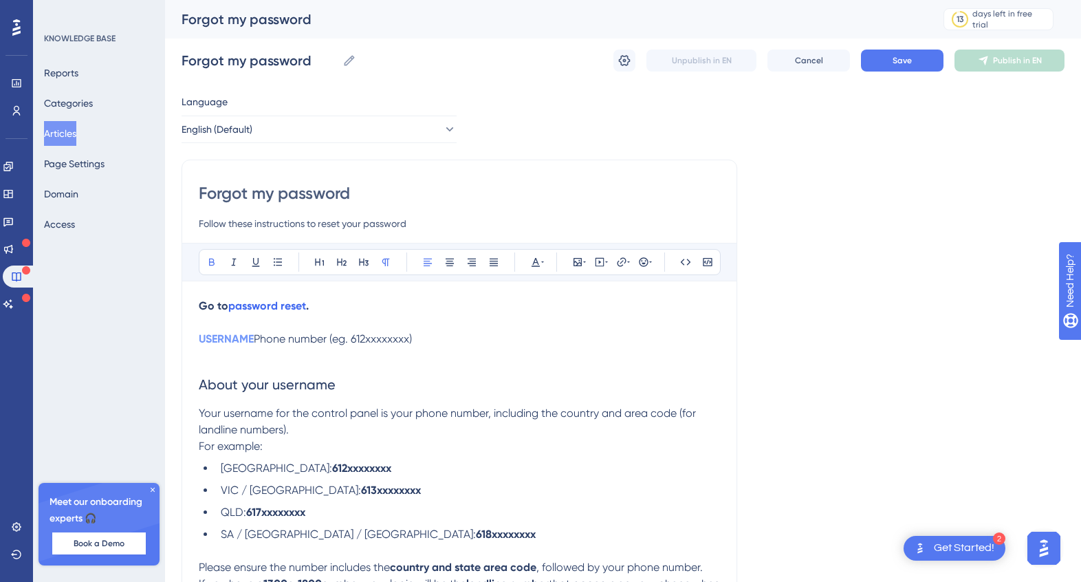
click at [334, 307] on p "Go to password reset ." at bounding box center [459, 306] width 521 height 17
drag, startPoint x: 331, startPoint y: 305, endPoint x: 182, endPoint y: 303, distance: 149.3
click at [182, 303] on div "Forgot my password Follow these instructions to reset your password Bold Italic…" at bounding box center [460, 463] width 556 height 607
click at [426, 341] on p "USERNAME Phone number (eg. 612xxxxxxxx)" at bounding box center [459, 339] width 521 height 17
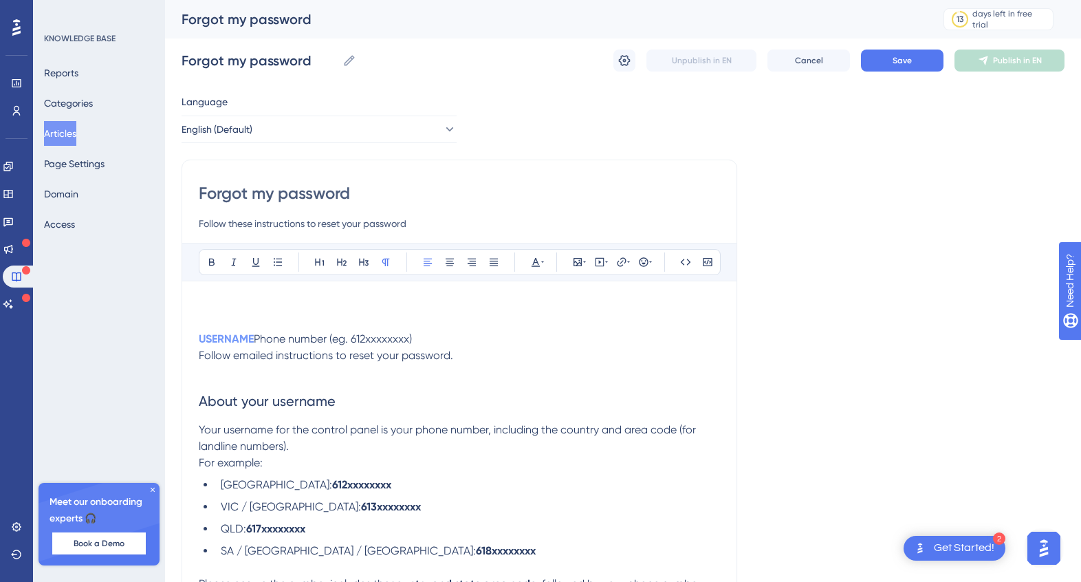
click at [275, 355] on span "Follow emailed instructions to reset your password." at bounding box center [326, 355] width 254 height 13
click at [651, 358] on p "Follow emailed (it may take a couple of minutes) instructions to reset your pas…" at bounding box center [459, 355] width 521 height 17
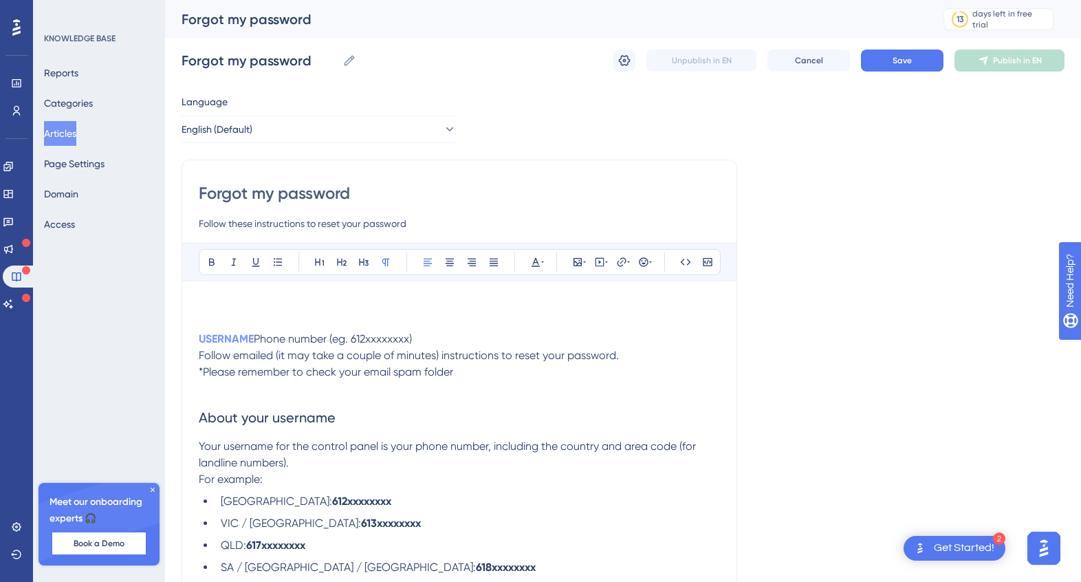
click at [226, 300] on p at bounding box center [459, 306] width 521 height 17
click at [221, 305] on p at bounding box center [459, 306] width 521 height 17
click at [581, 261] on icon at bounding box center [578, 262] width 8 height 8
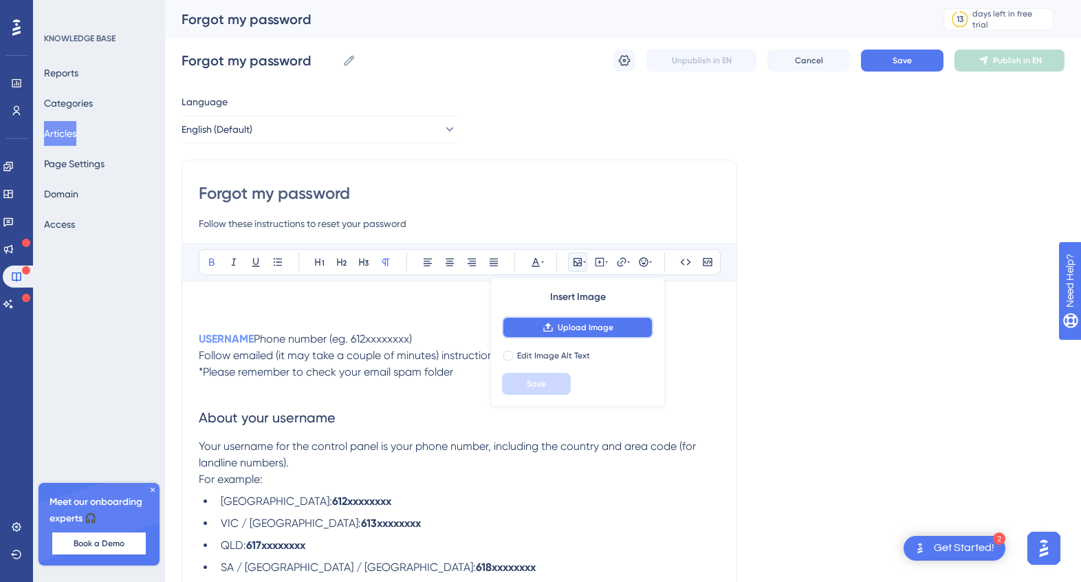
click at [598, 337] on button "Upload Image" at bounding box center [577, 327] width 151 height 22
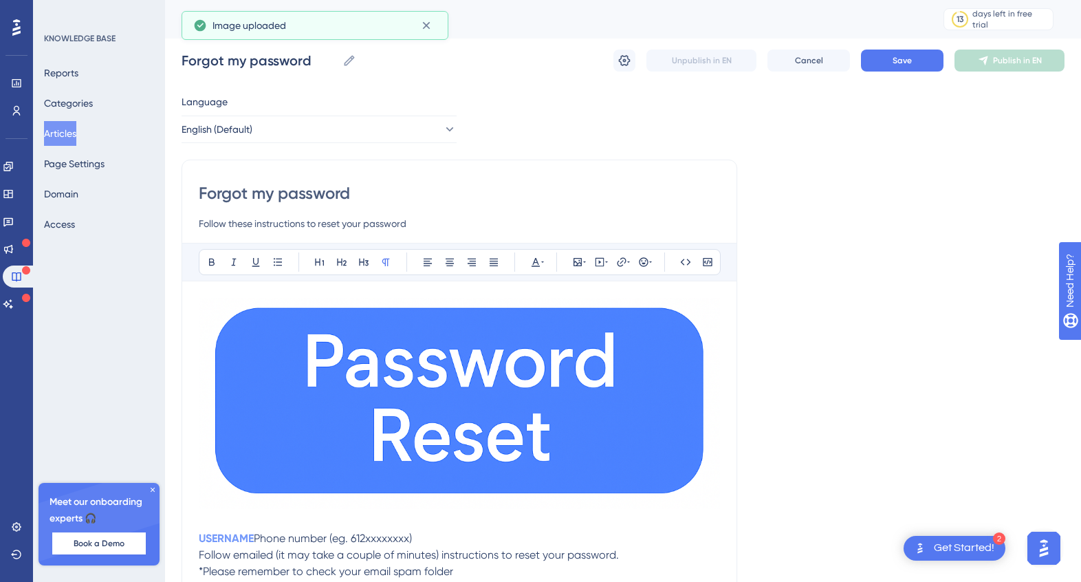
click at [641, 454] on img at bounding box center [459, 403] width 521 height 211
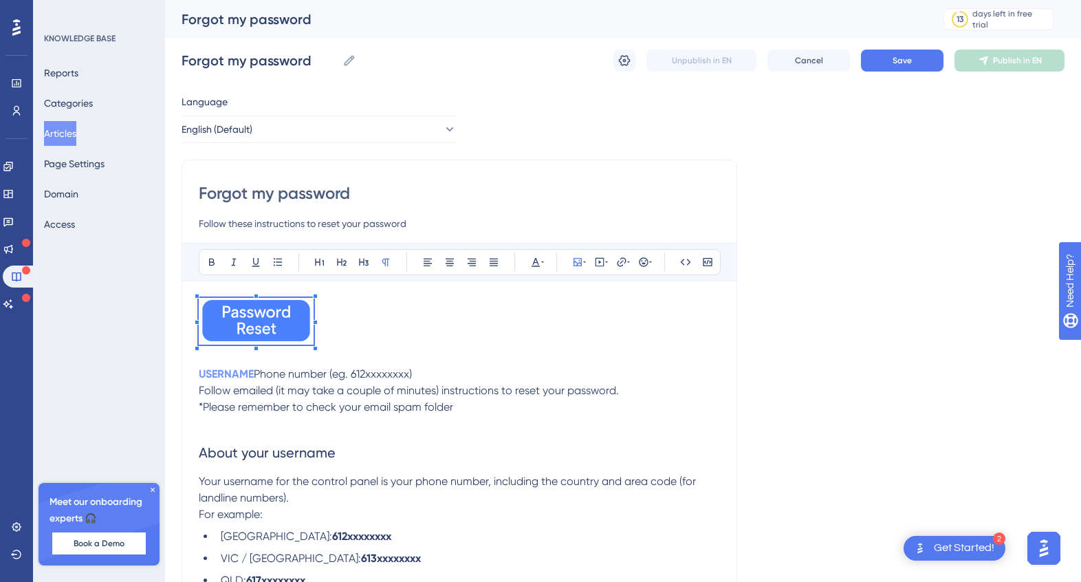
click at [313, 347] on div at bounding box center [315, 348] width 5 height 5
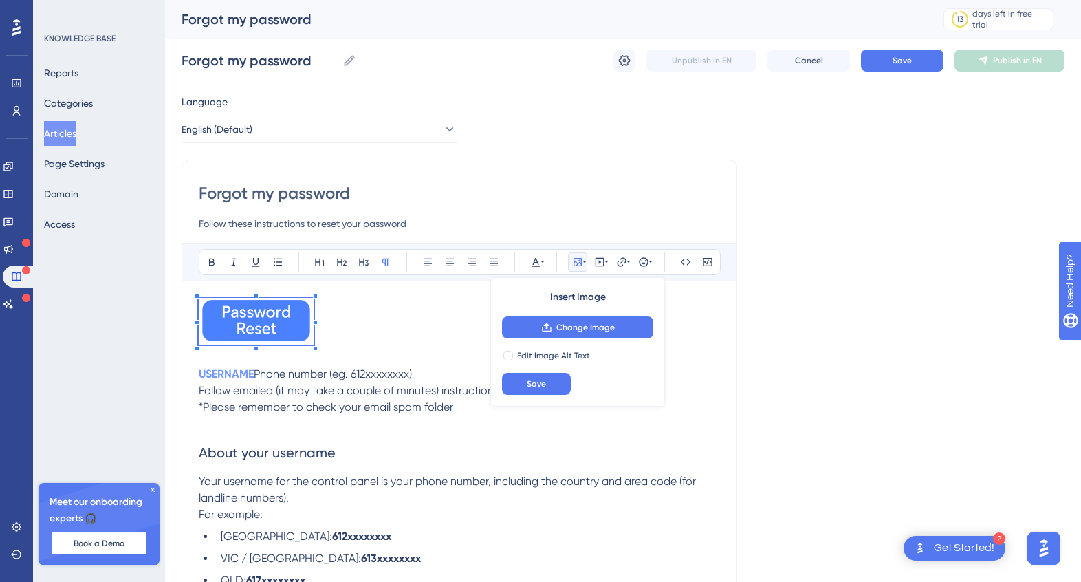
click at [285, 316] on img at bounding box center [256, 321] width 115 height 47
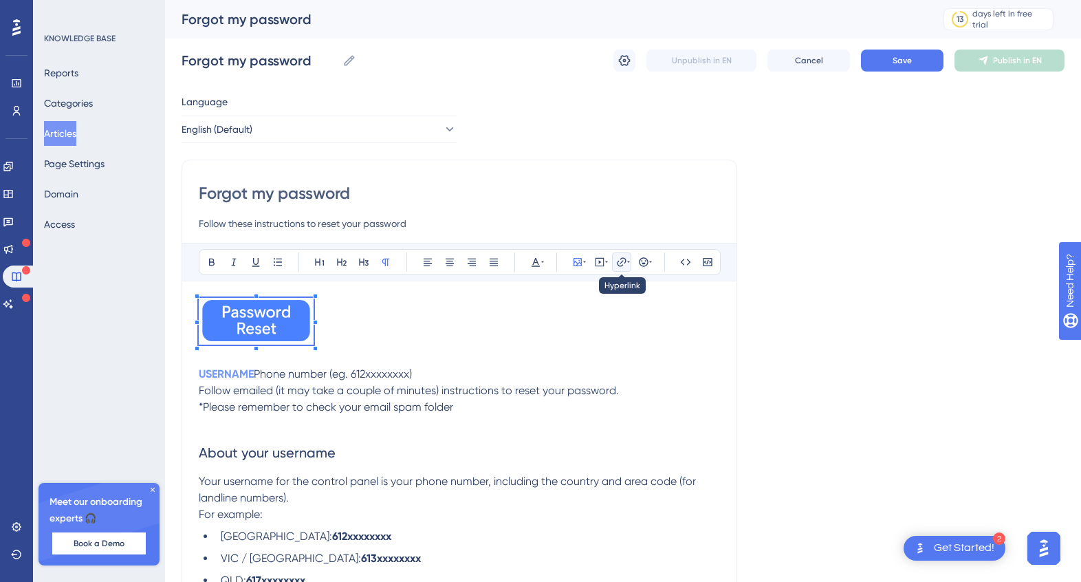
click at [630, 261] on button at bounding box center [621, 261] width 19 height 19
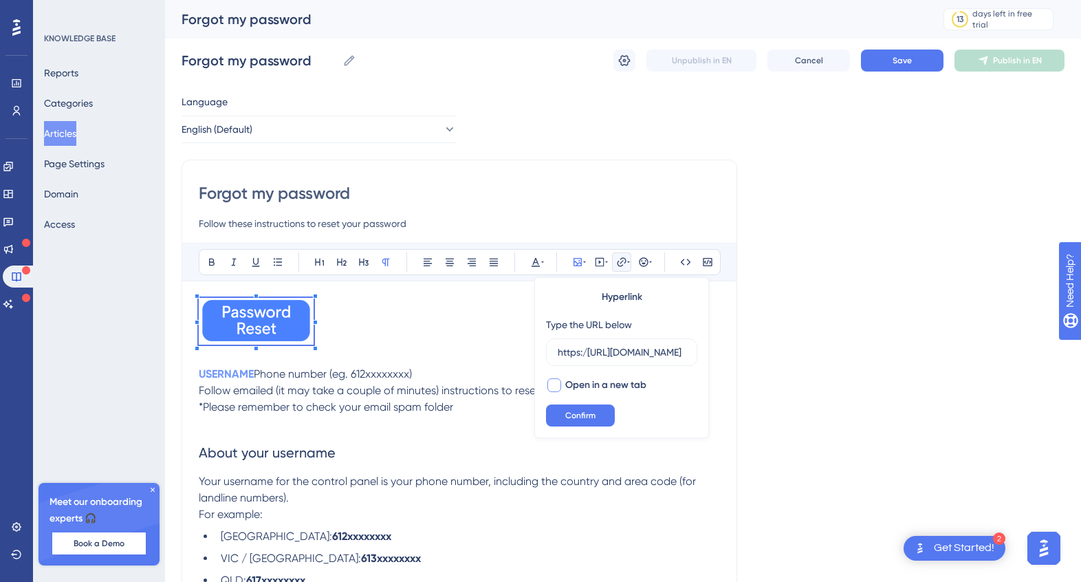
scroll to position [0, 123]
type input "https:/[URL][DOMAIN_NAME]"
click at [556, 382] on div at bounding box center [555, 385] width 14 height 14
checkbox input "true"
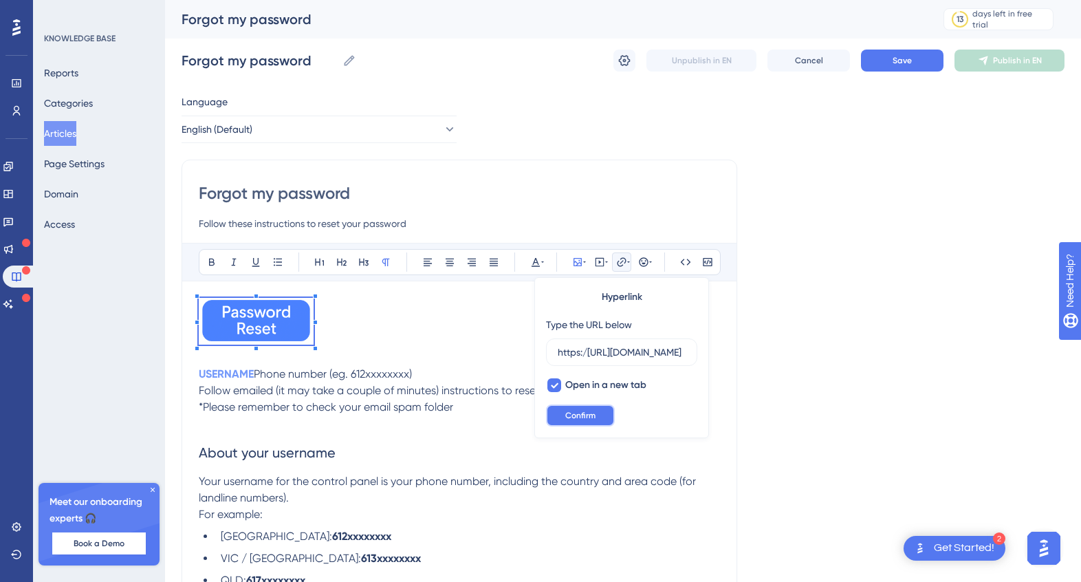
click at [582, 413] on span "Confirm" at bounding box center [580, 415] width 30 height 11
click at [470, 422] on p at bounding box center [459, 423] width 521 height 17
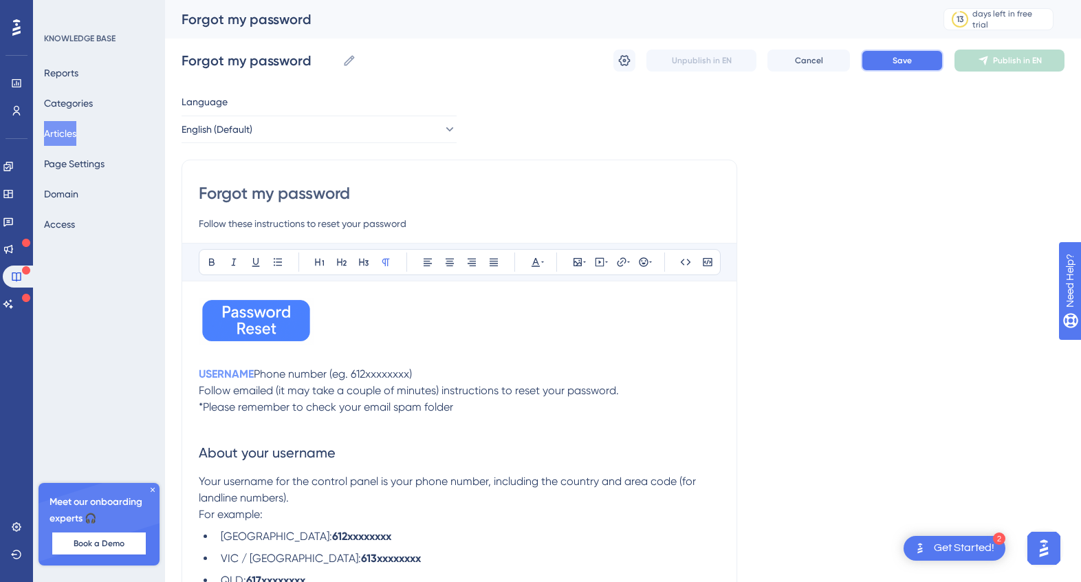
click at [903, 58] on span "Save" at bounding box center [902, 60] width 19 height 11
click at [351, 63] on icon at bounding box center [350, 61] width 14 height 14
click at [337, 63] on input "Forgot my password" at bounding box center [259, 60] width 155 height 19
click at [254, 56] on input "Forgot my password" at bounding box center [259, 60] width 155 height 19
click at [224, 60] on input "Forgot my password" at bounding box center [259, 60] width 155 height 19
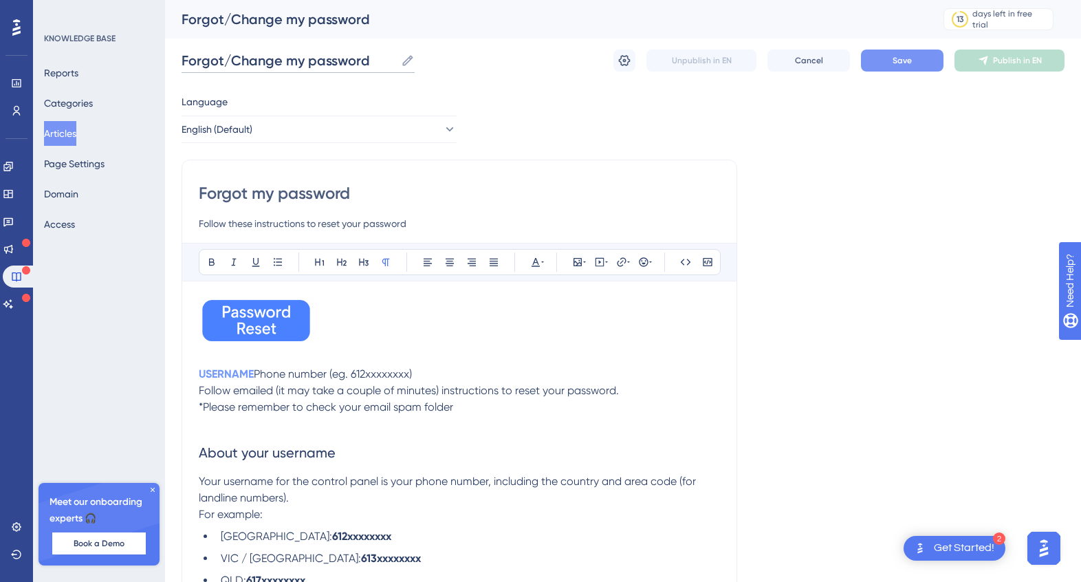
type input "Forgot/Change my password"
click at [896, 59] on span "Save" at bounding box center [902, 60] width 19 height 11
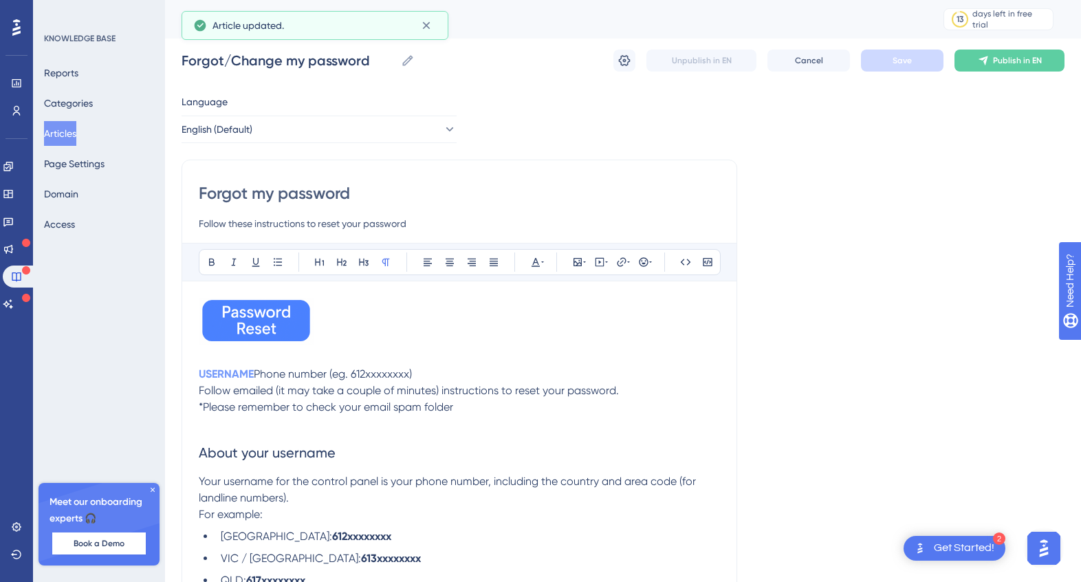
click at [271, 203] on input "Forgot my password" at bounding box center [459, 193] width 521 height 22
click at [251, 195] on input "Forgot my password" at bounding box center [459, 193] width 521 height 22
click at [250, 193] on input "Forgot my password" at bounding box center [459, 193] width 521 height 22
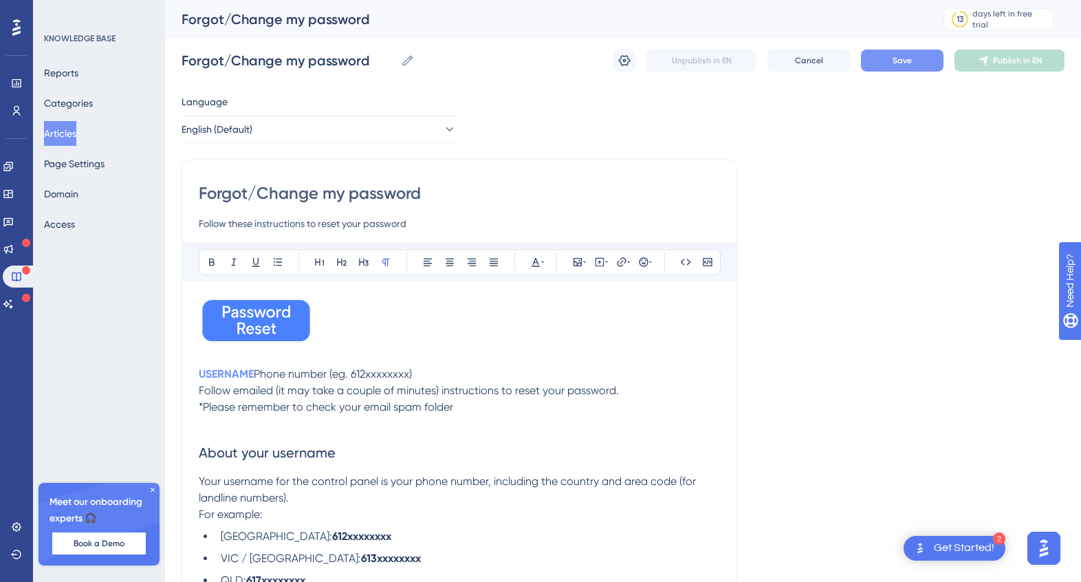
type input "Forgot/Change my password"
click at [903, 58] on span "Save" at bounding box center [902, 60] width 19 height 11
drag, startPoint x: 245, startPoint y: 64, endPoint x: 281, endPoint y: 66, distance: 35.8
click at [245, 64] on input "Forgot/Change my password" at bounding box center [289, 60] width 214 height 19
drag, startPoint x: 281, startPoint y: 61, endPoint x: 225, endPoint y: 61, distance: 56.4
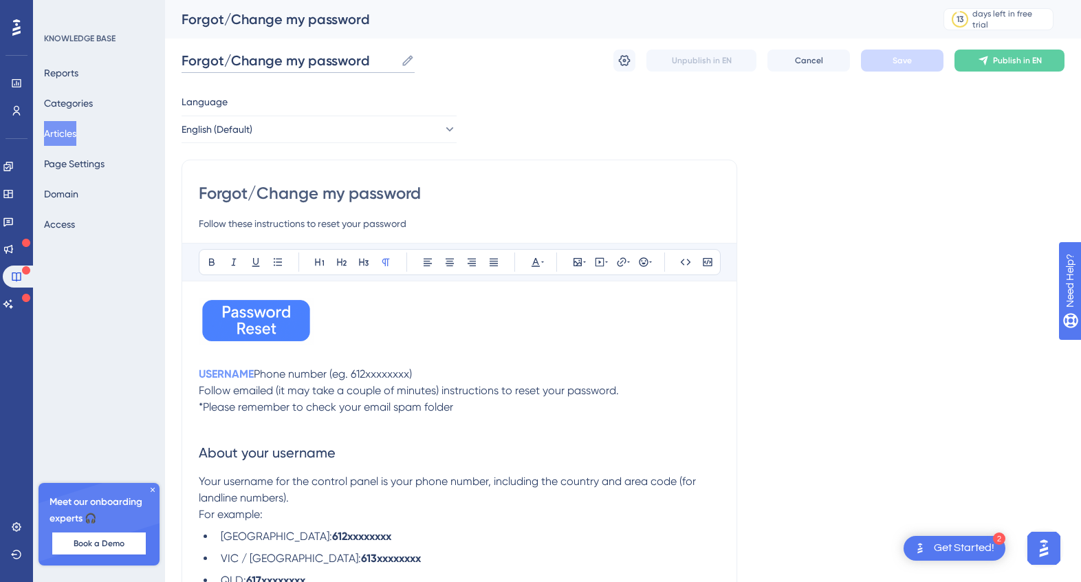
click at [225, 61] on input "Forgot/Change my password" at bounding box center [289, 60] width 214 height 19
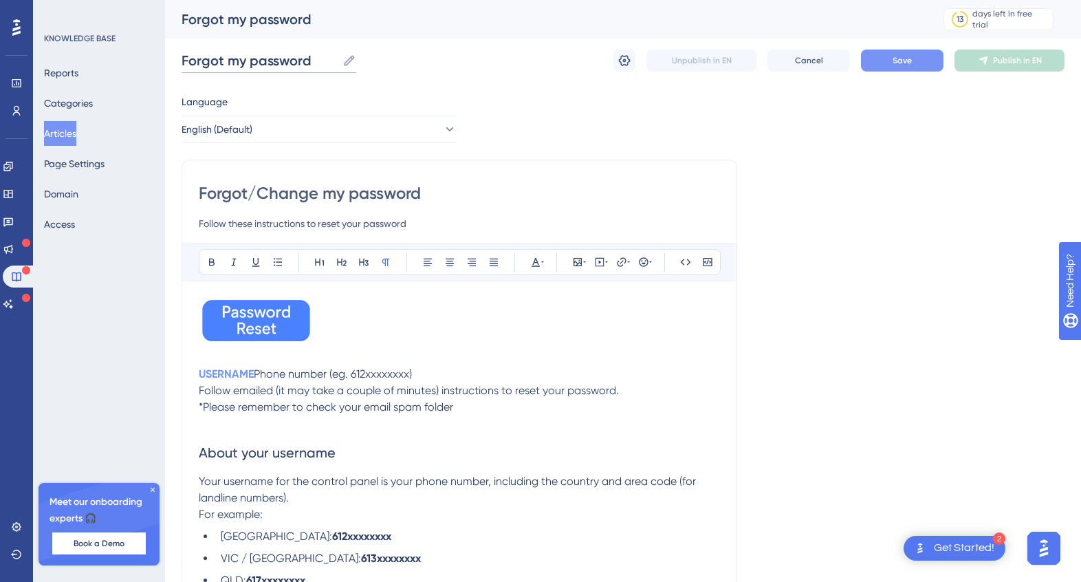
type input "Forgot my password"
click at [413, 59] on div "Forgot my password Forgot my password Unpublish in EN Cancel Save Publish in EN" at bounding box center [623, 61] width 883 height 44
drag, startPoint x: 295, startPoint y: 191, endPoint x: 307, endPoint y: 197, distance: 13.6
click at [295, 192] on input "Forgot/Change my password" at bounding box center [459, 193] width 521 height 22
drag, startPoint x: 317, startPoint y: 194, endPoint x: 252, endPoint y: 199, distance: 65.5
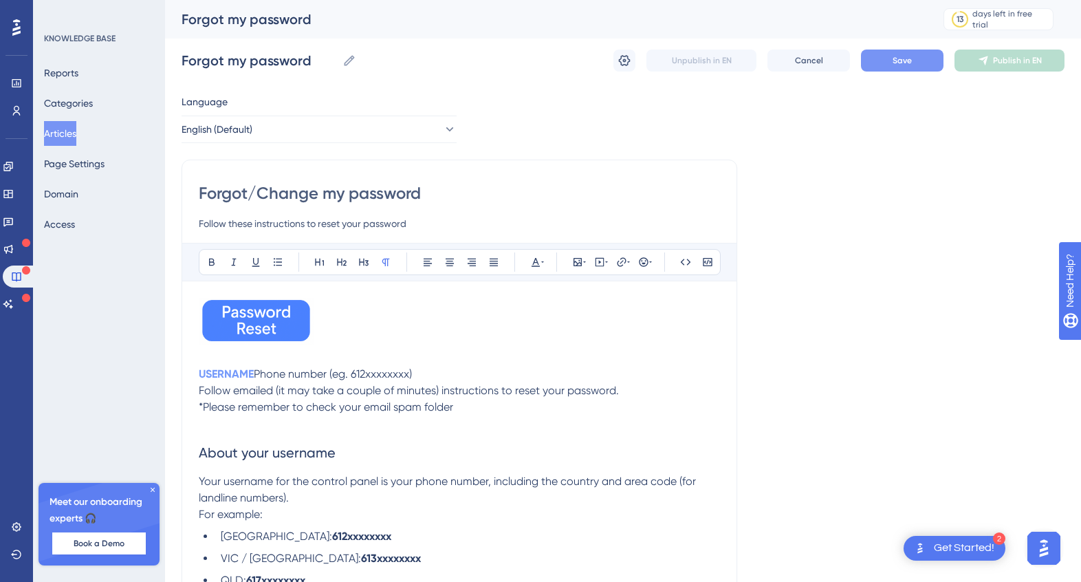
click at [252, 199] on input "Forgot/Change my password" at bounding box center [459, 193] width 521 height 22
type input "Forgot my password"
click at [888, 63] on button "Save" at bounding box center [902, 61] width 83 height 22
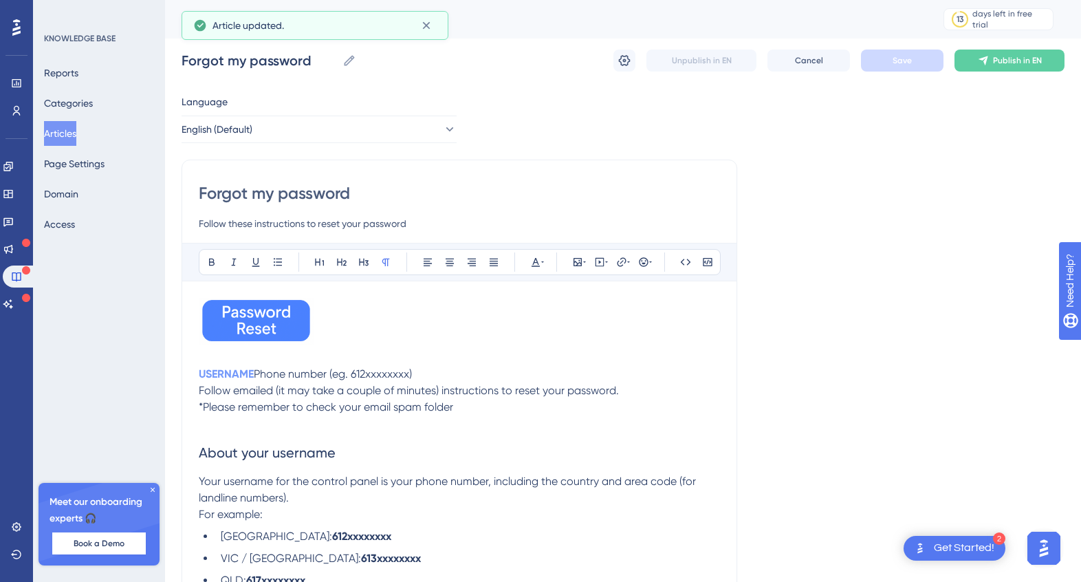
click at [72, 132] on button "Articles" at bounding box center [60, 133] width 32 height 25
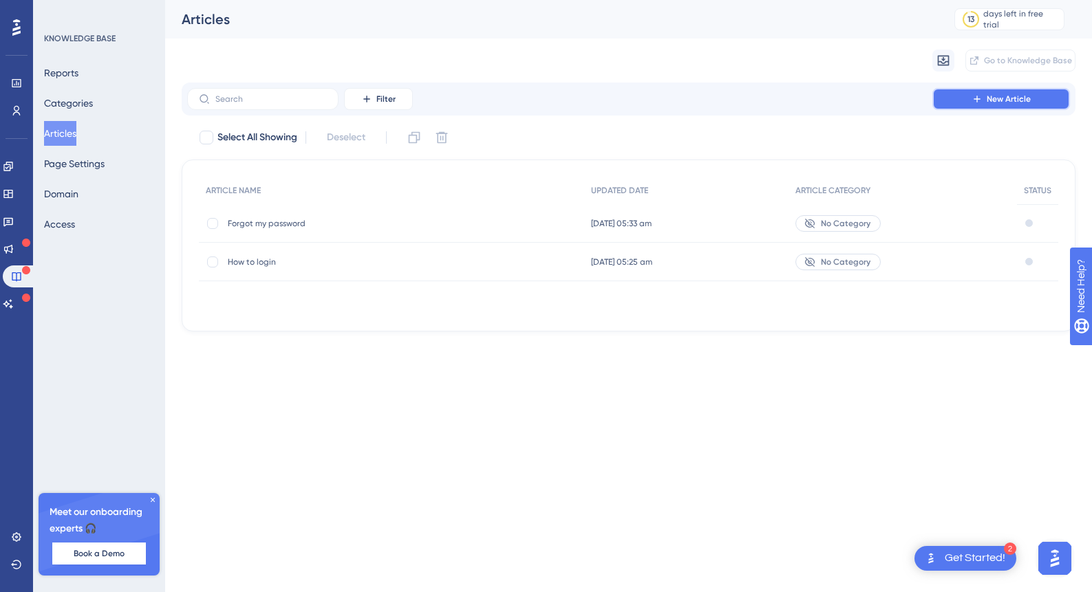
click at [1004, 101] on span "New Article" at bounding box center [1008, 99] width 44 height 11
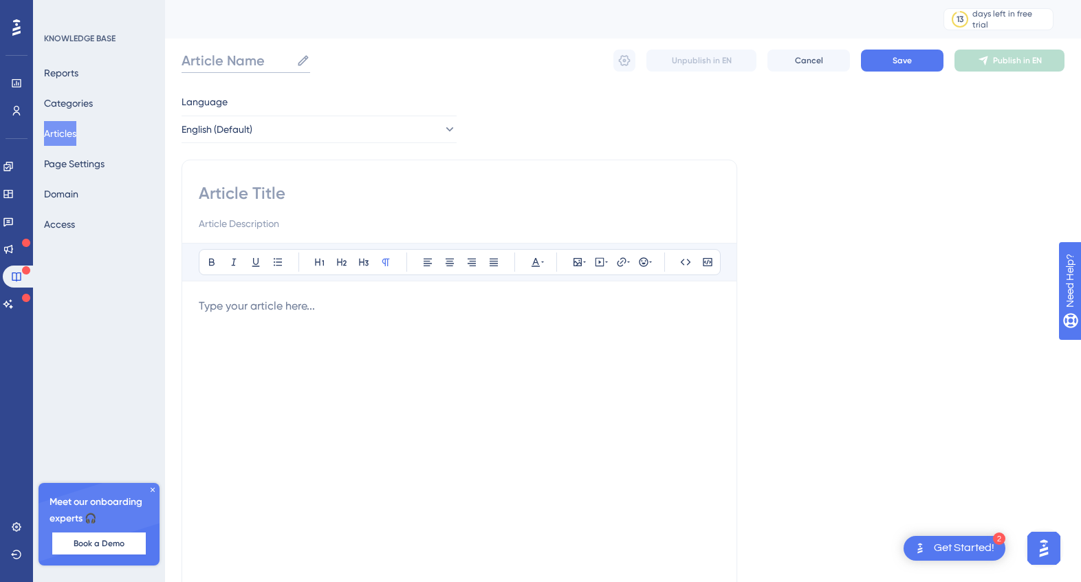
click at [267, 60] on input "Article Name" at bounding box center [236, 60] width 109 height 19
type input "Change my password"
click at [256, 202] on input at bounding box center [459, 193] width 521 height 22
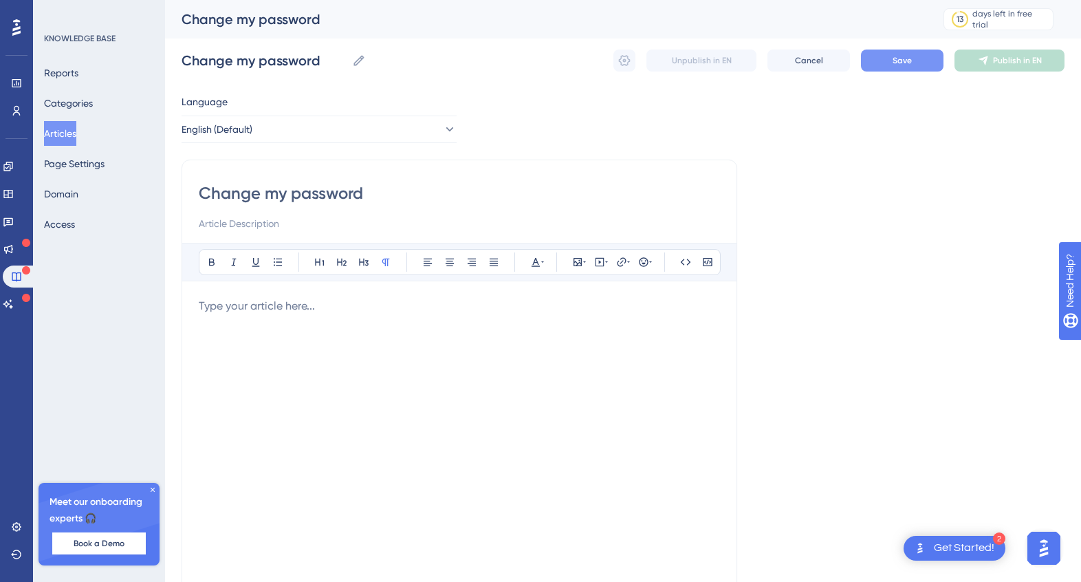
type input "Change my password"
click at [899, 59] on span "Save" at bounding box center [902, 60] width 19 height 11
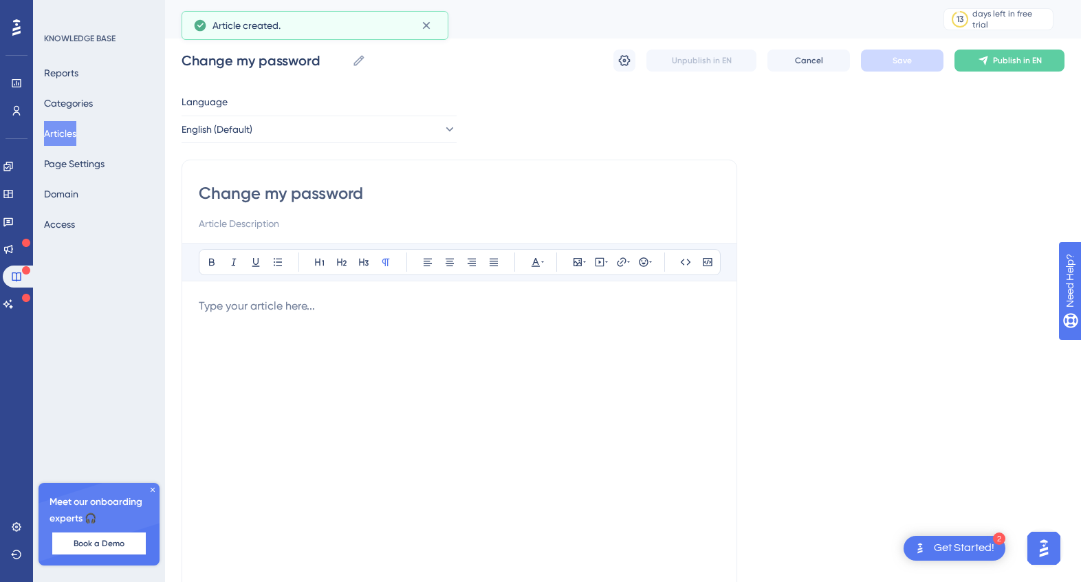
click at [76, 133] on button "Articles" at bounding box center [60, 133] width 32 height 25
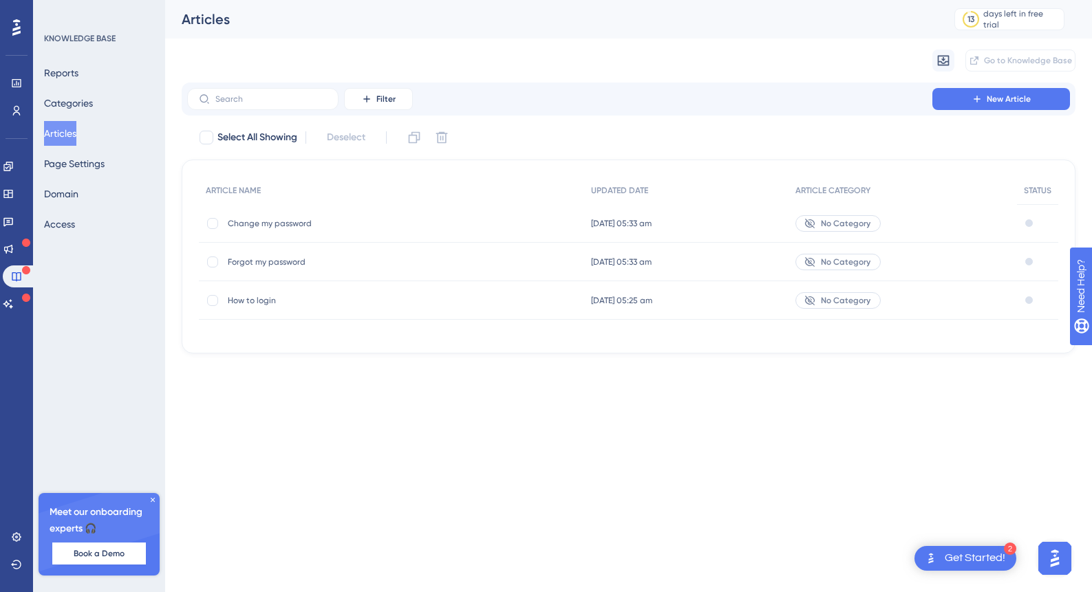
click at [251, 299] on span "How to login" at bounding box center [338, 300] width 220 height 11
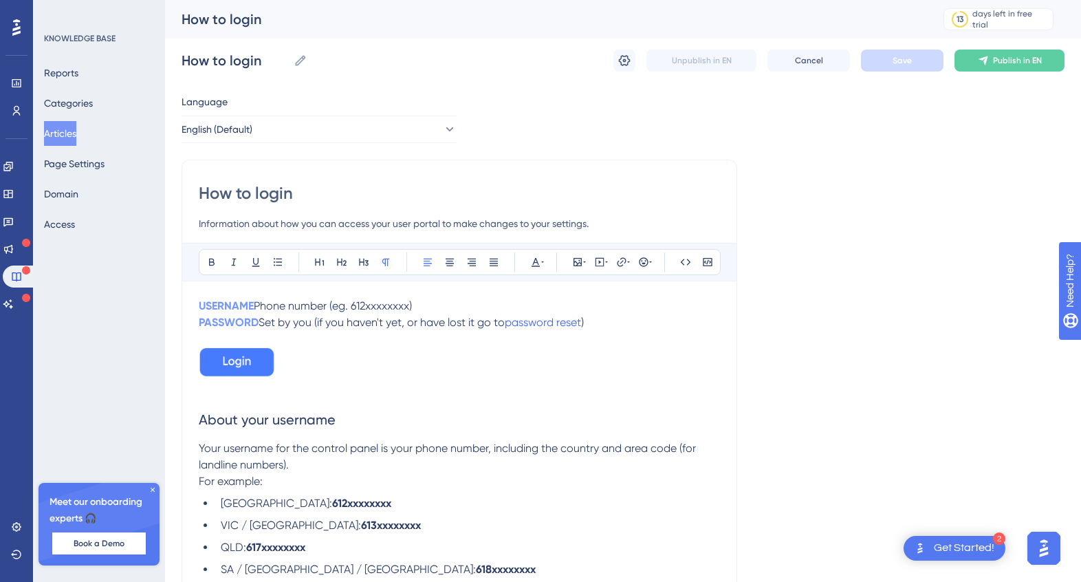
click at [70, 138] on button "Articles" at bounding box center [60, 133] width 32 height 25
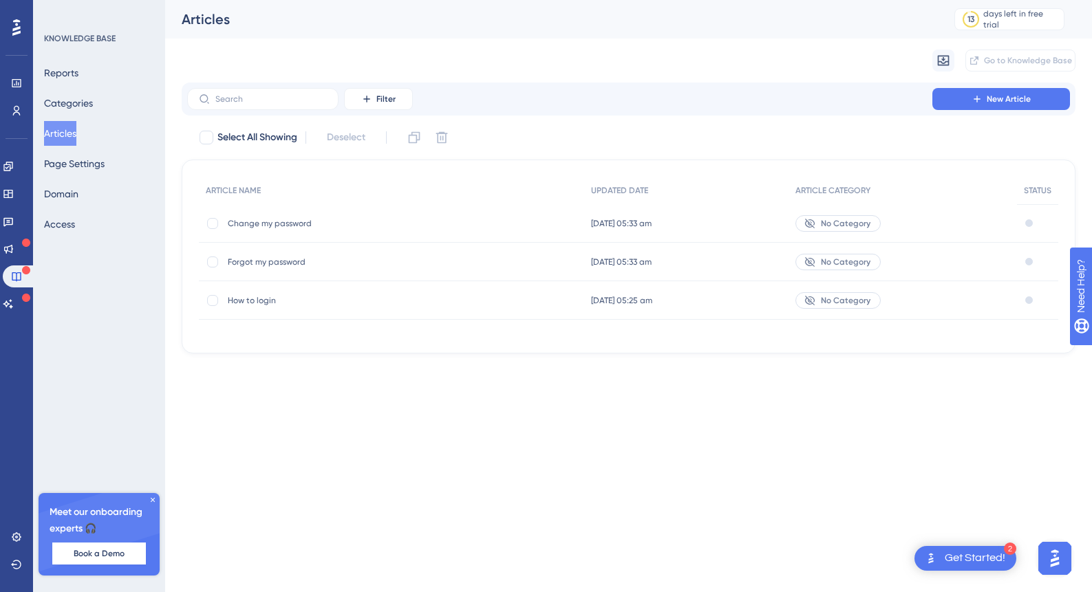
click at [286, 222] on span "Change my password" at bounding box center [338, 223] width 220 height 11
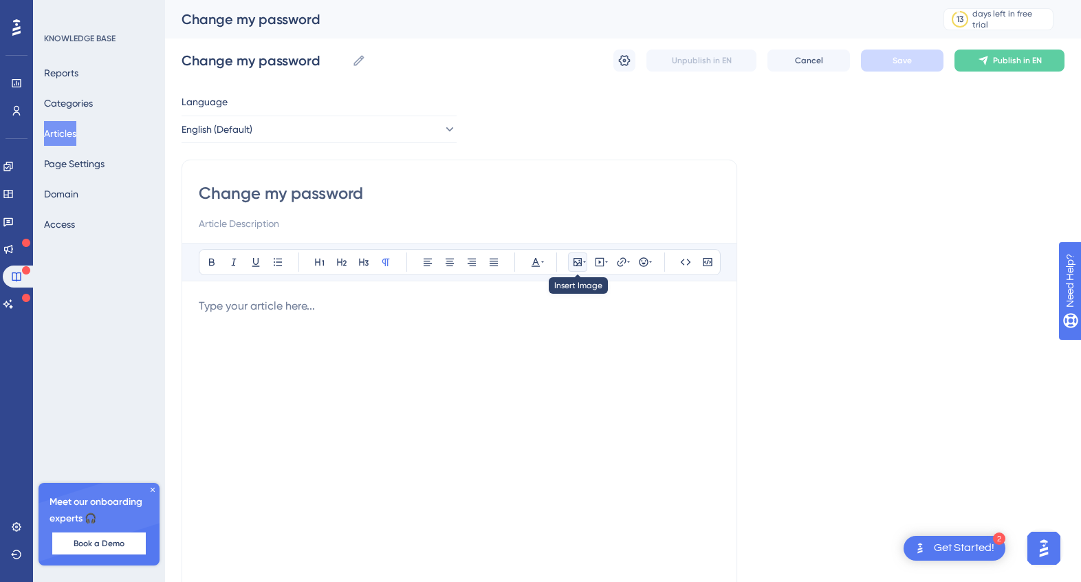
click at [583, 263] on icon at bounding box center [584, 262] width 3 height 11
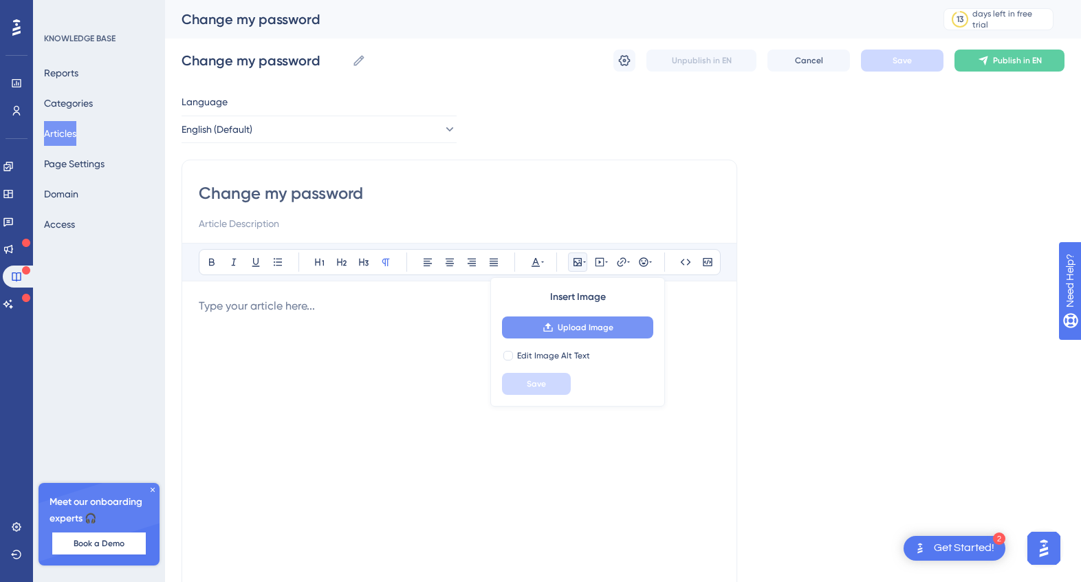
click at [616, 330] on button "Upload Image" at bounding box center [577, 327] width 151 height 22
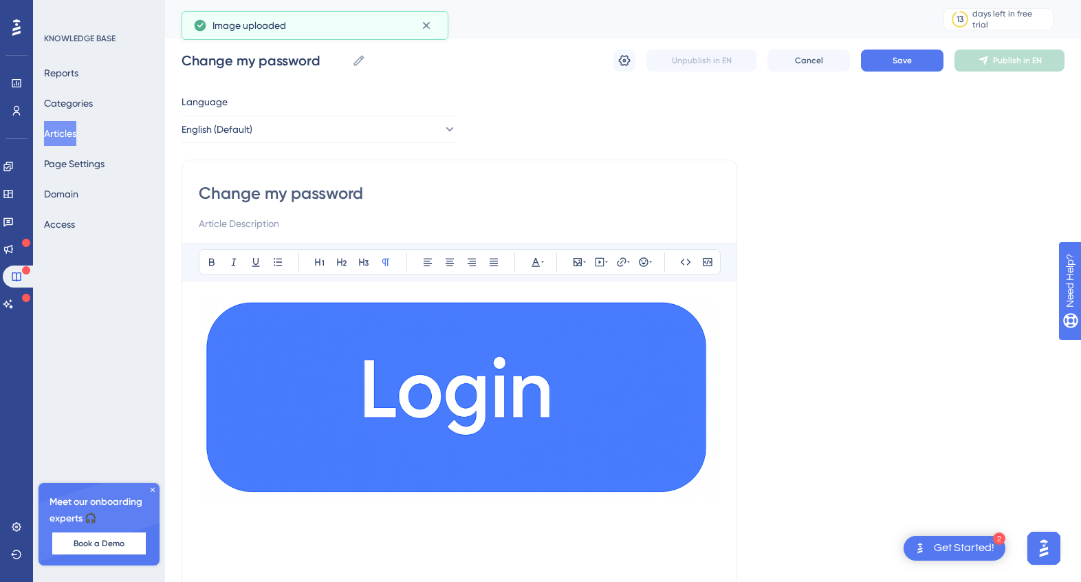
drag, startPoint x: 452, startPoint y: 371, endPoint x: 481, endPoint y: 380, distance: 30.5
click at [453, 370] on img at bounding box center [459, 400] width 521 height 204
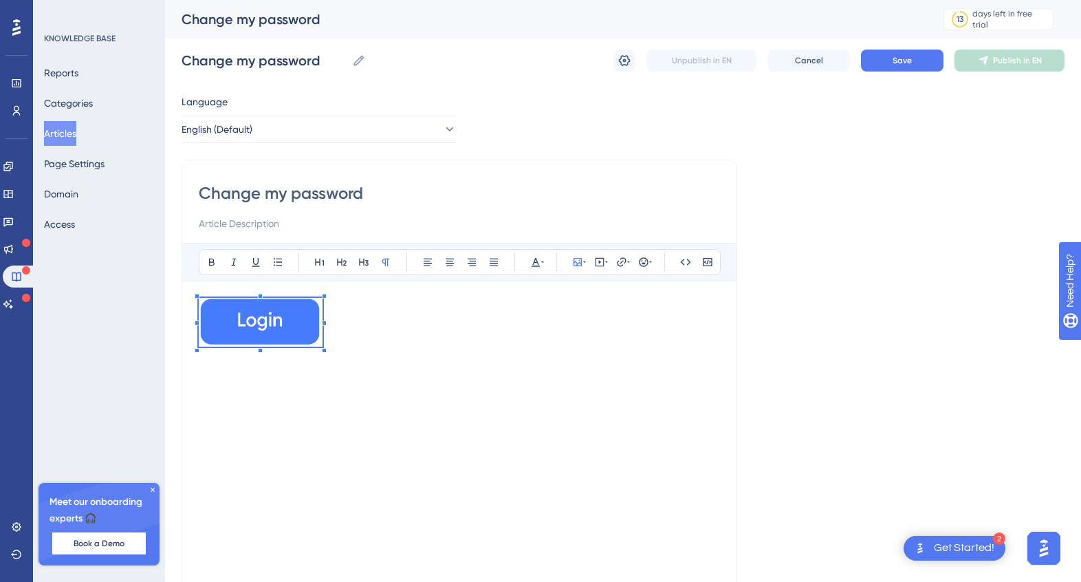
click at [323, 349] on div at bounding box center [324, 350] width 5 height 5
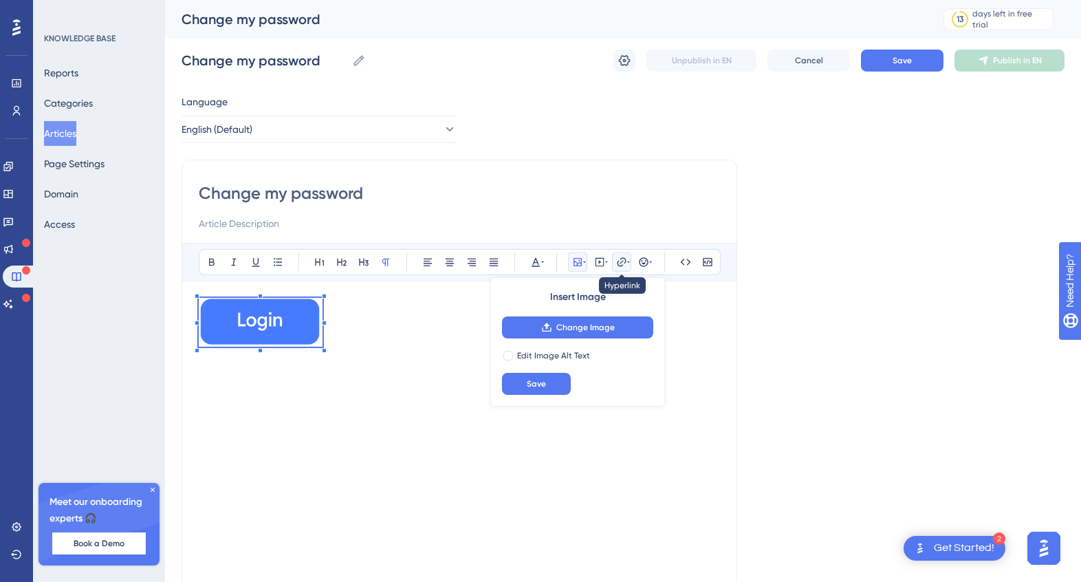
click at [623, 263] on icon at bounding box center [621, 262] width 11 height 11
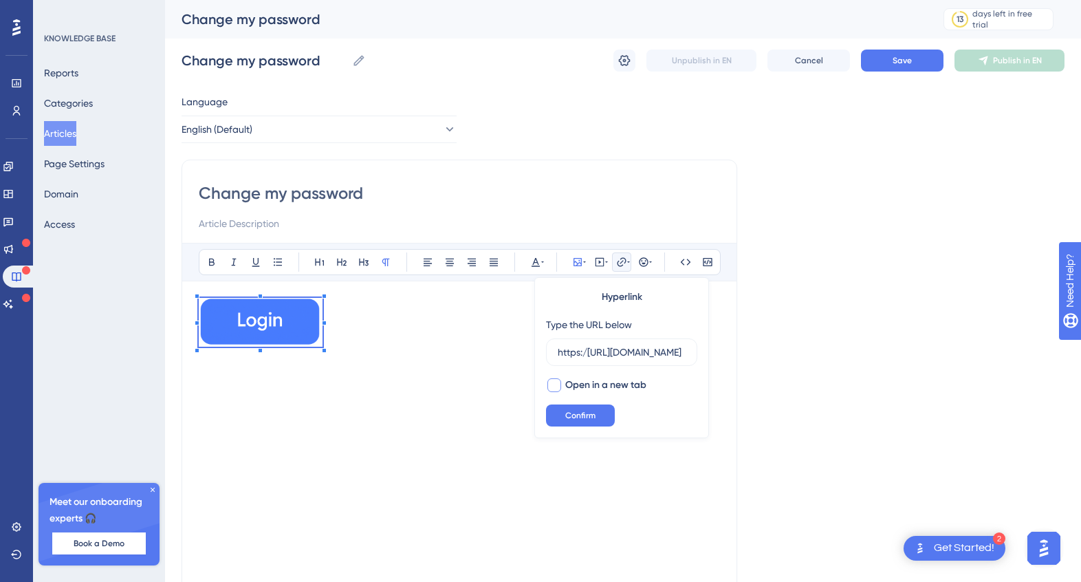
scroll to position [0, 31]
type input "https:/[URL][DOMAIN_NAME]"
click at [556, 384] on div at bounding box center [555, 385] width 14 height 14
checkbox input "true"
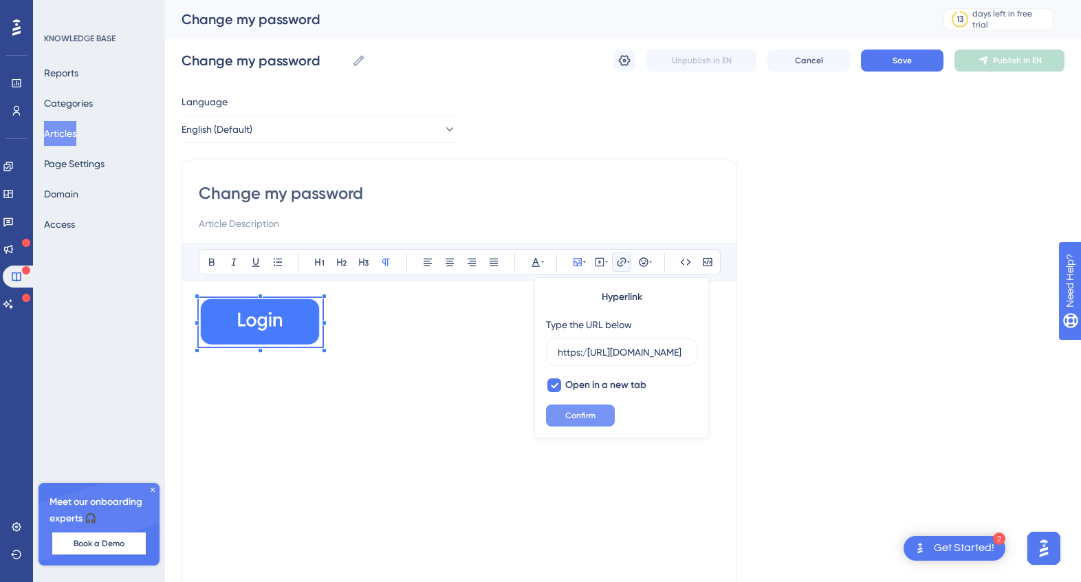
click at [589, 413] on span "Confirm" at bounding box center [580, 415] width 30 height 11
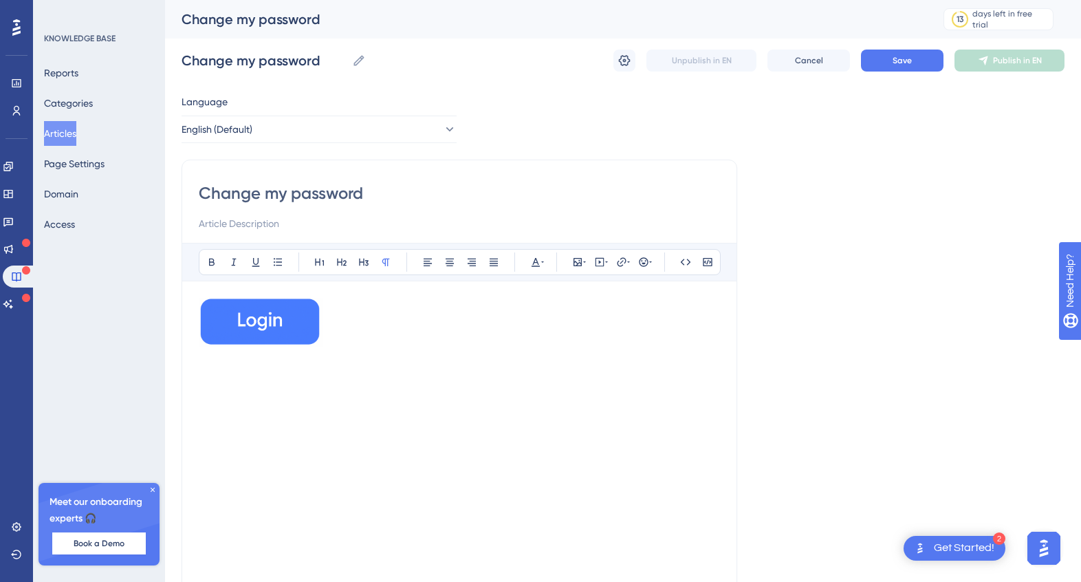
click at [372, 357] on div at bounding box center [459, 449] width 521 height 303
click at [385, 307] on p at bounding box center [459, 325] width 521 height 54
click at [376, 304] on p at bounding box center [459, 325] width 521 height 54
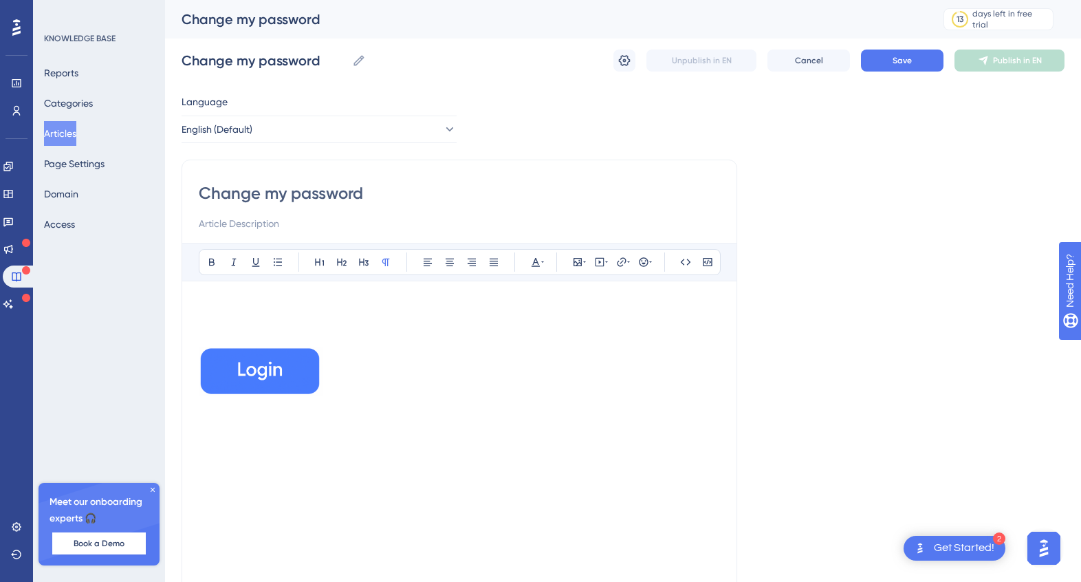
click at [293, 232] on div "Change my password Bold Italic Underline Bullet Point Heading 1 Heading 2 Headi…" at bounding box center [460, 389] width 556 height 458
click at [296, 226] on input at bounding box center [459, 223] width 521 height 17
type input "This article explains how you can change your password."
click at [246, 310] on p at bounding box center [459, 306] width 521 height 17
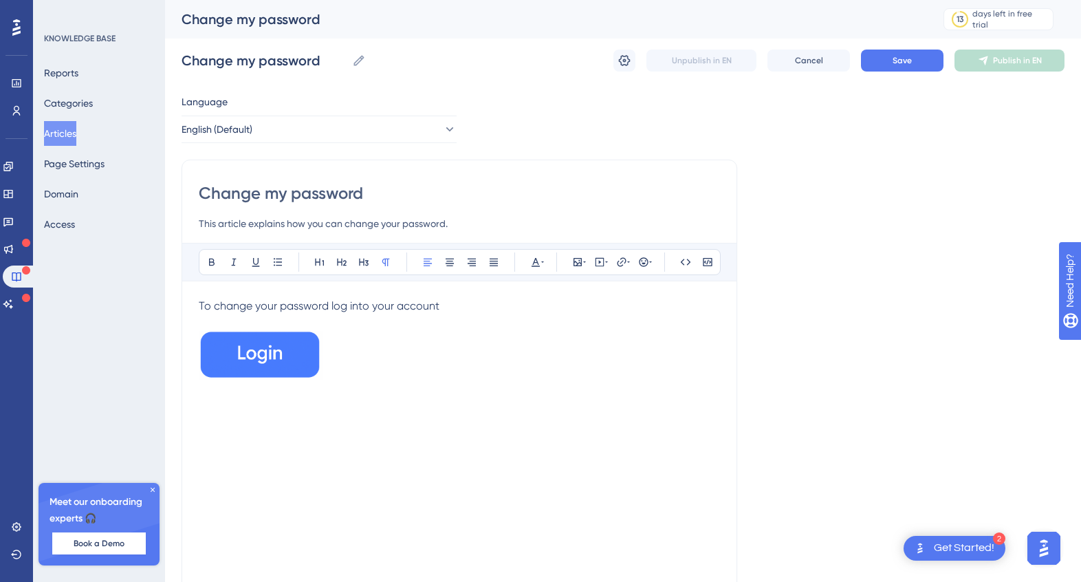
click at [360, 347] on p at bounding box center [459, 358] width 521 height 54
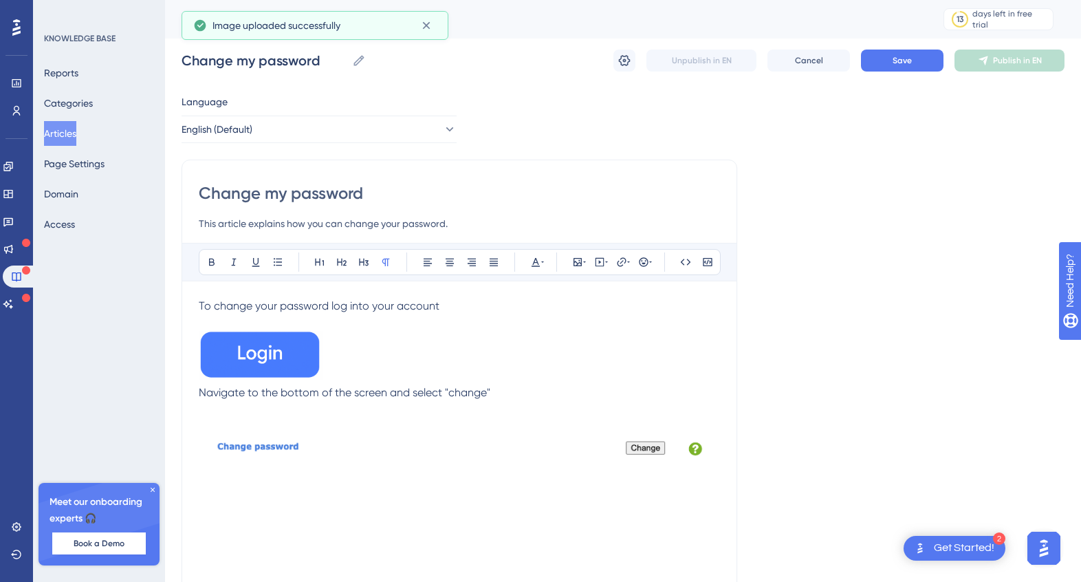
click at [290, 437] on img at bounding box center [459, 446] width 521 height 56
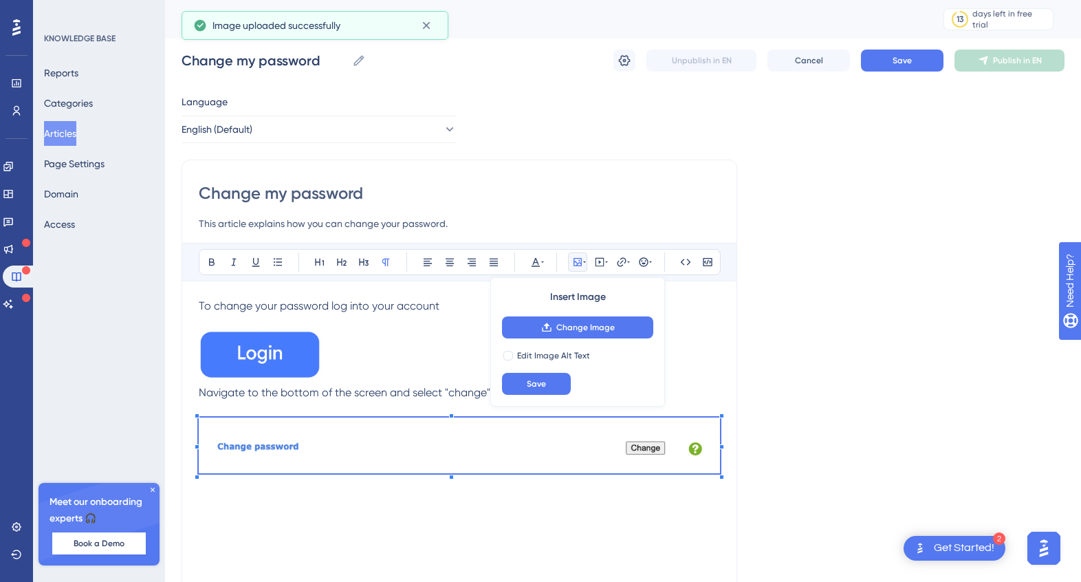
click at [727, 383] on div "Change my password This article explains how you can change your password. Bold…" at bounding box center [460, 389] width 556 height 458
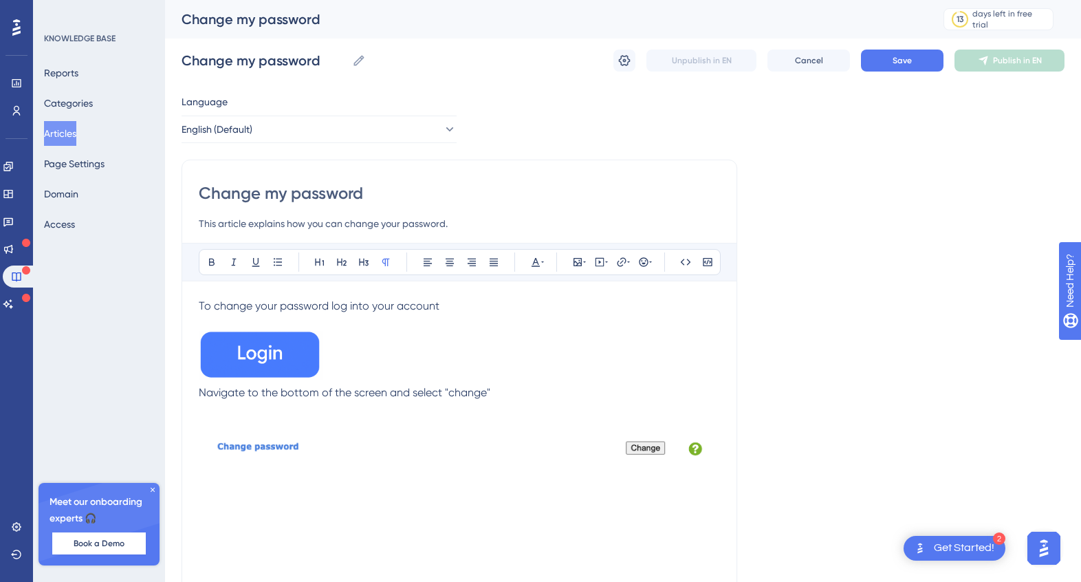
click at [700, 375] on p at bounding box center [459, 358] width 521 height 54
click at [578, 451] on img at bounding box center [459, 446] width 521 height 56
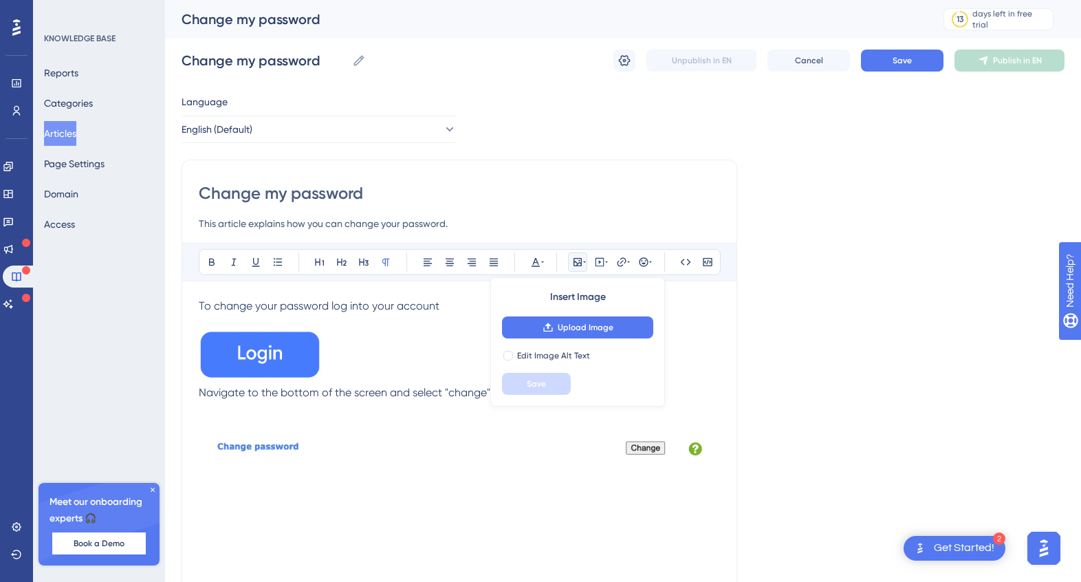
click at [700, 369] on p at bounding box center [459, 358] width 521 height 54
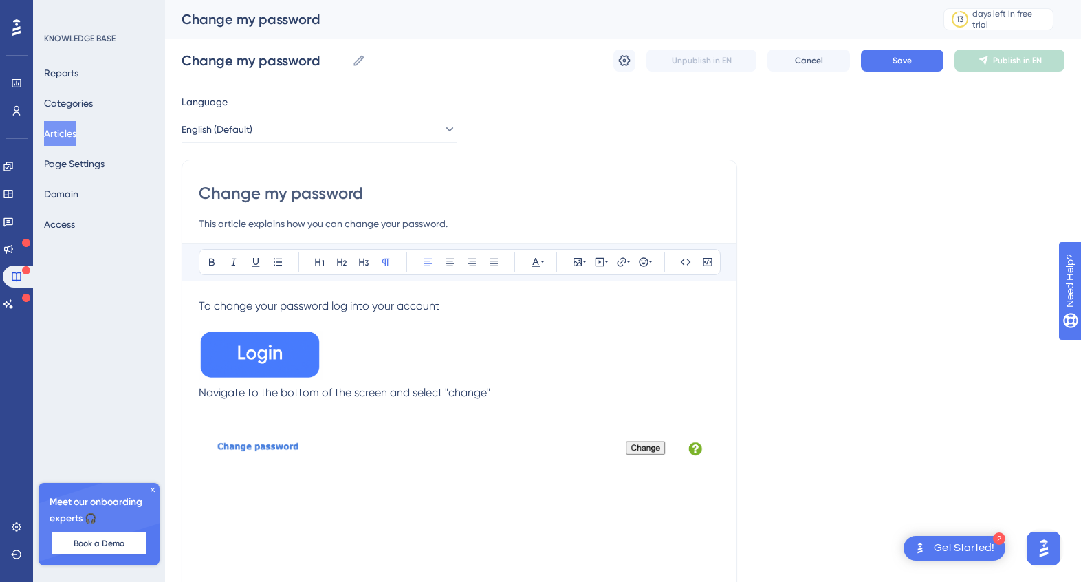
click at [389, 501] on div "To change your password log into your account Navigate to the bottom of the scr…" at bounding box center [459, 449] width 521 height 303
click at [201, 303] on span "To change your password log into your account" at bounding box center [319, 305] width 241 height 13
click at [199, 390] on div "Change my password This article explains how you can change your password. Bold…" at bounding box center [460, 389] width 556 height 458
click at [199, 391] on span "Navigate to the bottom of the screen and select "change"" at bounding box center [345, 392] width 292 height 13
click at [494, 496] on div "1. To change your password log into your account 2. Navigate to the bottom of t…" at bounding box center [459, 449] width 521 height 303
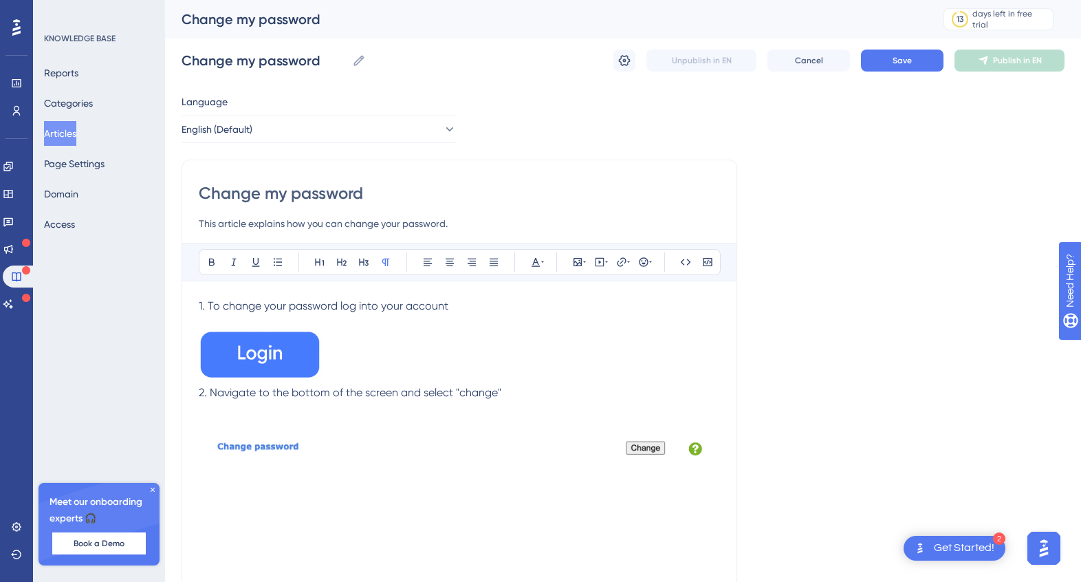
click at [288, 352] on img at bounding box center [261, 355] width 124 height 49
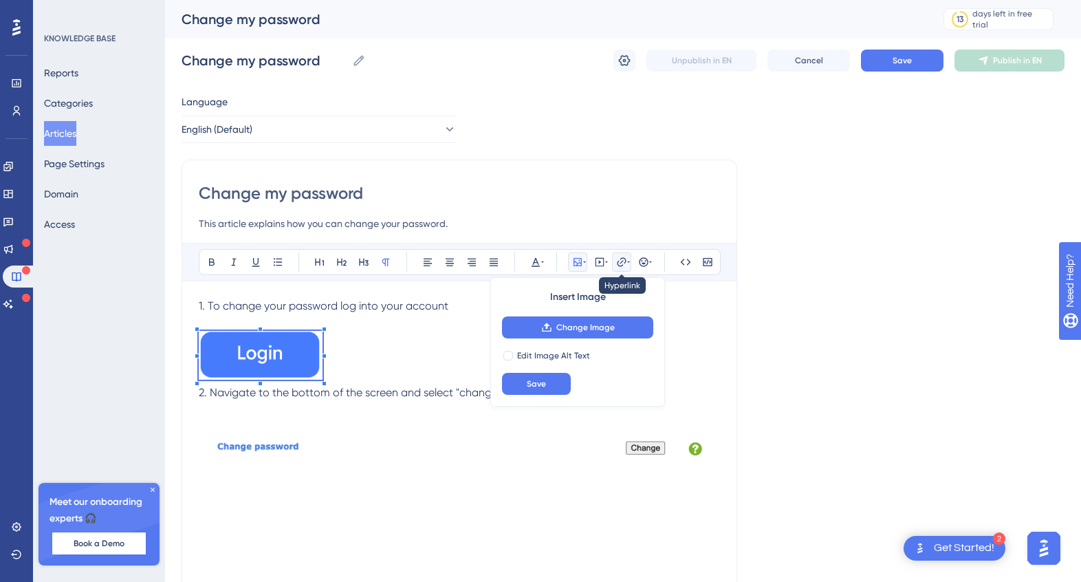
click at [622, 261] on icon at bounding box center [621, 261] width 9 height 9
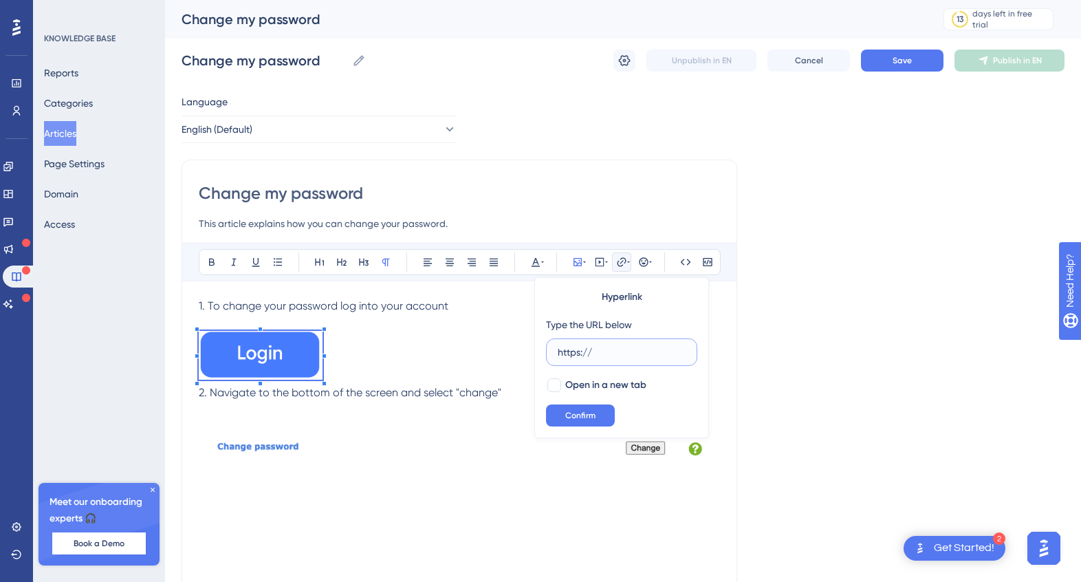
paste input "[URL][DOMAIN_NAME]"
type input "https:/[URL][DOMAIN_NAME]"
click at [554, 382] on div at bounding box center [555, 385] width 14 height 14
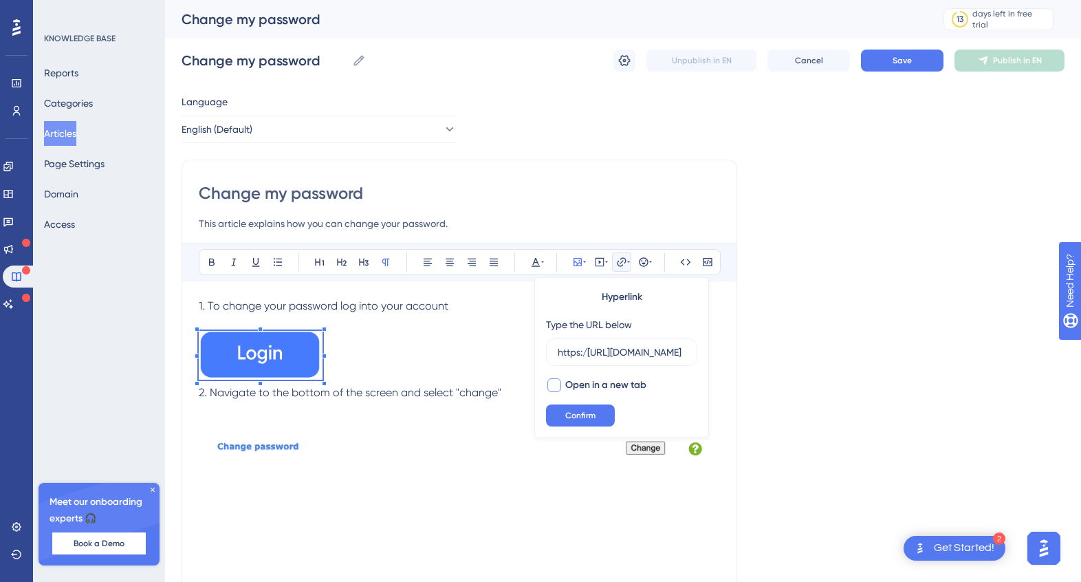
checkbox input "true"
click at [578, 413] on span "Confirm" at bounding box center [580, 415] width 30 height 11
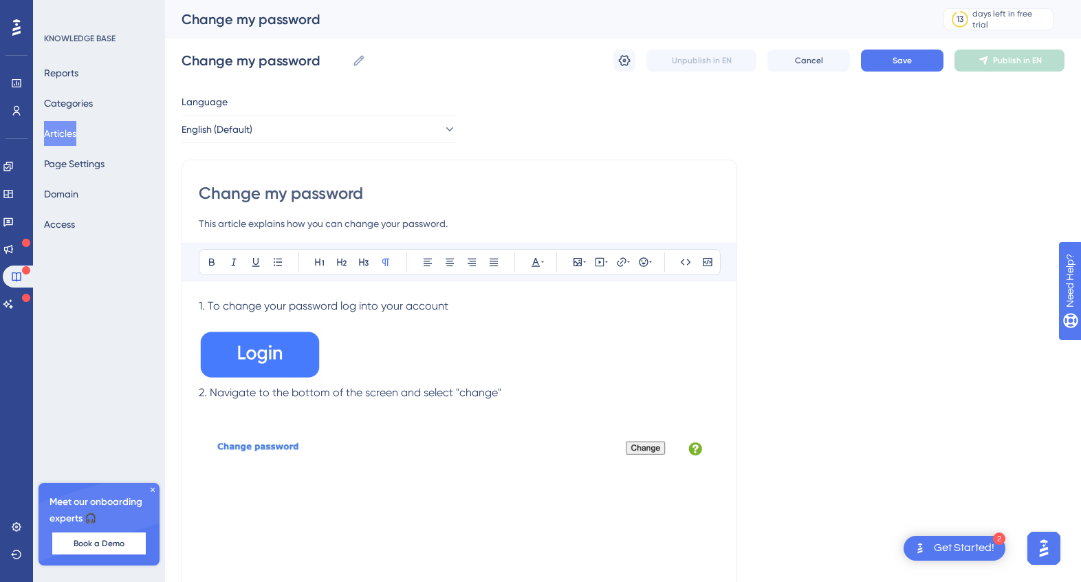
click at [292, 519] on div "1. To change your password log into your account 2. Navigate to the bottom of t…" at bounding box center [459, 449] width 521 height 303
click at [897, 62] on span "Save" at bounding box center [902, 60] width 19 height 11
click at [64, 135] on button "Articles" at bounding box center [60, 133] width 32 height 25
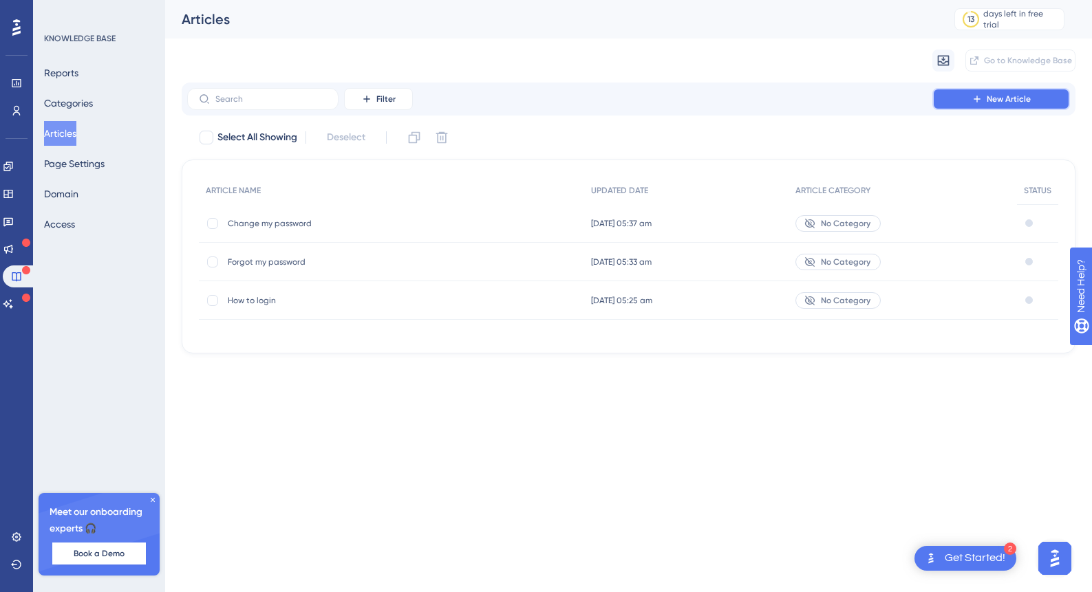
click at [958, 98] on button "New Article" at bounding box center [1001, 99] width 138 height 22
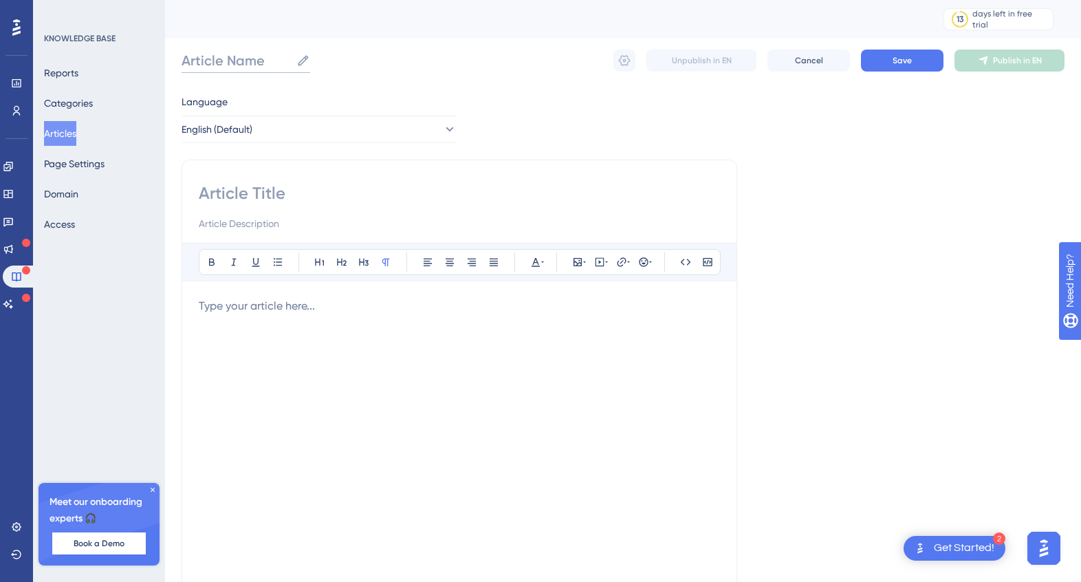
click at [262, 65] on input "Article Name" at bounding box center [236, 60] width 109 height 19
type input "Change my email"
click at [241, 196] on input at bounding box center [459, 193] width 521 height 22
click at [214, 197] on input "chane my email" at bounding box center [459, 193] width 521 height 22
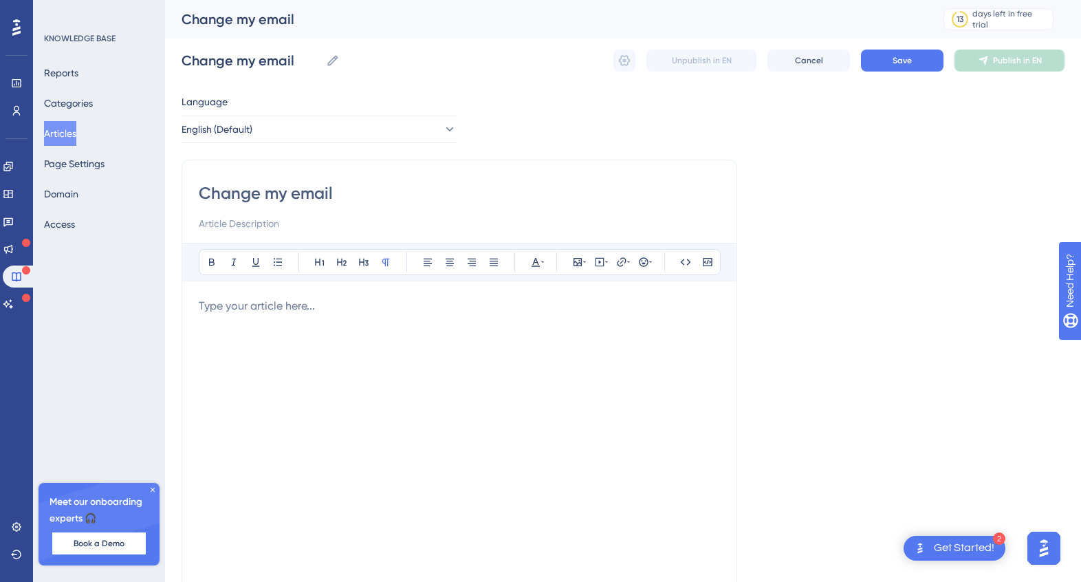
type input "Change my email"
click at [219, 228] on input at bounding box center [459, 223] width 521 height 17
click at [248, 229] on input "this article exmplans how to change your email account associated with your acc…" at bounding box center [459, 223] width 521 height 17
click at [202, 223] on input "this article explains how to change your email account associated with your acc…" at bounding box center [459, 223] width 521 height 17
type input "This article explains how to change your email account associated with your acc…"
